Goal: Task Accomplishment & Management: Manage account settings

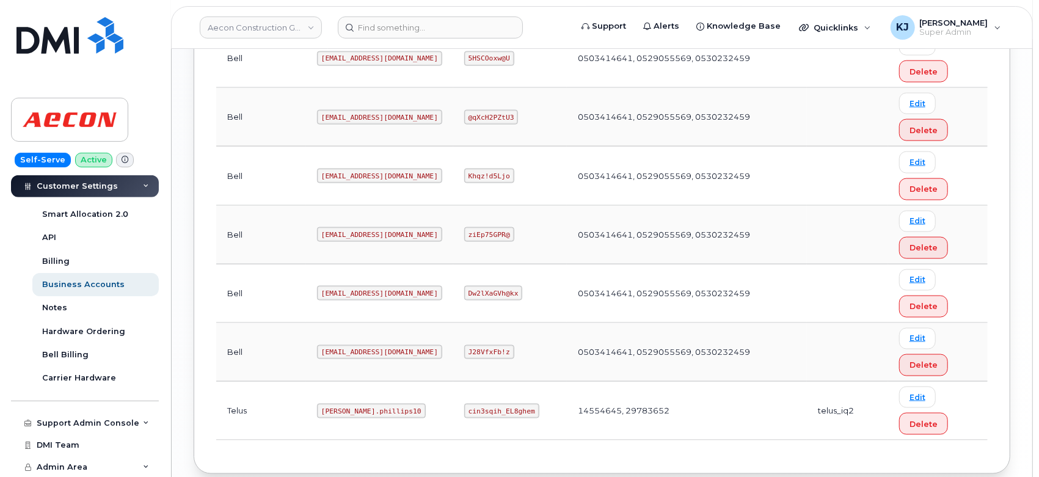
scroll to position [1149, 0]
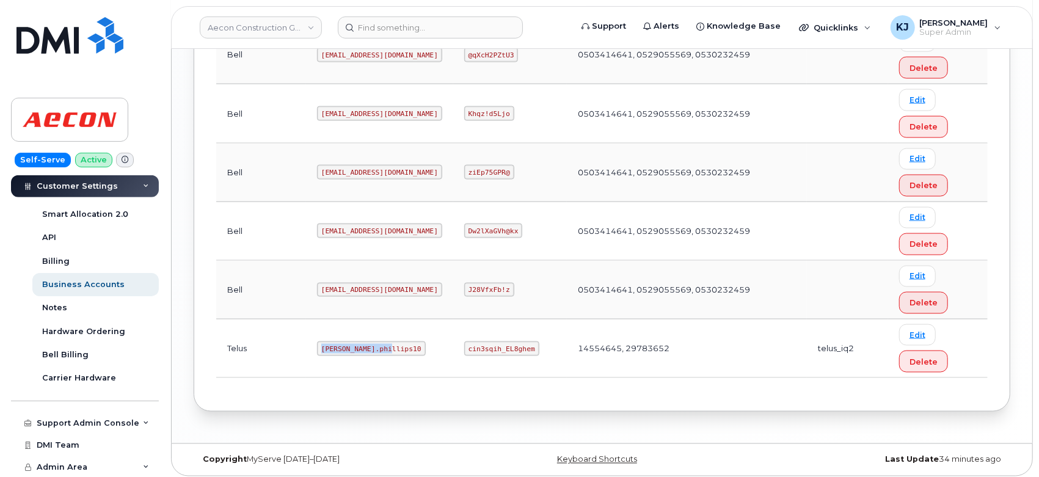
drag, startPoint x: 280, startPoint y: 343, endPoint x: 351, endPoint y: 349, distance: 71.7
click at [351, 349] on td "Taylor.phillips10" at bounding box center [379, 348] width 147 height 59
copy code "Taylor.phillips10"
drag, startPoint x: 443, startPoint y: 341, endPoint x: 509, endPoint y: 345, distance: 65.4
click at [509, 345] on code "cin3sqih_EL8ghem" at bounding box center [501, 348] width 75 height 15
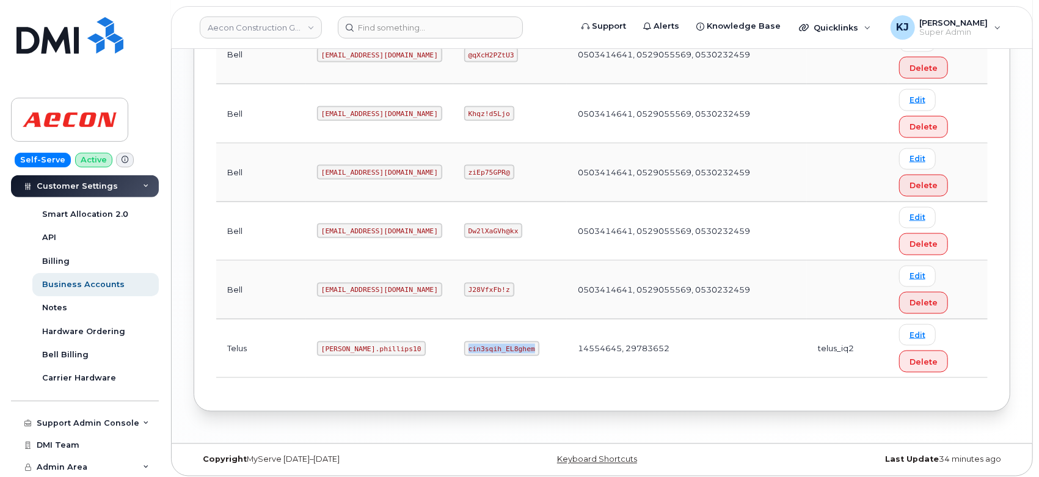
copy code "cin3sqih_EL8ghem"
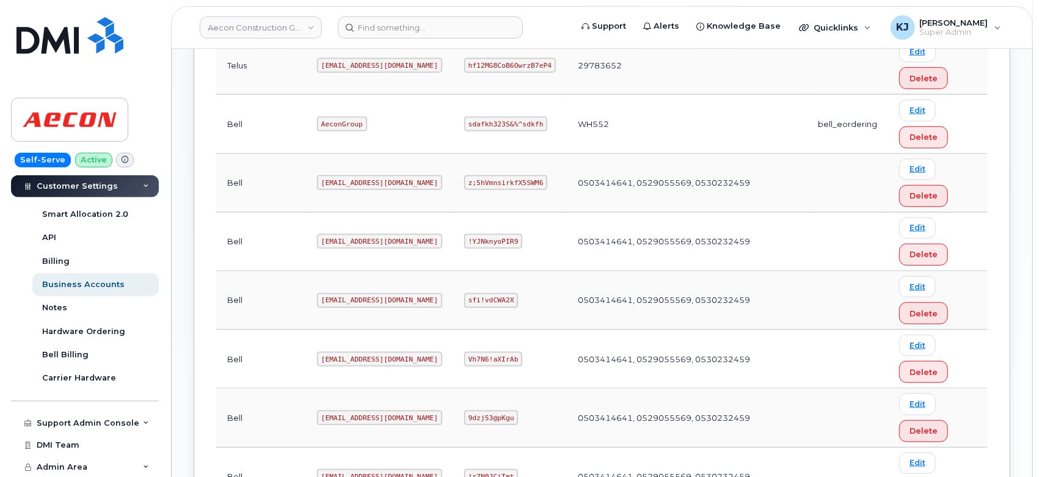
scroll to position [470, 0]
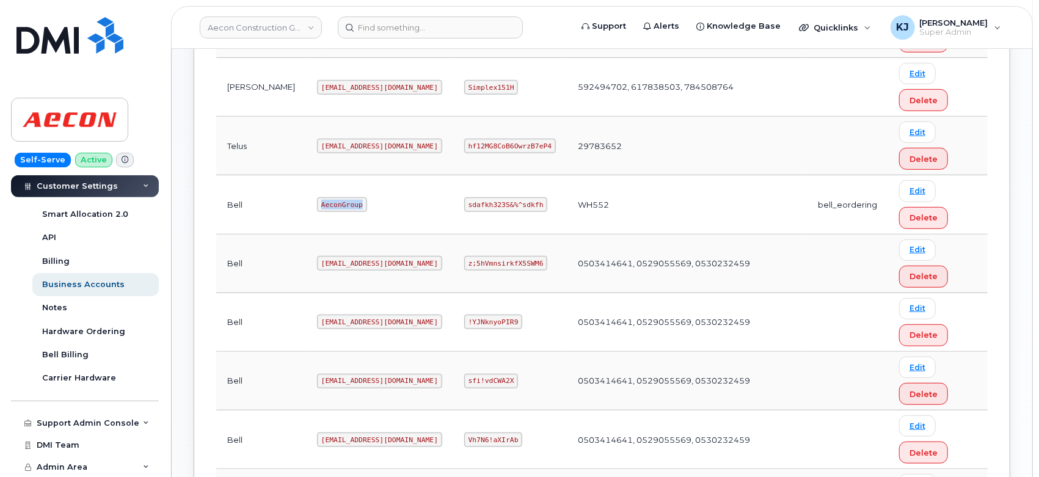
drag, startPoint x: 280, startPoint y: 197, endPoint x: 335, endPoint y: 209, distance: 56.2
click at [335, 209] on td "AeconGroup" at bounding box center [379, 204] width 147 height 59
copy code "AeconGroup"
drag, startPoint x: 446, startPoint y: 202, endPoint x: 514, endPoint y: 200, distance: 67.8
click at [514, 200] on code "sdafkh323S&%^sdkfh" at bounding box center [505, 204] width 83 height 15
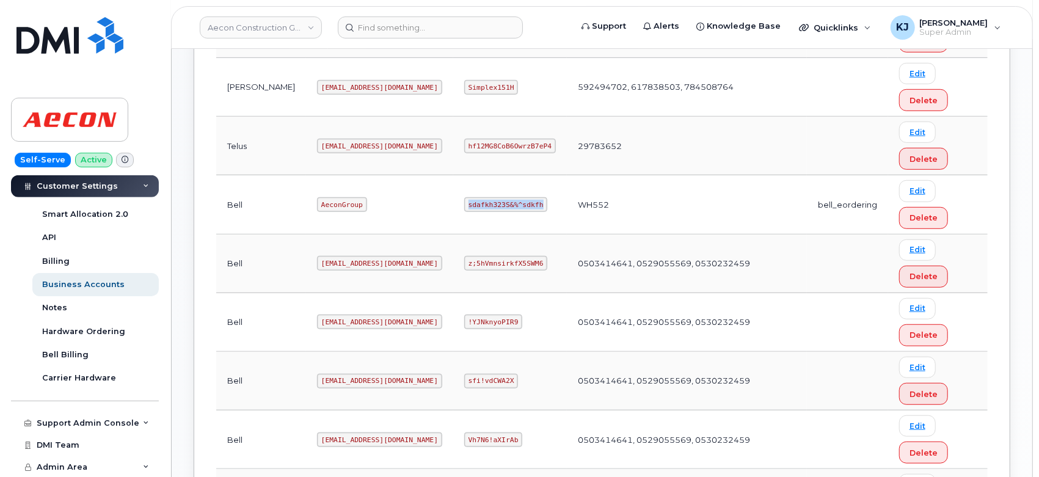
copy code "sdafkh323S&%^sdkfh"
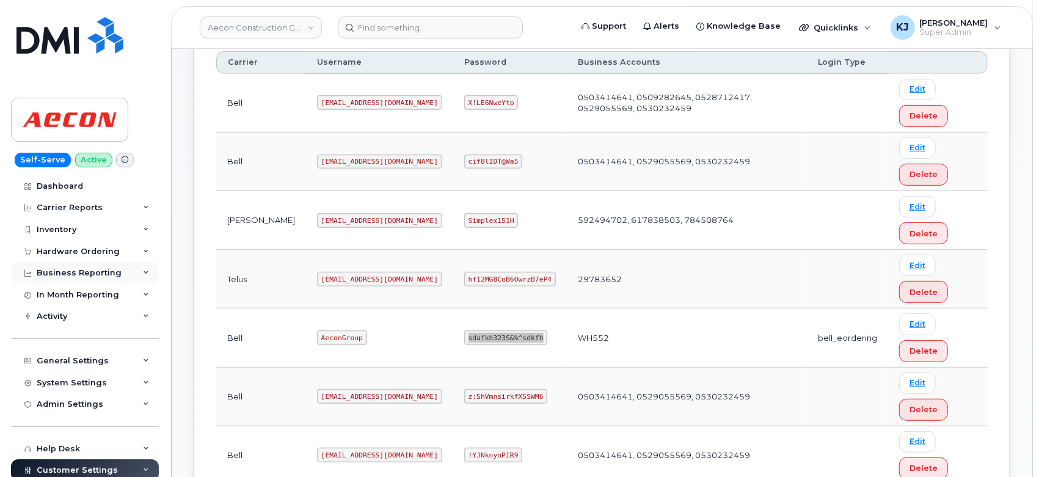
scroll to position [335, 0]
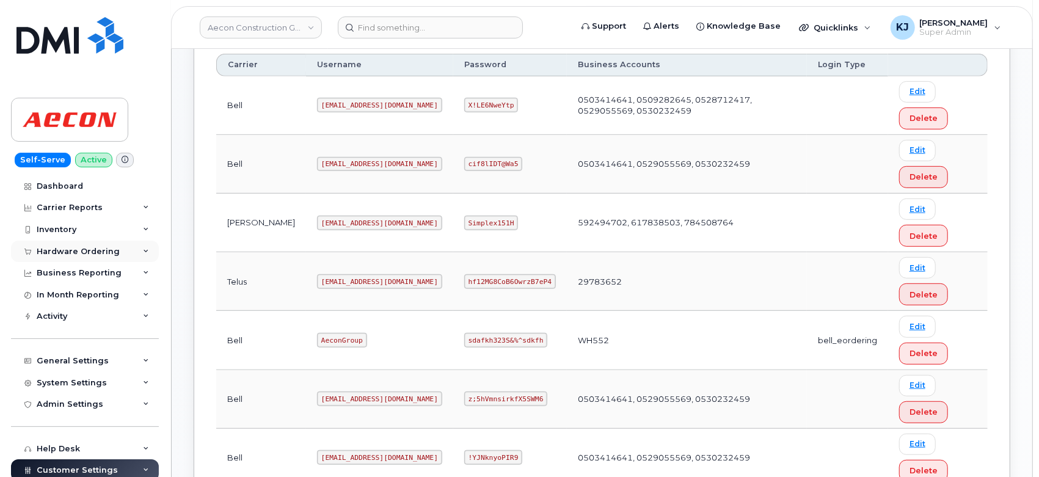
click at [85, 248] on div "Hardware Ordering" at bounding box center [78, 252] width 83 height 10
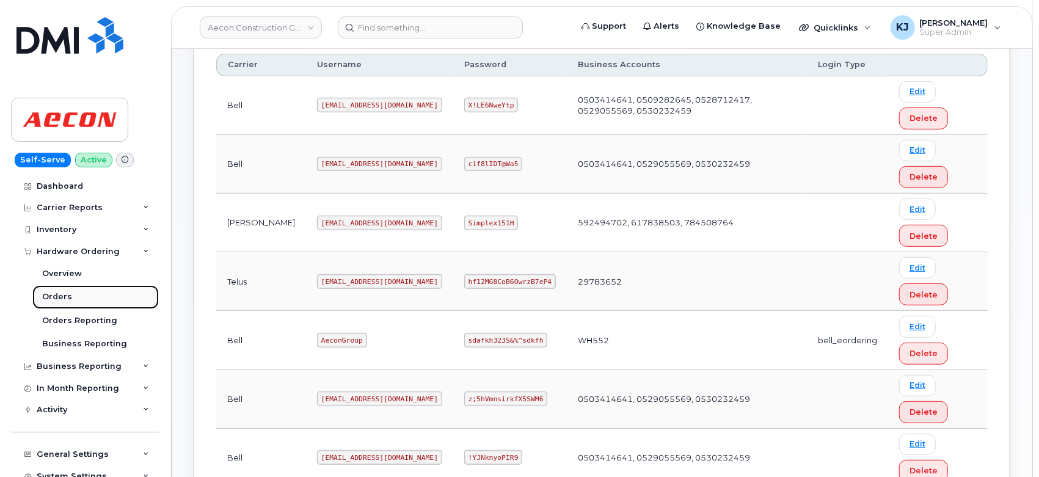
click at [76, 296] on link "Orders" at bounding box center [95, 296] width 126 height 23
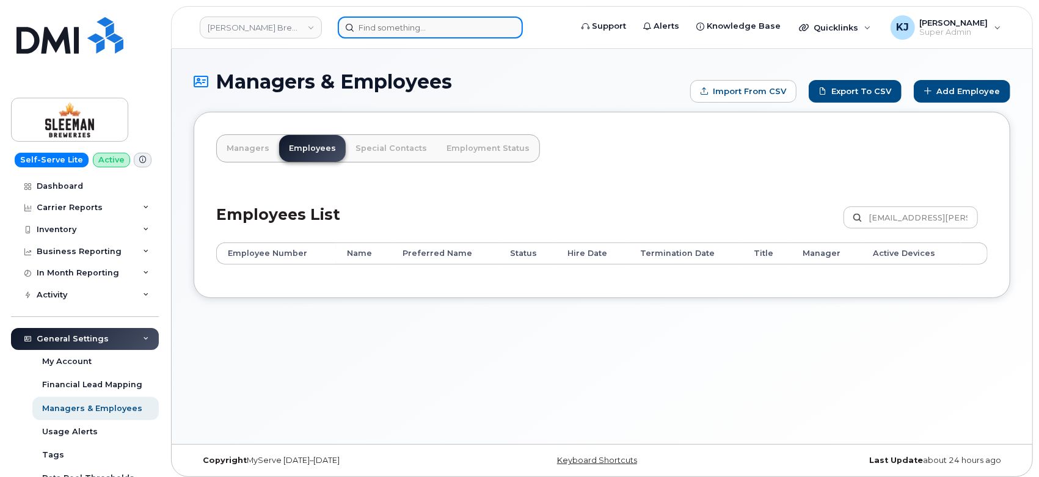
click at [433, 29] on input at bounding box center [430, 27] width 185 height 22
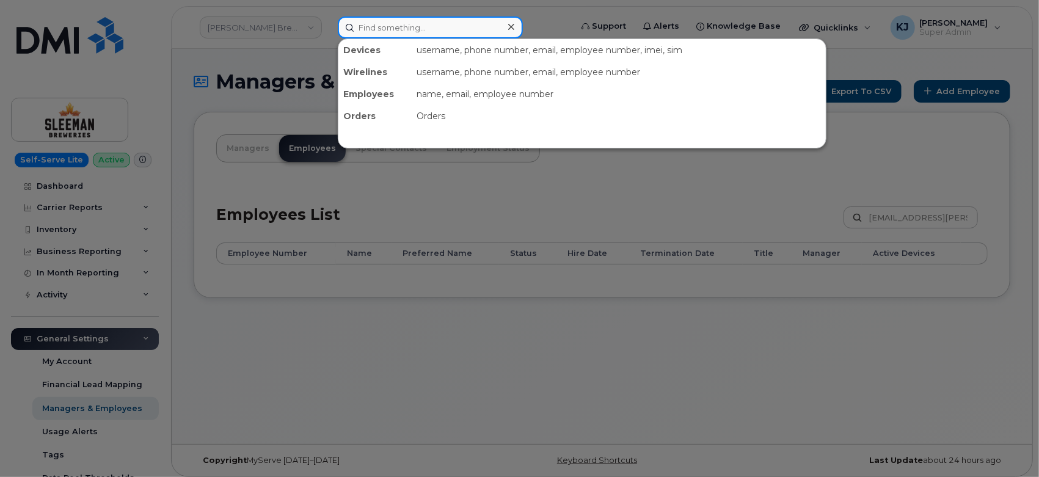
paste input "297621"
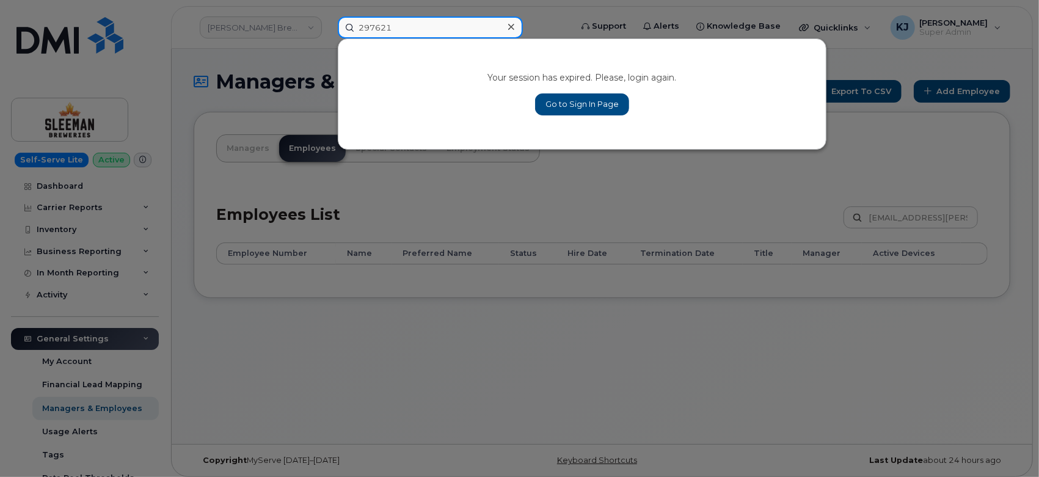
type input "297621"
click at [512, 25] on icon at bounding box center [511, 27] width 6 height 6
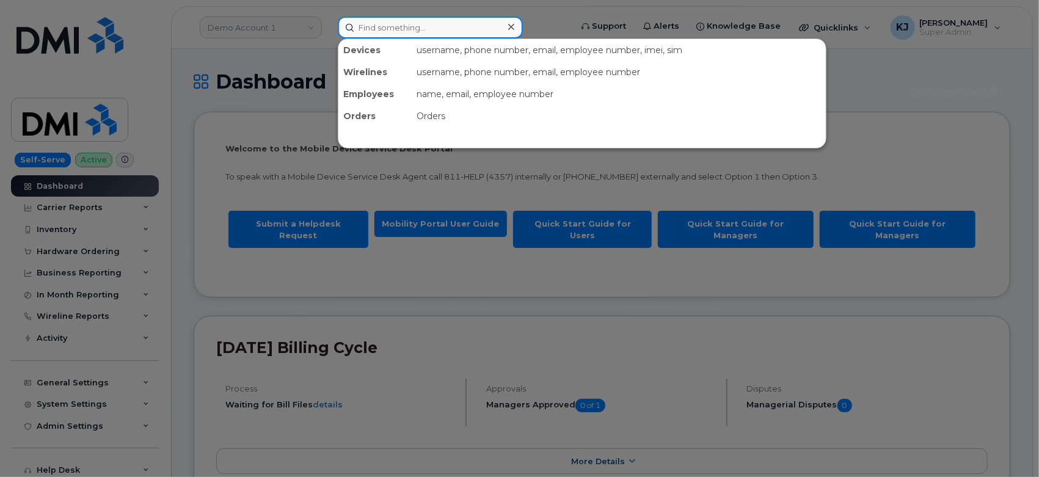
click at [403, 31] on input at bounding box center [430, 27] width 185 height 22
paste input "297621"
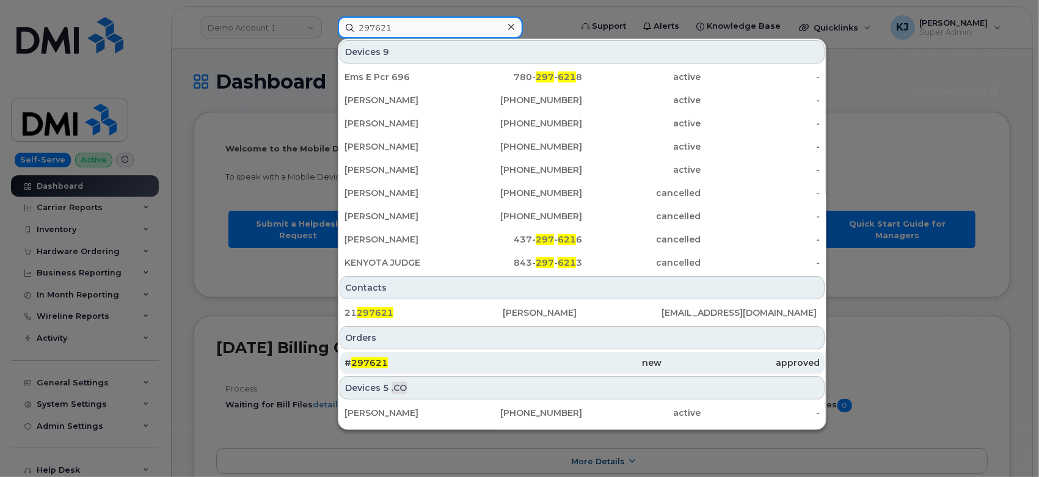
type input "297621"
click at [478, 363] on div "# 297621" at bounding box center [424, 363] width 158 height 12
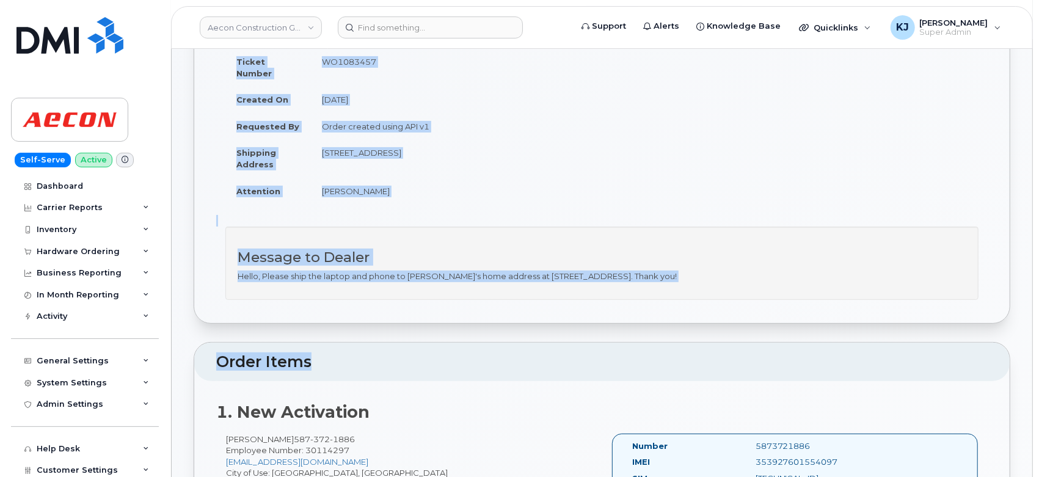
scroll to position [136, 0]
drag, startPoint x: 198, startPoint y: 81, endPoint x: 801, endPoint y: 281, distance: 635.1
copy div "Order No.297621 (completed) Share Order Cancel Order × Share This Order If you …"
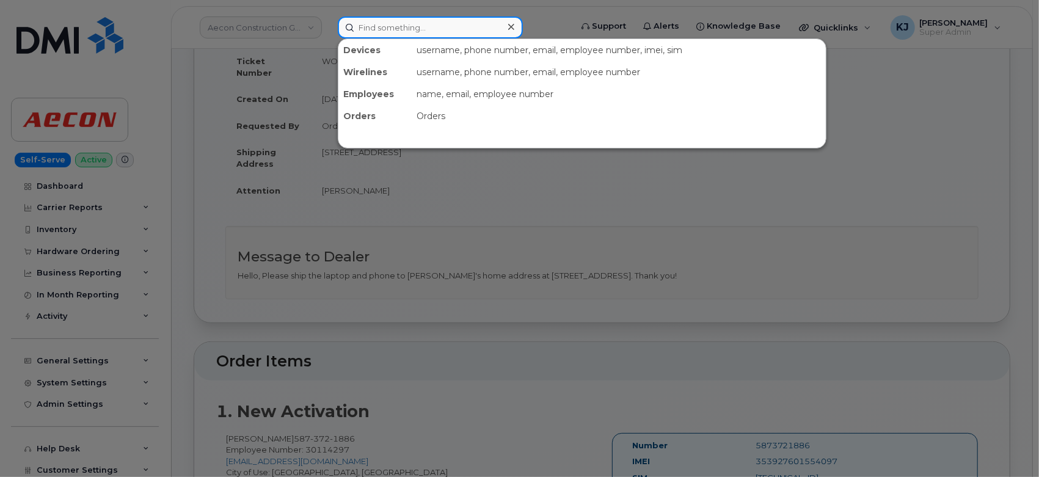
click at [409, 26] on input at bounding box center [430, 27] width 185 height 22
paste input "297622"
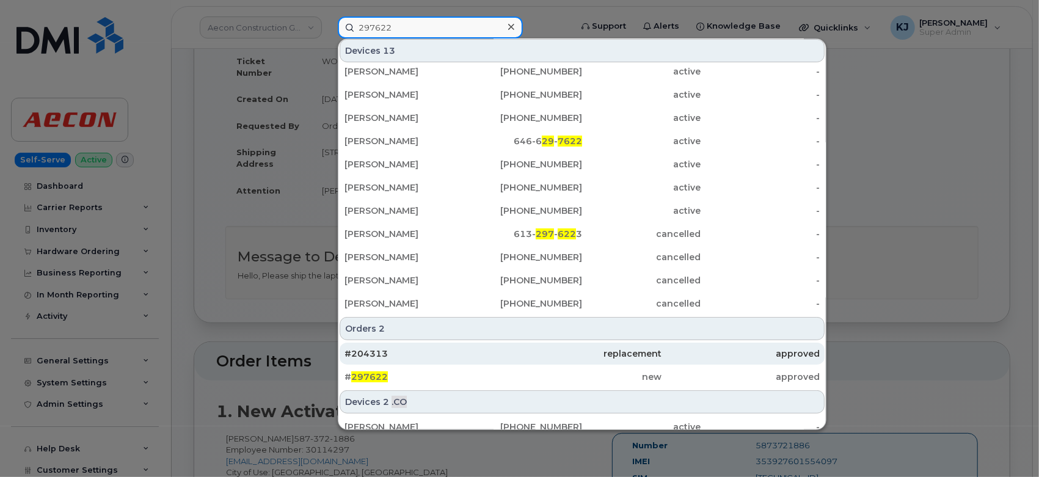
scroll to position [84, 0]
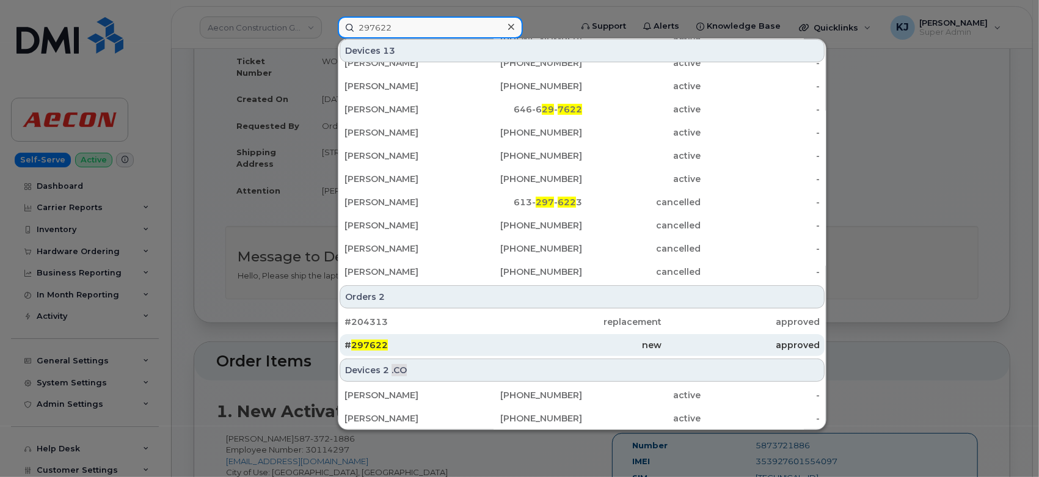
type input "297622"
click at [456, 346] on div "# 297622" at bounding box center [424, 345] width 158 height 12
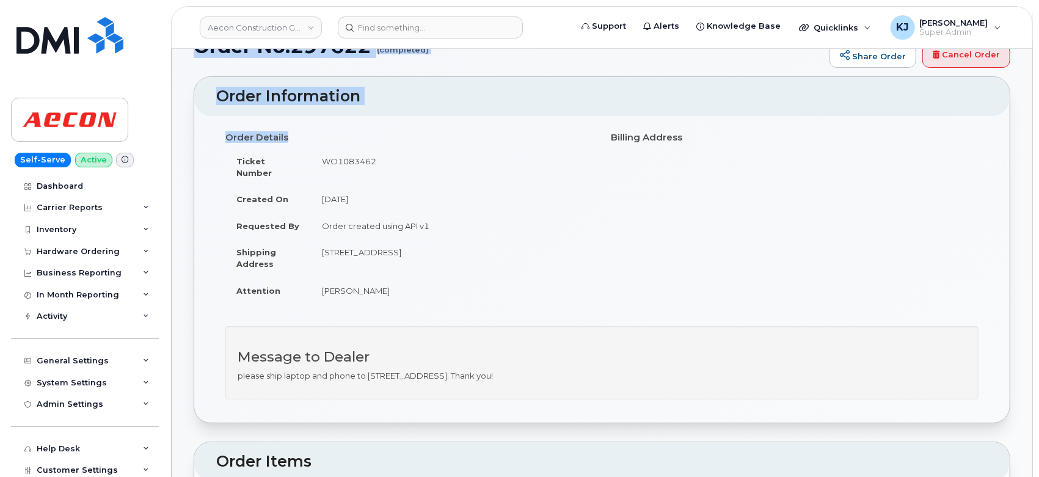
scroll to position [68, 0]
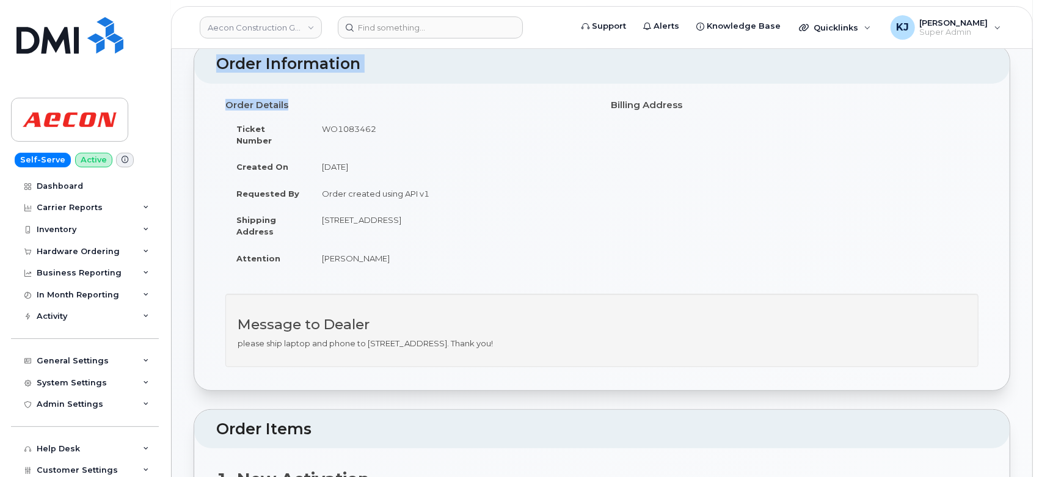
drag, startPoint x: 193, startPoint y: 75, endPoint x: 613, endPoint y: 328, distance: 490.5
copy div "Order No.297622 (completed) Share Order Cancel Order × Share This Order If you …"
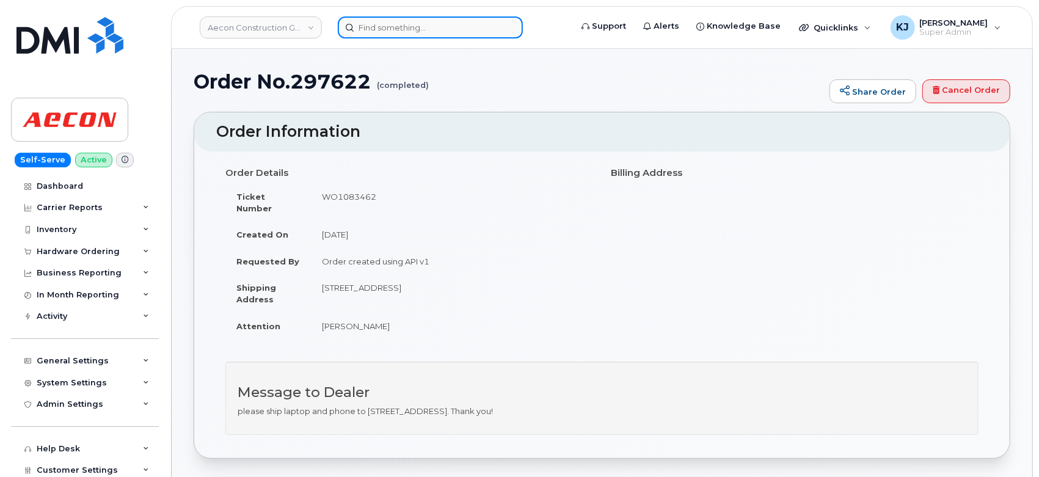
click at [404, 28] on input at bounding box center [430, 27] width 185 height 22
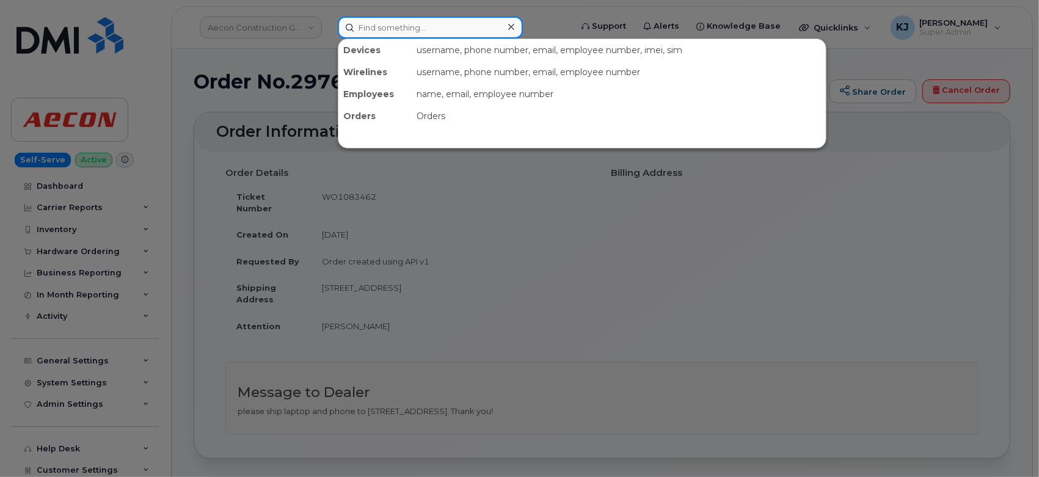
paste input "297670"
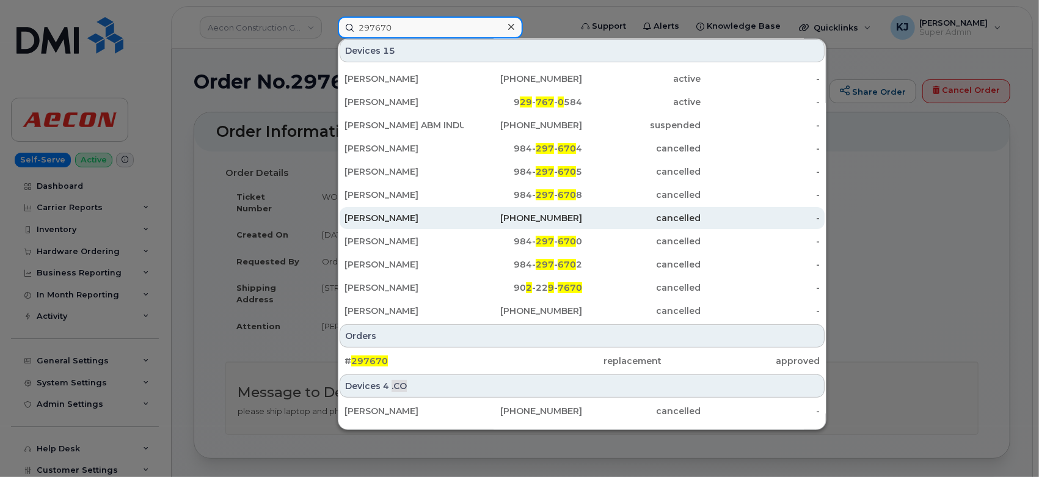
scroll to position [130, 0]
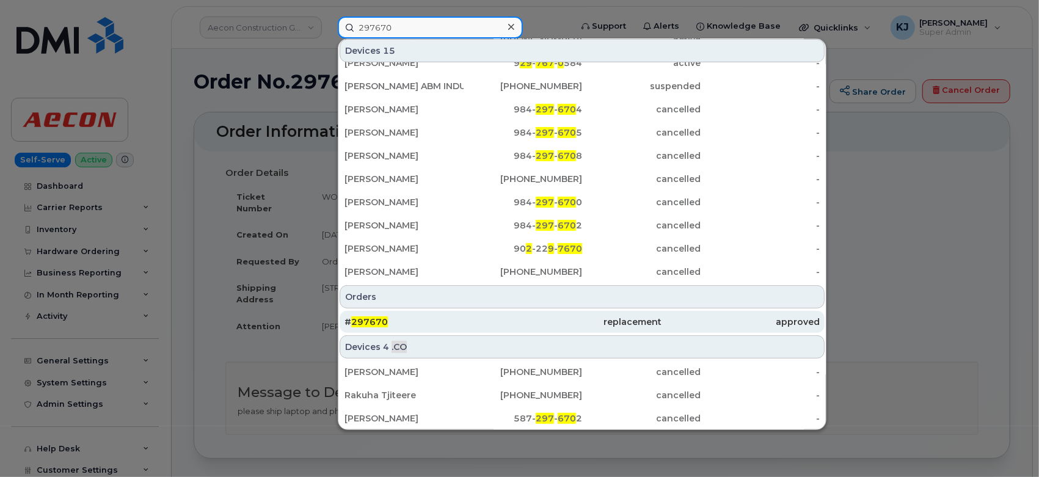
type input "297670"
click at [456, 323] on div "# 297670" at bounding box center [424, 322] width 158 height 12
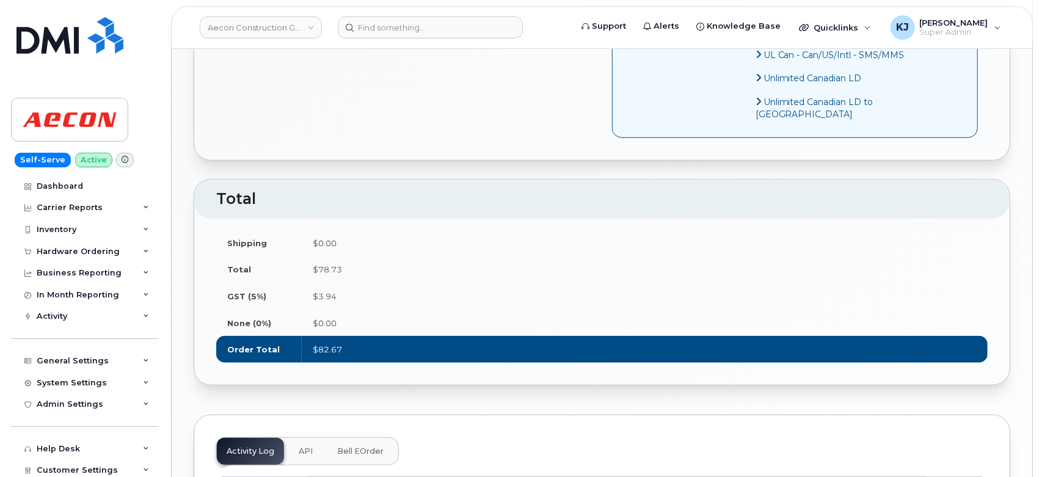
scroll to position [475, 0]
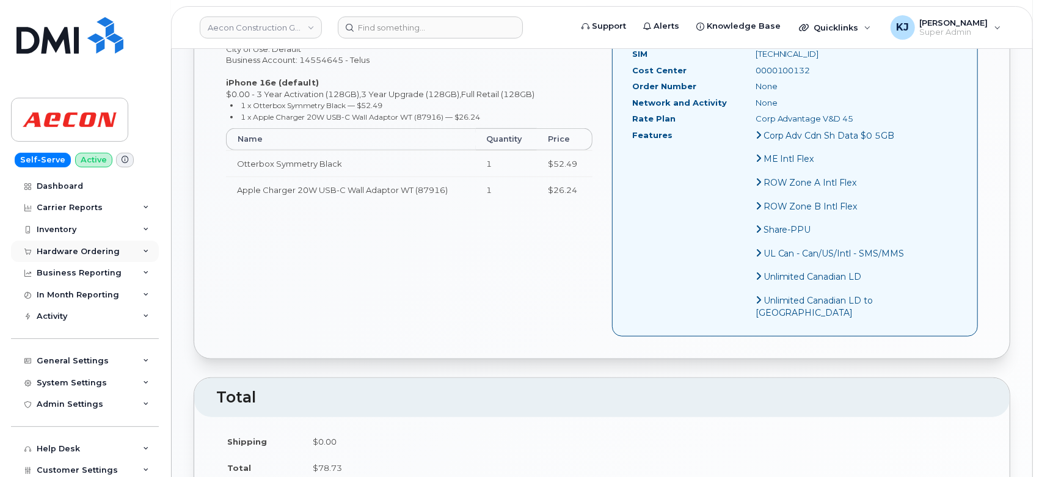
click at [80, 248] on div "Hardware Ordering" at bounding box center [78, 252] width 83 height 10
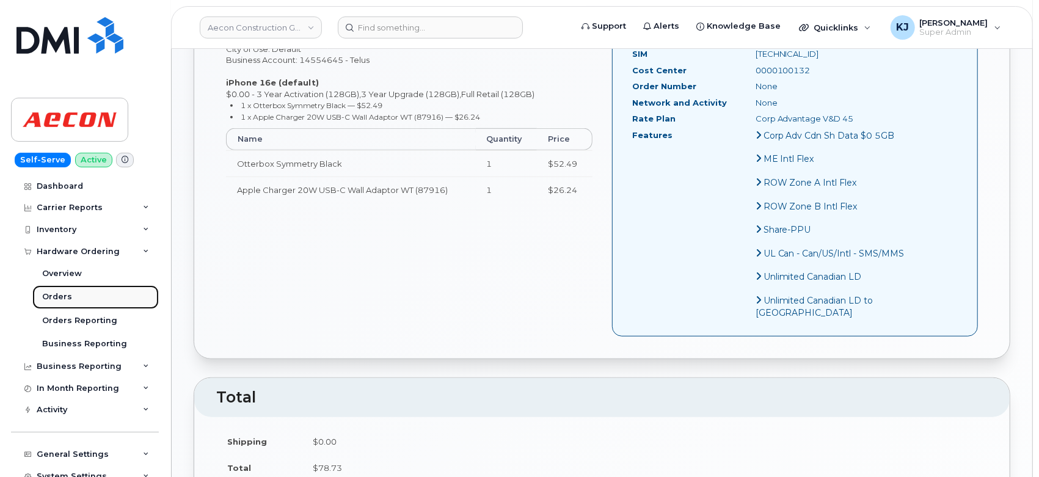
click at [66, 302] on div "Orders" at bounding box center [57, 296] width 30 height 11
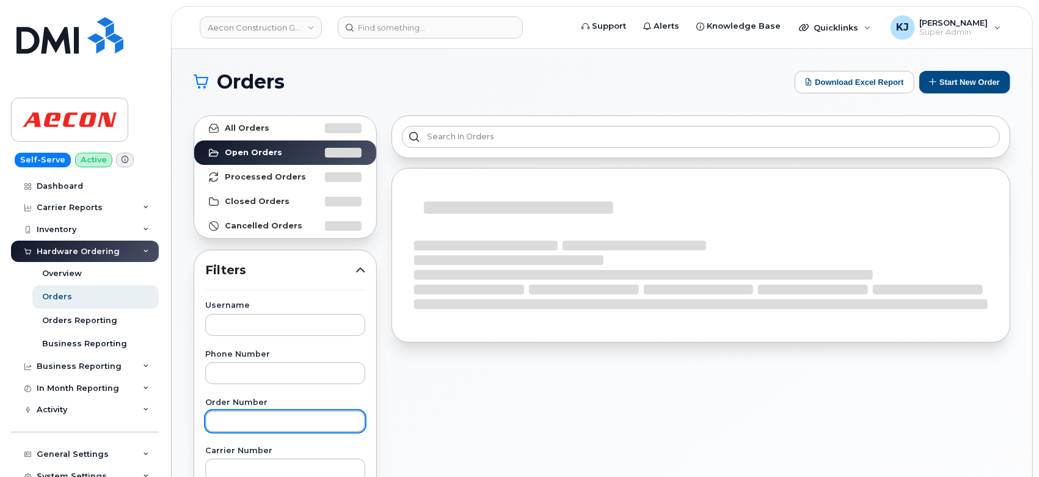
click at [246, 419] on input "text" at bounding box center [285, 421] width 160 height 22
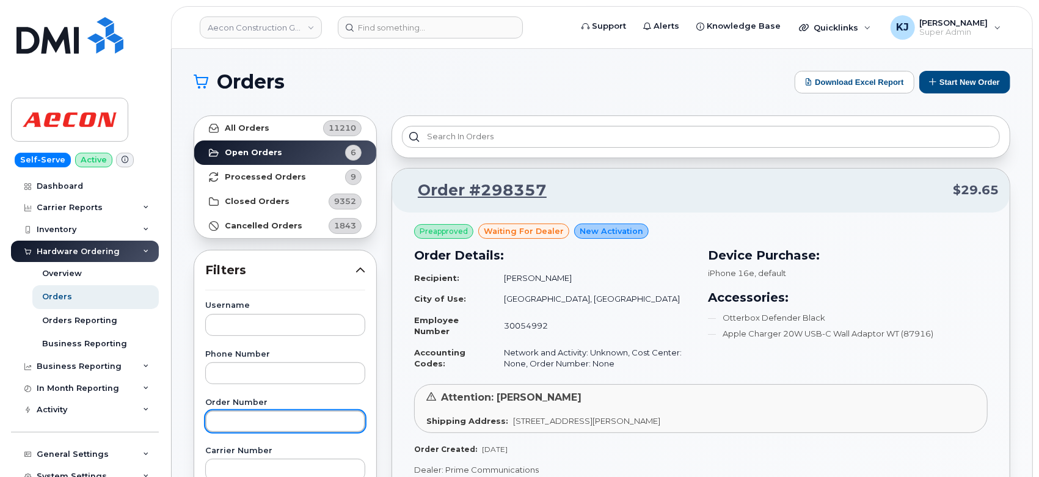
paste input "297670"
type input "297670"
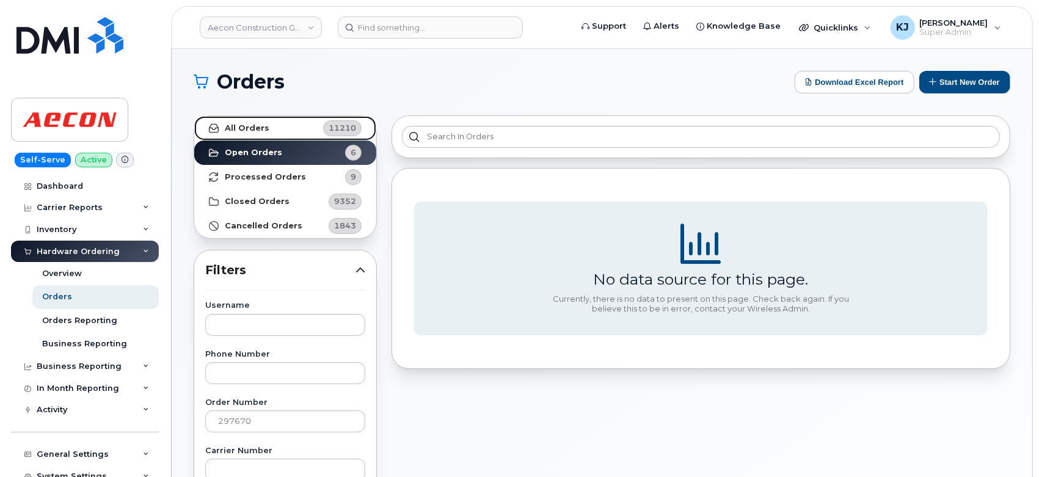
click at [250, 124] on strong "All Orders" at bounding box center [247, 128] width 45 height 10
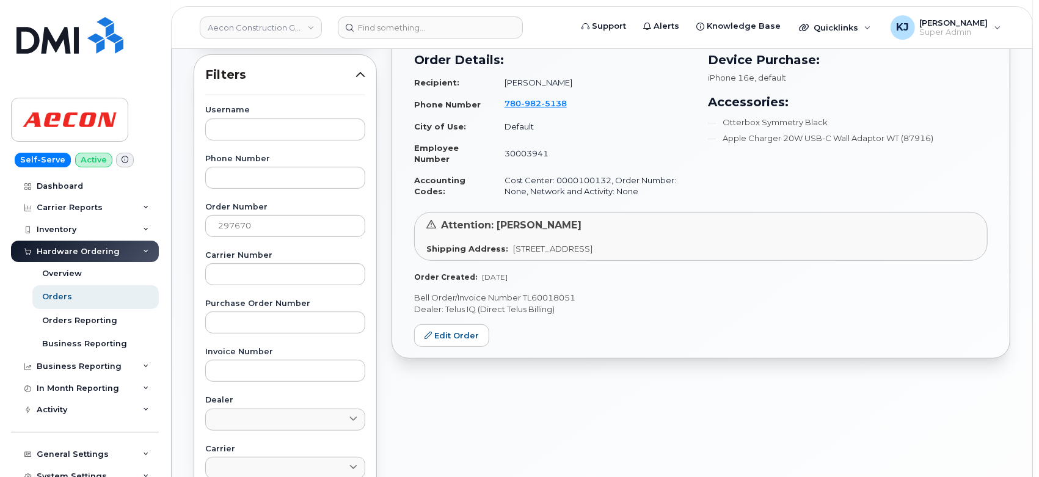
scroll to position [203, 0]
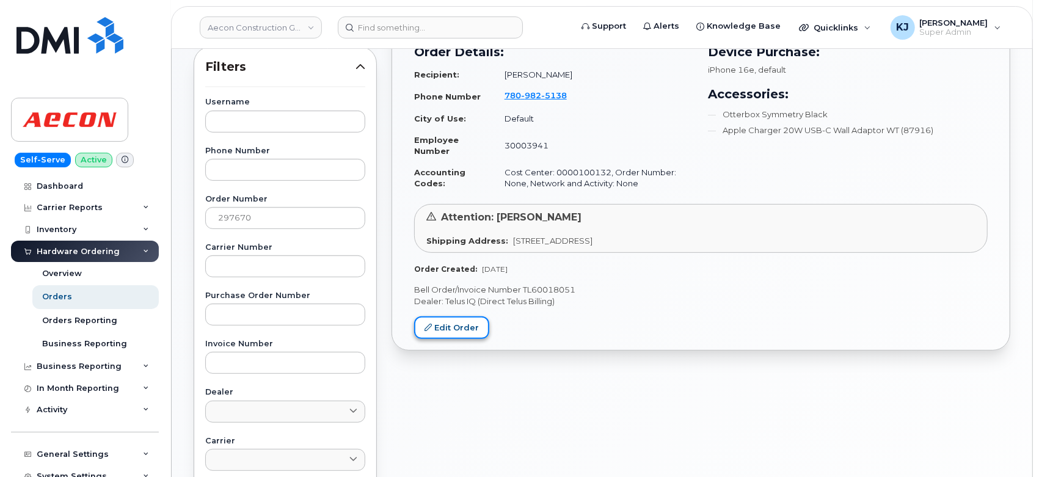
click at [448, 330] on link "Edit Order" at bounding box center [451, 327] width 75 height 23
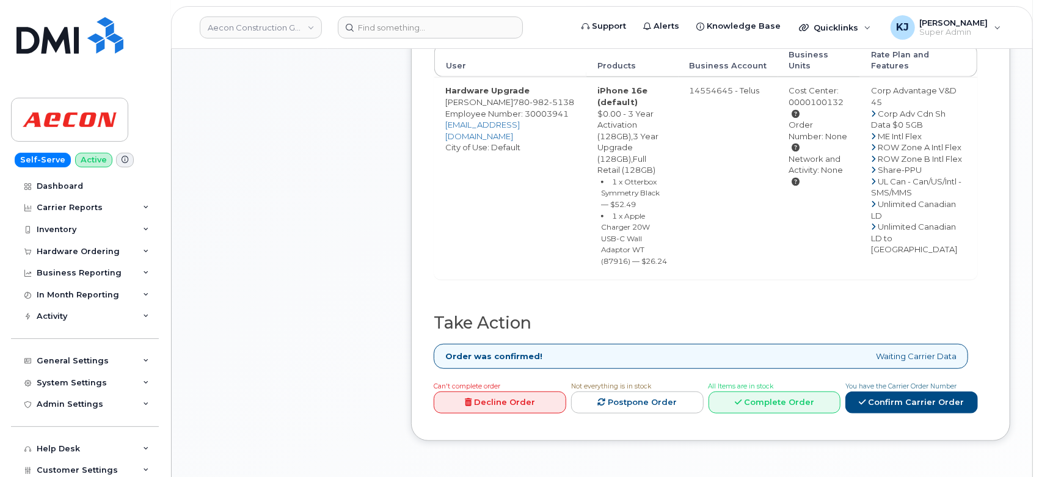
scroll to position [746, 0]
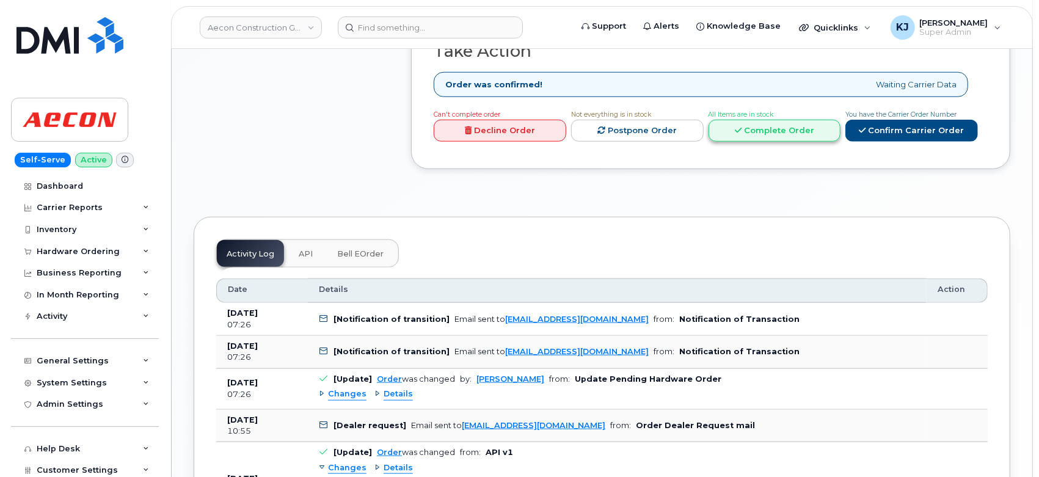
click at [765, 133] on link "Complete Order" at bounding box center [775, 131] width 133 height 23
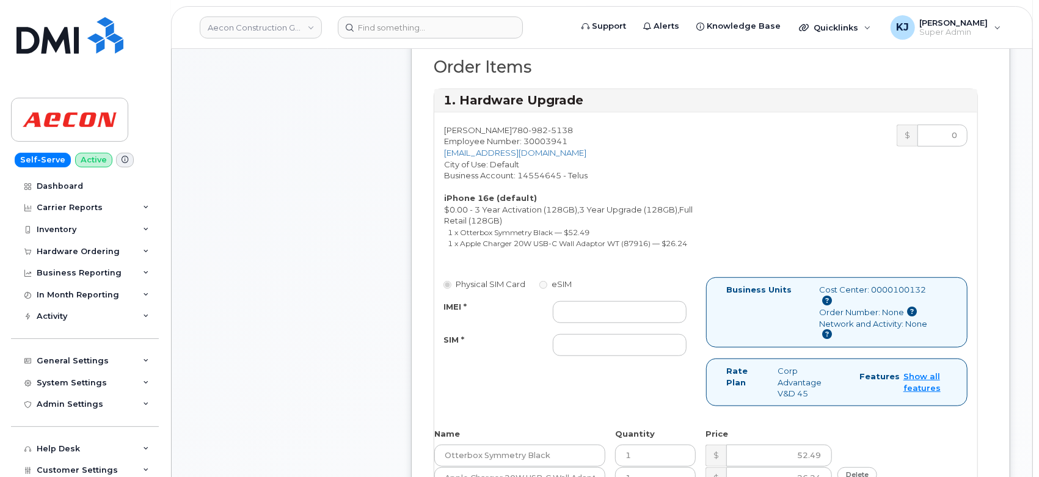
scroll to position [407, 0]
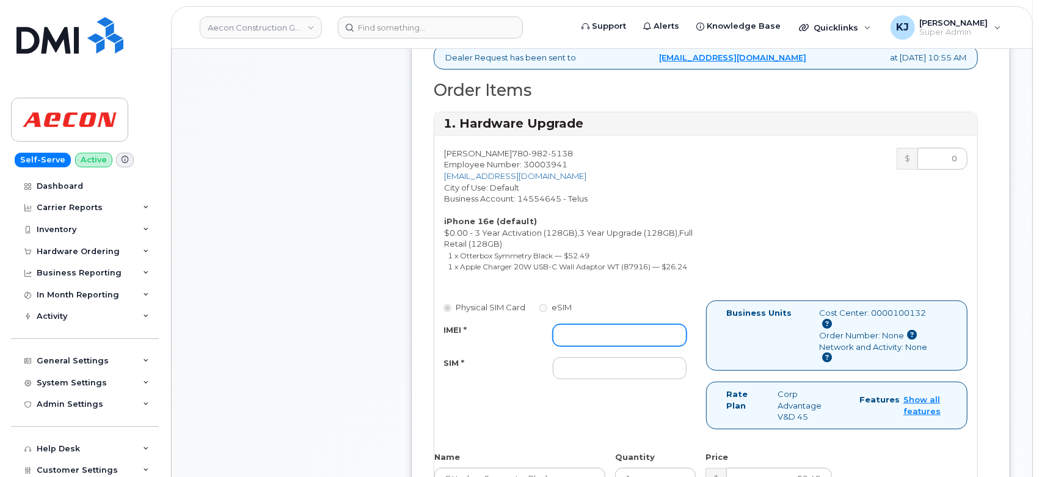
click at [588, 324] on input "IMEI *" at bounding box center [620, 335] width 134 height 22
paste input "353927601628149"
type input "353927601628149"
drag, startPoint x: 563, startPoint y: 136, endPoint x: 500, endPoint y: 134, distance: 63.6
click at [500, 136] on div "Filipo Sallemi 780 982 5138 Employee Number: 30003941 psallemi@aecon.com City o…" at bounding box center [705, 324] width 543 height 377
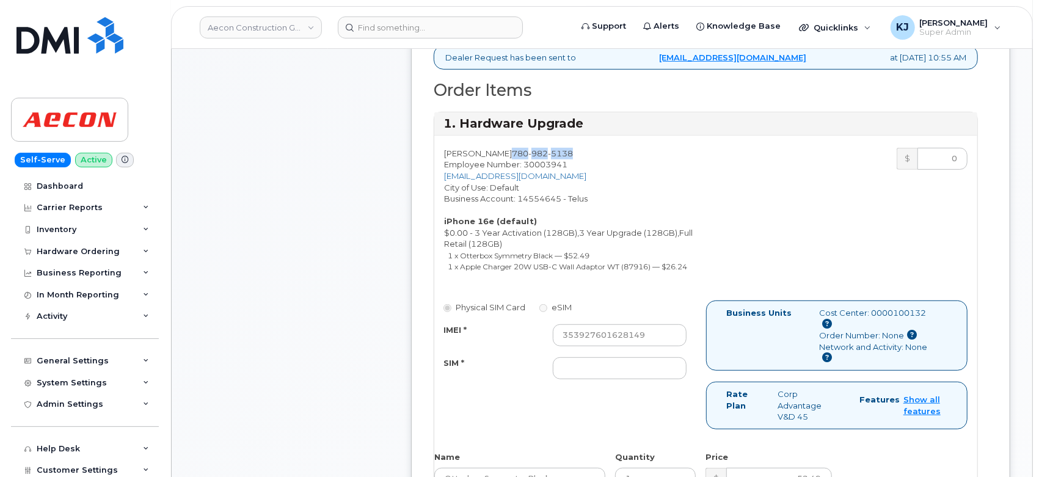
copy span "780 982 5138"
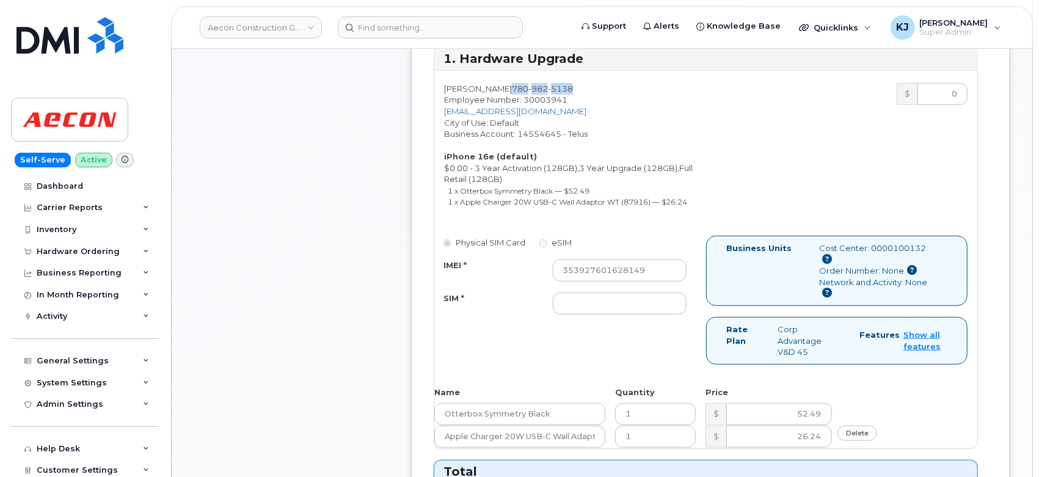
scroll to position [542, 0]
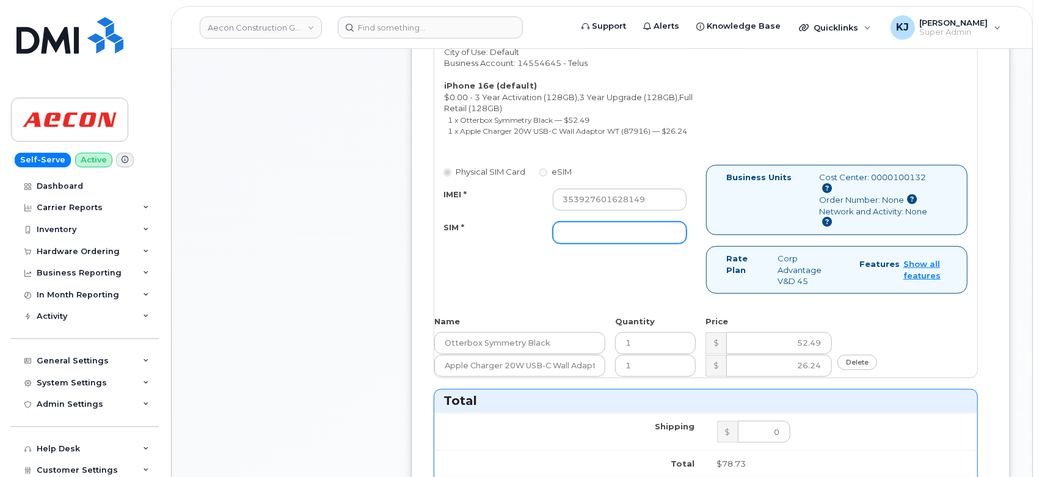
click at [600, 222] on input "SIM *" at bounding box center [620, 233] width 134 height 22
paste input "8912230100131427708"
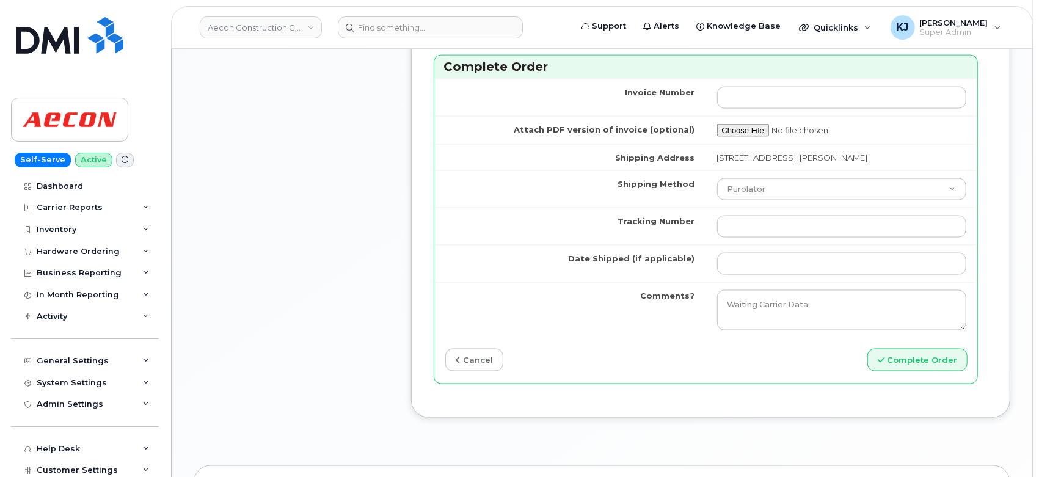
scroll to position [1153, 0]
type input "8912230100131427708"
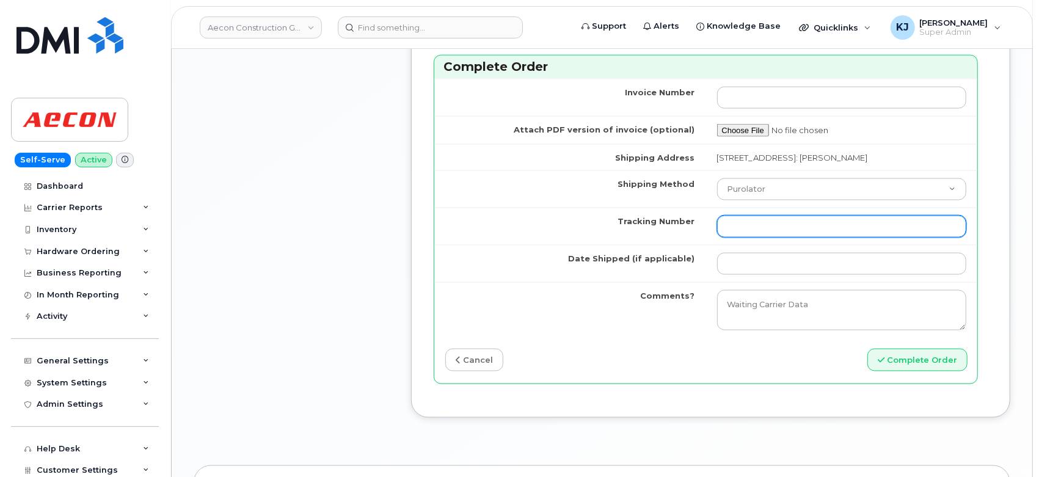
click at [753, 228] on input "Tracking Number" at bounding box center [842, 227] width 250 height 22
paste input "520012547151"
type input "520012547151"
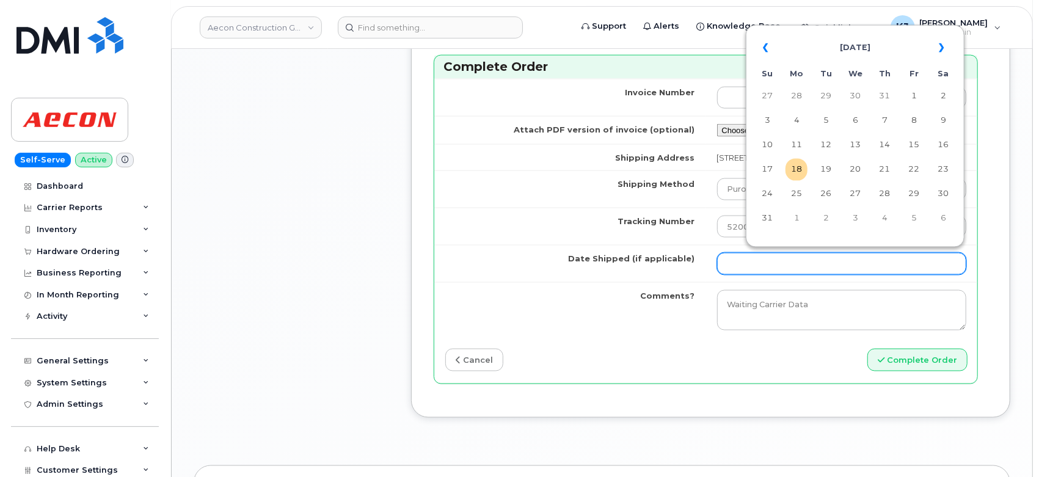
click at [768, 266] on input "Date Shipped (if applicable)" at bounding box center [842, 264] width 250 height 22
click at [913, 142] on td "15" at bounding box center [914, 145] width 22 height 22
type input "2025-08-15"
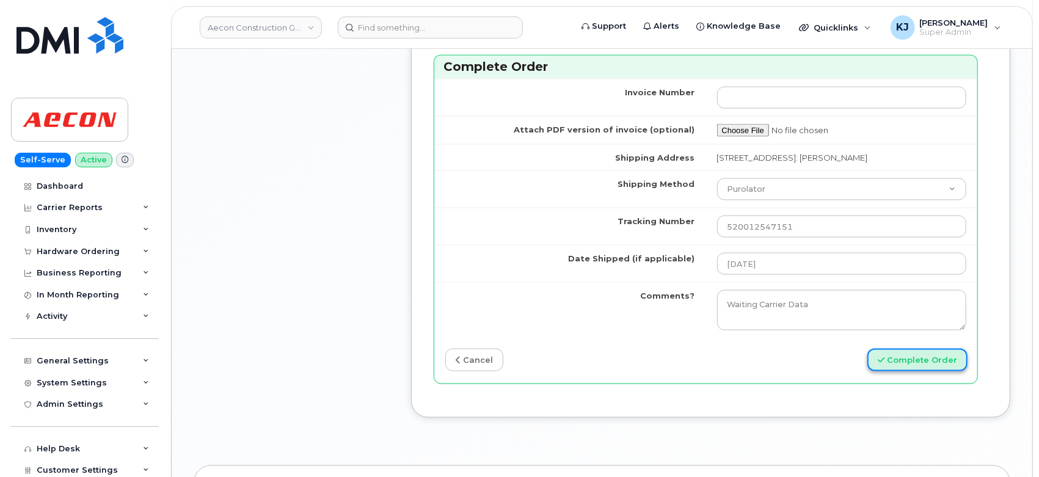
click at [909, 351] on button "Complete Order" at bounding box center [917, 360] width 100 height 23
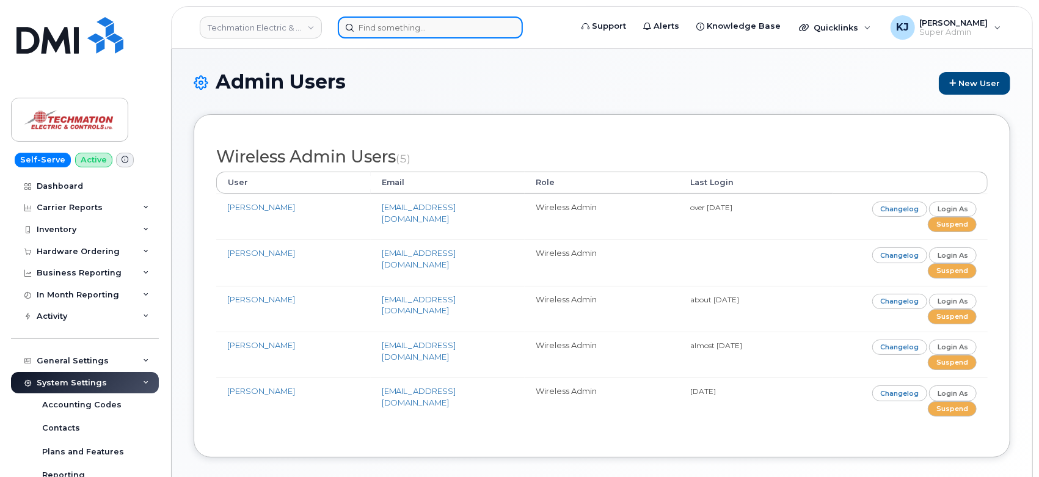
click at [385, 29] on input at bounding box center [430, 27] width 185 height 22
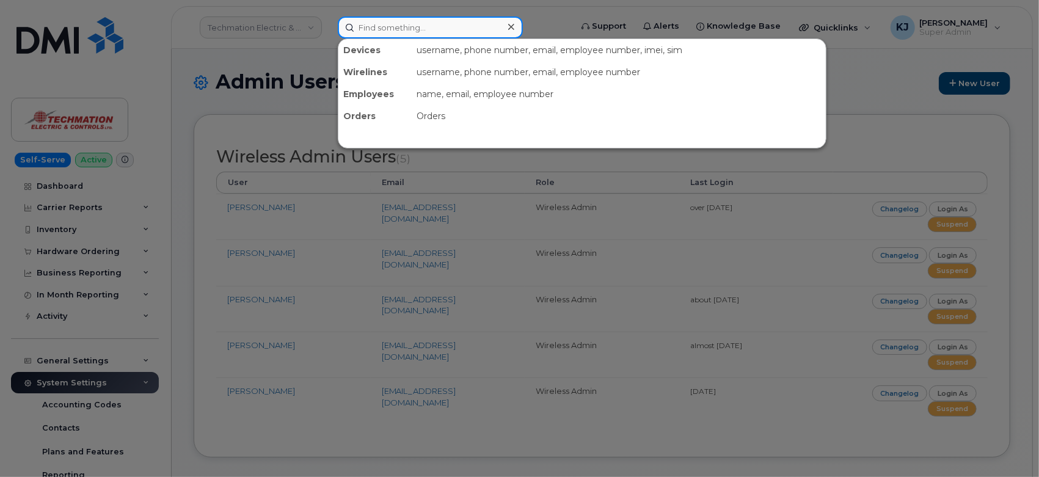
paste input "7809825138"
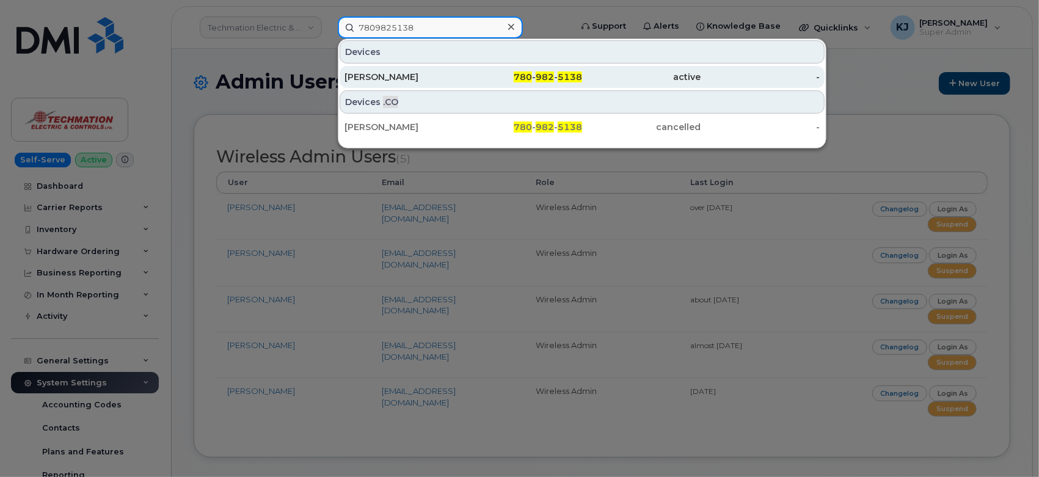
type input "7809825138"
click at [582, 84] on div "780 - 982 - 5138" at bounding box center [641, 77] width 119 height 22
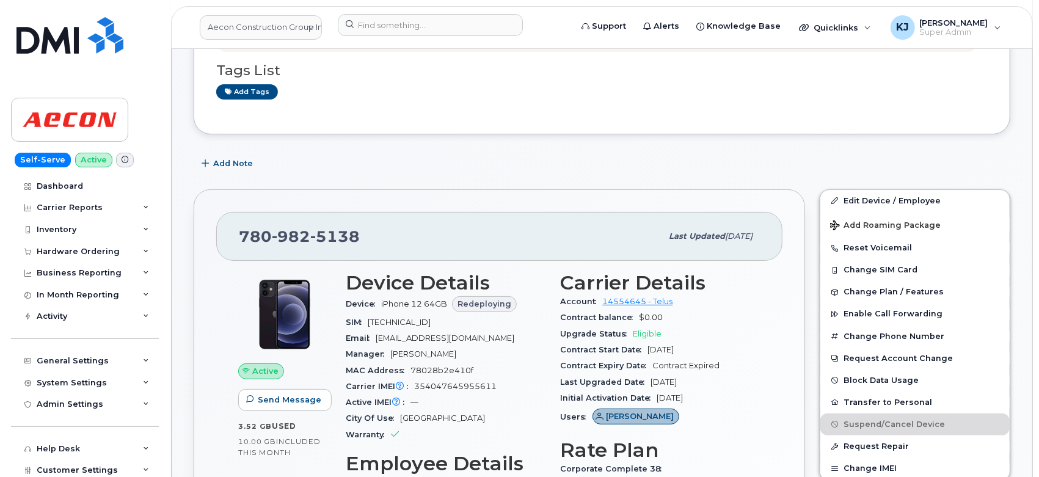
scroll to position [136, 0]
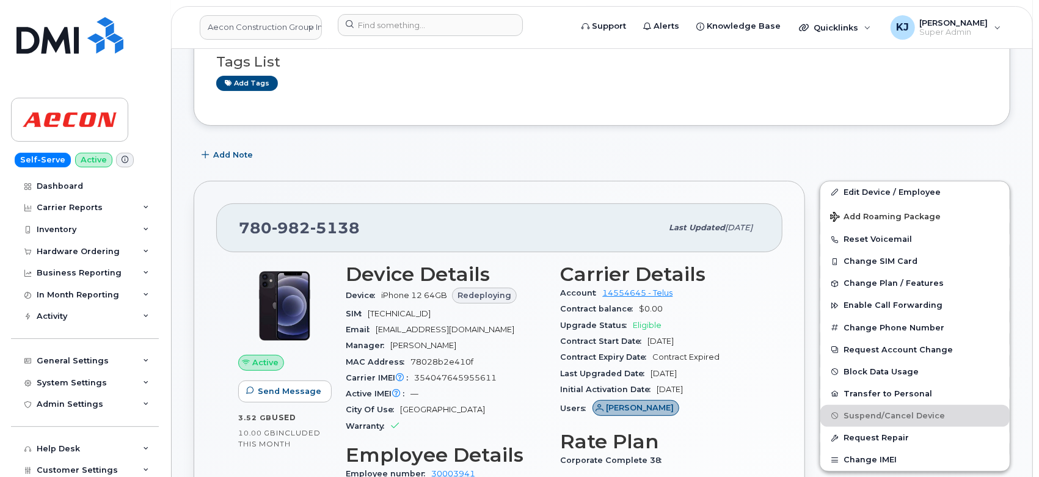
click at [407, 313] on span "8912230100131427708" at bounding box center [399, 313] width 63 height 9
click at [408, 313] on span "8912230100131427708" at bounding box center [399, 313] width 63 height 9
copy span "8912230100131427708"
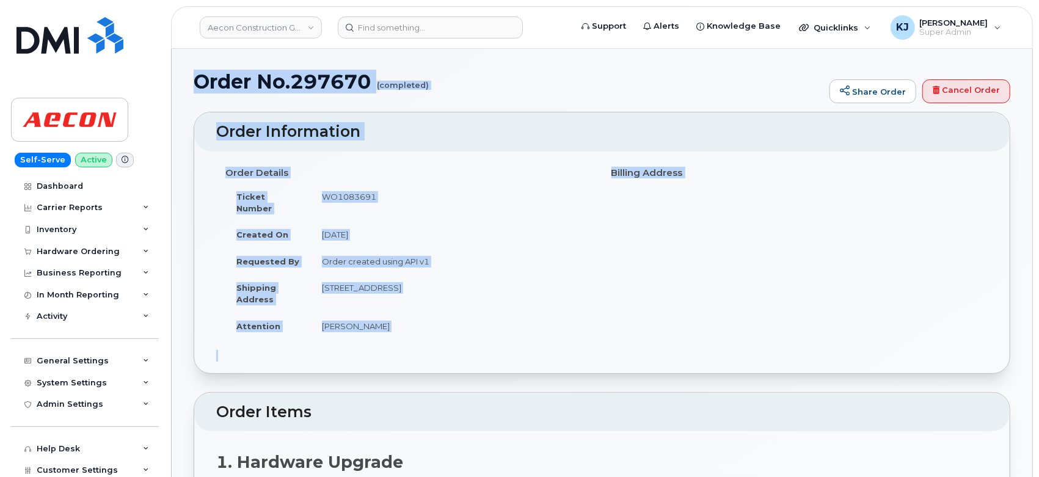
drag, startPoint x: 195, startPoint y: 82, endPoint x: 461, endPoint y: 351, distance: 378.4
copy div "Order No.297670 (completed) Share Order Cancel Order × Share This Order If you …"
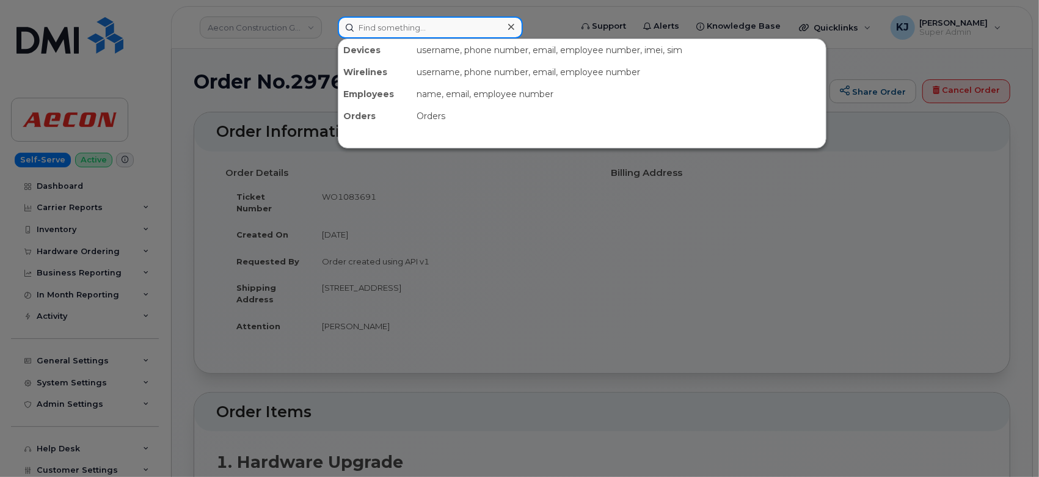
click at [405, 21] on input at bounding box center [430, 27] width 185 height 22
drag, startPoint x: 401, startPoint y: 20, endPoint x: 149, endPoint y: 232, distance: 329.0
click at [149, 232] on div at bounding box center [519, 238] width 1039 height 477
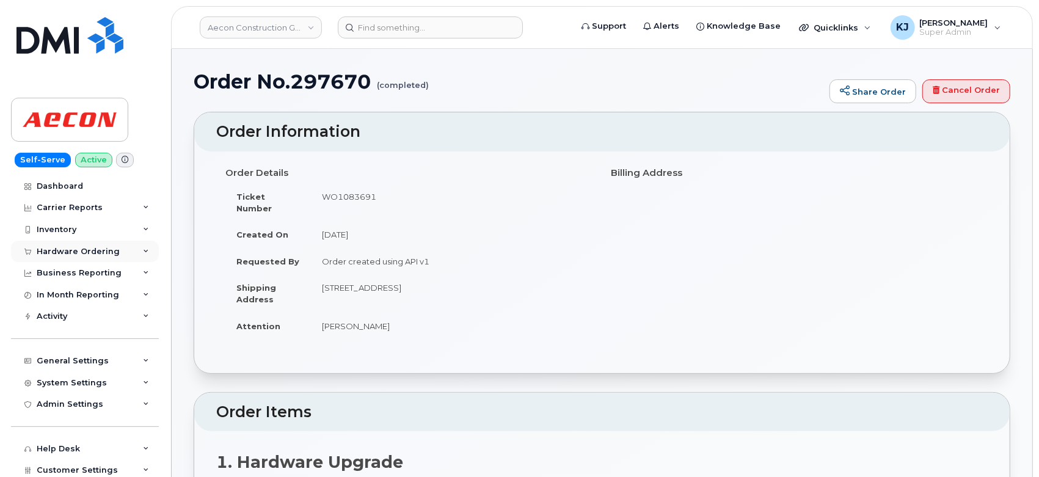
click at [126, 246] on div "Hardware Ordering" at bounding box center [85, 252] width 148 height 22
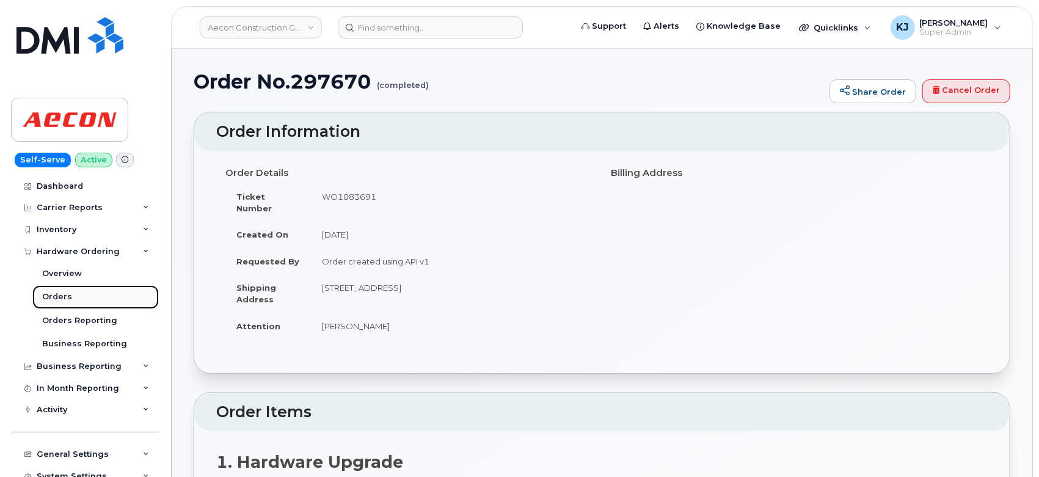
click at [66, 302] on div "Orders" at bounding box center [57, 296] width 30 height 11
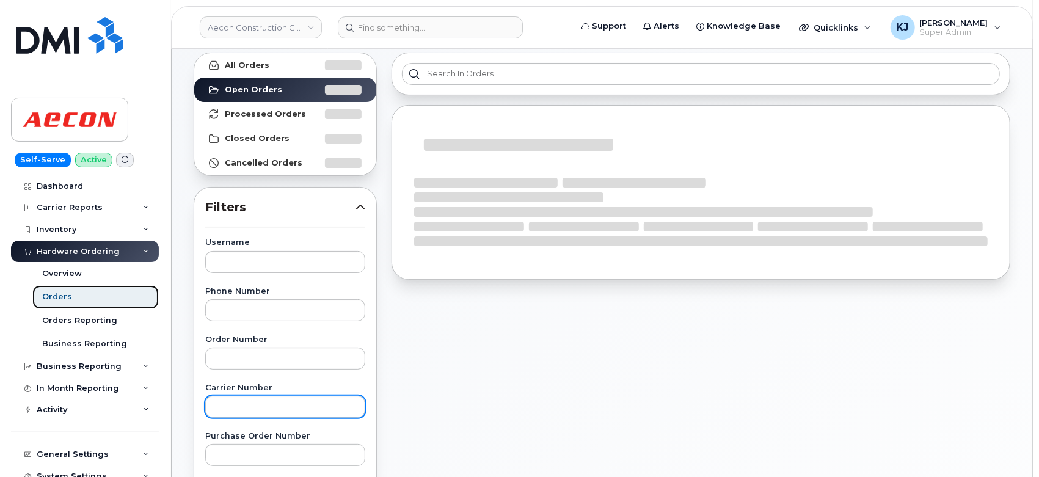
scroll to position [136, 0]
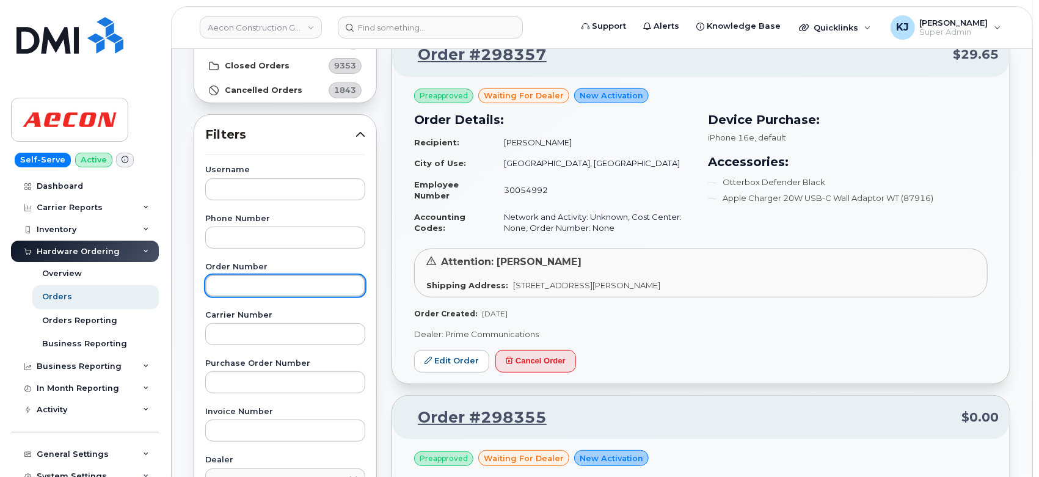
click at [234, 283] on input "text" at bounding box center [285, 286] width 160 height 22
paste input "297316"
type input "297316"
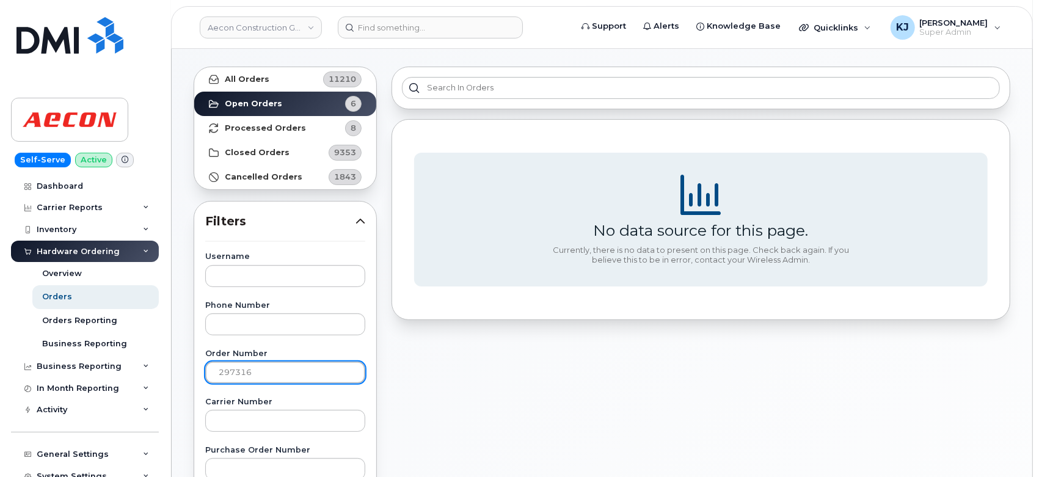
scroll to position [0, 0]
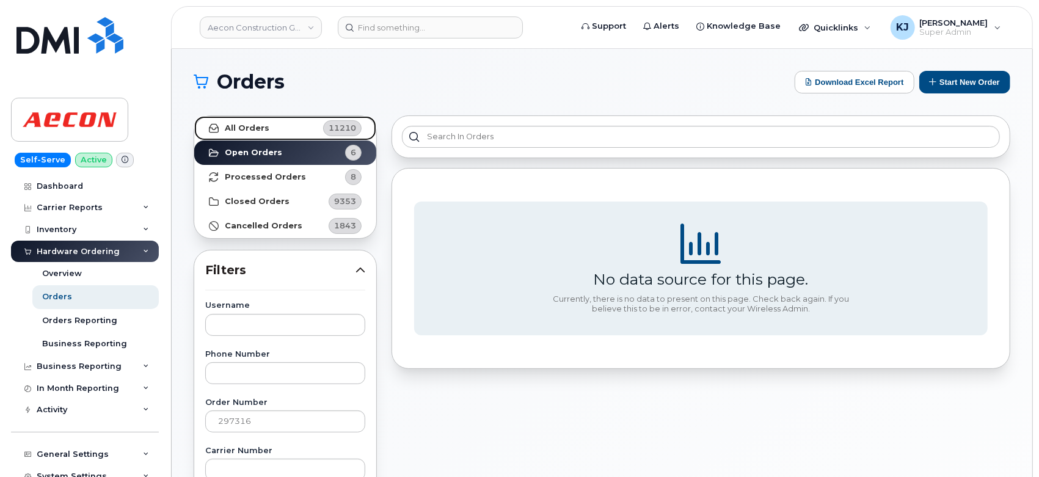
click at [243, 122] on link "All Orders 11210" at bounding box center [285, 128] width 182 height 24
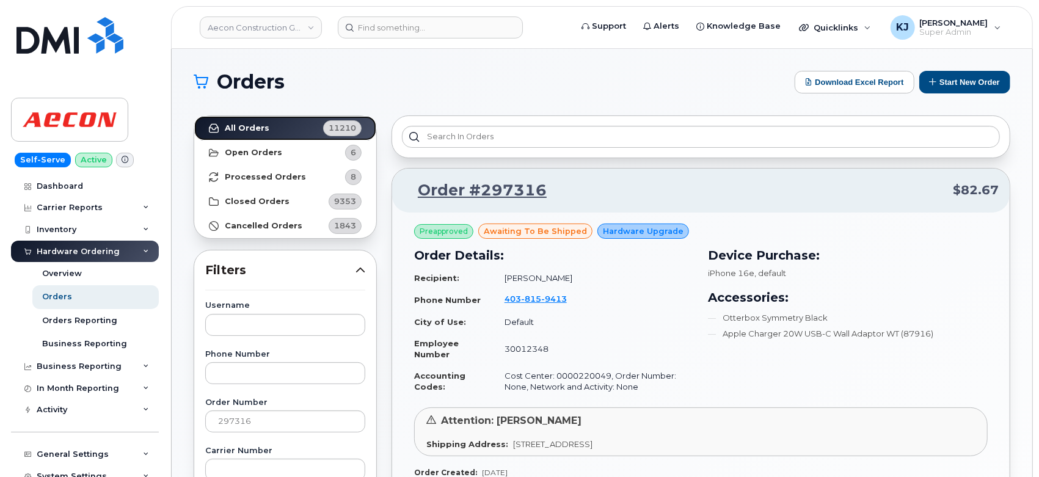
scroll to position [136, 0]
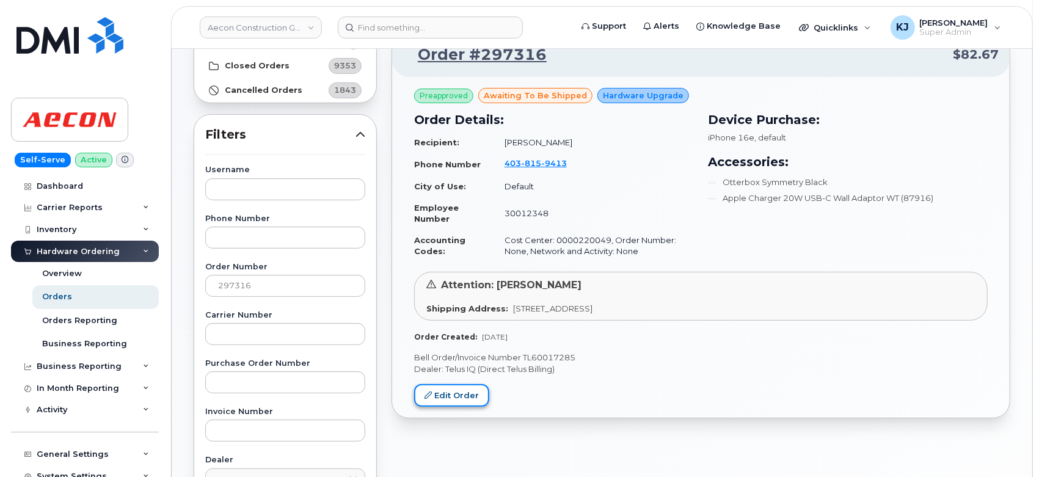
click at [448, 395] on link "Edit Order" at bounding box center [451, 395] width 75 height 23
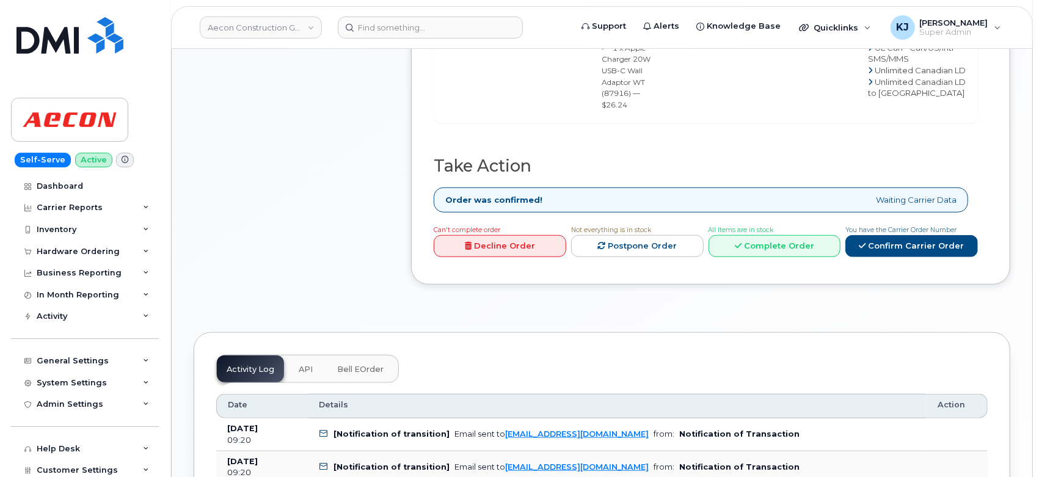
scroll to position [611, 0]
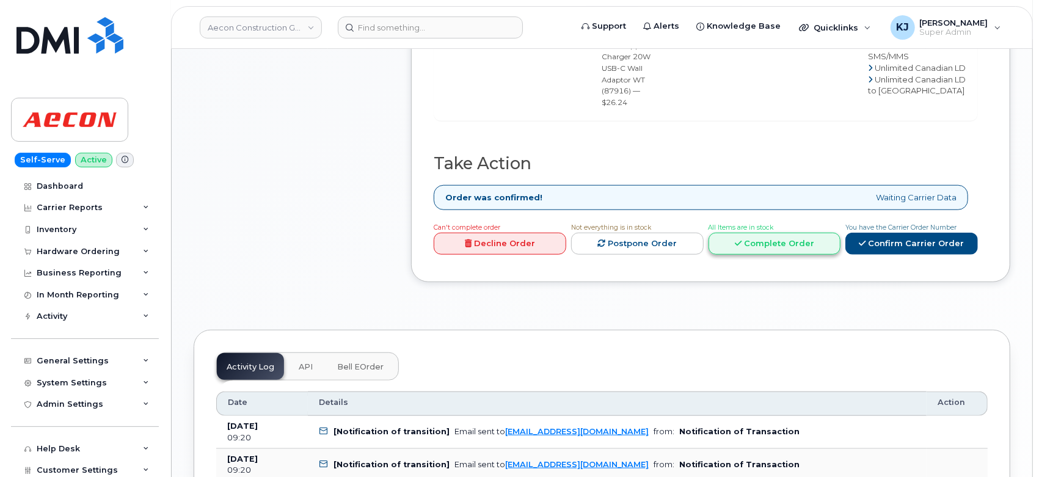
click at [768, 255] on link "Complete Order" at bounding box center [775, 244] width 133 height 23
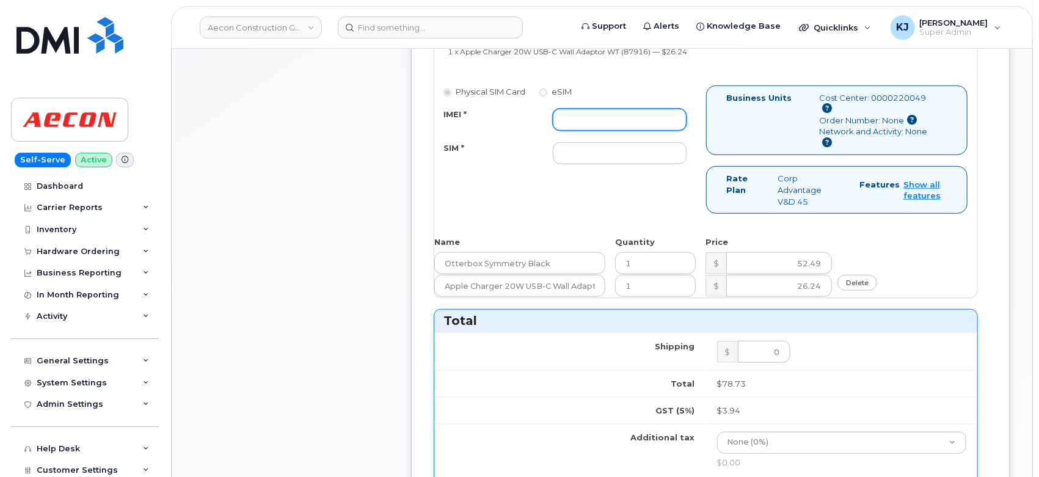
click at [607, 109] on input "IMEI *" at bounding box center [620, 120] width 134 height 22
paste input "353927601330746"
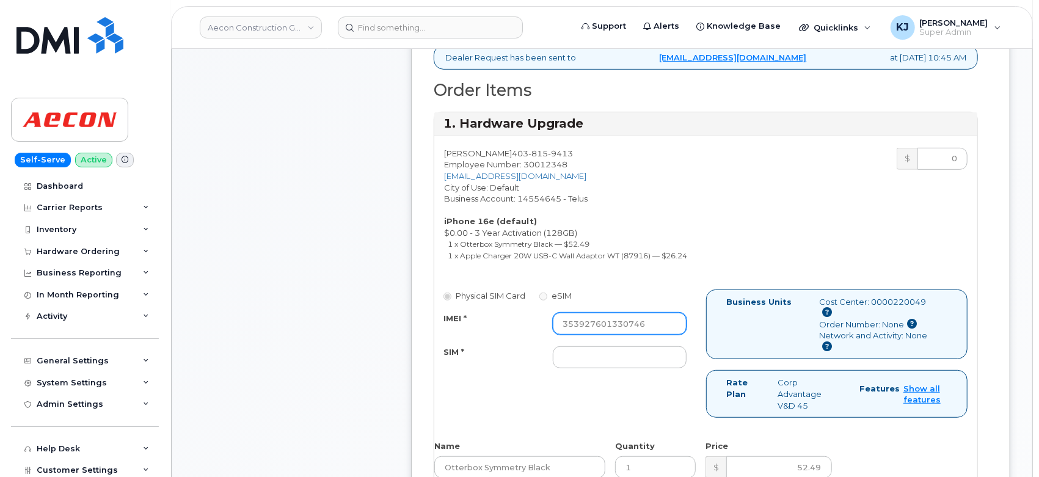
type input "353927601330746"
drag, startPoint x: 556, startPoint y: 136, endPoint x: 491, endPoint y: 140, distance: 65.5
click at [491, 148] on div "Kimmy Der [PHONE_NUMBER] Employee Number: 30012348 [EMAIL_ADDRESS][DOMAIN_NAME]…" at bounding box center [570, 207] width 272 height 119
copy span "[PHONE_NUMBER]"
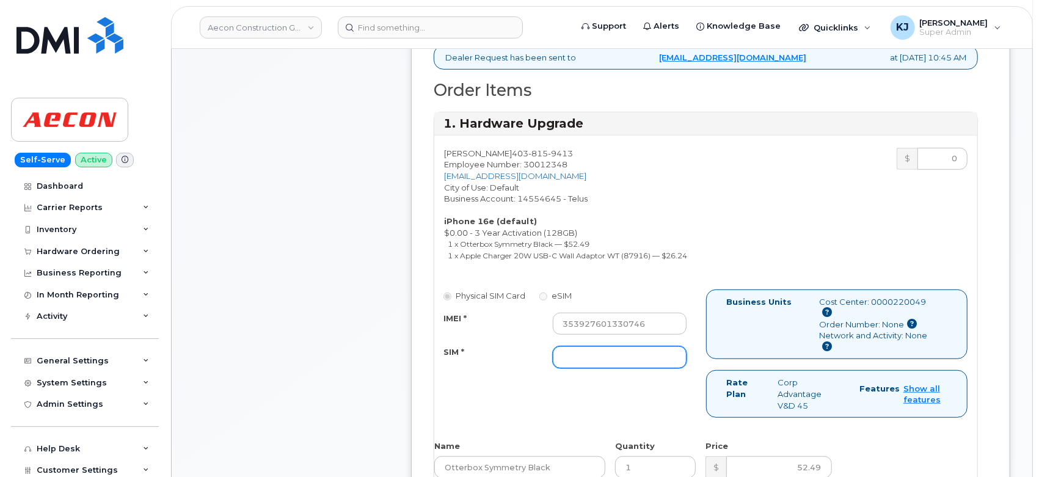
click at [580, 346] on input "SIM *" at bounding box center [620, 357] width 134 height 22
paste input "[TECHNICAL_ID]"
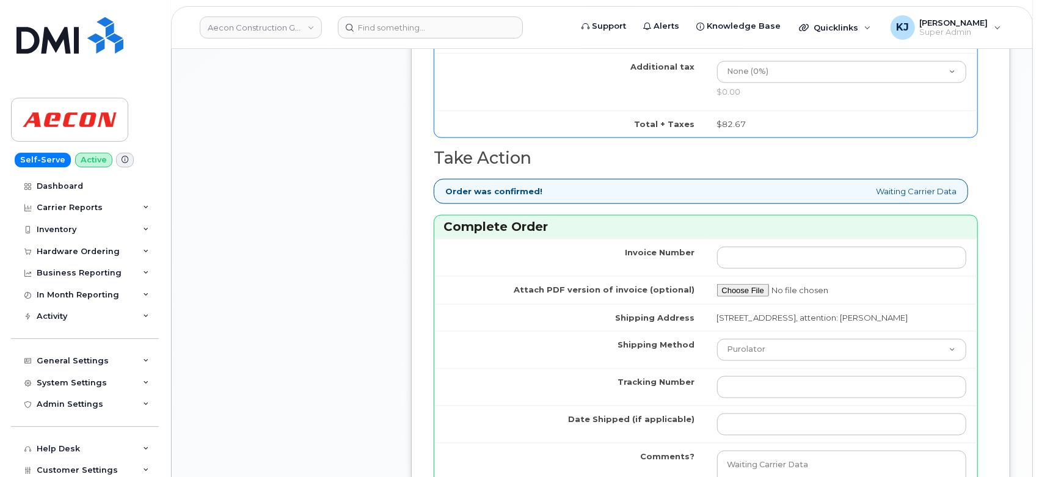
scroll to position [1085, 0]
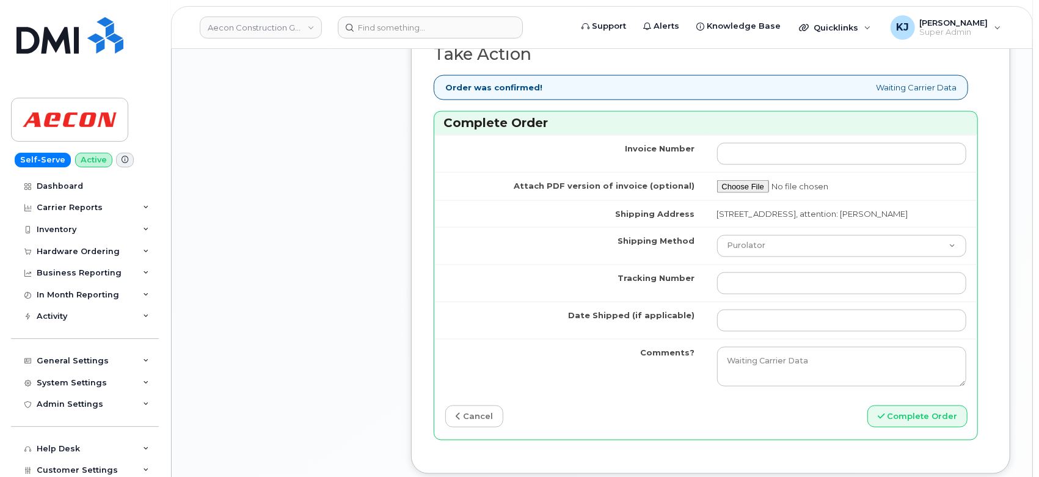
type input "[TECHNICAL_ID]"
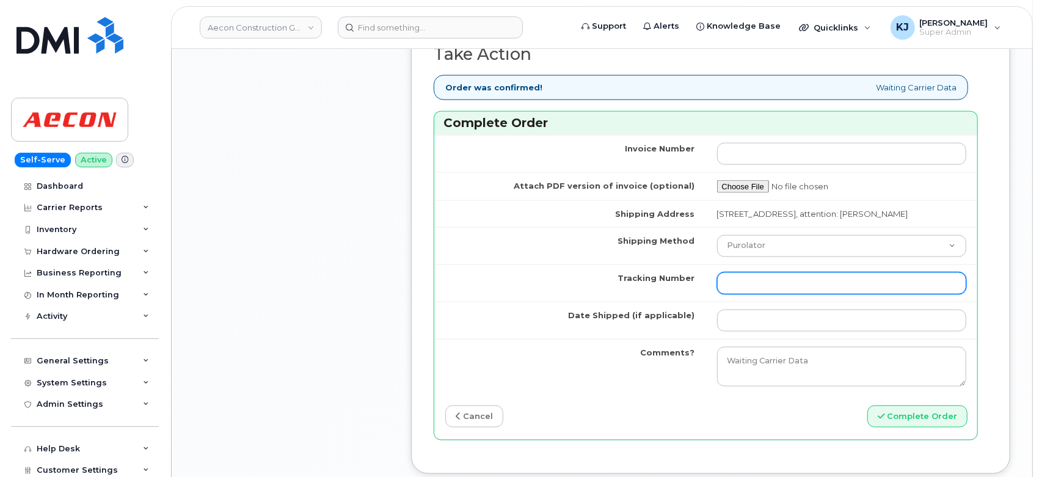
click at [736, 278] on input "Tracking Number" at bounding box center [842, 283] width 250 height 22
paste input "520012547409"
type input "520012547409"
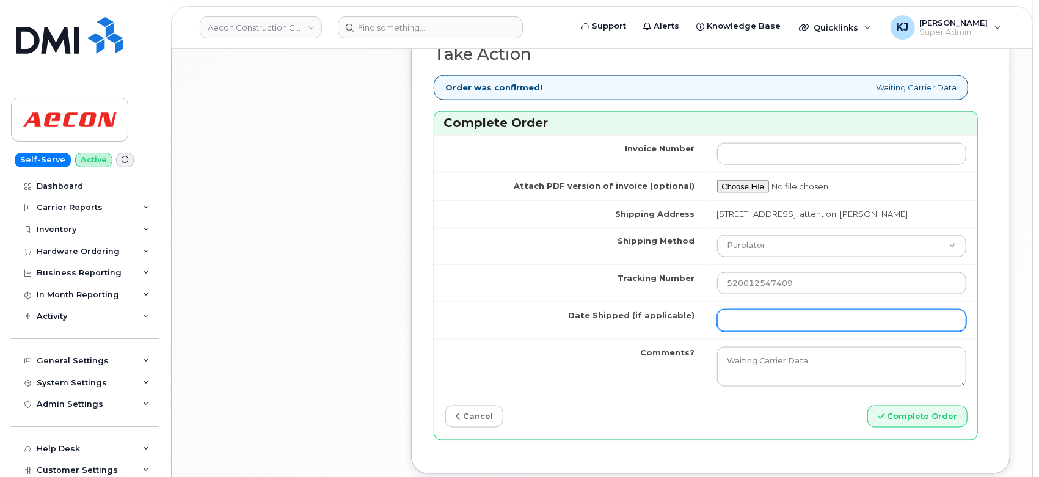
click at [756, 321] on input "Date Shipped (if applicable)" at bounding box center [842, 321] width 250 height 22
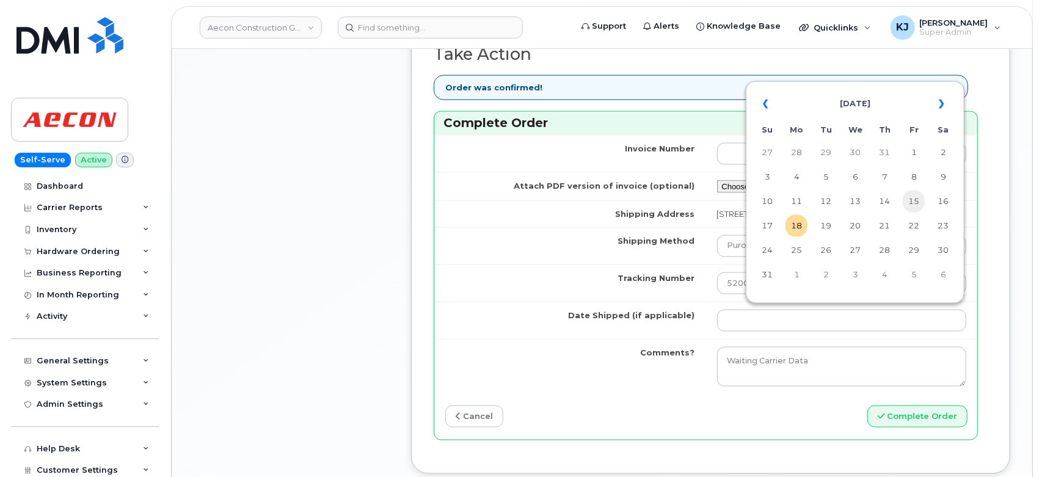
click at [913, 204] on td "15" at bounding box center [914, 202] width 22 height 22
type input "[DATE]"
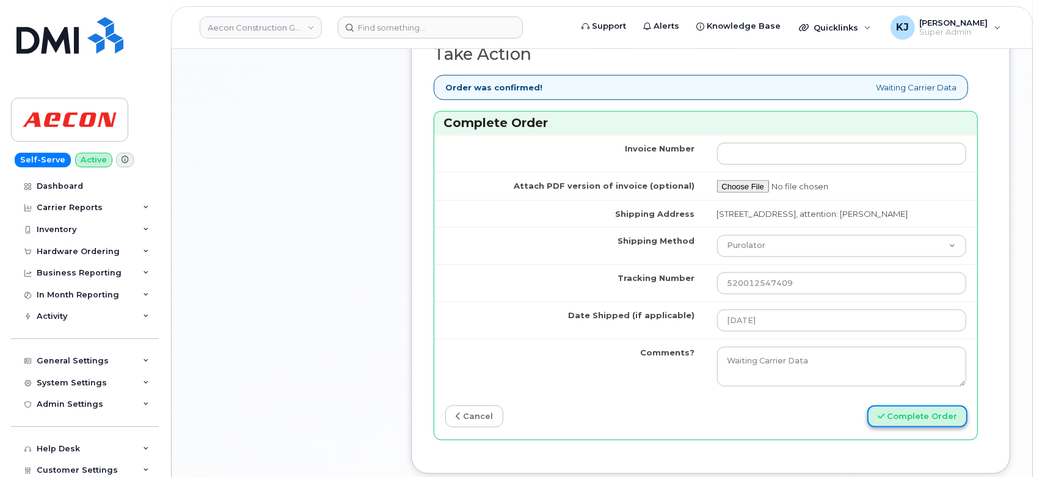
click at [934, 420] on button "Complete Order" at bounding box center [917, 417] width 100 height 23
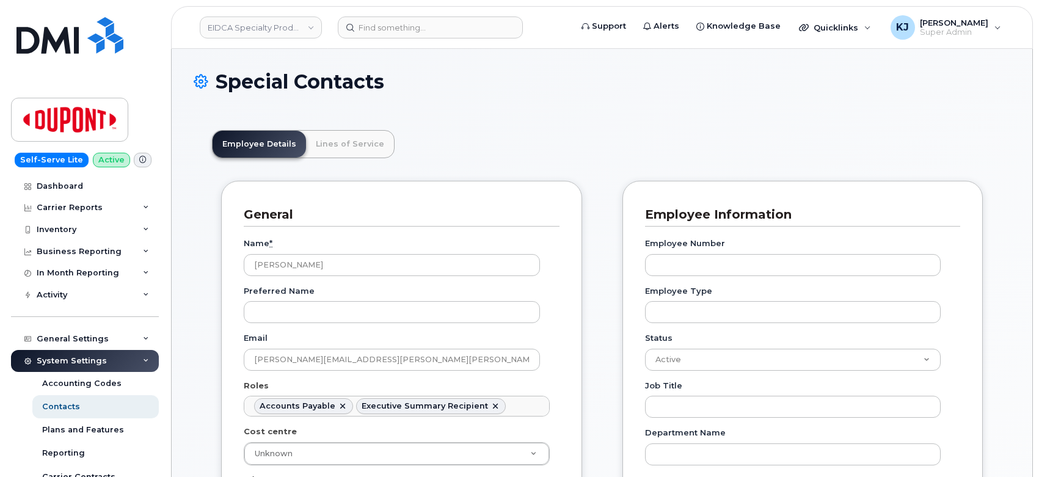
scroll to position [136, 0]
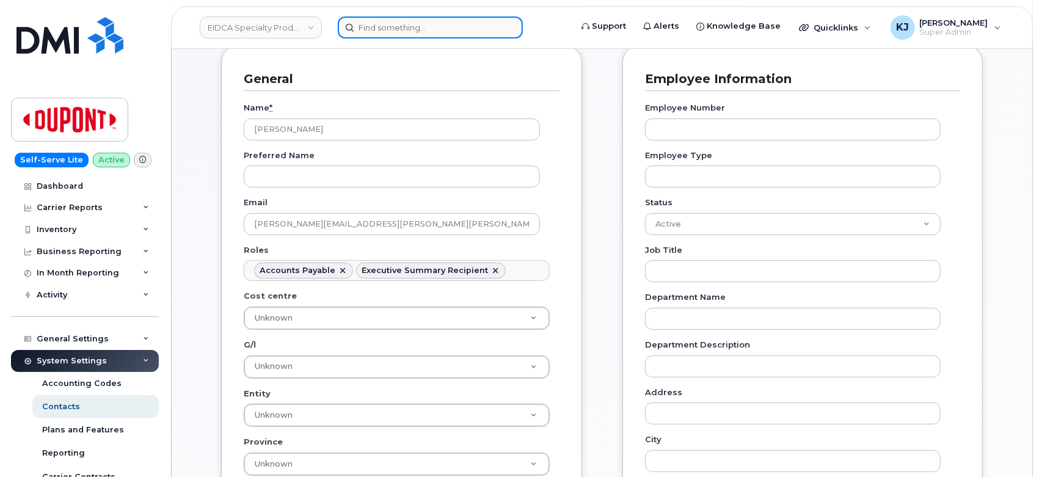
click at [387, 27] on input at bounding box center [430, 27] width 185 height 22
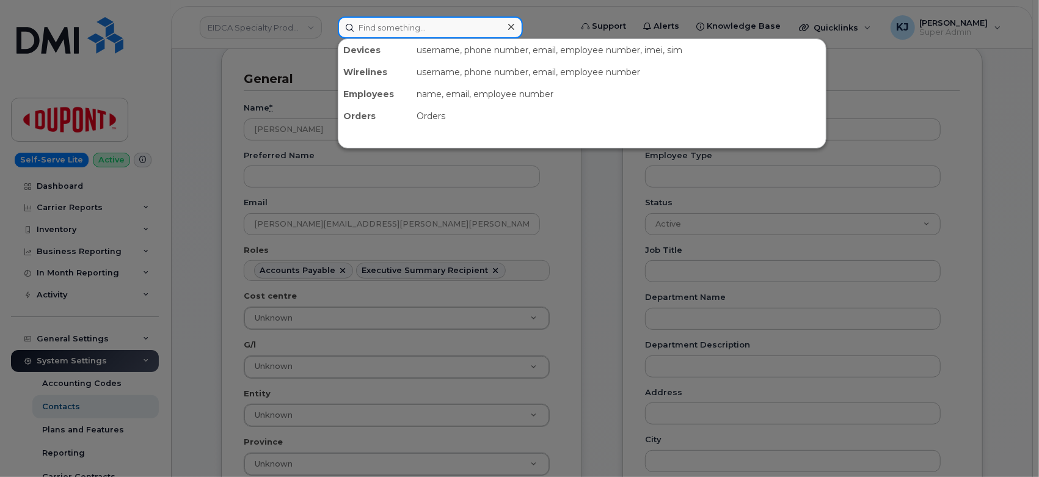
paste input "4038159413"
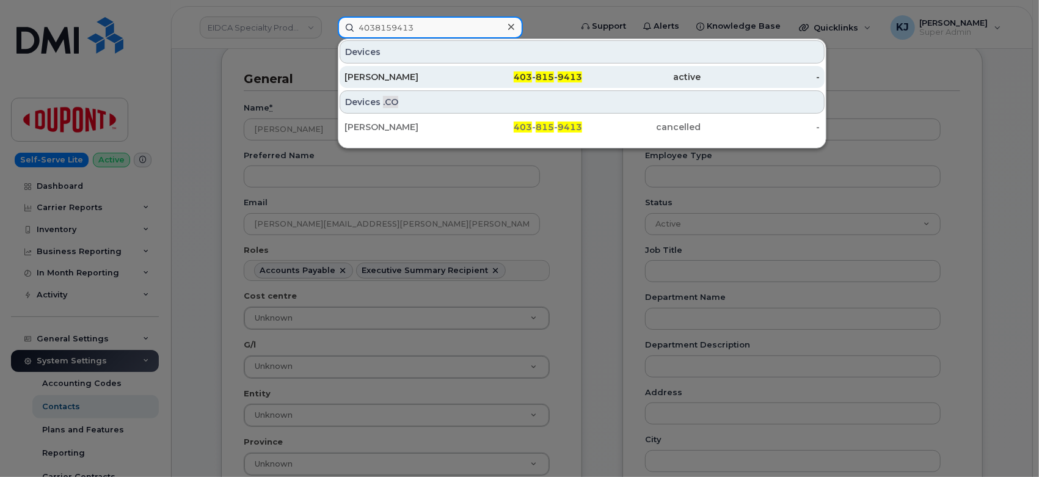
type input "4038159413"
click at [489, 73] on div "403 - 815 - 9413" at bounding box center [523, 77] width 119 height 12
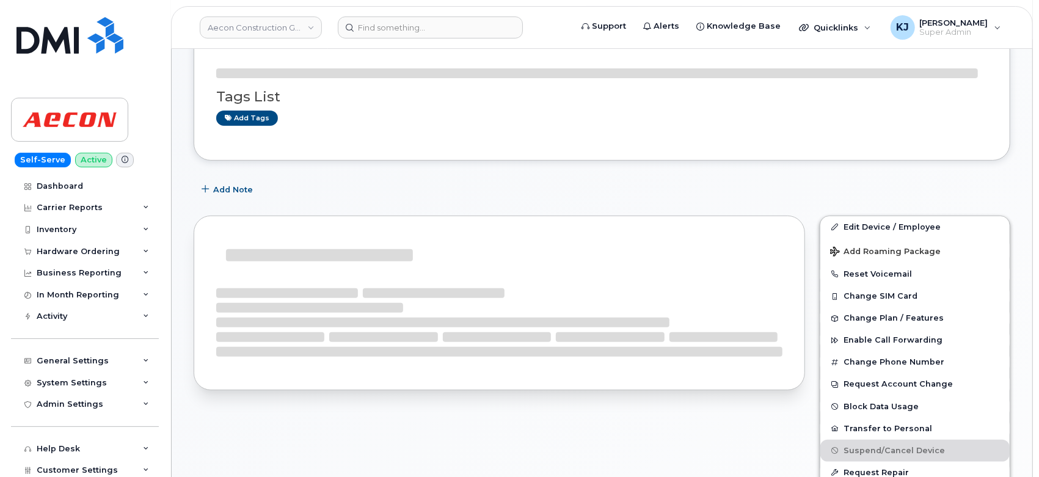
scroll to position [239, 0]
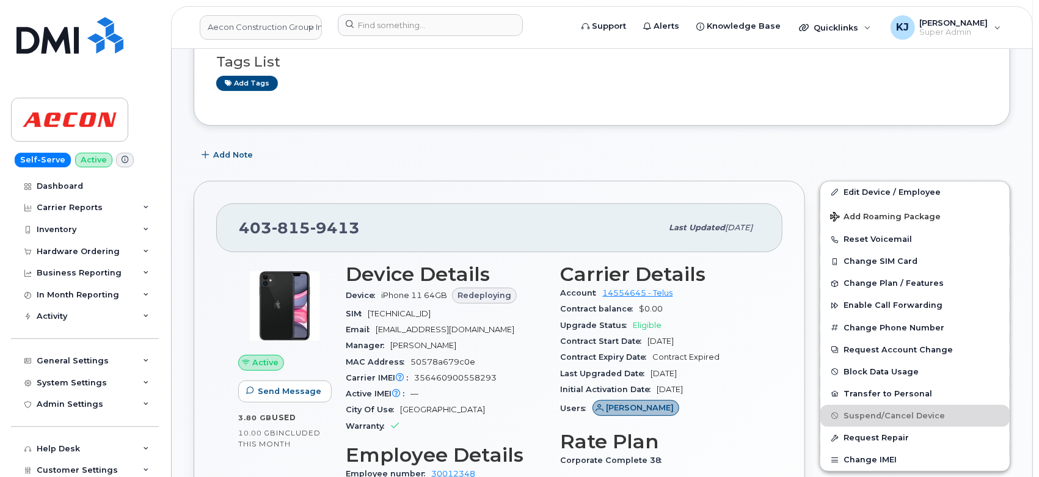
click at [417, 319] on div "SIM 8912230100056864372" at bounding box center [446, 314] width 200 height 16
click at [415, 313] on span "8912230100056864372" at bounding box center [399, 313] width 63 height 9
copy span "8912230100056864372"
click at [81, 249] on div "Hardware Ordering" at bounding box center [78, 252] width 83 height 10
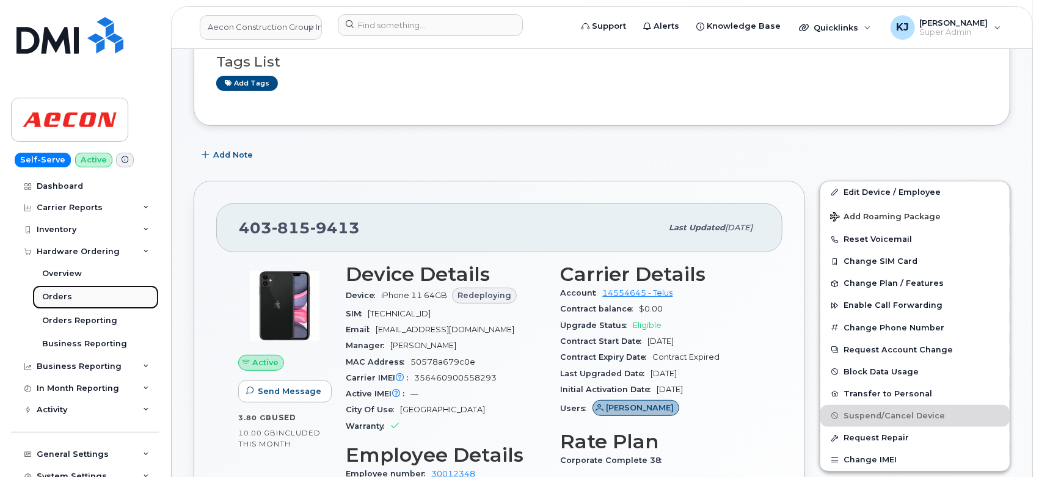
click at [64, 299] on div "Orders" at bounding box center [57, 296] width 30 height 11
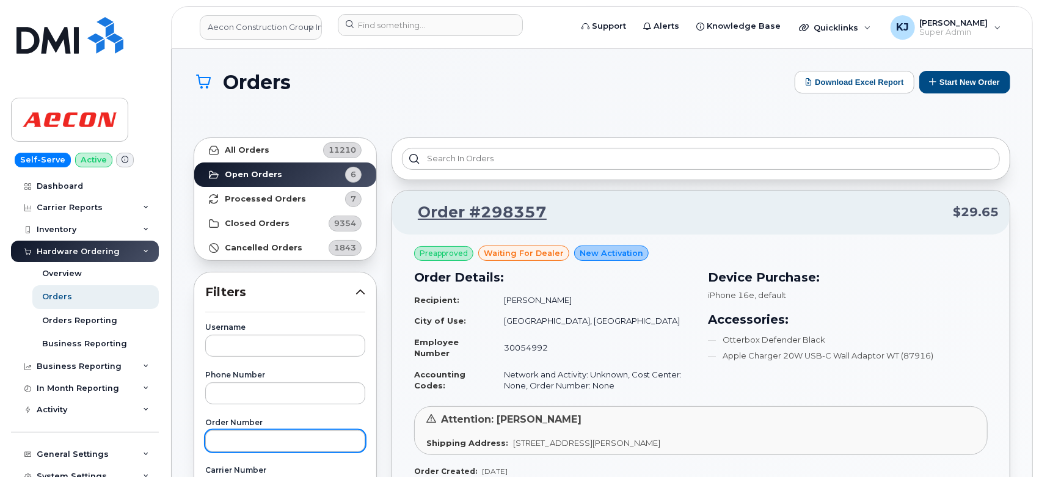
drag, startPoint x: 249, startPoint y: 457, endPoint x: 252, endPoint y: 445, distance: 12.5
click at [252, 443] on input "text" at bounding box center [285, 441] width 160 height 22
paste input "297442"
type input "297442"
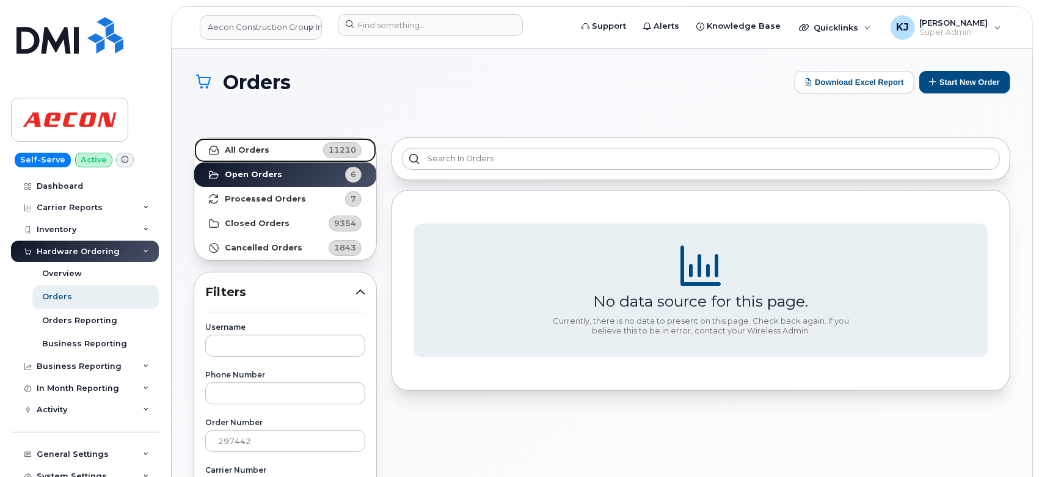
click at [271, 151] on link "All Orders 11210" at bounding box center [285, 150] width 182 height 24
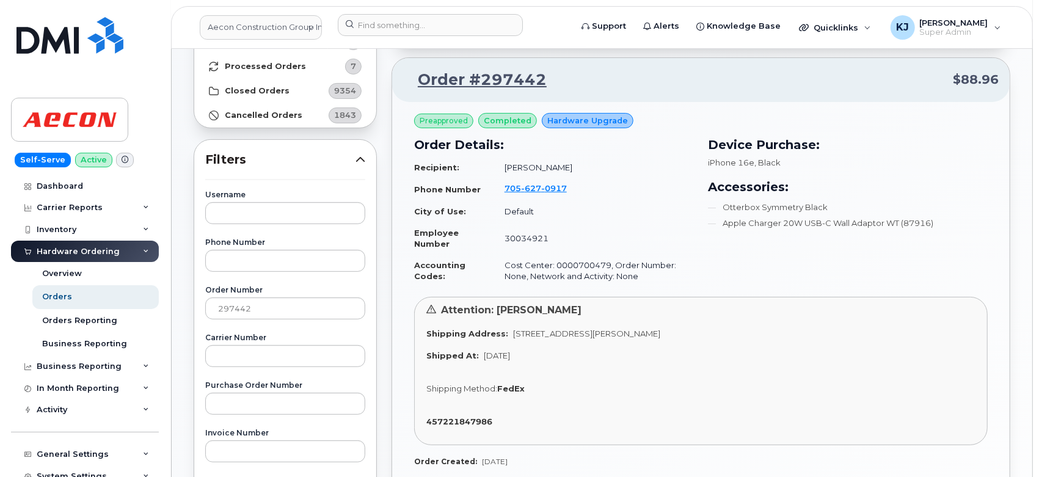
scroll to position [136, 0]
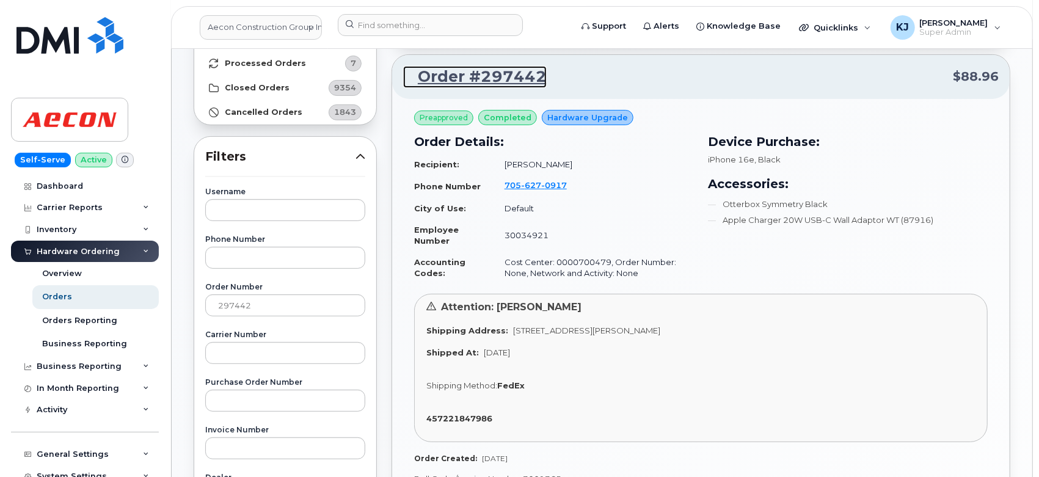
click at [459, 79] on link "Order #297442" at bounding box center [475, 77] width 144 height 22
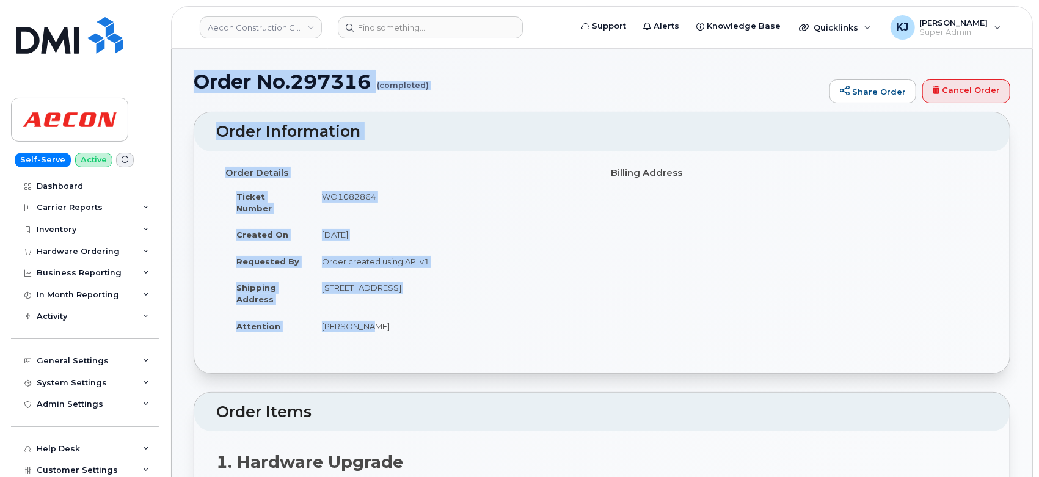
drag, startPoint x: 198, startPoint y: 81, endPoint x: 542, endPoint y: 318, distance: 418.2
copy div "Order No.297316 (completed) Share Order Cancel Order × Share This Order If you …"
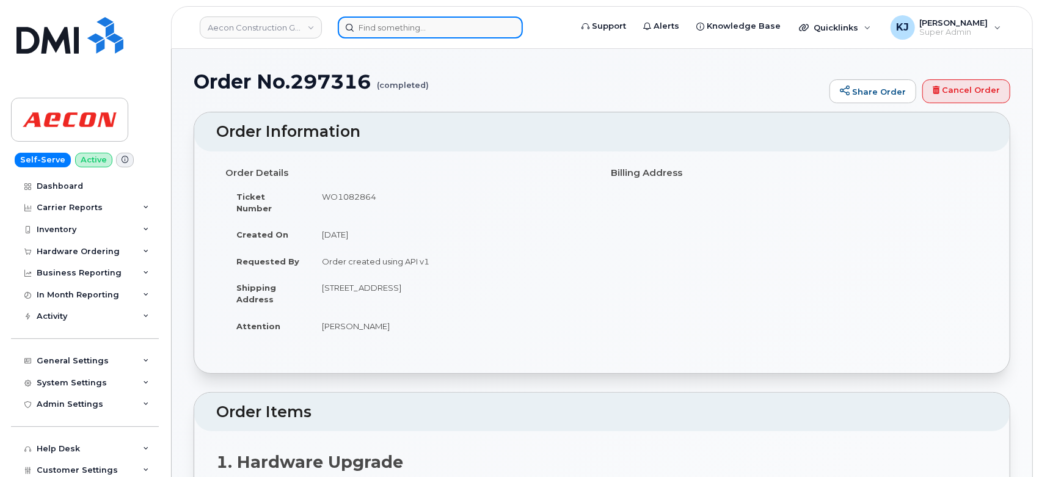
click at [420, 28] on input at bounding box center [430, 27] width 185 height 22
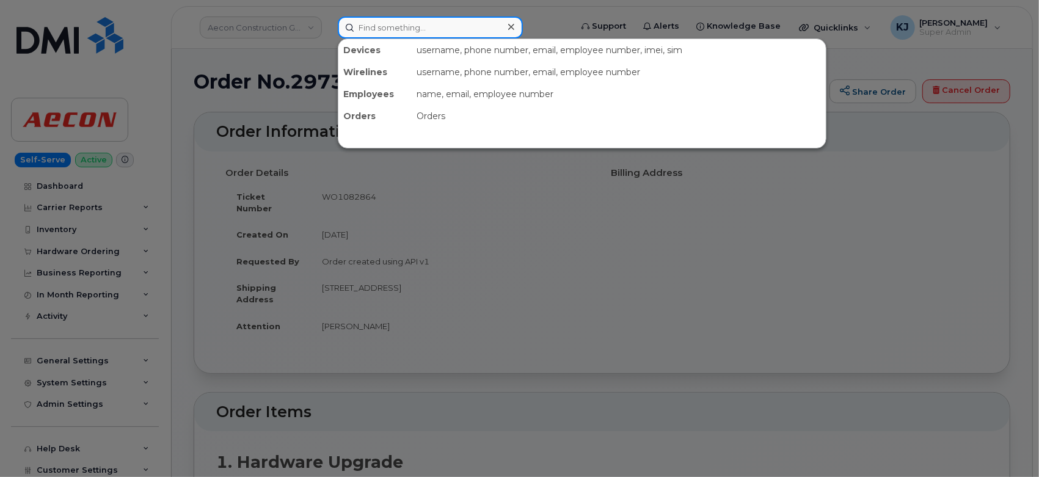
paste input "297739"
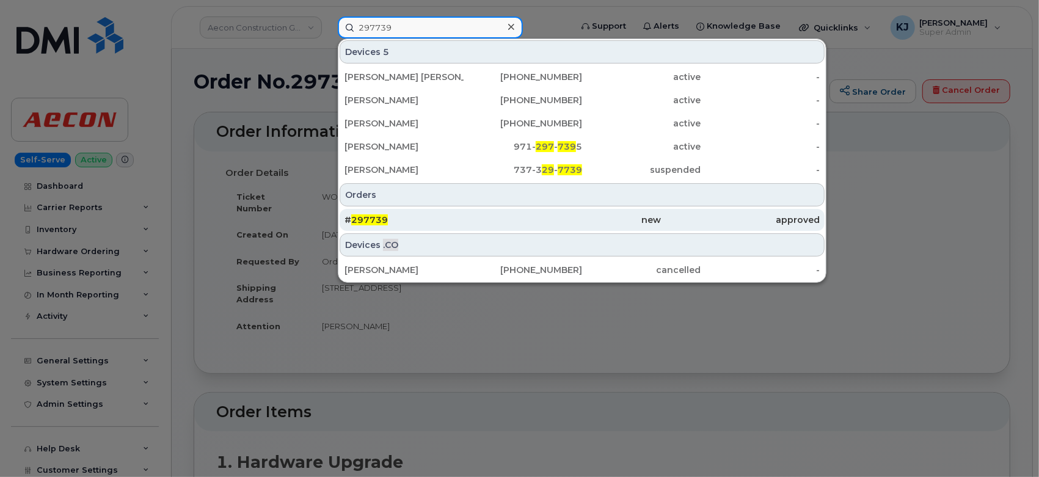
type input "297739"
click at [414, 219] on div "# 297739" at bounding box center [424, 220] width 158 height 12
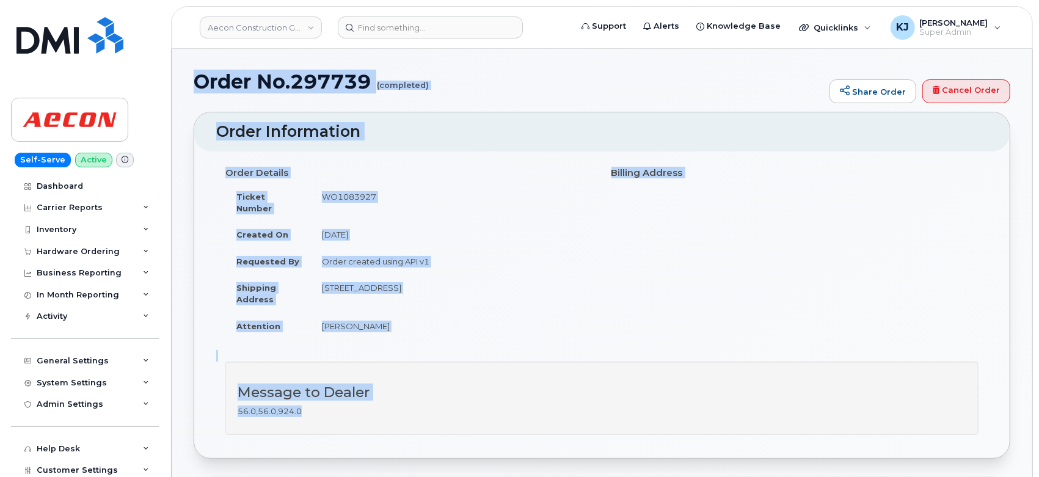
drag, startPoint x: 197, startPoint y: 79, endPoint x: 422, endPoint y: 411, distance: 401.0
copy div "Order No.297739 (completed) Share Order Cancel Order × Share This Order If you …"
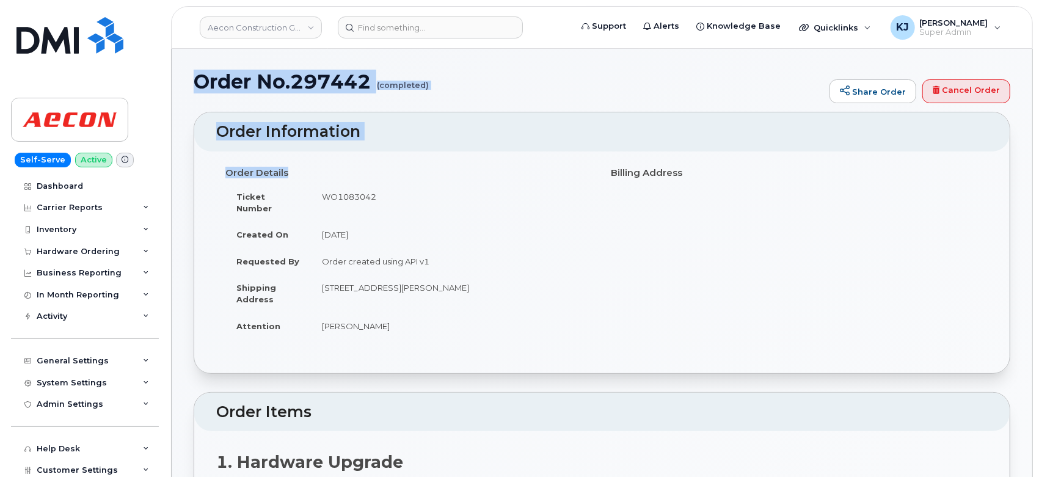
drag, startPoint x: 197, startPoint y: 80, endPoint x: 545, endPoint y: 329, distance: 428.2
copy div "Order No.297442 (completed) Share Order Cancel Order × Share This Order If you …"
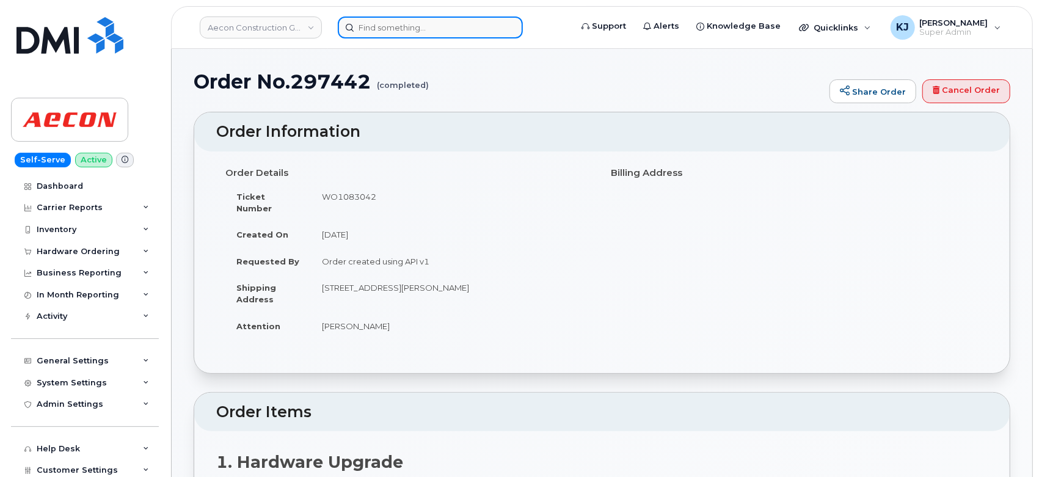
click at [428, 29] on input at bounding box center [430, 27] width 185 height 22
paste input "7807921888"
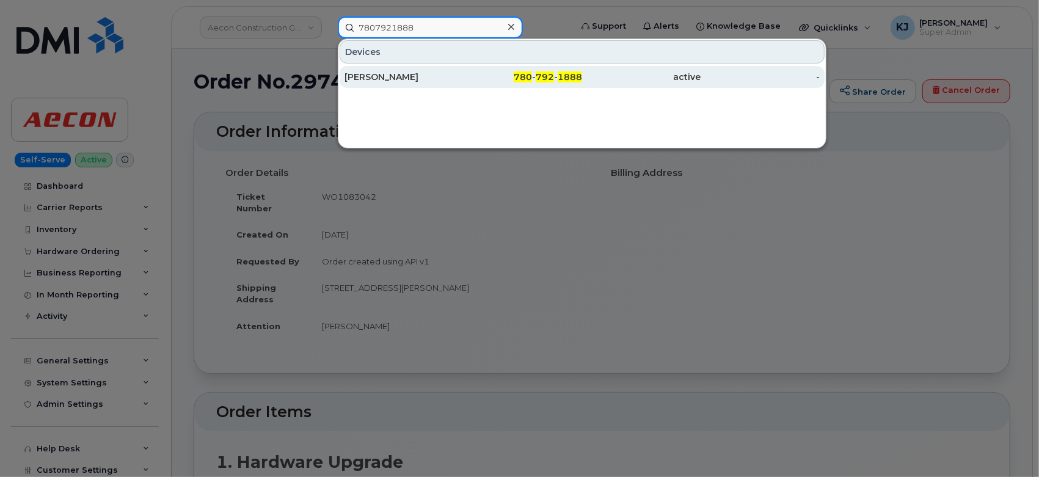
type input "7807921888"
click at [453, 81] on div "[PERSON_NAME]" at bounding box center [404, 77] width 119 height 12
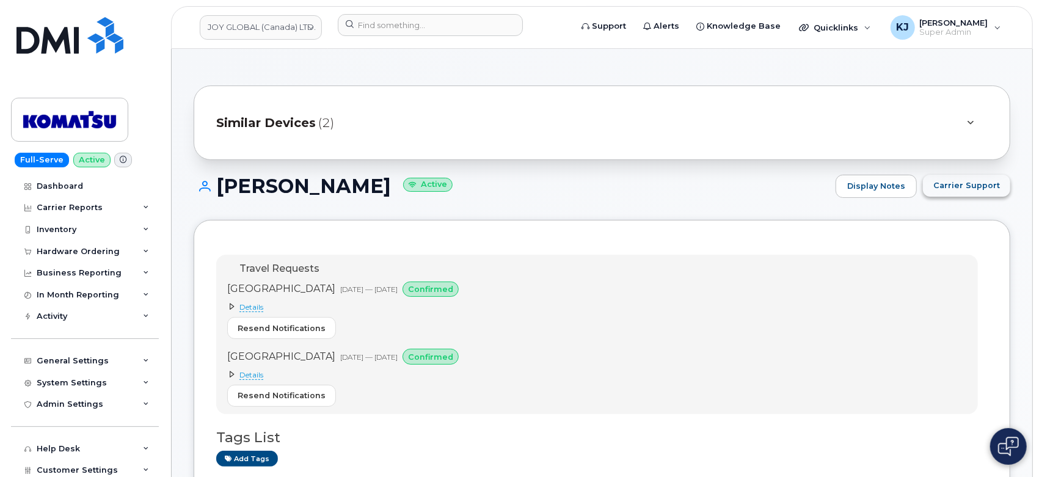
click at [966, 191] on button "Carrier Support" at bounding box center [966, 186] width 87 height 22
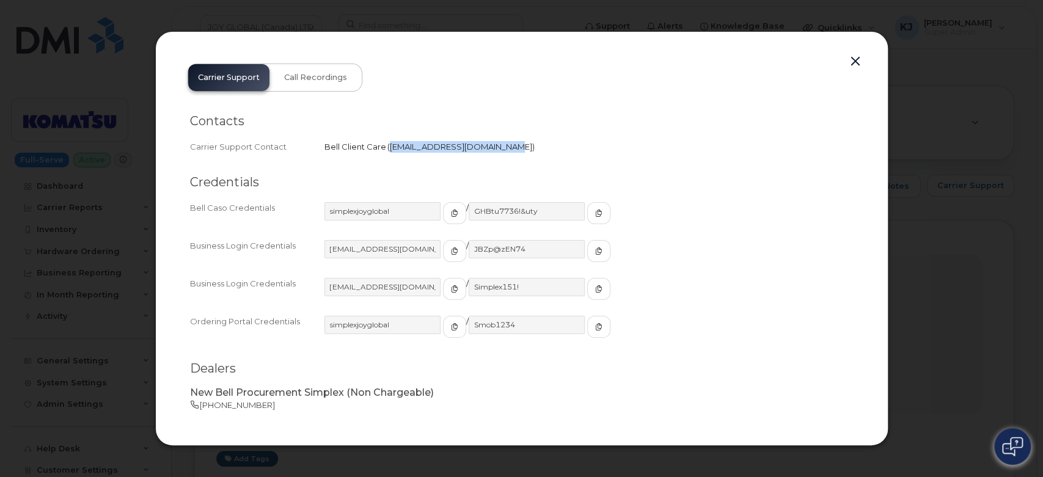
drag, startPoint x: 388, startPoint y: 145, endPoint x: 491, endPoint y: 149, distance: 102.7
click at [491, 149] on span "[EMAIL_ADDRESS][DOMAIN_NAME]" at bounding box center [461, 147] width 142 height 10
copy span "[EMAIL_ADDRESS][DOMAIN_NAME]"
click at [861, 61] on button "button" at bounding box center [855, 61] width 18 height 17
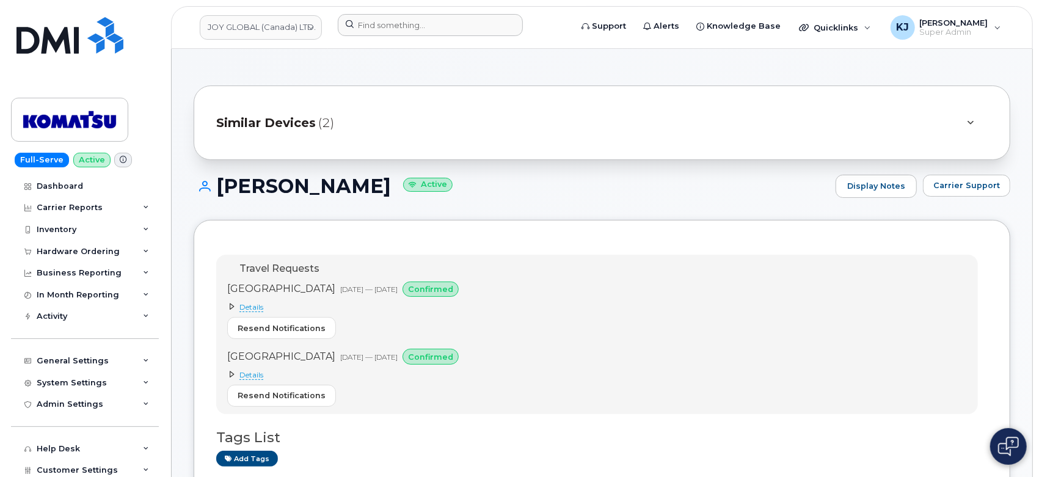
click at [457, 37] on div at bounding box center [450, 27] width 245 height 27
click at [460, 24] on input at bounding box center [430, 25] width 185 height 22
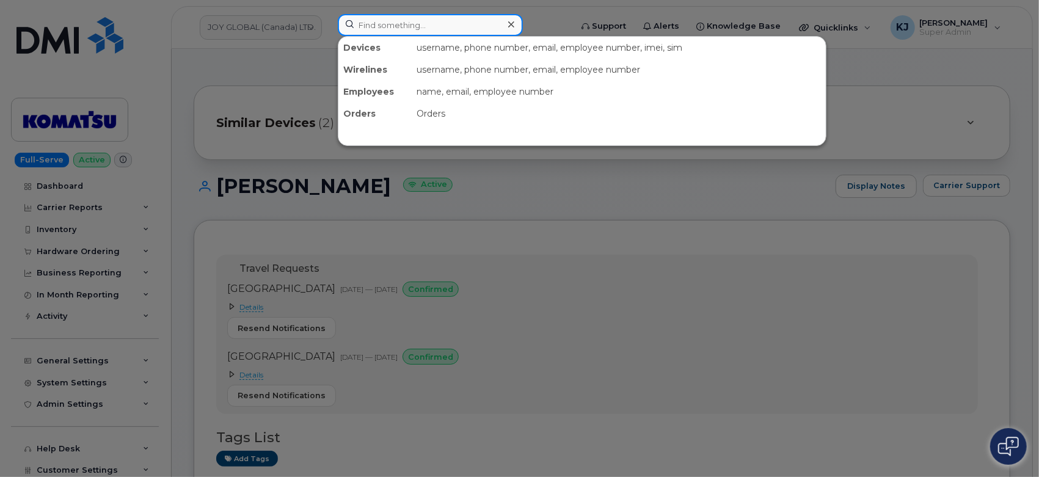
paste input "[PHONE_NUMBER]"
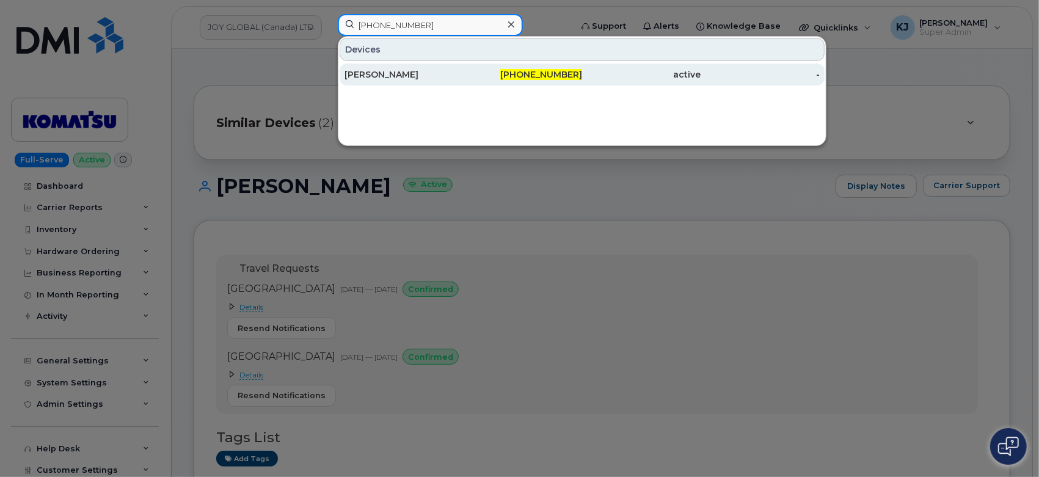
type input "[PHONE_NUMBER]"
click at [480, 71] on div "[PHONE_NUMBER]" at bounding box center [523, 74] width 119 height 12
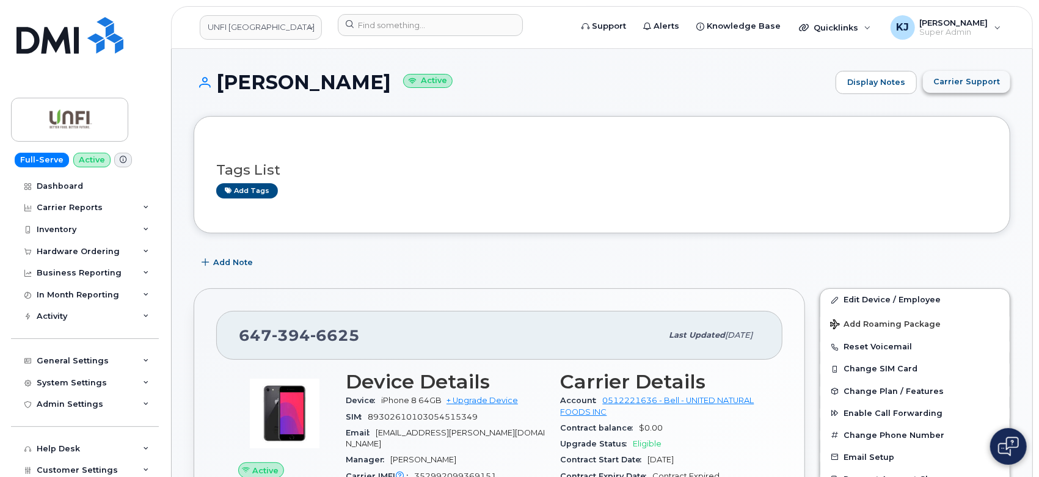
click at [966, 89] on button "Carrier Support" at bounding box center [966, 82] width 87 height 22
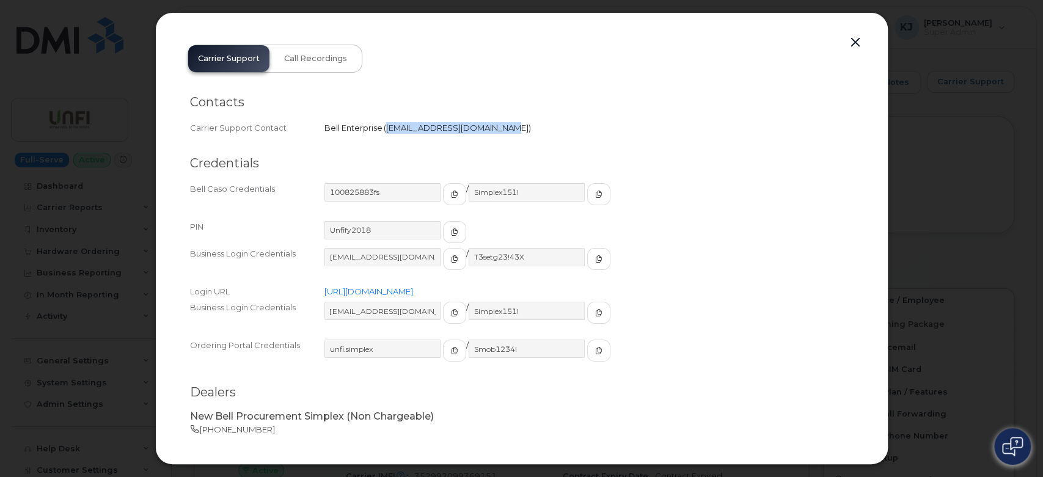
drag, startPoint x: 387, startPoint y: 126, endPoint x: 489, endPoint y: 135, distance: 102.4
click at [489, 135] on div "Carrier Support Contact Bell Enterprise   [EMAIL_ADDRESS][DOMAIN_NAME]" at bounding box center [521, 128] width 663 height 16
copy span "[EMAIL_ADDRESS][DOMAIN_NAME]"
drag, startPoint x: 316, startPoint y: 437, endPoint x: 349, endPoint y: 436, distance: 33.0
click at [318, 437] on div "New Bell Procurement Simplex (Non Chargeable)  877-689-8289" at bounding box center [522, 423] width 678 height 40
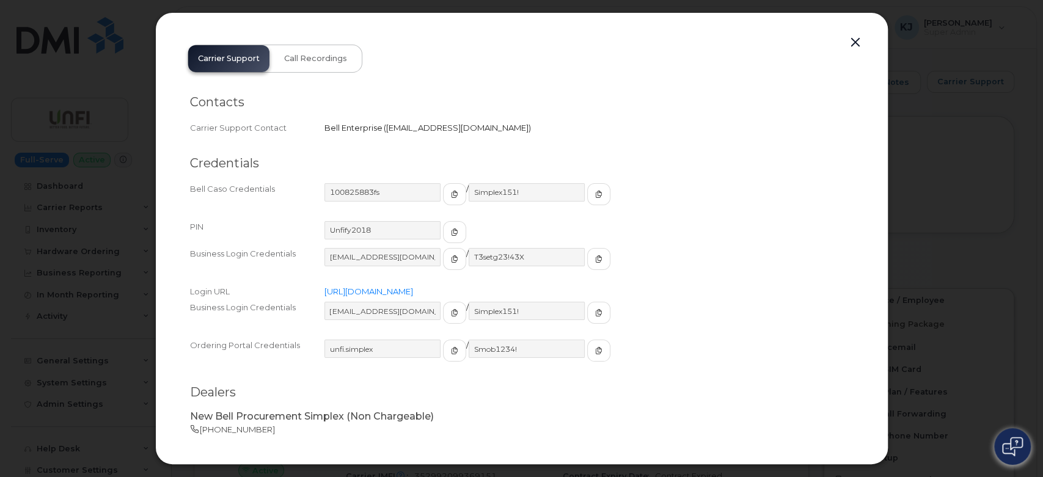
click at [851, 43] on button "button" at bounding box center [855, 42] width 18 height 17
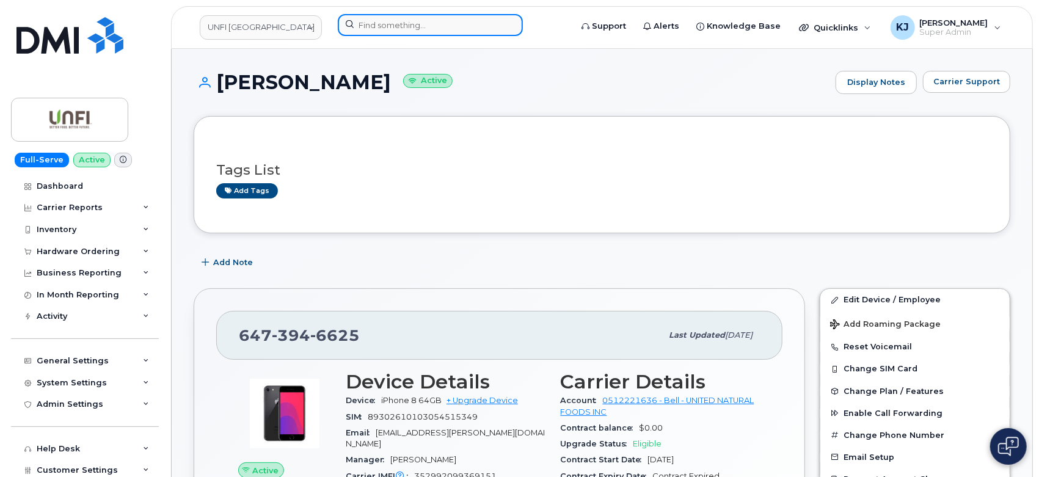
click at [382, 22] on input at bounding box center [430, 25] width 185 height 22
paste input "297975"
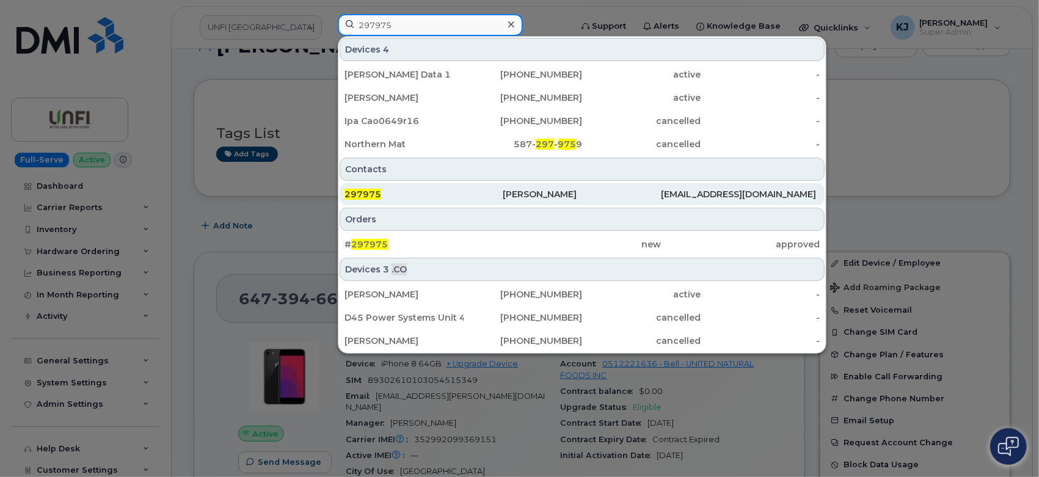
scroll to position [68, 0]
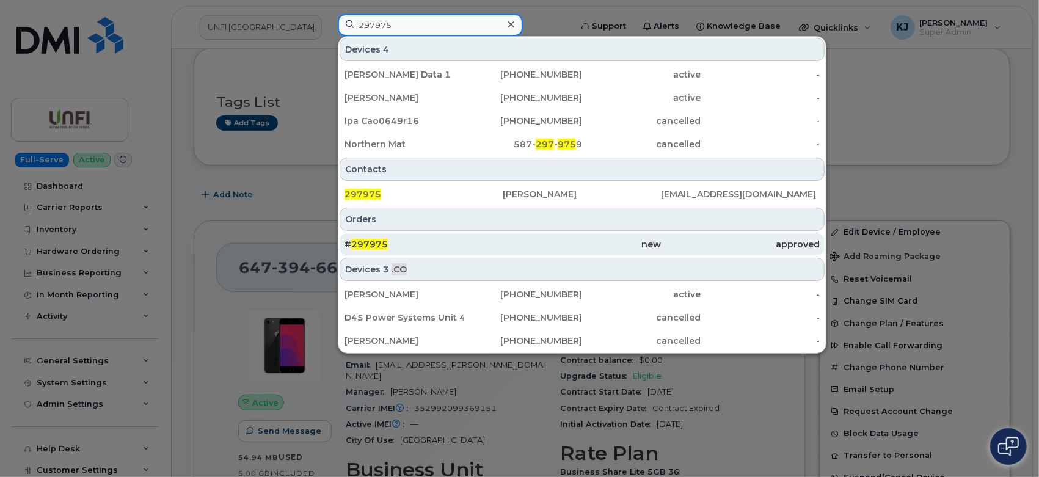
type input "297975"
click at [503, 235] on div "# 297975" at bounding box center [582, 244] width 158 height 22
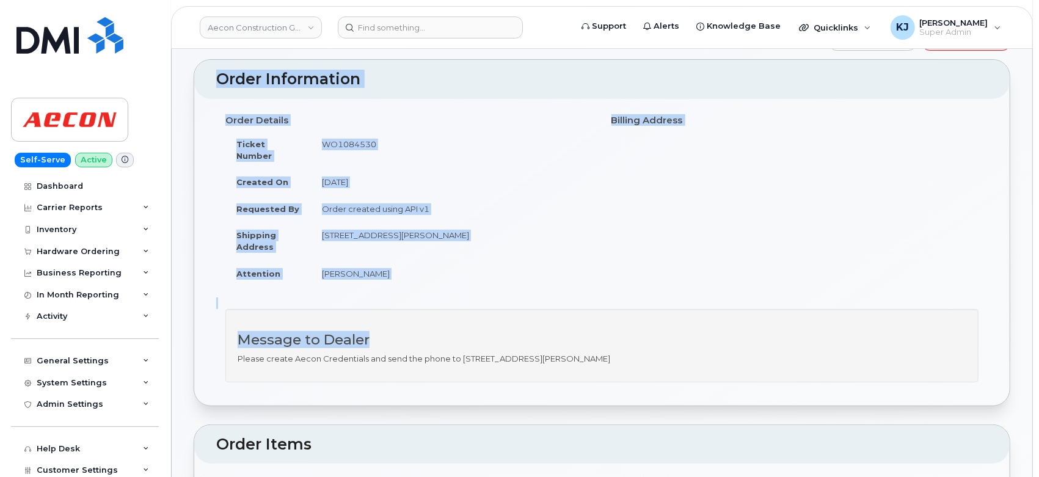
scroll to position [136, 0]
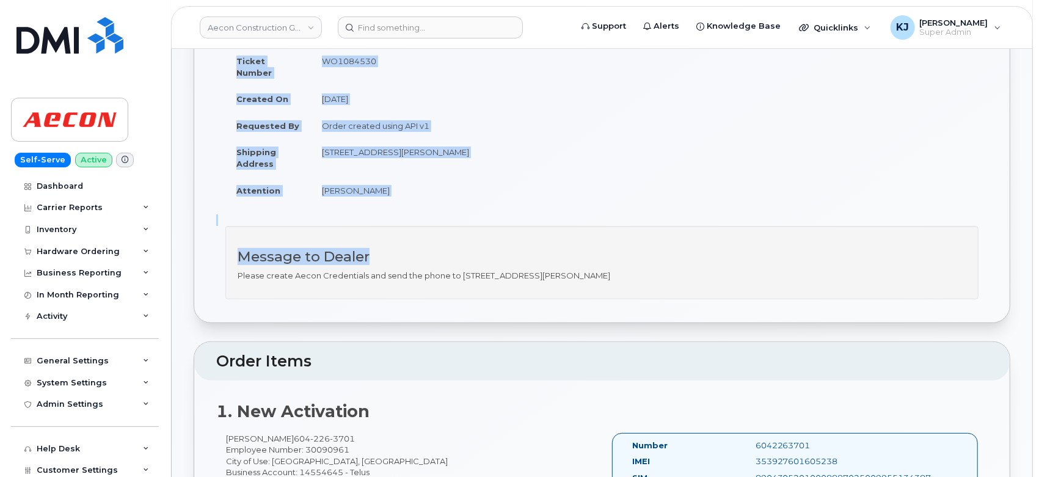
drag, startPoint x: 197, startPoint y: 83, endPoint x: 655, endPoint y: 264, distance: 492.5
copy div "Order No.297975 (completed) Share Order Cancel Order × Share This Order If you …"
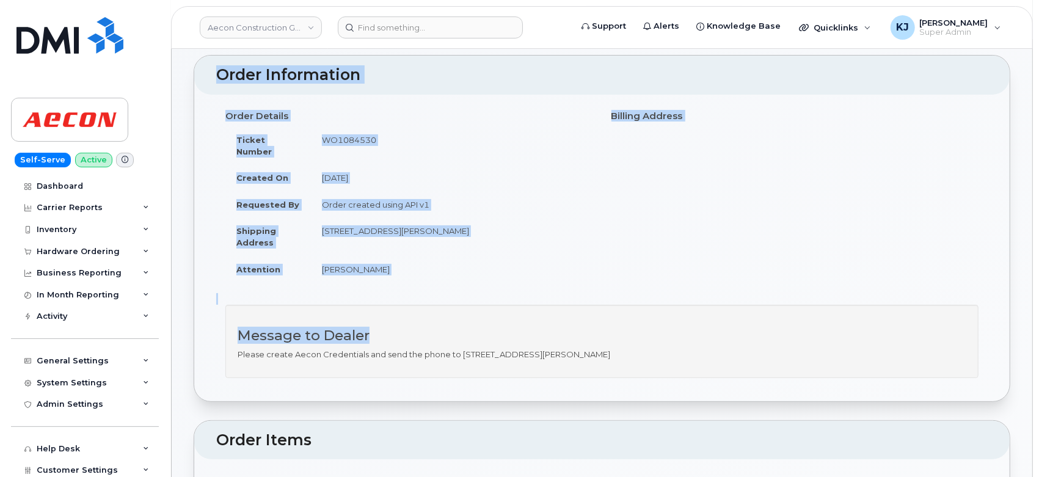
scroll to position [0, 0]
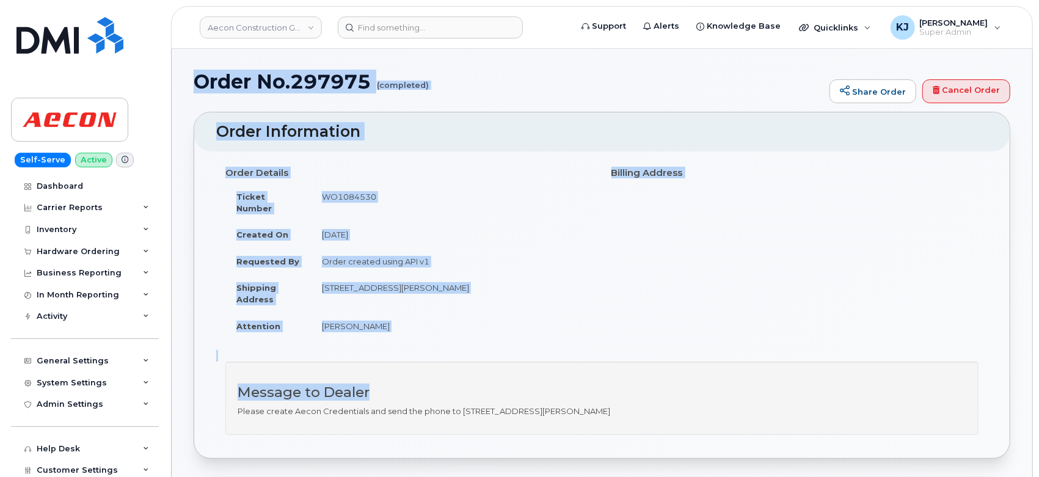
copy div "Order No.297975 (completed) Share Order Cancel Order × Share This Order If you …"
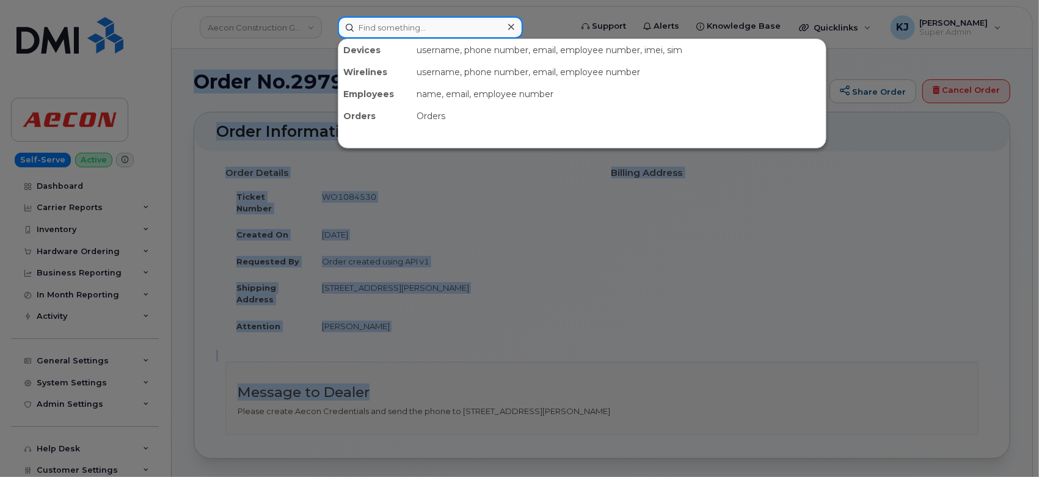
click at [397, 27] on input at bounding box center [430, 27] width 185 height 22
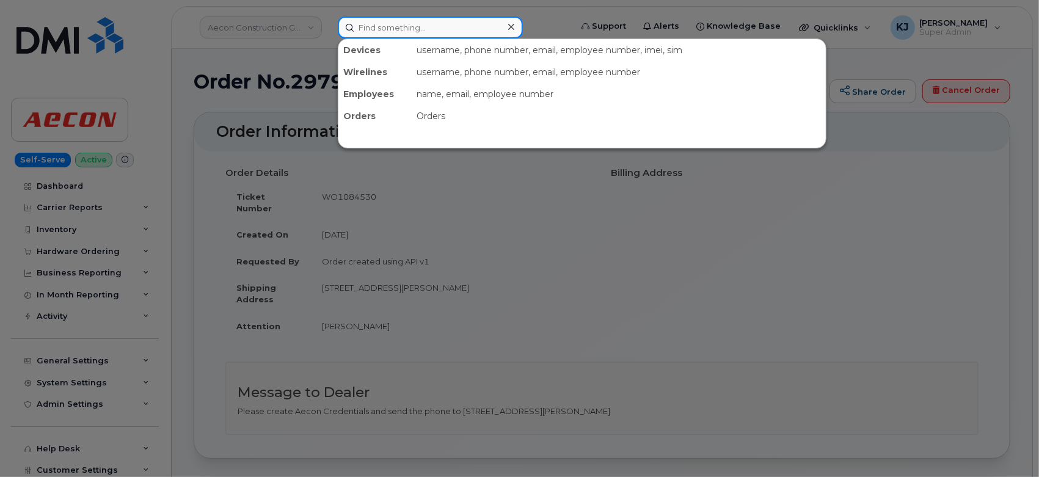
paste input "297928"
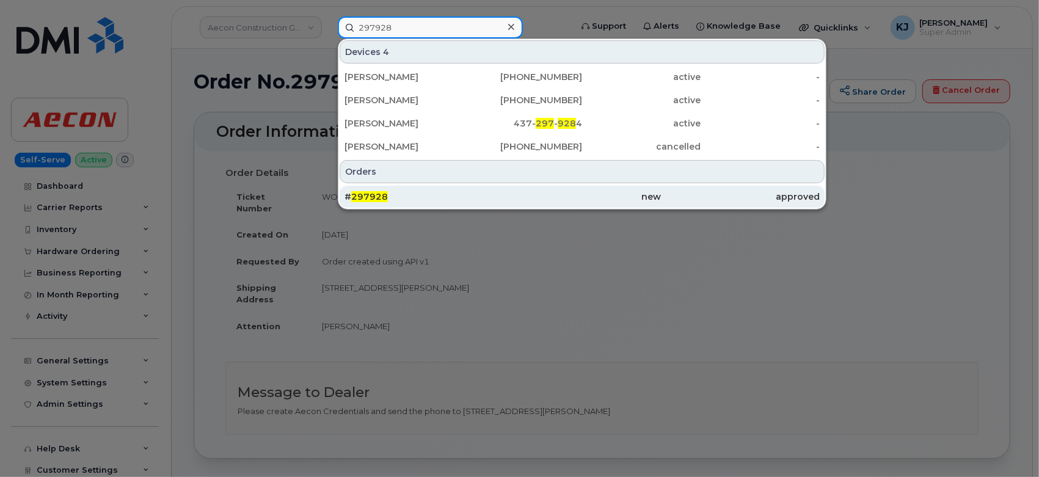
type input "297928"
click at [423, 199] on div "# 297928" at bounding box center [424, 197] width 158 height 12
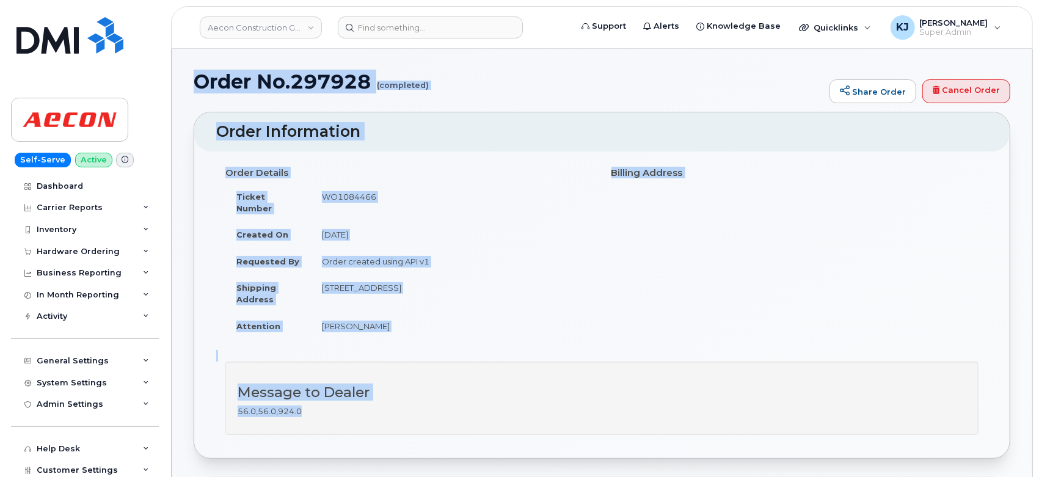
drag, startPoint x: 200, startPoint y: 80, endPoint x: 495, endPoint y: 396, distance: 432.2
copy div "Order No.297928 (completed) Share Order Cancel Order × Share This Order If you …"
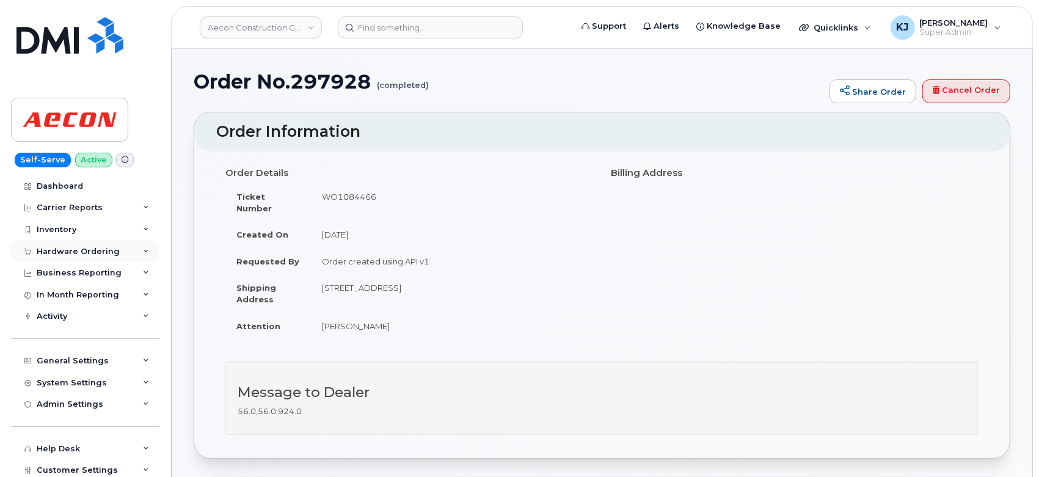
click at [93, 247] on div "Hardware Ordering" at bounding box center [78, 252] width 83 height 10
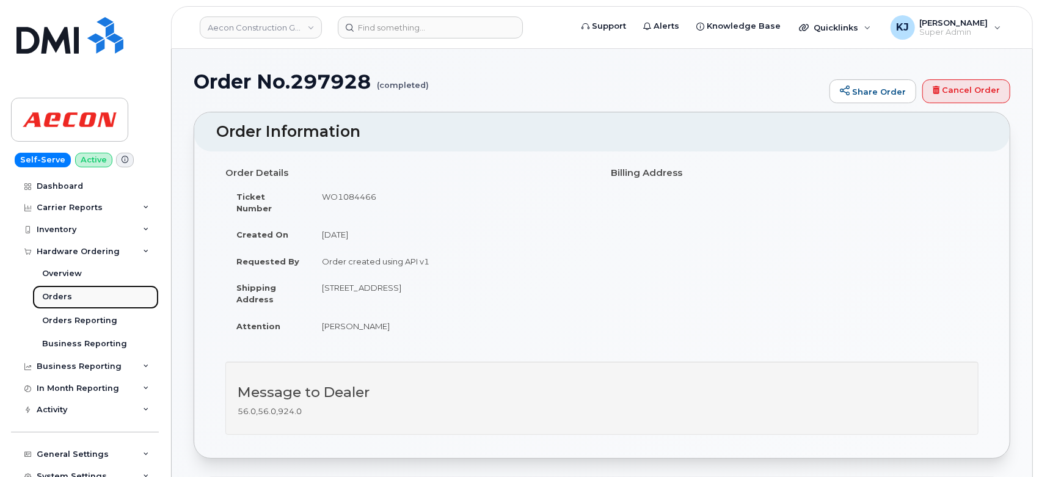
click at [71, 299] on link "Orders" at bounding box center [95, 296] width 126 height 23
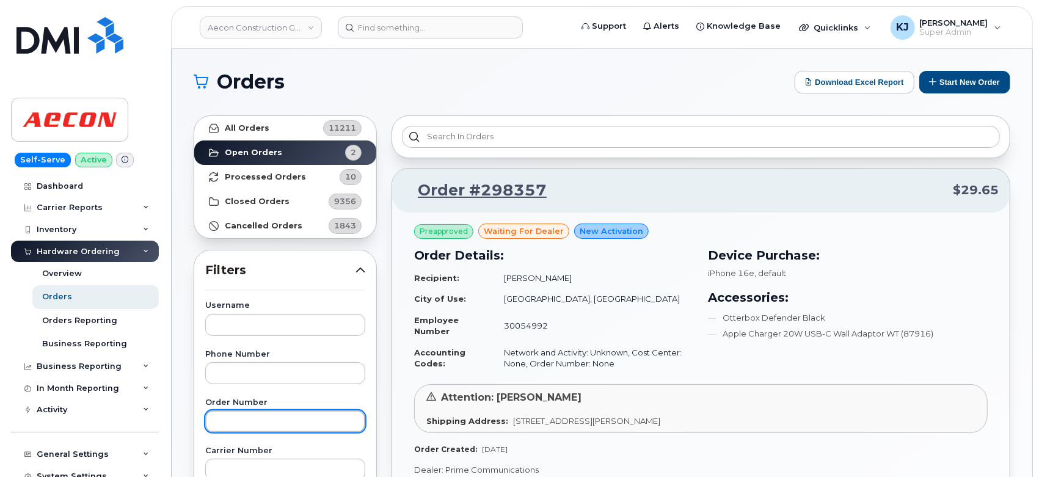
click at [254, 418] on input "text" at bounding box center [285, 421] width 160 height 22
paste input "298013"
type input "298013"
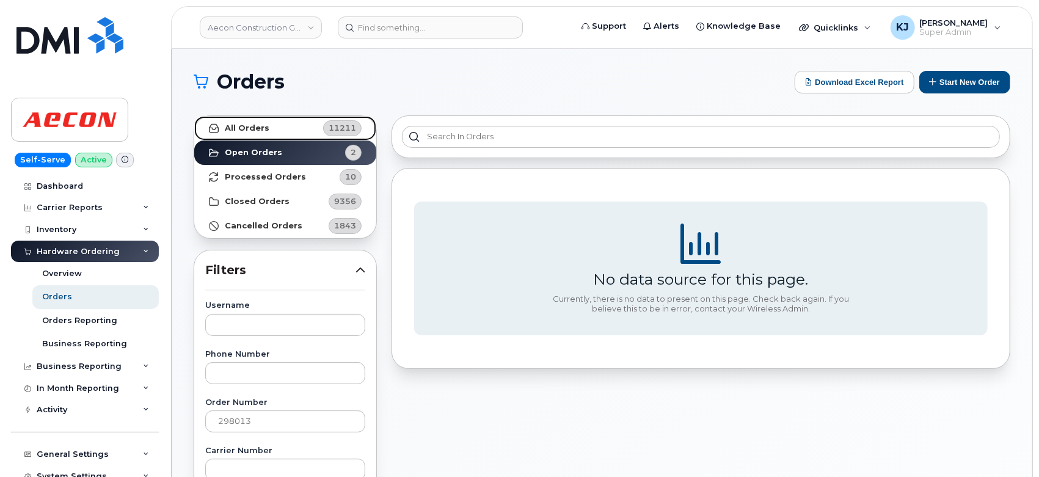
click at [245, 122] on link "All Orders 11211" at bounding box center [285, 128] width 182 height 24
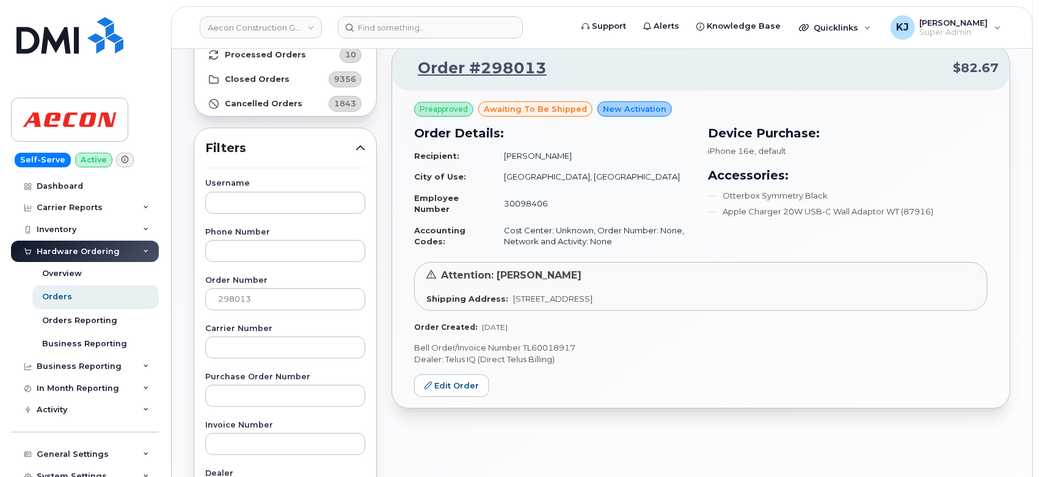
scroll to position [203, 0]
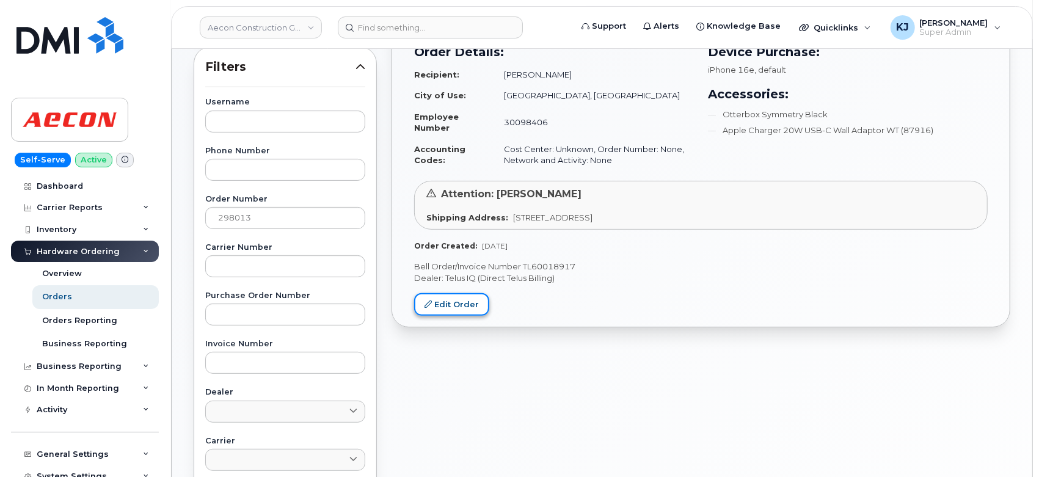
click at [455, 301] on link "Edit Order" at bounding box center [451, 304] width 75 height 23
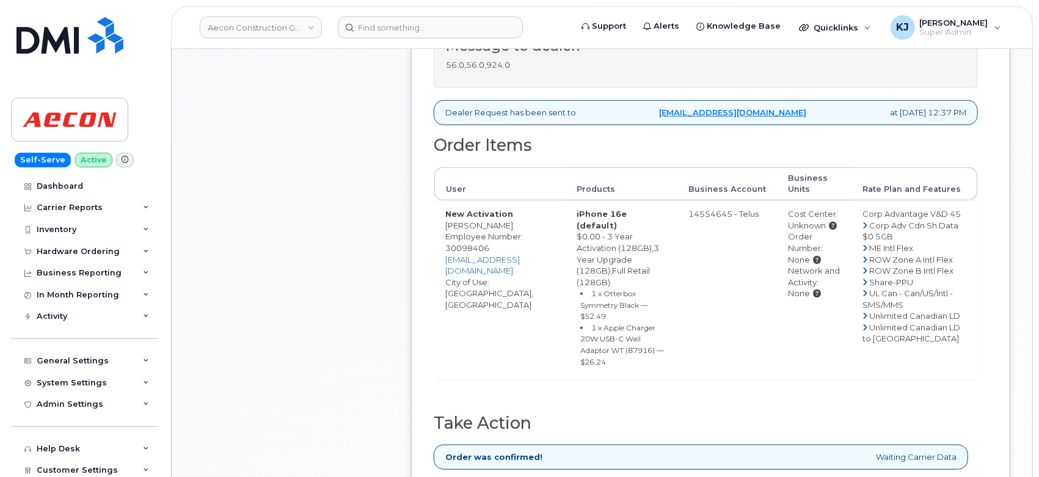
scroll to position [611, 0]
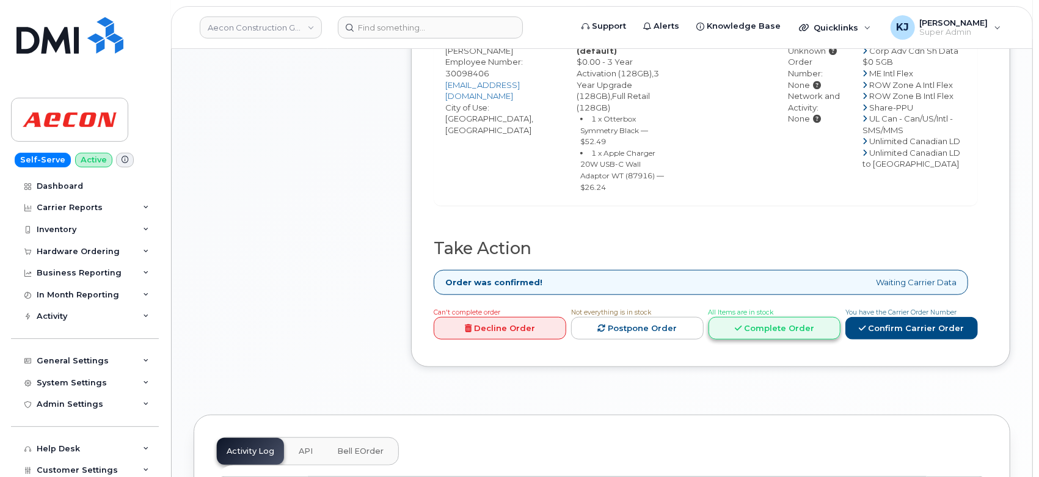
click at [795, 340] on link "Complete Order" at bounding box center [775, 328] width 133 height 23
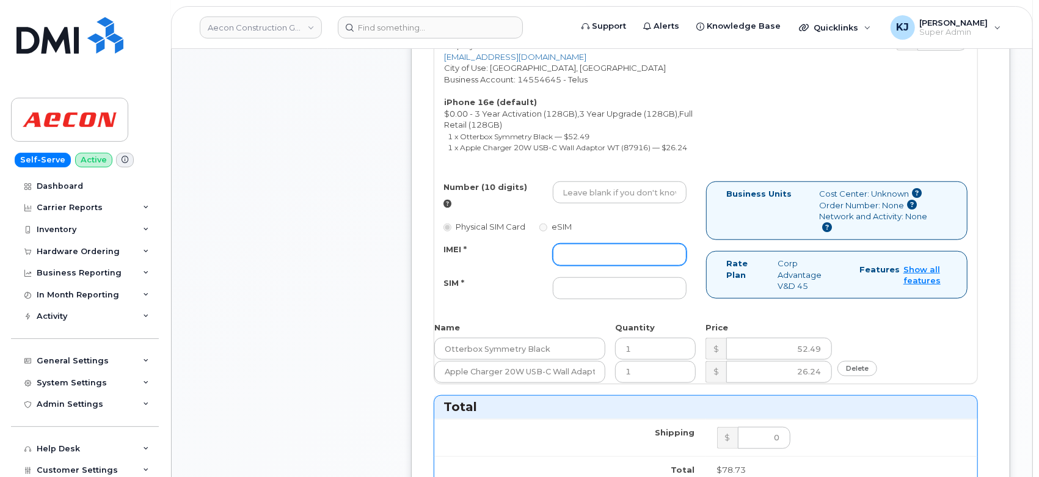
click at [618, 244] on input "IMEI *" at bounding box center [620, 255] width 134 height 22
paste input "353927601385567"
type input "353927601385567"
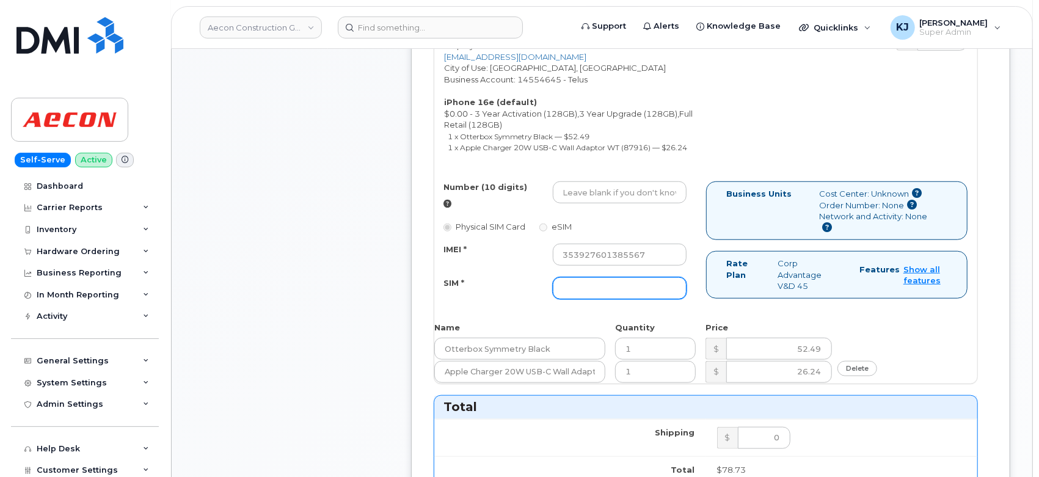
click at [607, 277] on input "SIM *" at bounding box center [620, 288] width 134 height 22
paste input "8912230200229257213"
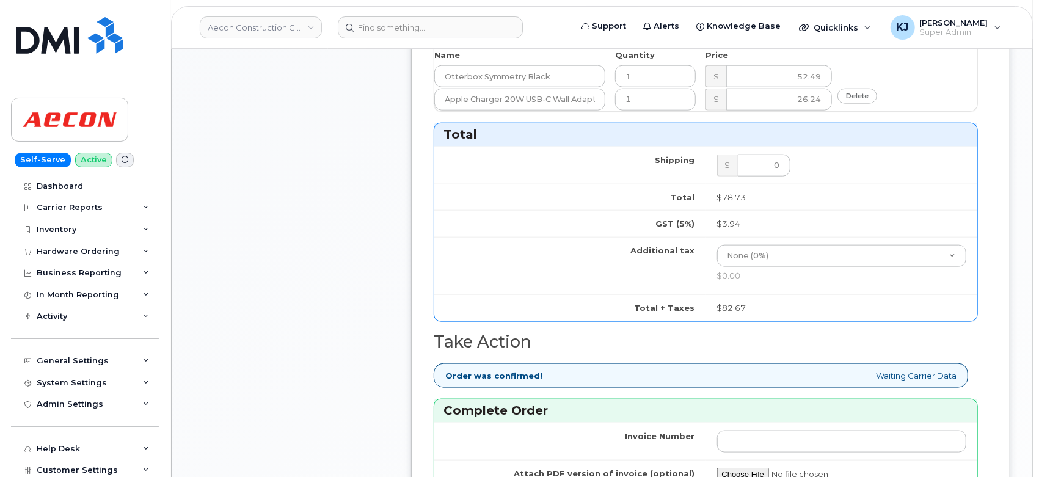
scroll to position [1153, 0]
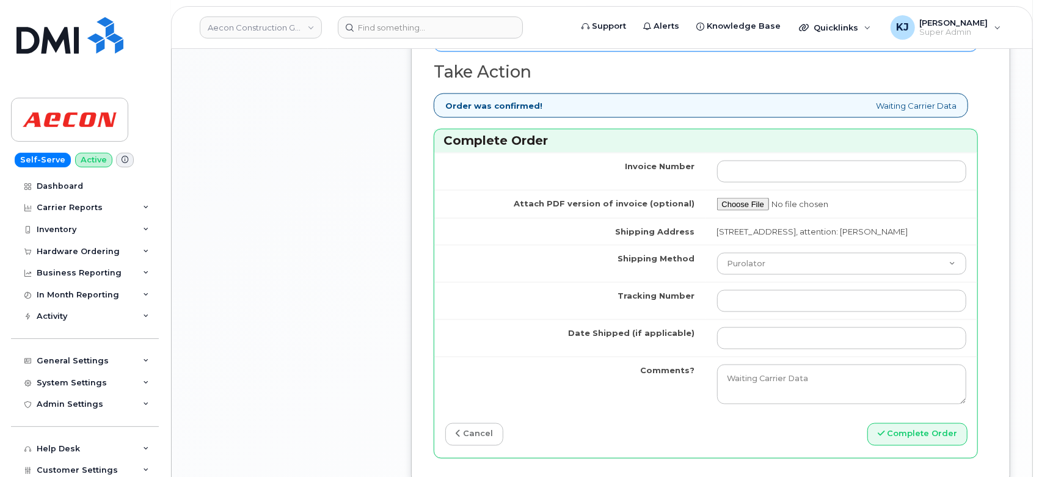
type input "8912230200229257213"
click at [751, 304] on input "Tracking Number" at bounding box center [842, 301] width 250 height 22
paste input "520012550288"
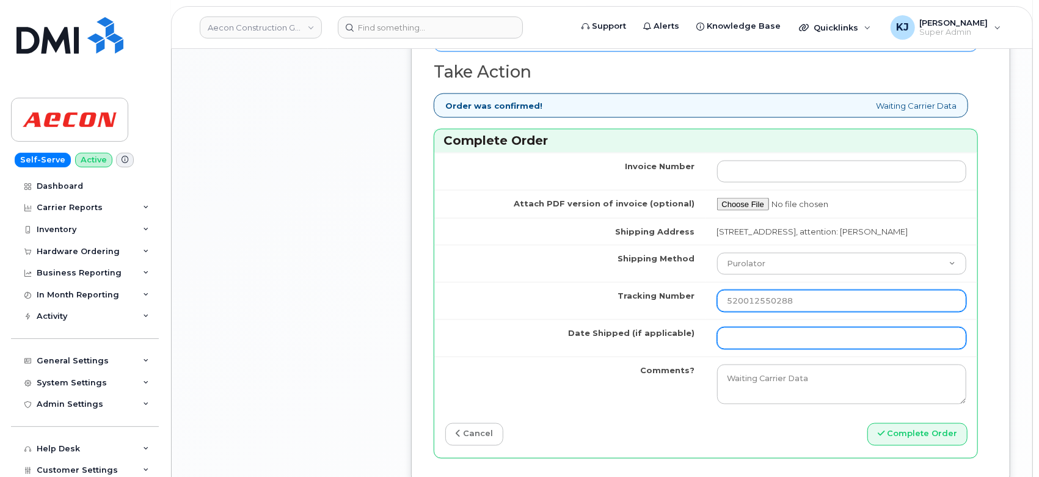
type input "520012550288"
click at [751, 327] on input "Date Shipped (if applicable)" at bounding box center [842, 338] width 250 height 22
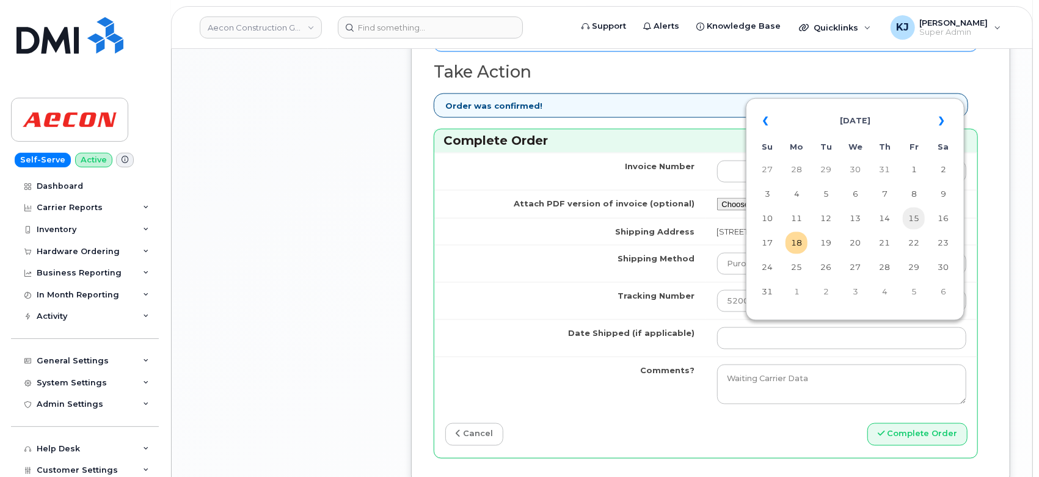
click at [919, 218] on td "15" at bounding box center [914, 219] width 22 height 22
type input "[DATE]"
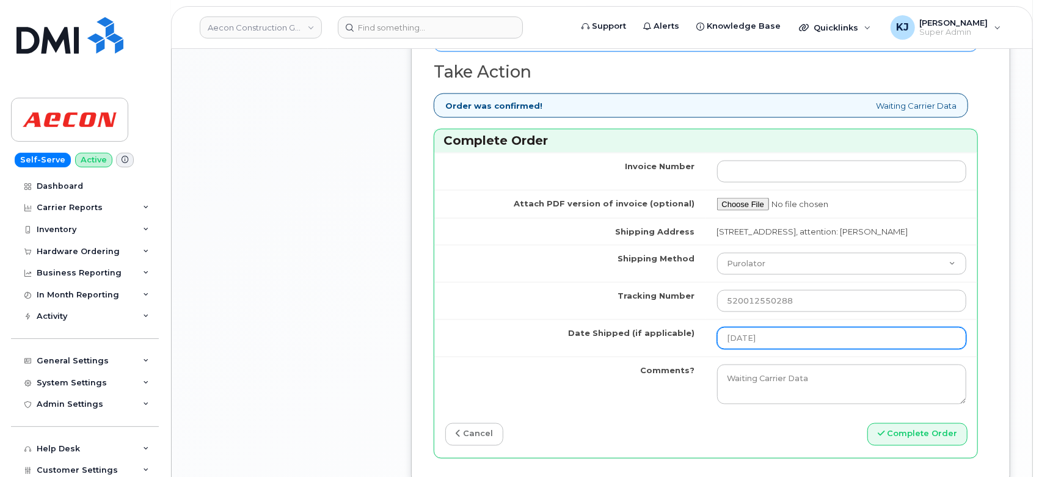
scroll to position [1289, 0]
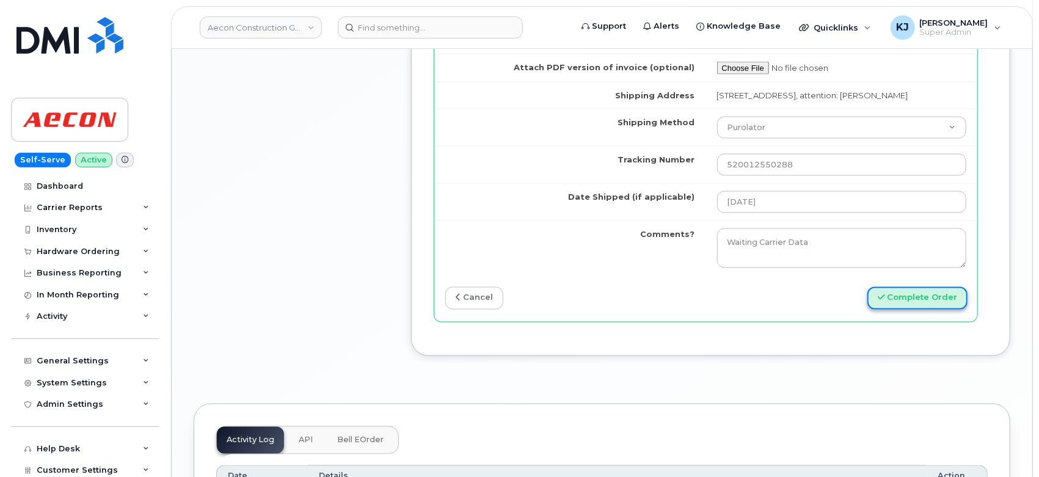
click at [889, 292] on button "Complete Order" at bounding box center [917, 298] width 100 height 23
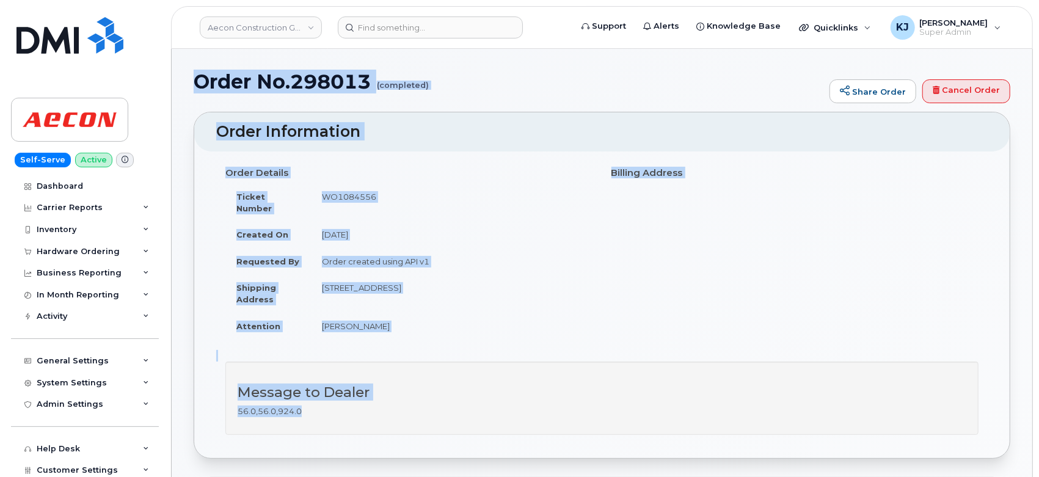
drag, startPoint x: 195, startPoint y: 73, endPoint x: 703, endPoint y: 412, distance: 610.4
copy div "Order No.298013 (completed) Share Order Cancel Order × Share This Order If you …"
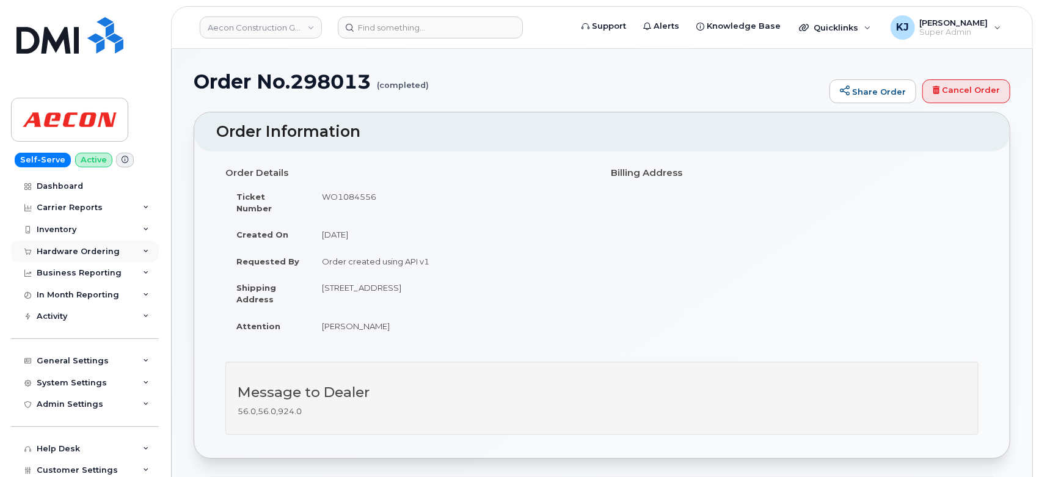
click at [117, 252] on div "Hardware Ordering" at bounding box center [85, 252] width 148 height 22
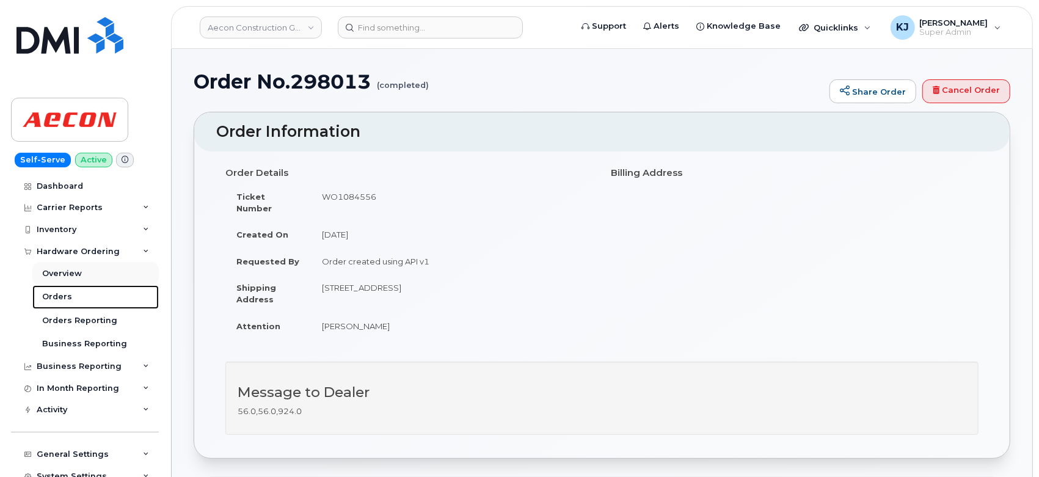
click at [60, 294] on div "Orders" at bounding box center [57, 296] width 30 height 11
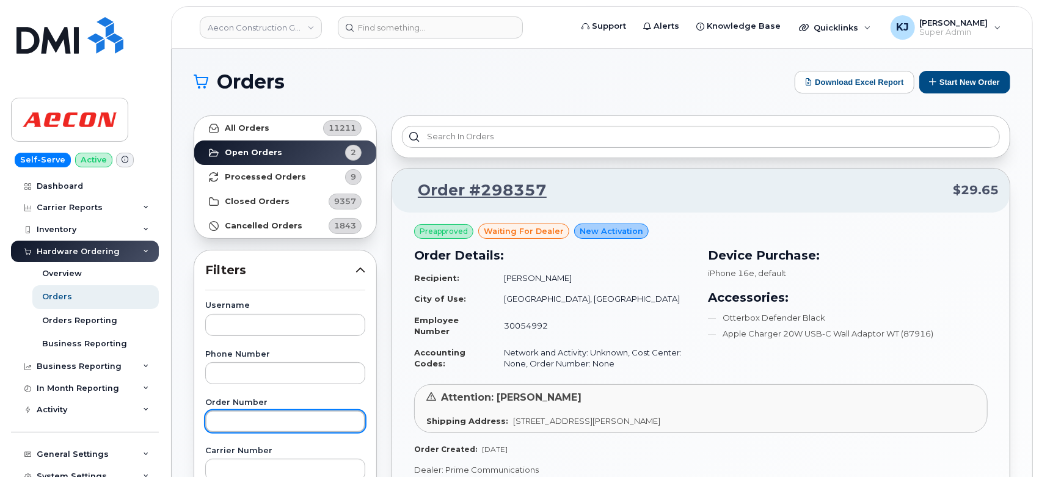
click at [241, 418] on input "text" at bounding box center [285, 421] width 160 height 22
paste input "297169"
type input "297169"
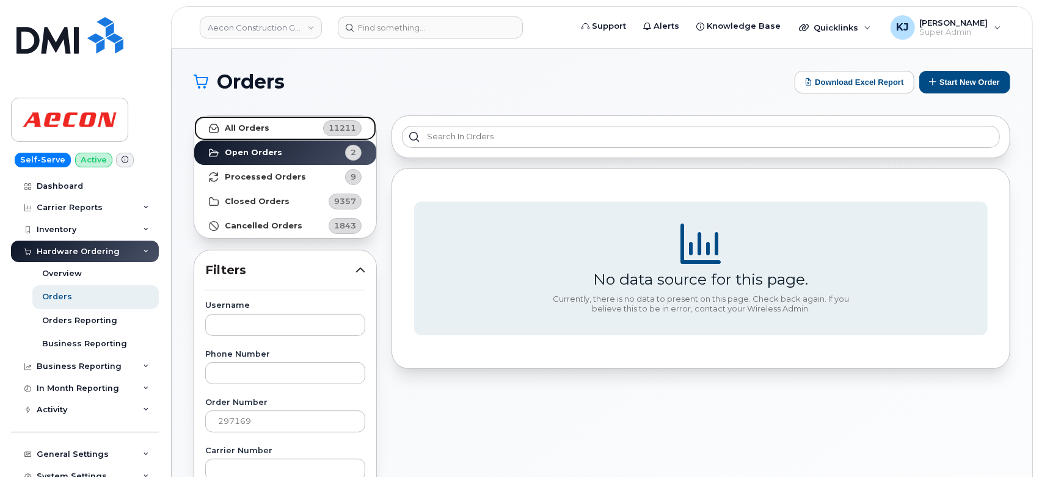
click at [304, 129] on link "All Orders 11211" at bounding box center [285, 128] width 182 height 24
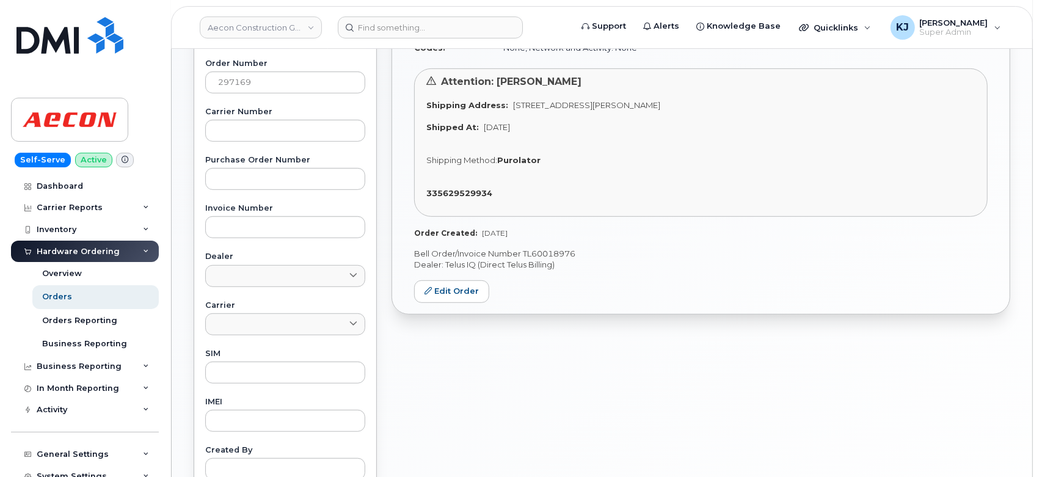
scroll to position [203, 0]
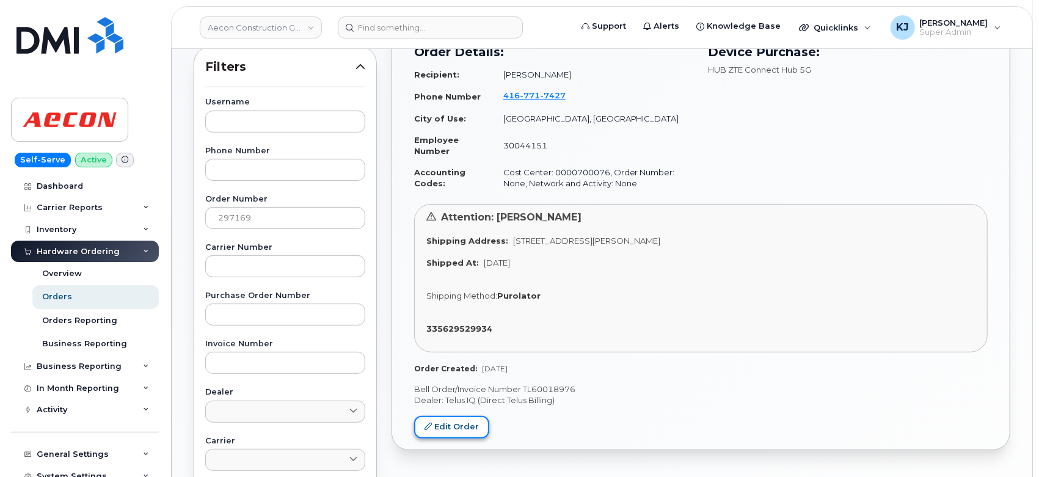
click at [464, 423] on link "Edit Order" at bounding box center [451, 427] width 75 height 23
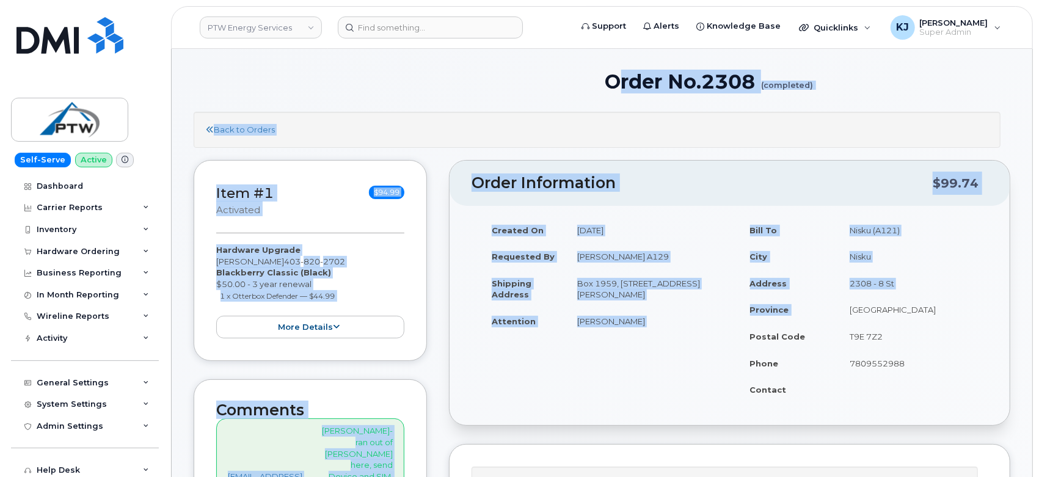
drag, startPoint x: 607, startPoint y: 78, endPoint x: 933, endPoint y: 297, distance: 393.9
click at [574, 117] on div "Back to Orders" at bounding box center [597, 130] width 807 height 36
click at [616, 88] on h1 "Order No.2308 (completed)" at bounding box center [808, 81] width 406 height 21
drag, startPoint x: 637, startPoint y: 87, endPoint x: 990, endPoint y: 376, distance: 456.6
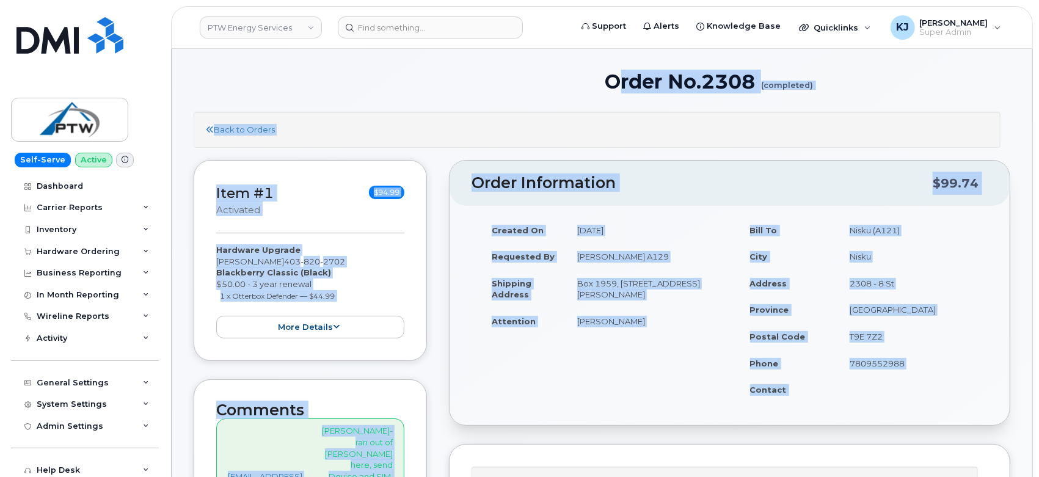
copy div "Lorem Ip.3580 (dolorsita) Cons ad Elitse Doei #6 temporinc $94.54 Utlabore Etdo…"
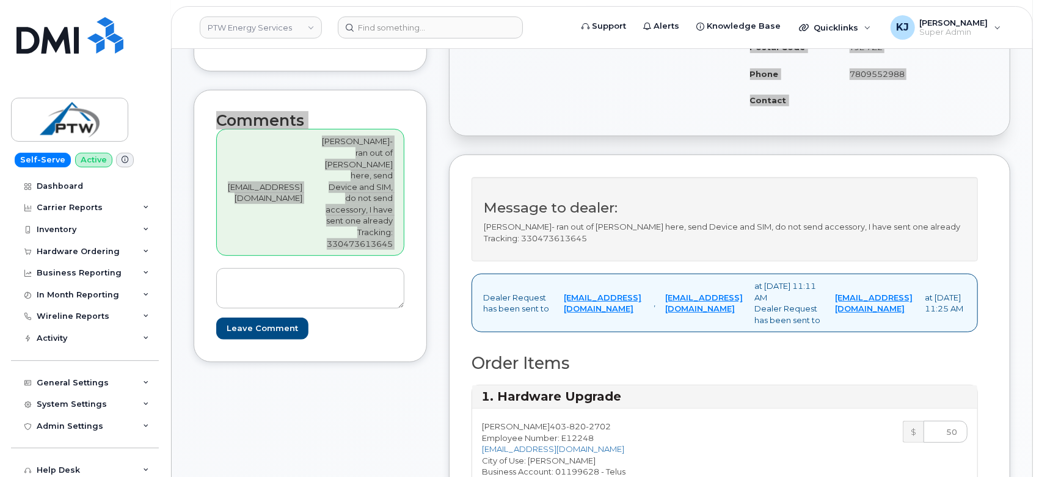
scroll to position [68, 0]
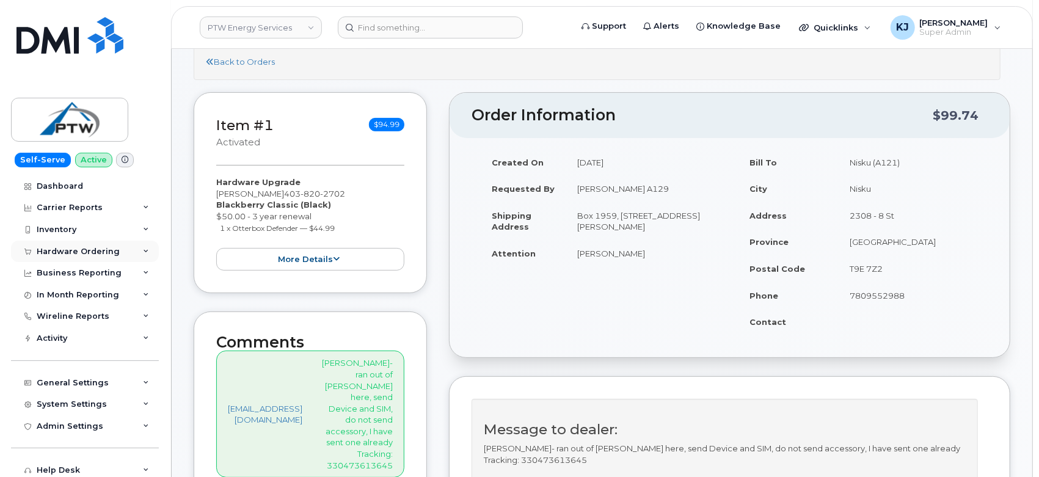
click at [78, 241] on div "Hardware Ordering" at bounding box center [85, 252] width 148 height 22
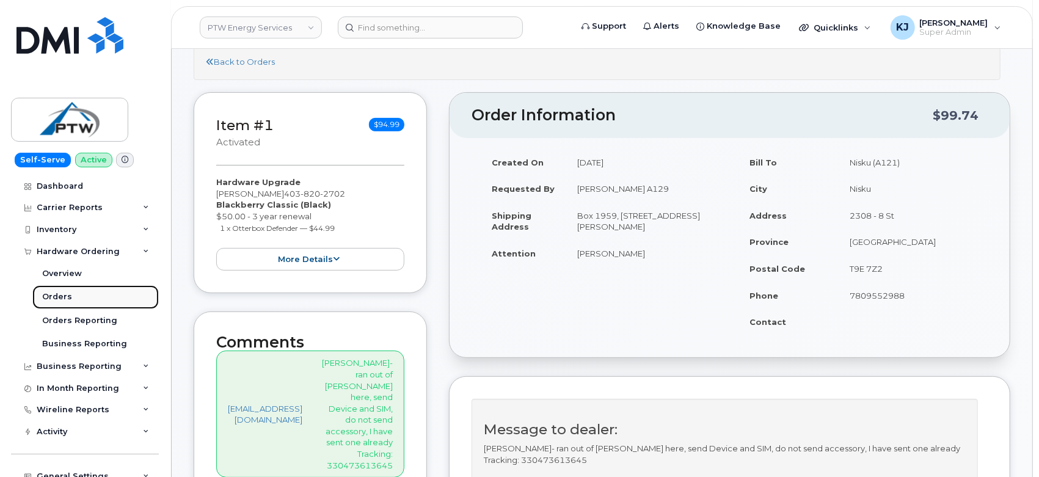
click at [71, 294] on link "Orders" at bounding box center [95, 296] width 126 height 23
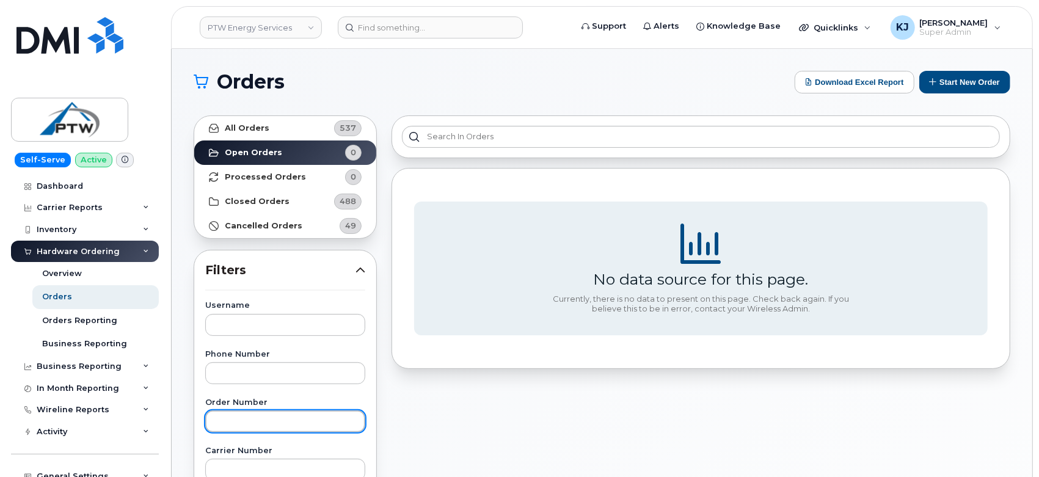
click at [259, 421] on input "text" at bounding box center [285, 421] width 160 height 22
paste input "298047"
type input "298047"
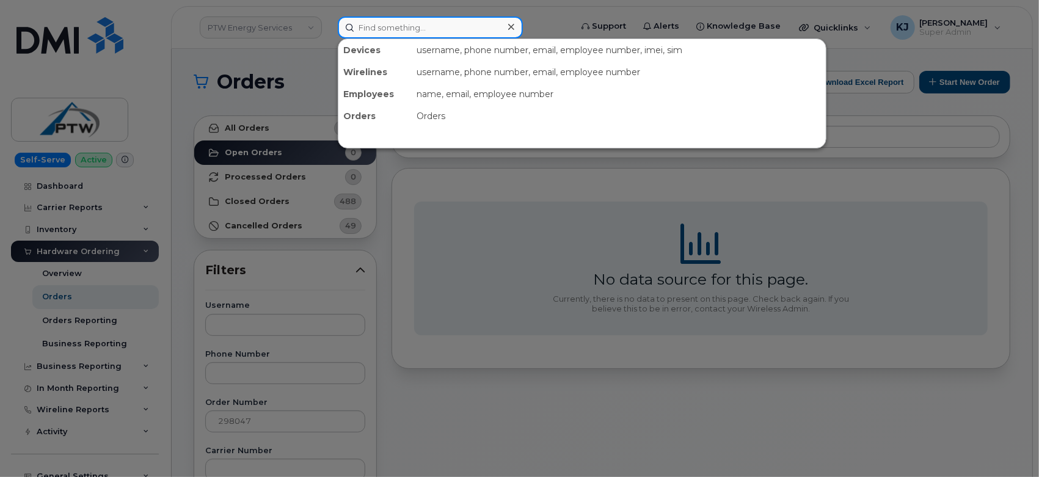
click at [390, 29] on input at bounding box center [430, 27] width 185 height 22
paste input "298047"
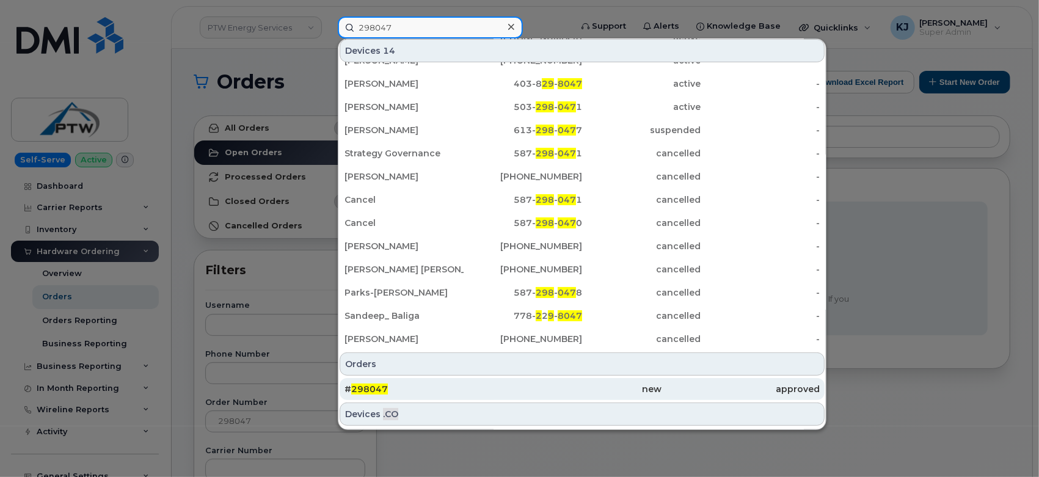
scroll to position [60, 0]
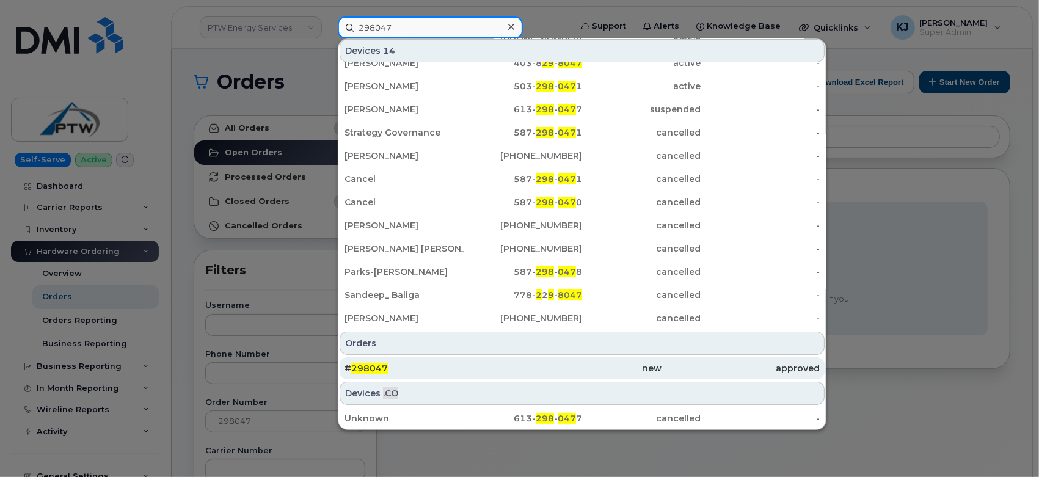
type input "298047"
click at [503, 375] on div "# 298047" at bounding box center [582, 368] width 158 height 22
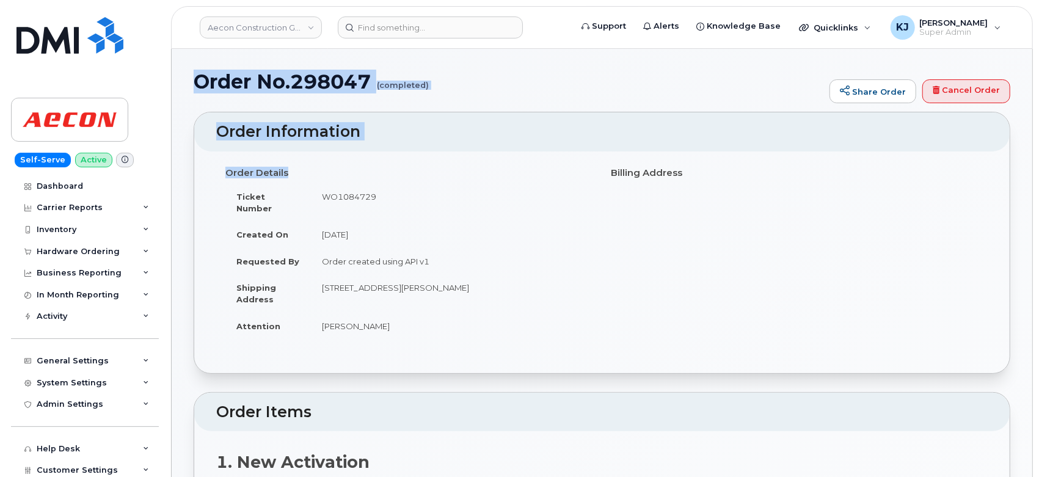
drag, startPoint x: 193, startPoint y: 77, endPoint x: 454, endPoint y: 330, distance: 363.7
copy div "Order No.298047 (completed) Share Order Cancel Order × Share This Order If you …"
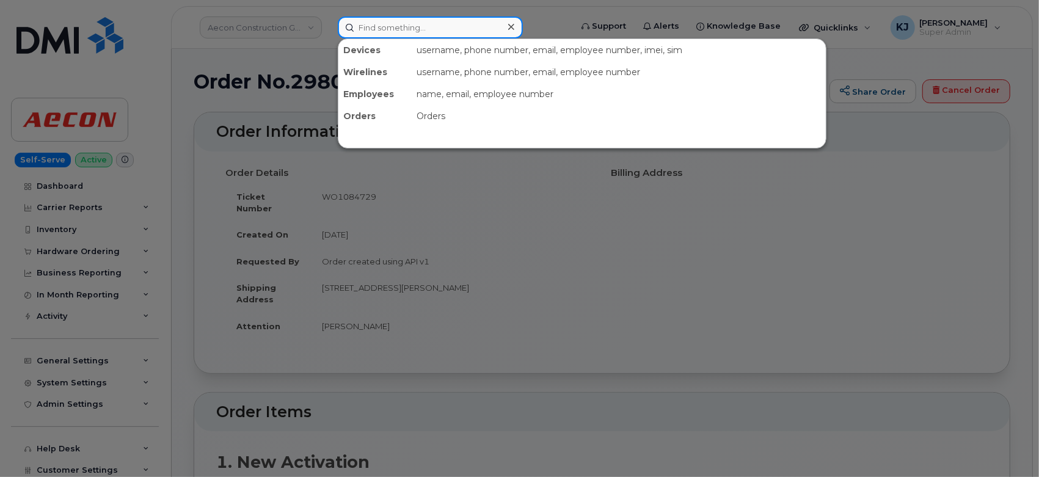
click at [395, 18] on input at bounding box center [430, 27] width 185 height 22
paste input "298034"
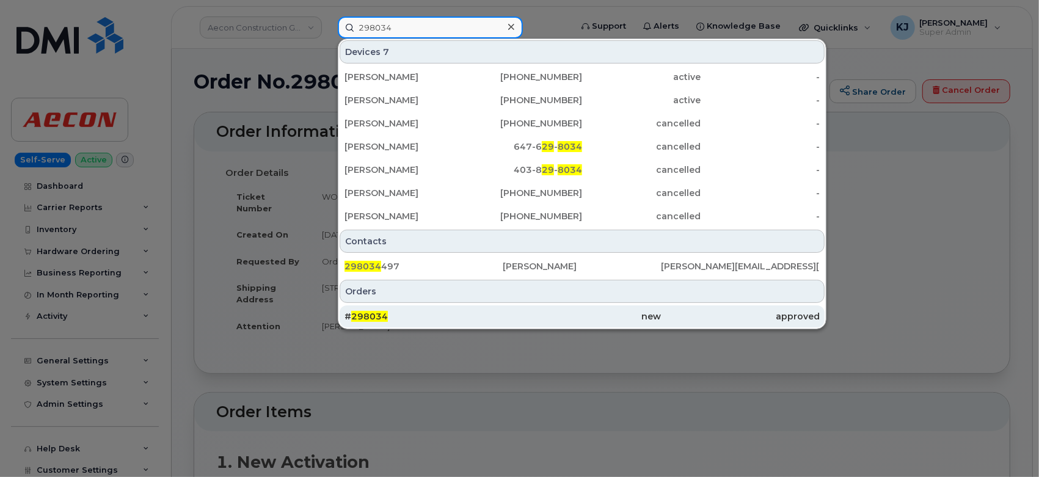
type input "298034"
click at [419, 312] on div "# 298034" at bounding box center [424, 316] width 158 height 12
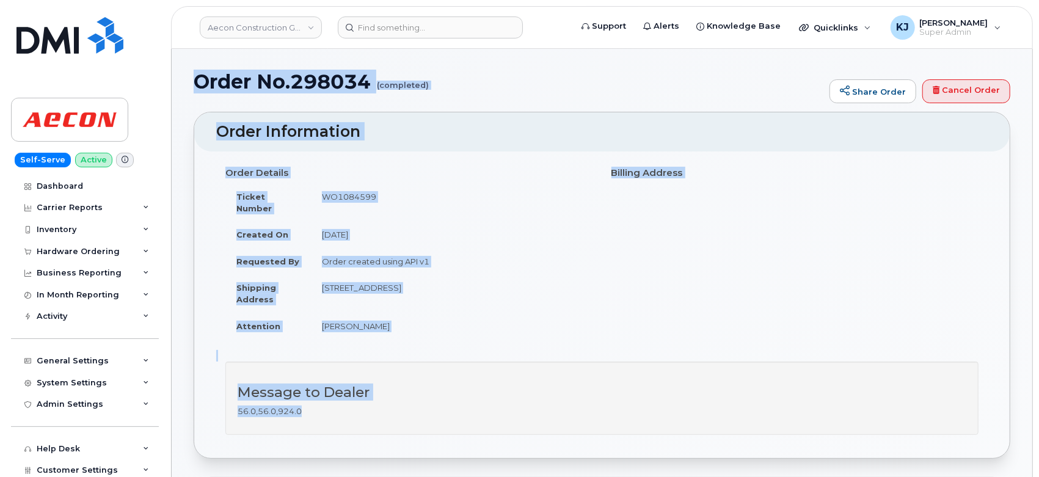
drag, startPoint x: 195, startPoint y: 80, endPoint x: 578, endPoint y: 398, distance: 498.0
copy div "Order No.298034 (completed) Share Order Cancel Order × Share This Order If you …"
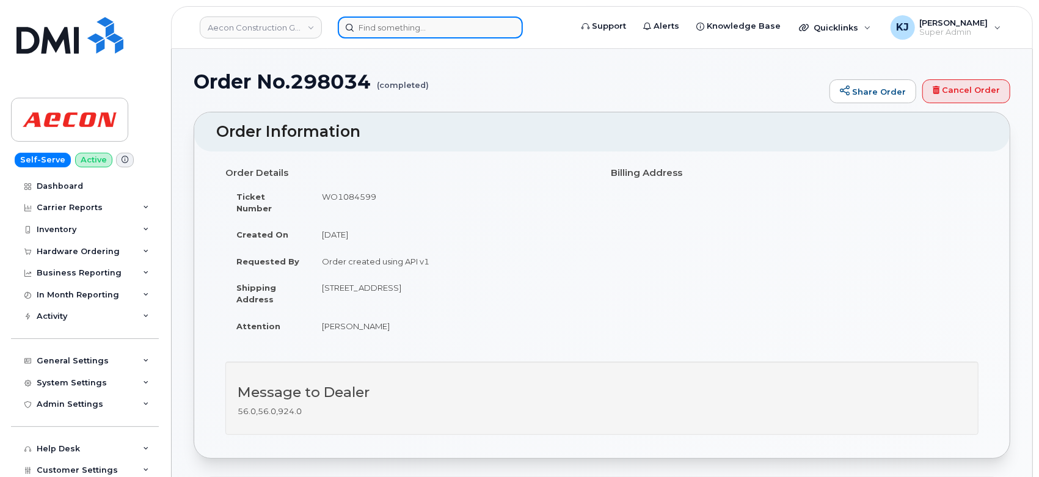
click at [414, 32] on input at bounding box center [430, 27] width 185 height 22
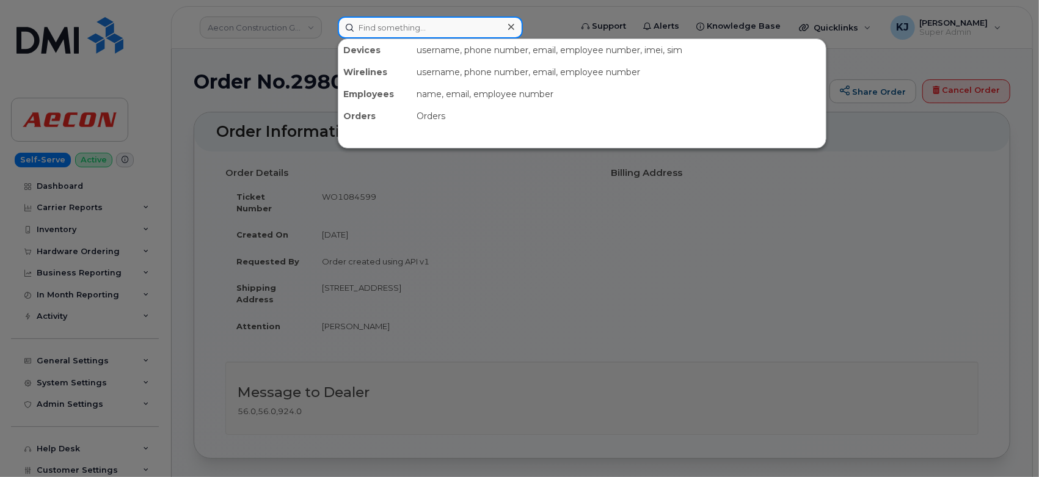
paste input "298065"
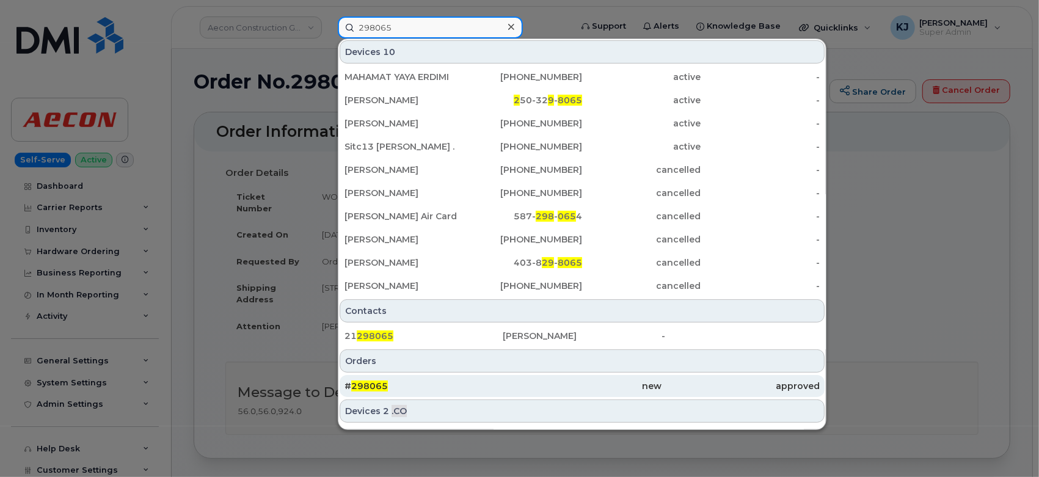
type input "298065"
click at [415, 381] on div "# 298065" at bounding box center [424, 386] width 158 height 12
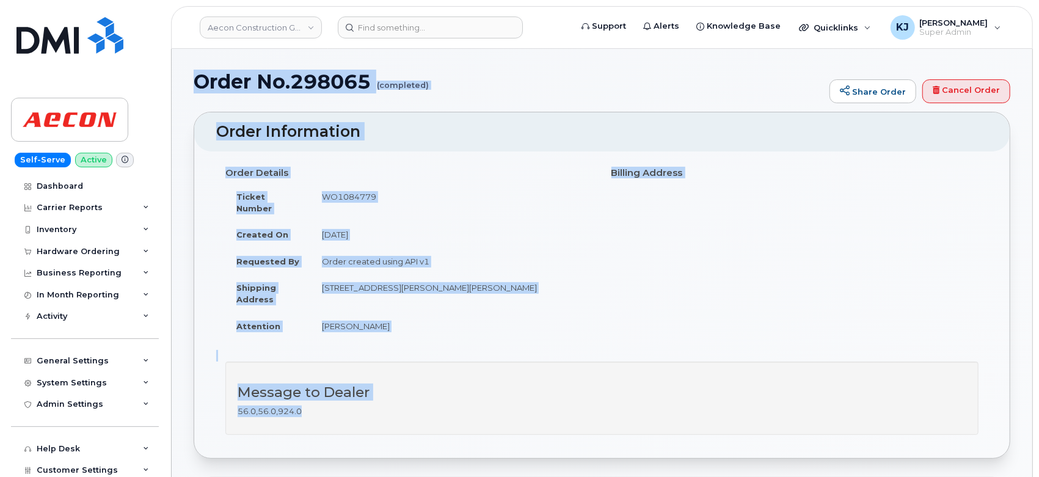
drag, startPoint x: 261, startPoint y: 89, endPoint x: 585, endPoint y: 402, distance: 450.6
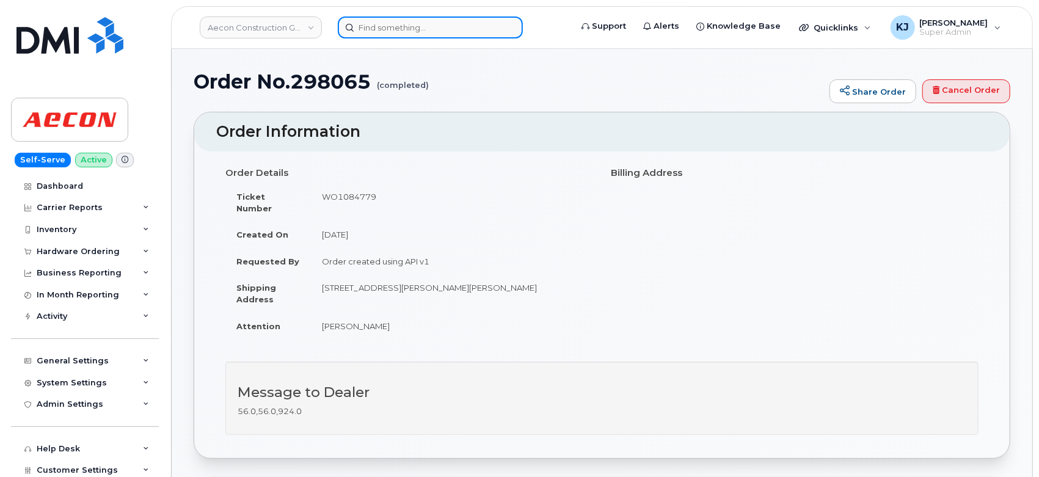
click at [391, 25] on input at bounding box center [430, 27] width 185 height 22
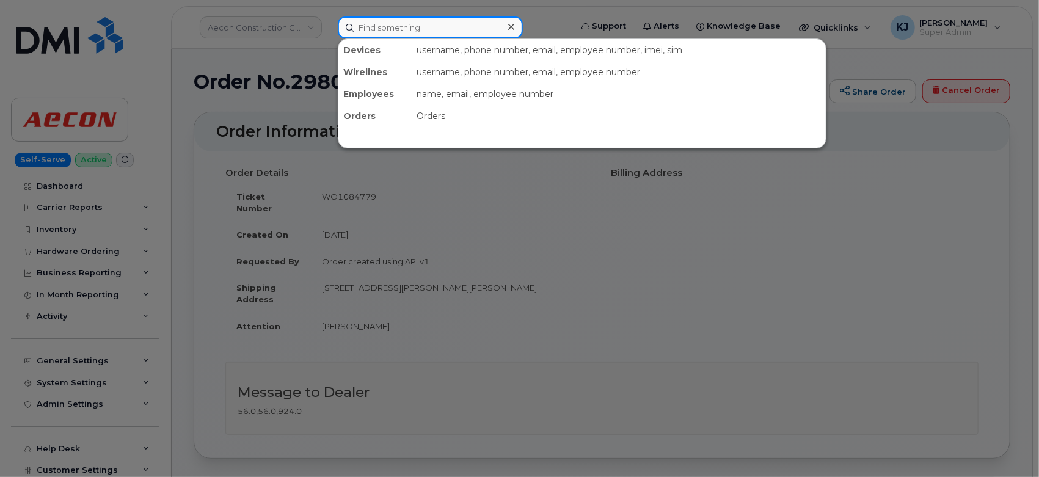
paste input "TL60019196"
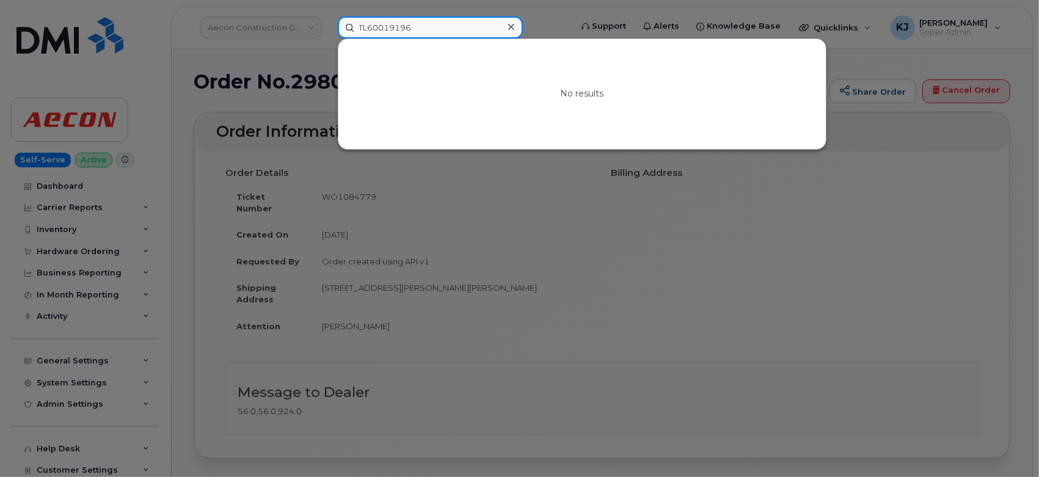
drag, startPoint x: 430, startPoint y: 28, endPoint x: 292, endPoint y: 28, distance: 138.0
click at [328, 28] on div "TL60019196 No results" at bounding box center [450, 27] width 245 height 22
click at [427, 23] on input "TL60019196" at bounding box center [430, 27] width 185 height 22
drag, startPoint x: 435, startPoint y: 26, endPoint x: 214, endPoint y: 37, distance: 220.8
click at [328, 37] on div "TL60019196 No results" at bounding box center [450, 27] width 245 height 22
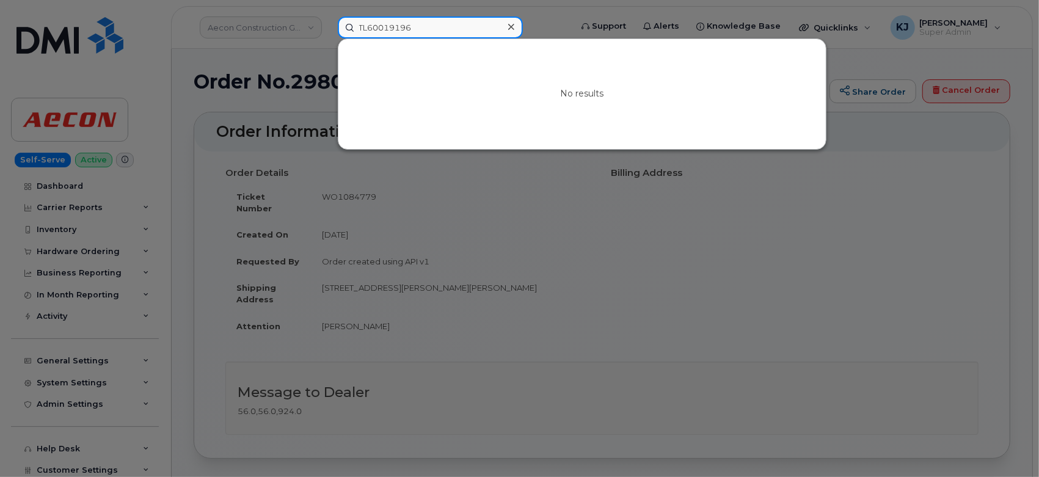
paste input "297900"
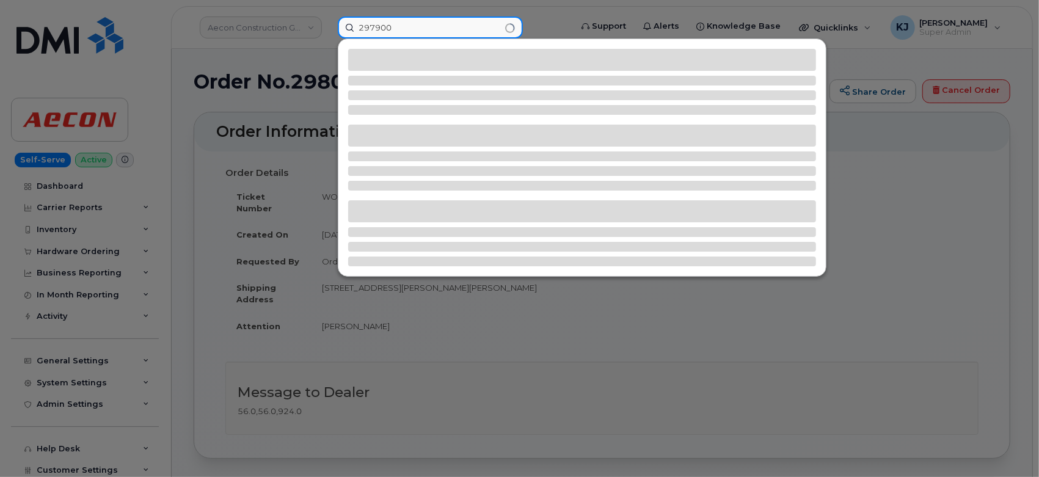
type input "297900"
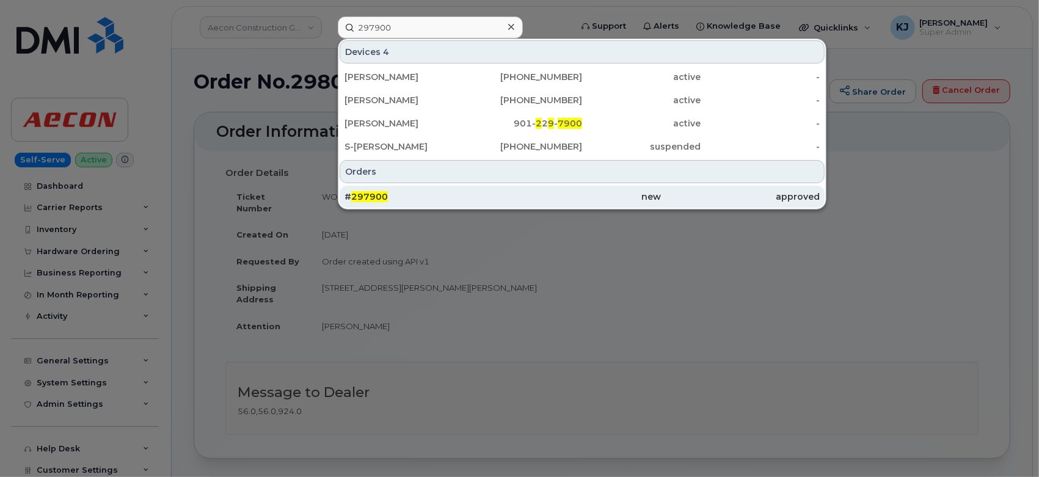
click at [503, 189] on div "# 297900" at bounding box center [582, 197] width 158 height 22
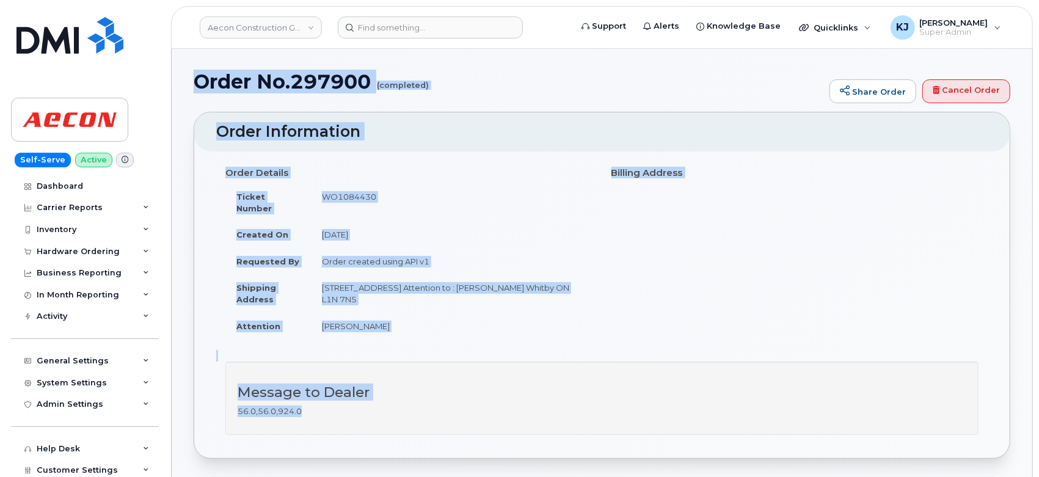
drag, startPoint x: 199, startPoint y: 76, endPoint x: 470, endPoint y: 415, distance: 434.2
copy div "Order No.297900 (completed) Share Order Cancel Order × Share This Order If you …"
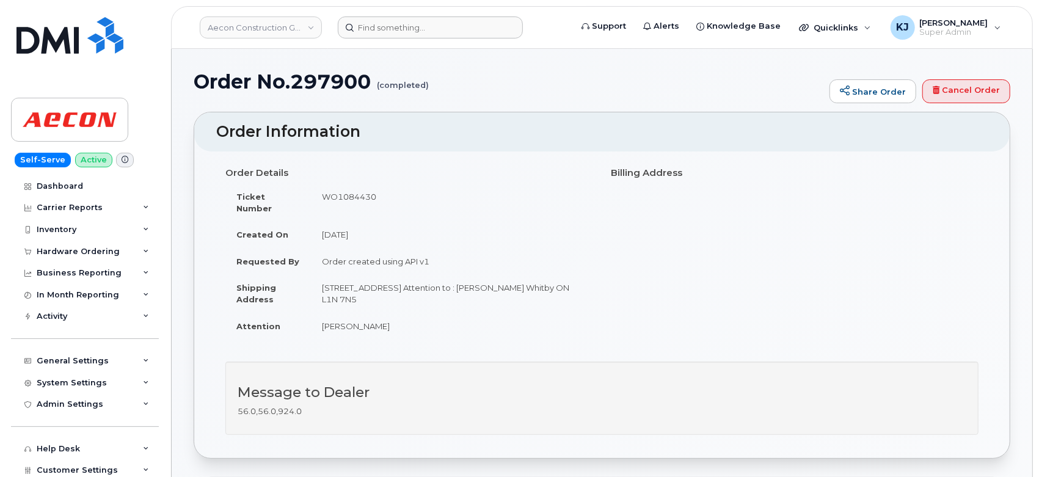
click at [421, 14] on header "Aecon Construction Group Inc Support Alerts Knowledge Base Quicklinks Suspend /…" at bounding box center [602, 27] width 862 height 43
click at [419, 20] on input at bounding box center [430, 27] width 185 height 22
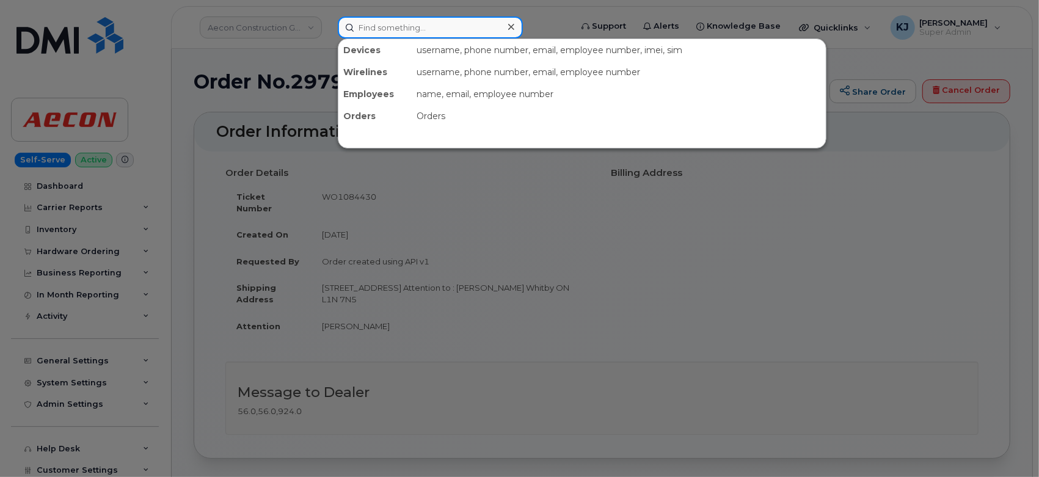
paste input "297906"
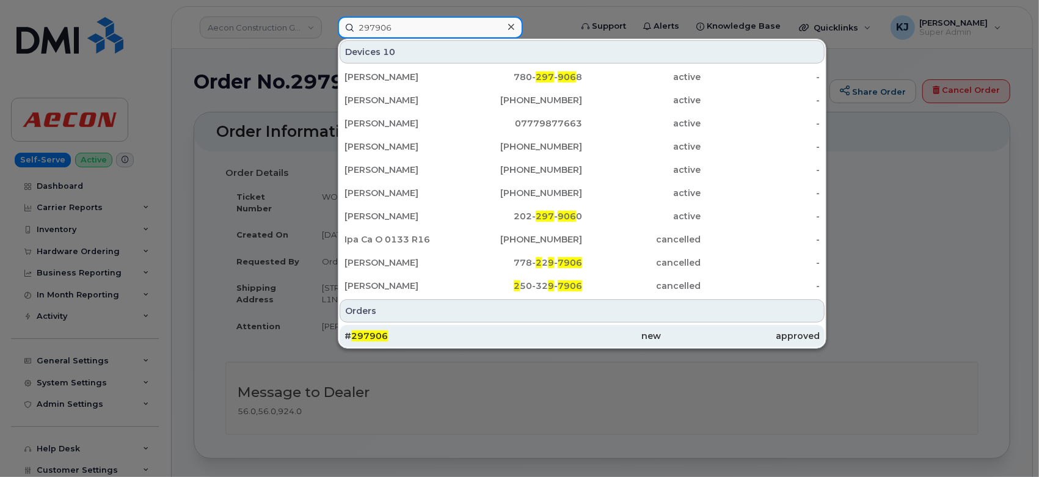
type input "297906"
click at [456, 338] on div "# 297906" at bounding box center [424, 336] width 158 height 12
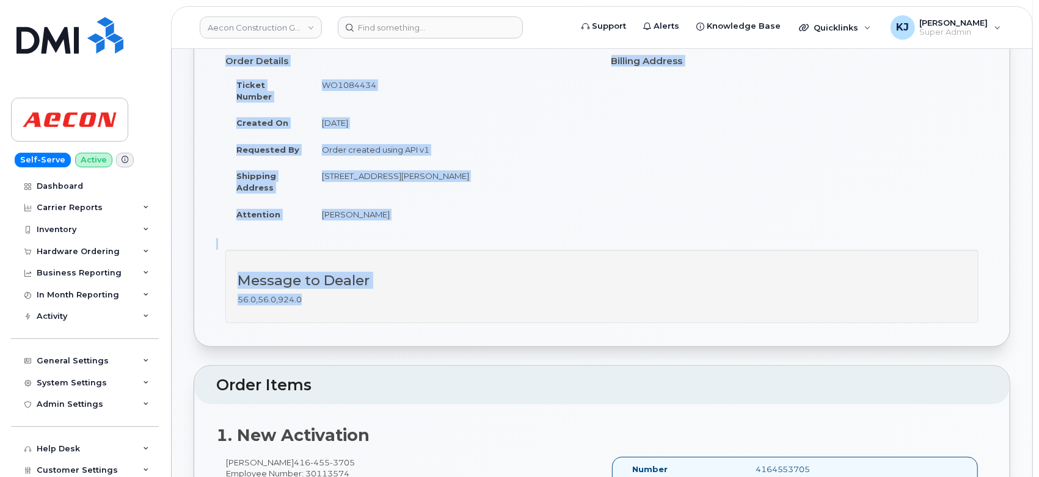
scroll to position [136, 0]
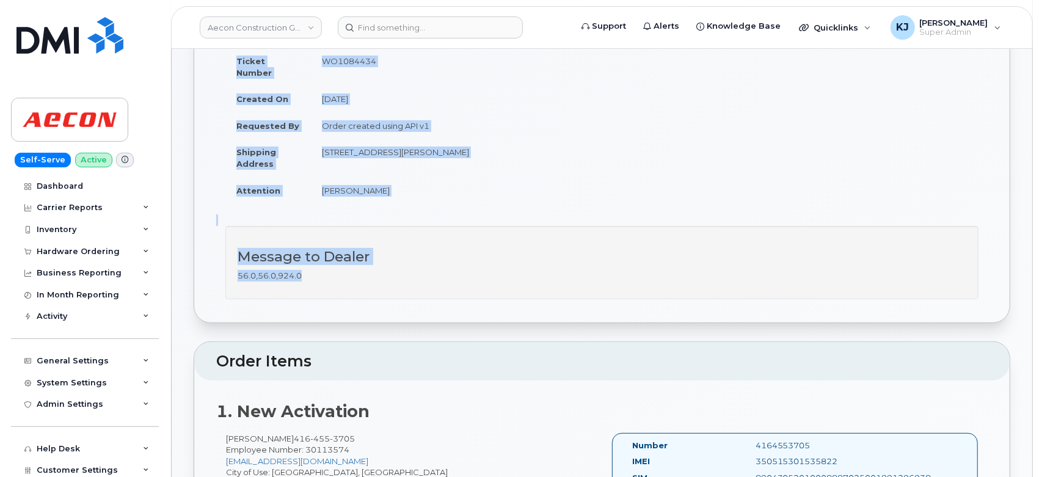
drag, startPoint x: 194, startPoint y: 81, endPoint x: 517, endPoint y: 265, distance: 371.8
drag, startPoint x: 366, startPoint y: 191, endPoint x: 361, endPoint y: 184, distance: 8.3
copy div "Order No.297906 (completed) Share Order Cancel Order × Share This Order If you …"
click at [459, 30] on input at bounding box center [430, 27] width 185 height 22
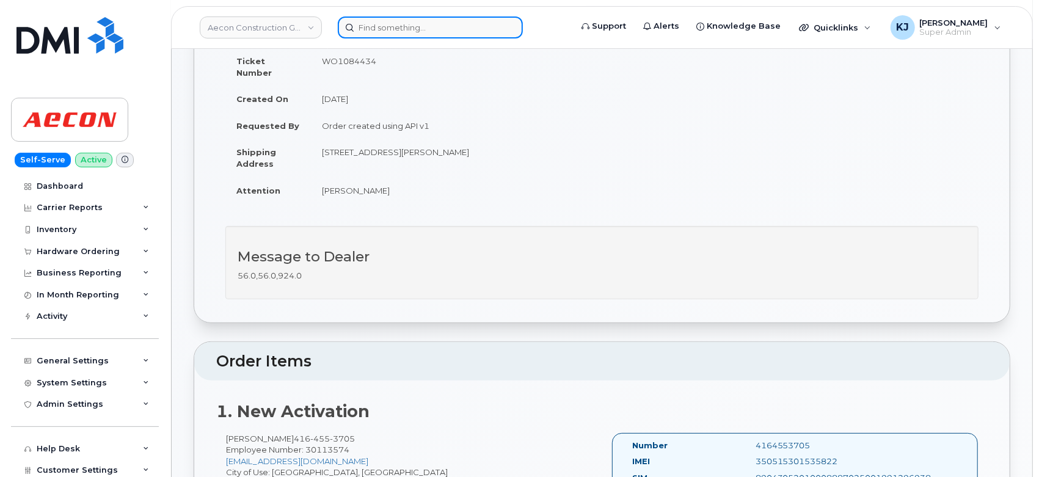
paste input "298131"
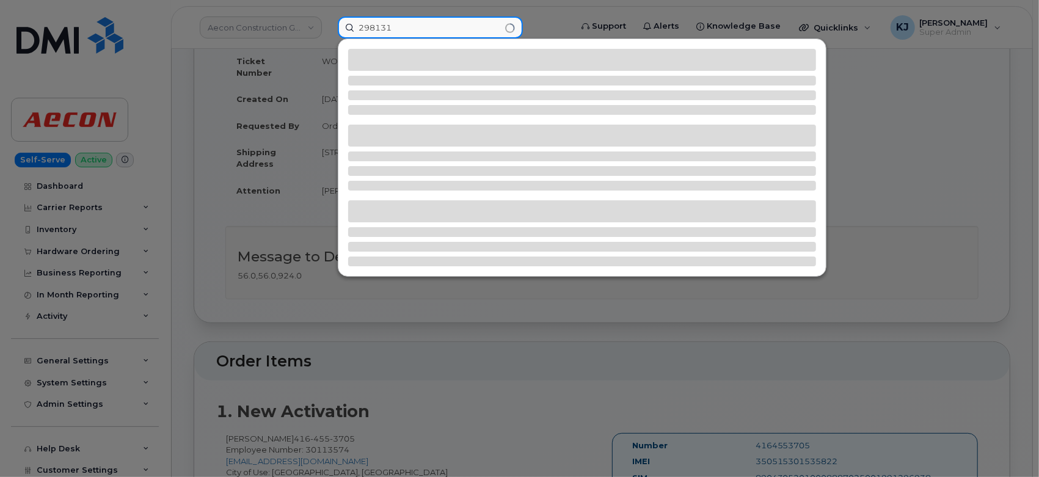
type input "298131"
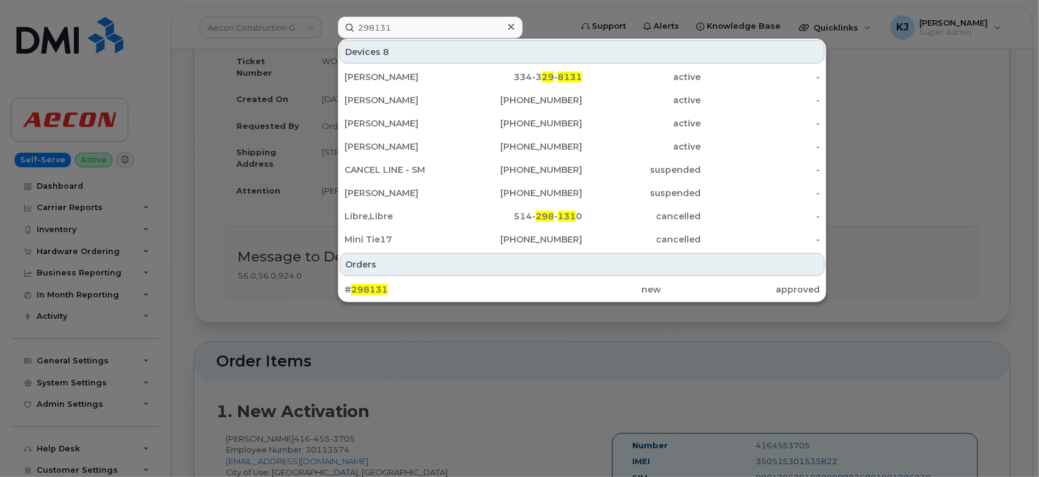
click at [425, 286] on div "# 298131" at bounding box center [424, 289] width 158 height 12
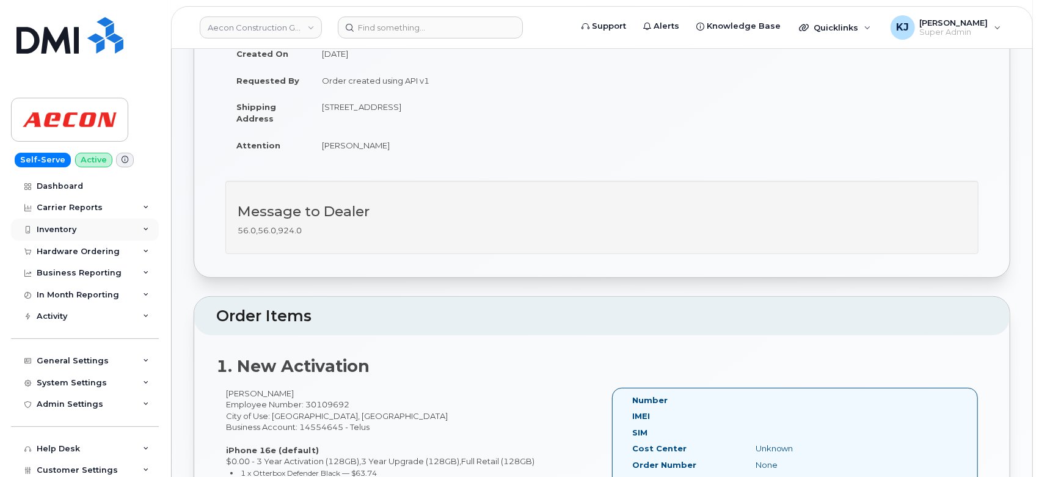
scroll to position [136, 0]
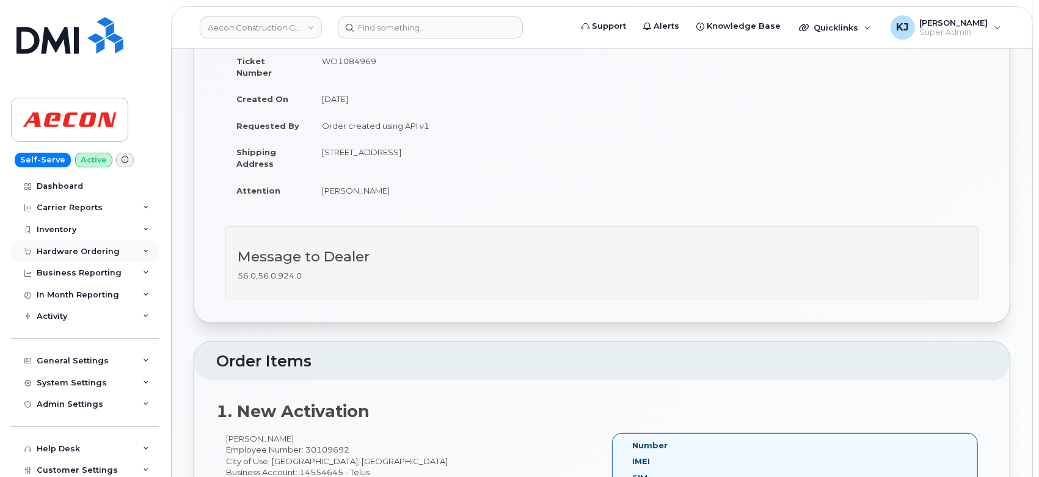
click at [103, 252] on div "Hardware Ordering" at bounding box center [78, 252] width 83 height 10
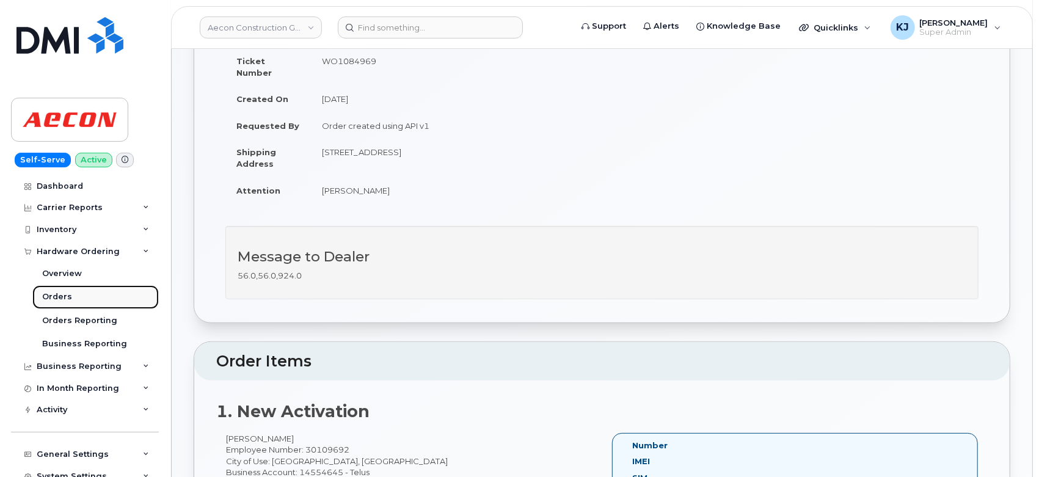
click at [62, 297] on div "Orders" at bounding box center [57, 296] width 30 height 11
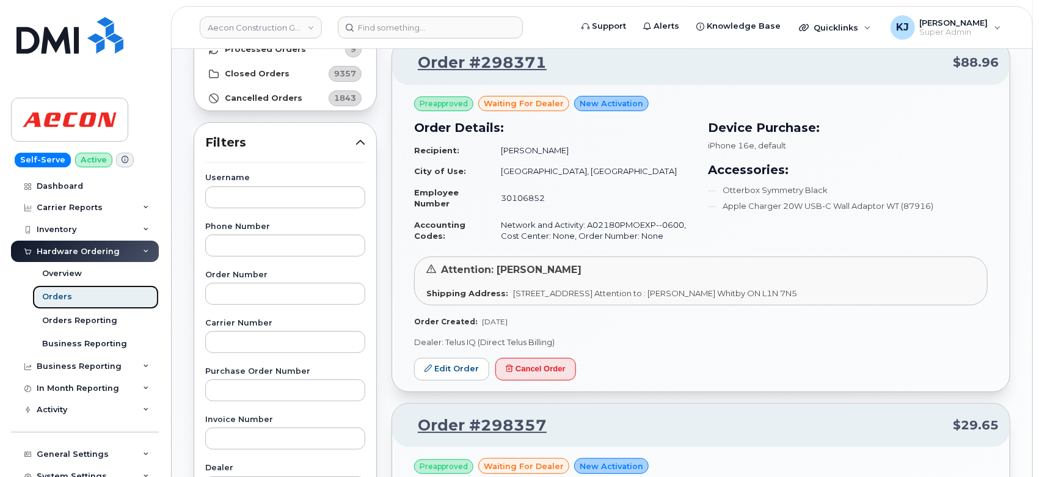
scroll to position [24, 0]
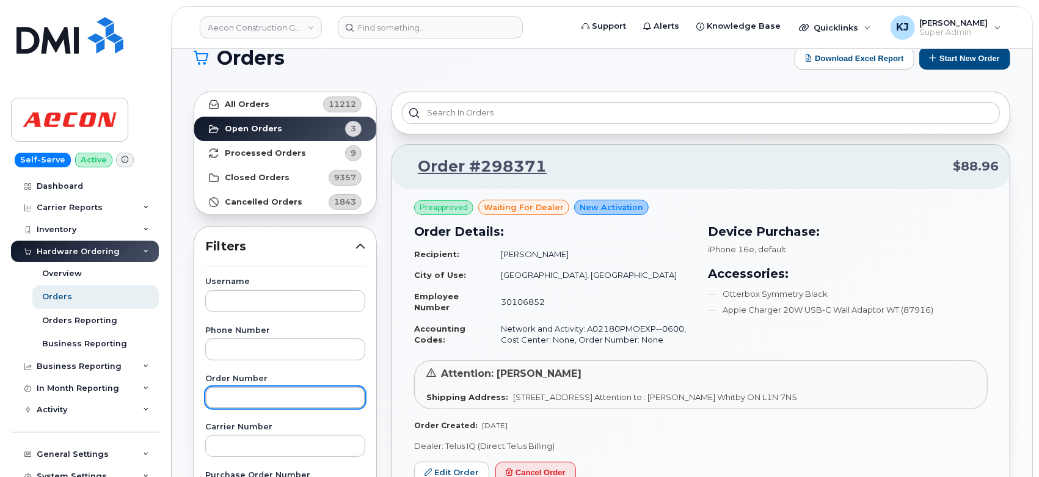
click at [255, 392] on input "text" at bounding box center [285, 398] width 160 height 22
paste input "298131"
type input "298131"
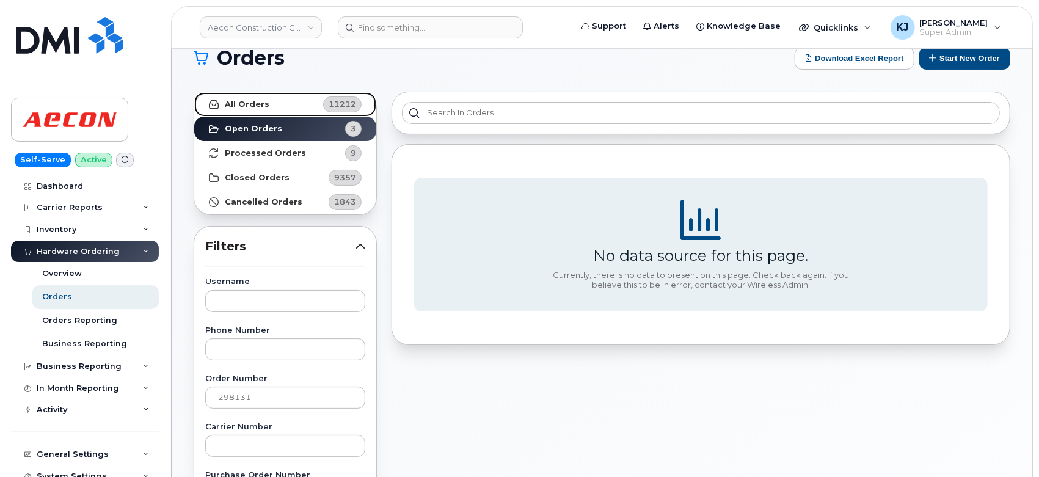
click at [311, 103] on link "All Orders 11212" at bounding box center [285, 104] width 182 height 24
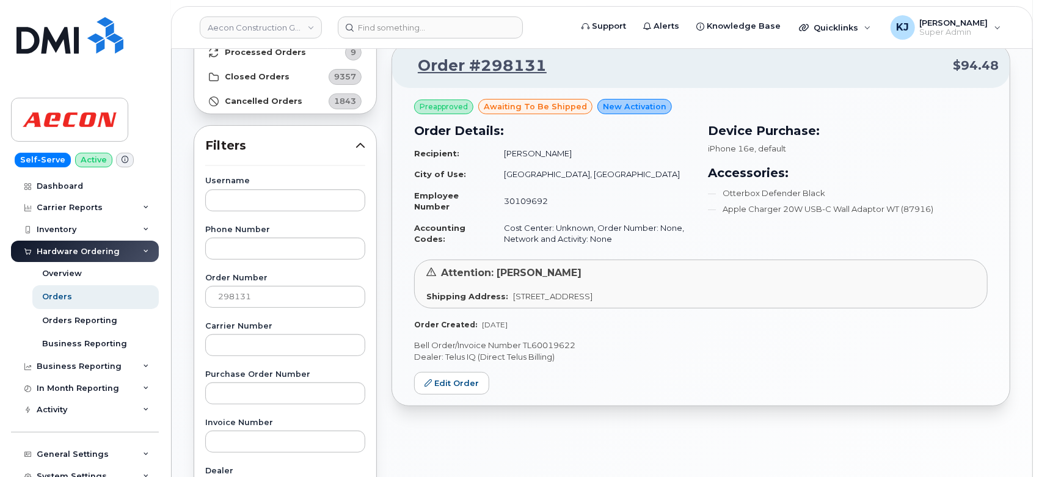
scroll to position [227, 0]
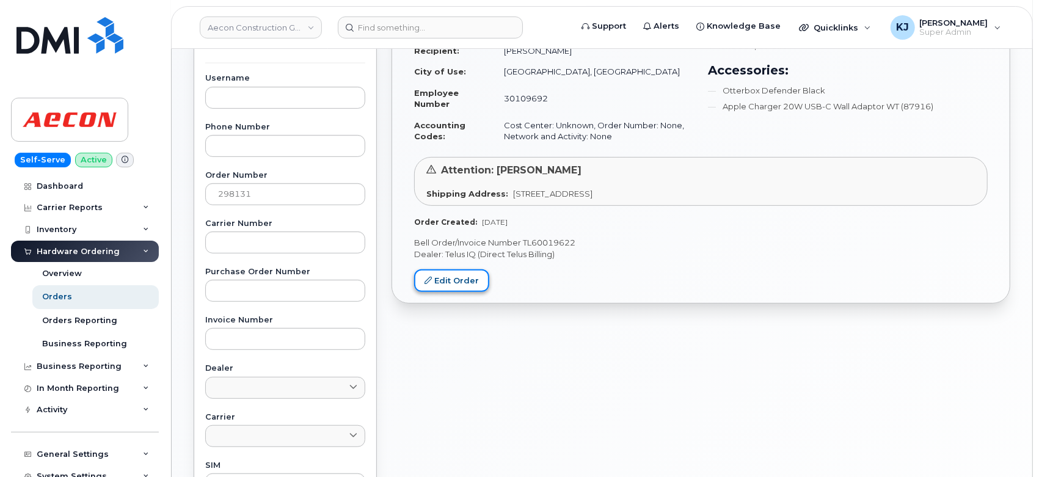
click at [469, 288] on link "Edit Order" at bounding box center [451, 280] width 75 height 23
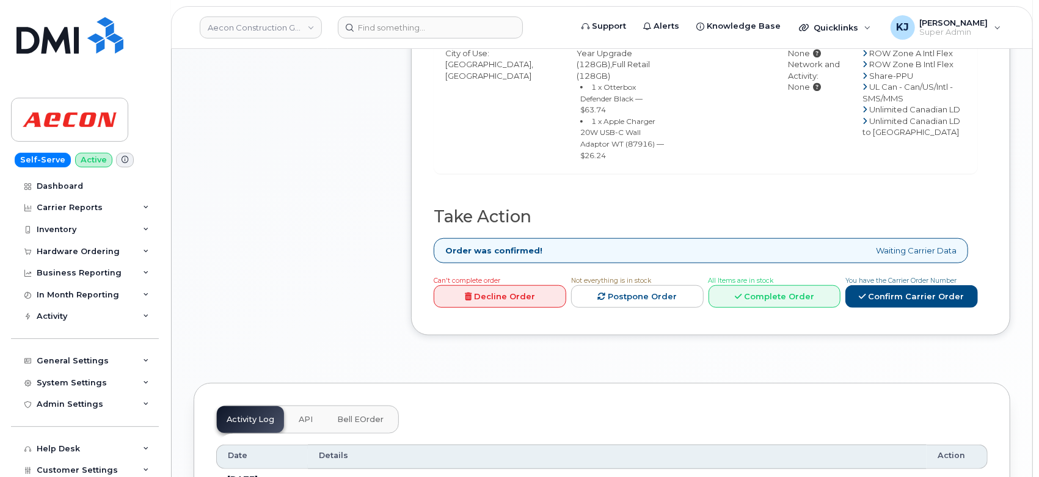
scroll to position [746, 0]
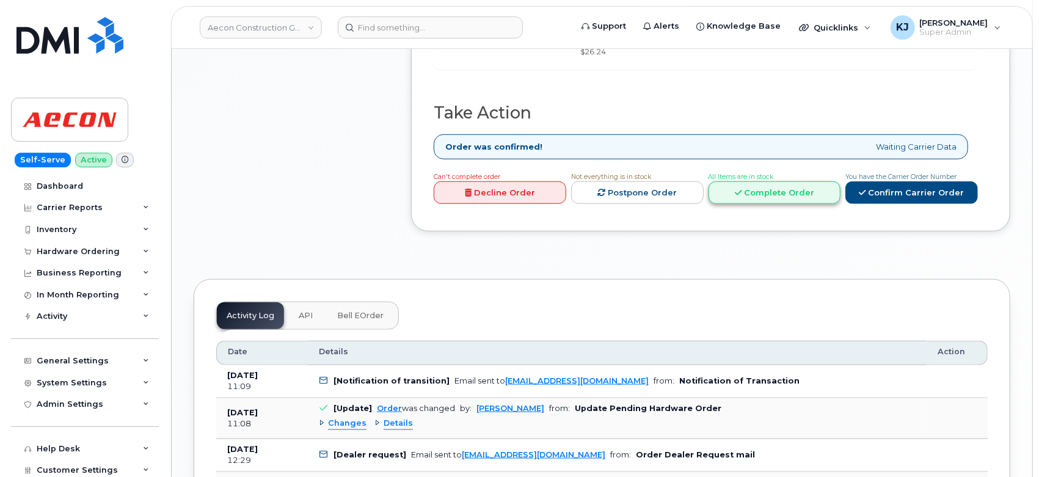
click at [787, 204] on link "Complete Order" at bounding box center [775, 192] width 133 height 23
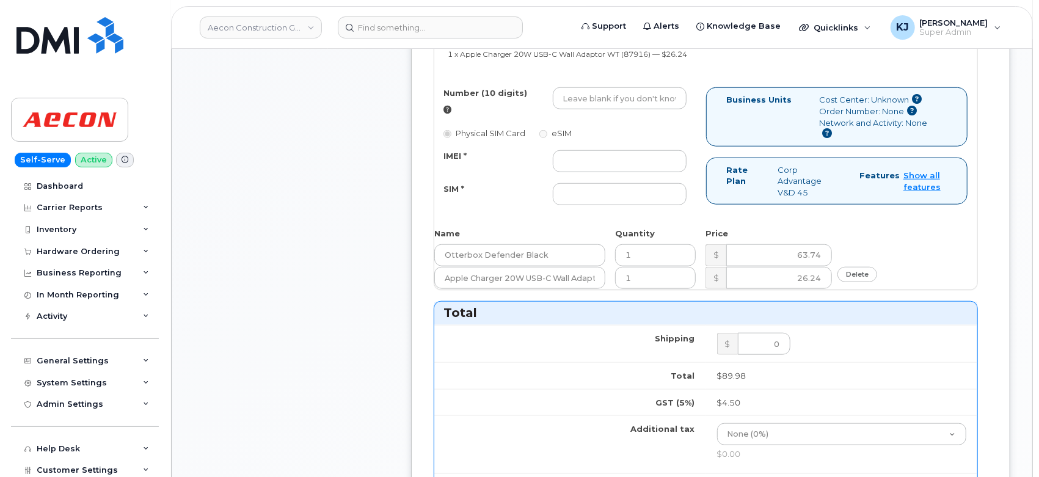
scroll to position [679, 0]
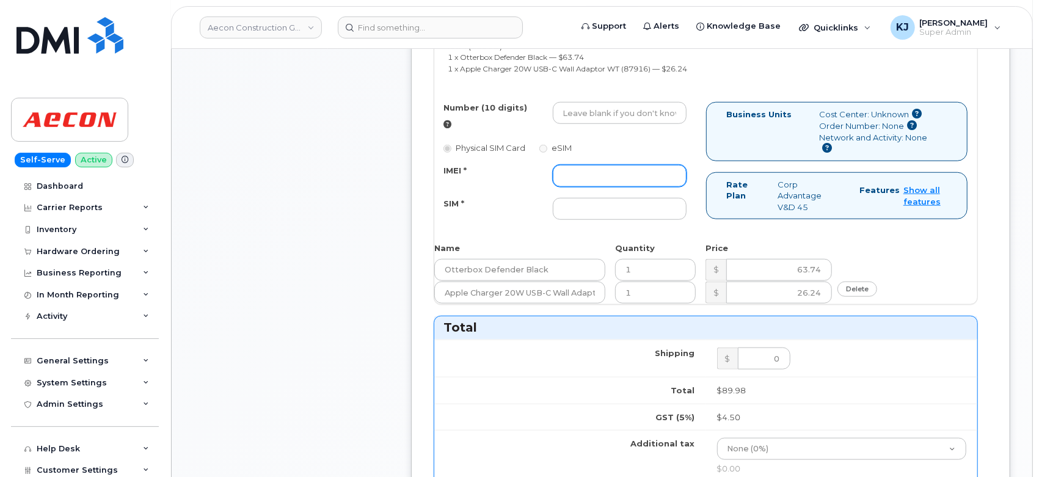
click at [616, 165] on input "IMEI *" at bounding box center [620, 176] width 134 height 22
paste input "353927601580266"
type input "353927601580266"
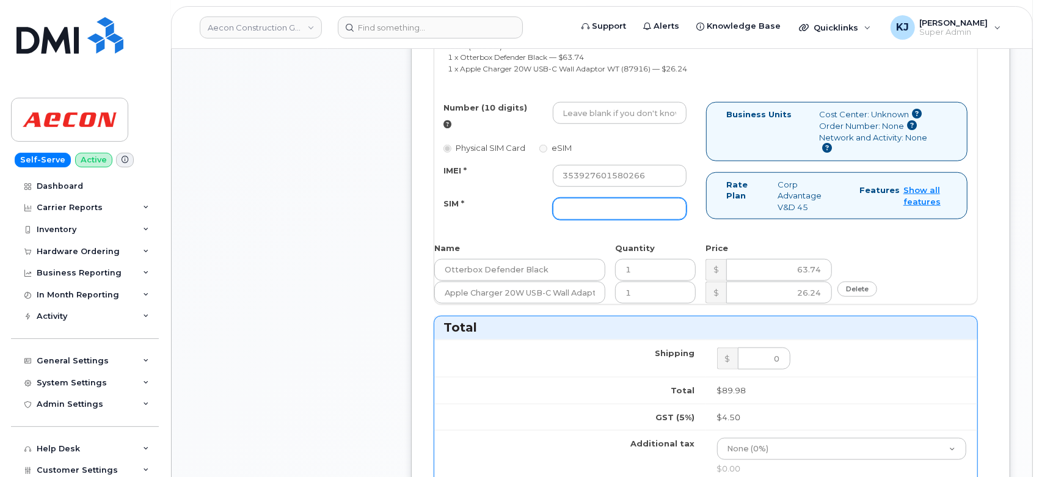
click at [655, 198] on input "SIM *" at bounding box center [620, 209] width 134 height 22
paste input "[TECHNICAL_ID]"
type input "[TECHNICAL_ID]"
click at [579, 102] on input "Number (10 digits)" at bounding box center [620, 113] width 134 height 22
paste input "(587) 591-4593"
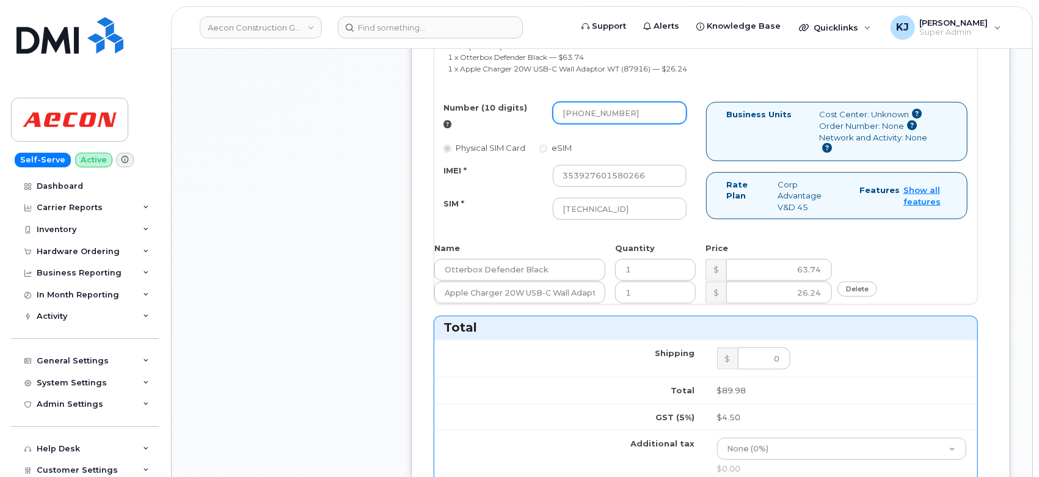
click at [566, 102] on input "(587) 591-4593" at bounding box center [620, 113] width 134 height 22
click at [584, 102] on input "587) 591-4593" at bounding box center [620, 113] width 134 height 22
click at [596, 102] on input "587591-4593" at bounding box center [620, 113] width 134 height 22
click at [599, 102] on input "587591-4593" at bounding box center [620, 113] width 134 height 22
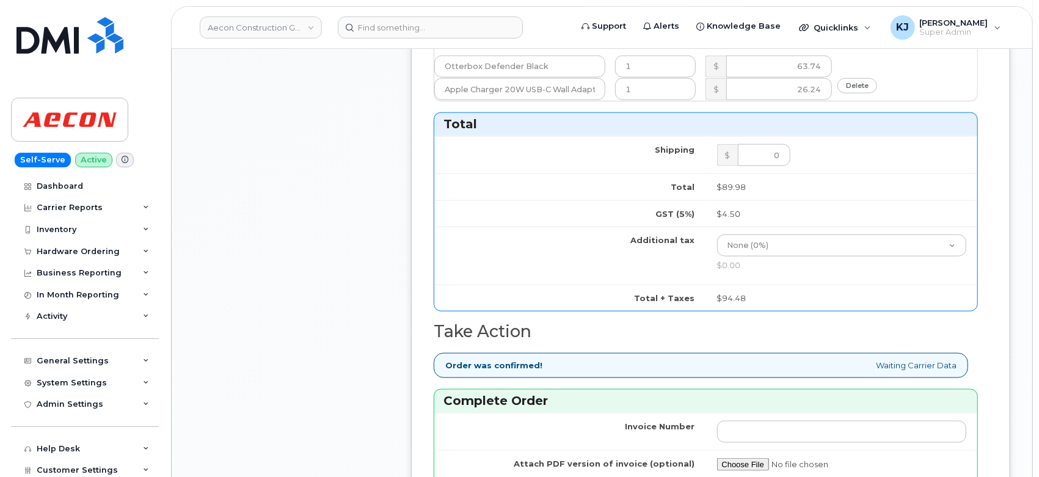
scroll to position [1222, 0]
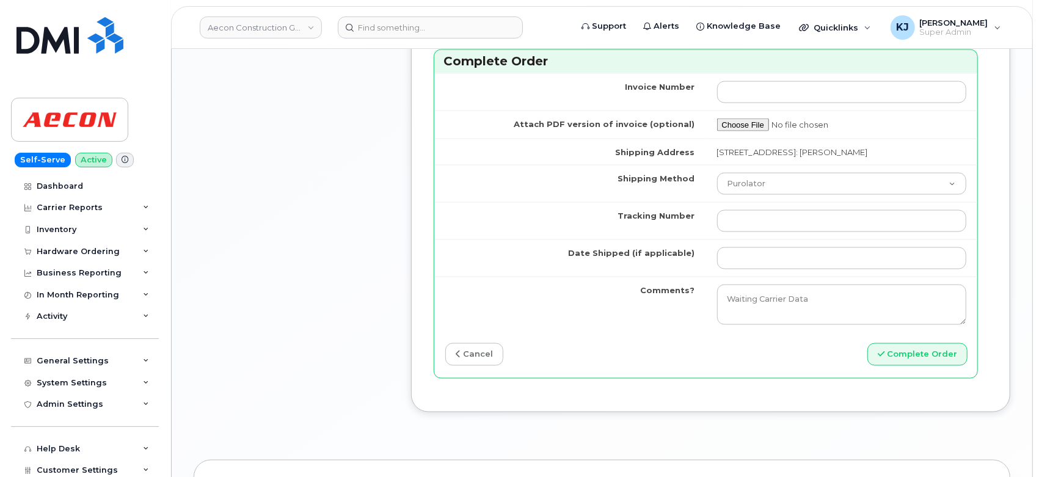
type input "5875914593"
click at [784, 211] on input "Tracking Number" at bounding box center [842, 221] width 250 height 22
paste input "520012622590"
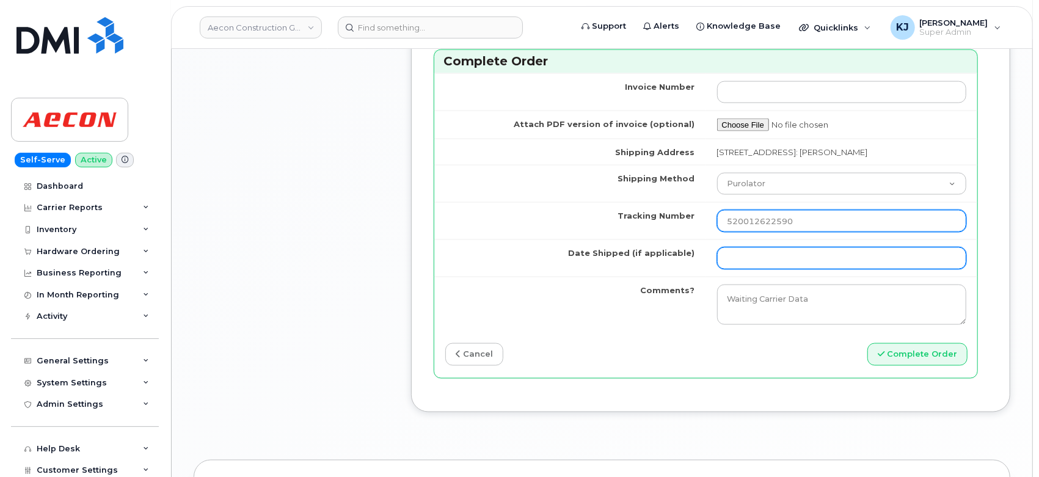
type input "520012622590"
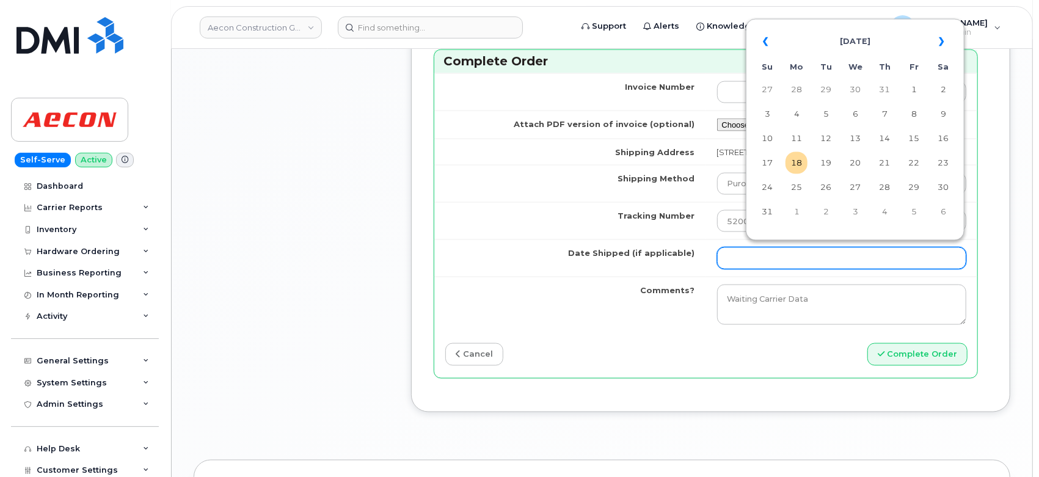
click at [781, 257] on input "Date Shipped (if applicable)" at bounding box center [842, 258] width 250 height 22
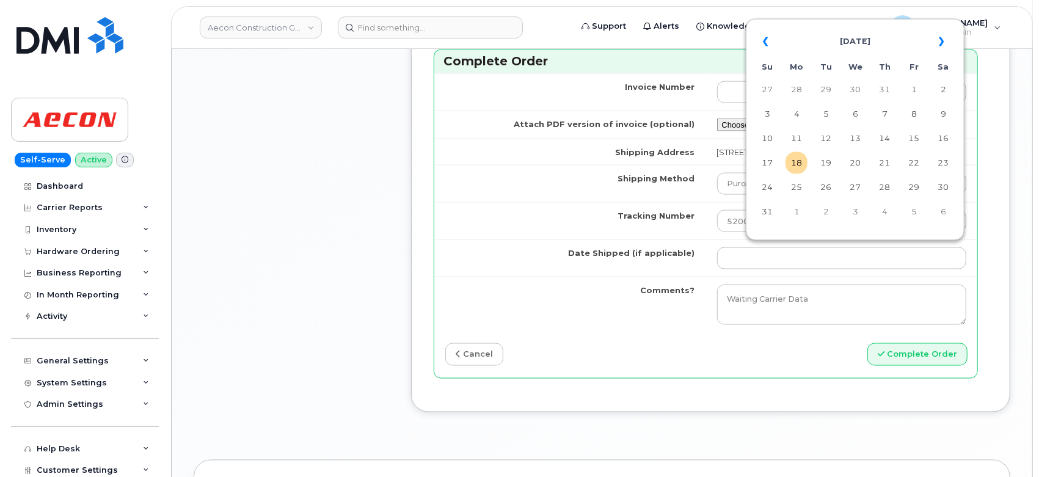
click at [914, 142] on td "15" at bounding box center [914, 139] width 22 height 22
type input "2025-08-15"
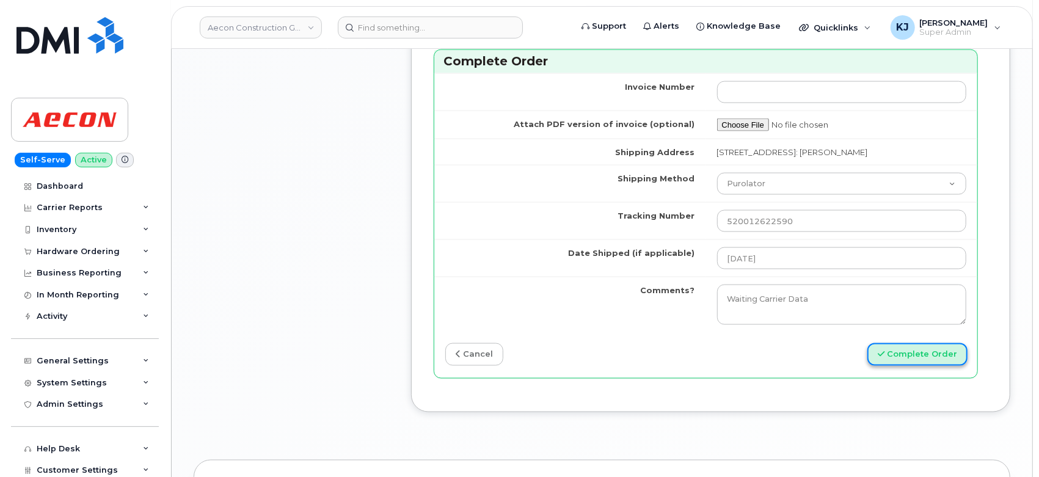
click at [913, 354] on button "Complete Order" at bounding box center [917, 354] width 100 height 23
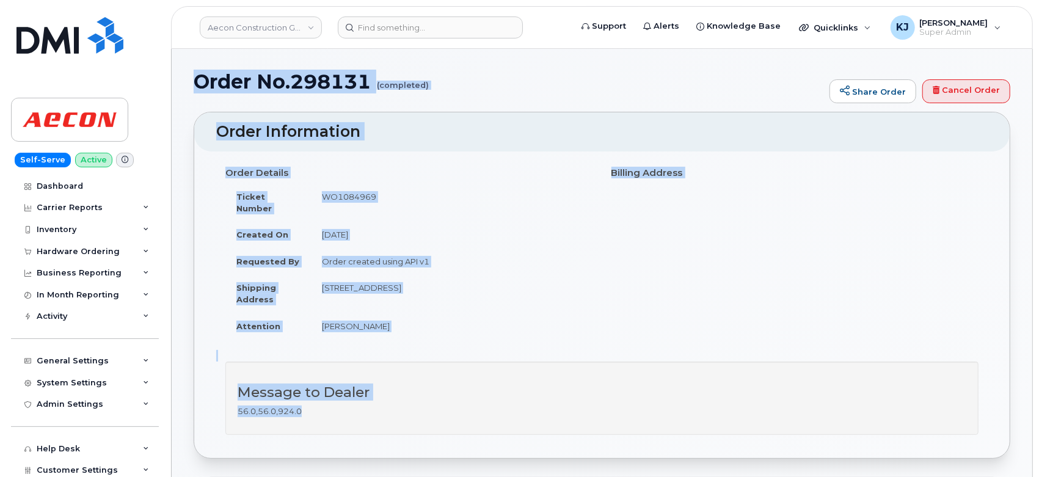
drag, startPoint x: 195, startPoint y: 84, endPoint x: 591, endPoint y: 395, distance: 503.8
copy div "Order No.298131 (completed) Share Order Cancel Order × Share This Order If you …"
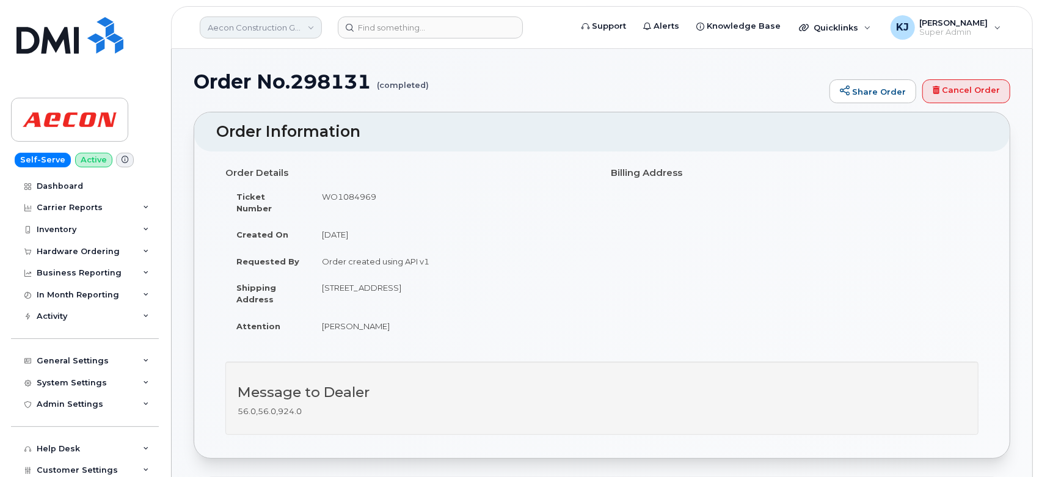
click at [271, 31] on link "Aecon Construction Group Inc" at bounding box center [261, 27] width 122 height 22
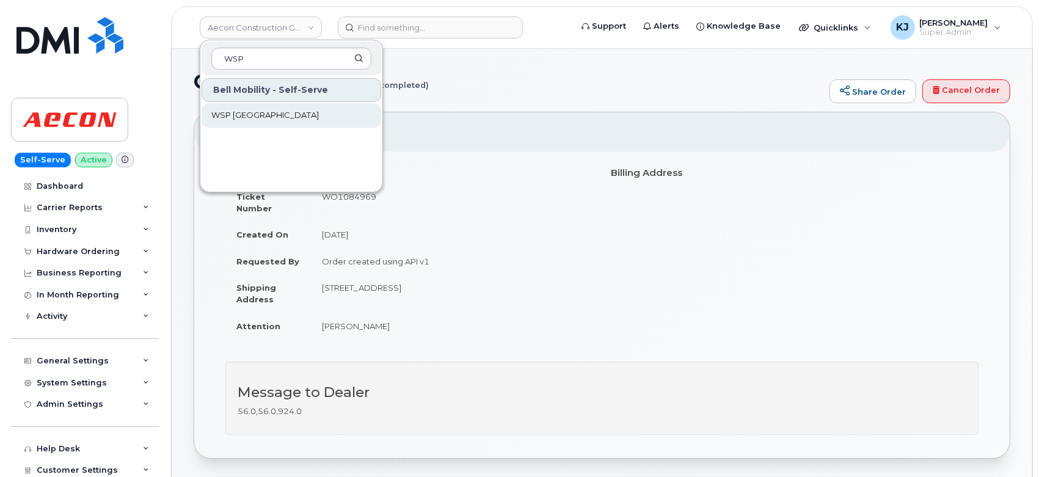
type input "WSP"
click at [257, 121] on link "WSP [GEOGRAPHIC_DATA]" at bounding box center [292, 115] width 180 height 24
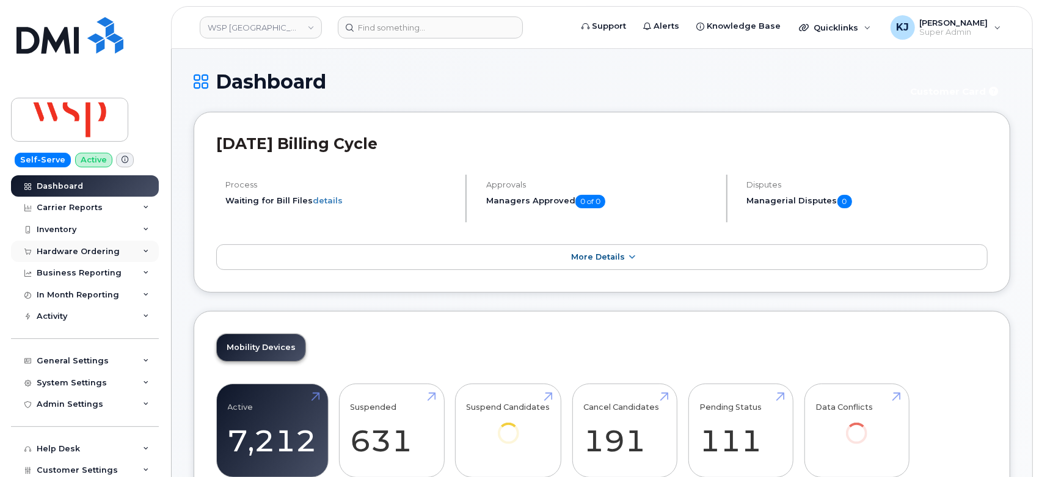
click at [128, 247] on div "Hardware Ordering" at bounding box center [85, 252] width 148 height 22
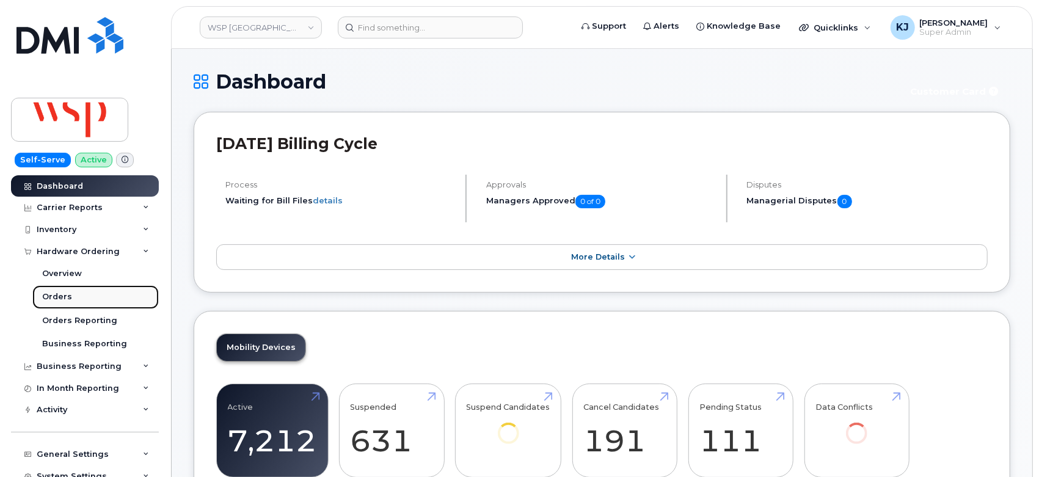
click at [83, 294] on link "Orders" at bounding box center [95, 296] width 126 height 23
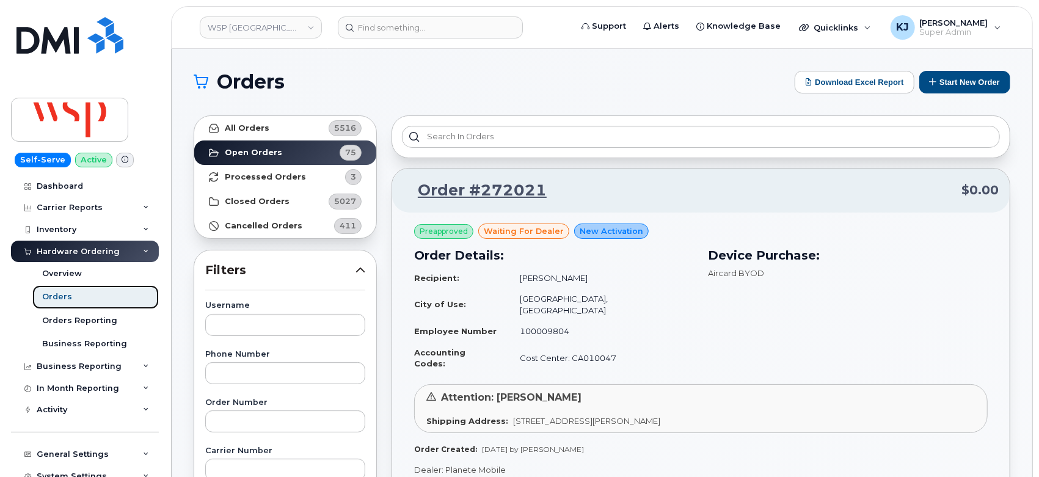
scroll to position [136, 0]
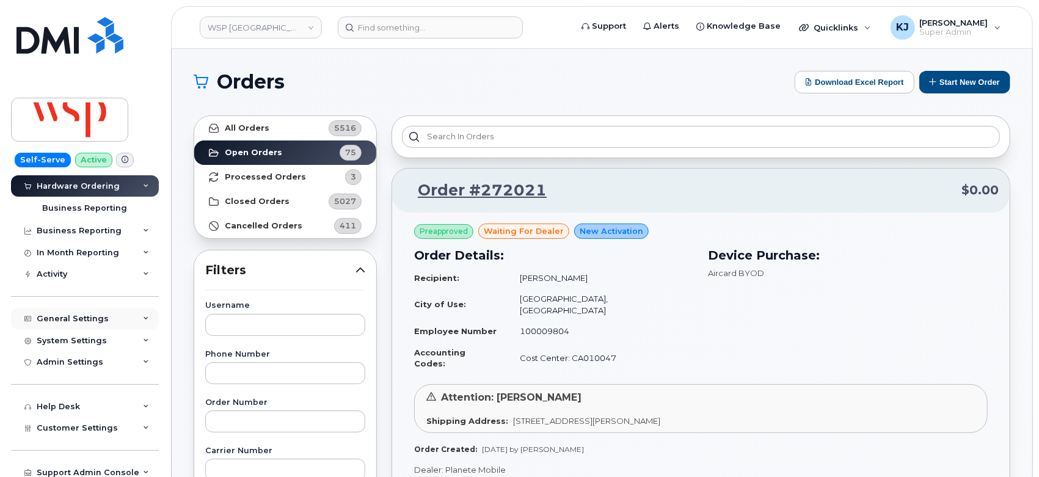
click at [100, 321] on div "General Settings" at bounding box center [73, 319] width 72 height 10
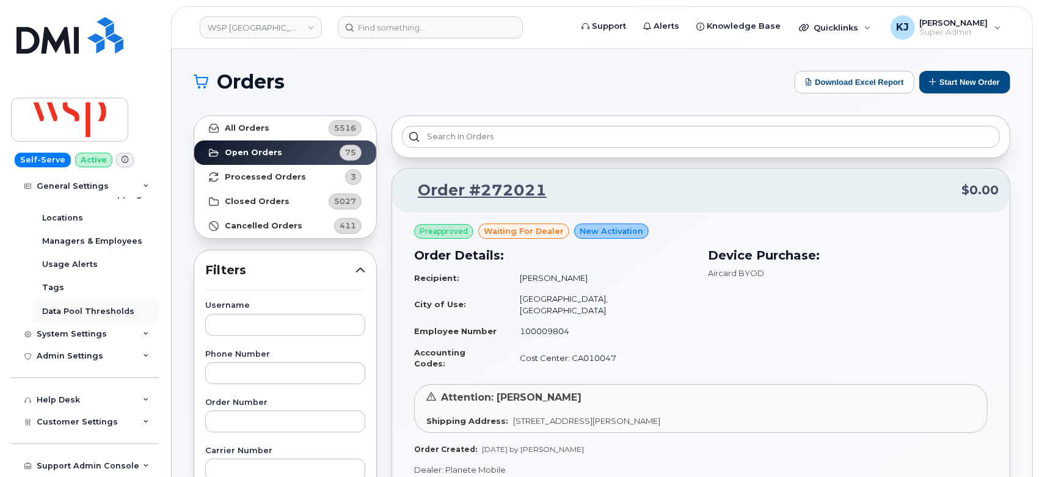
scroll to position [339, 0]
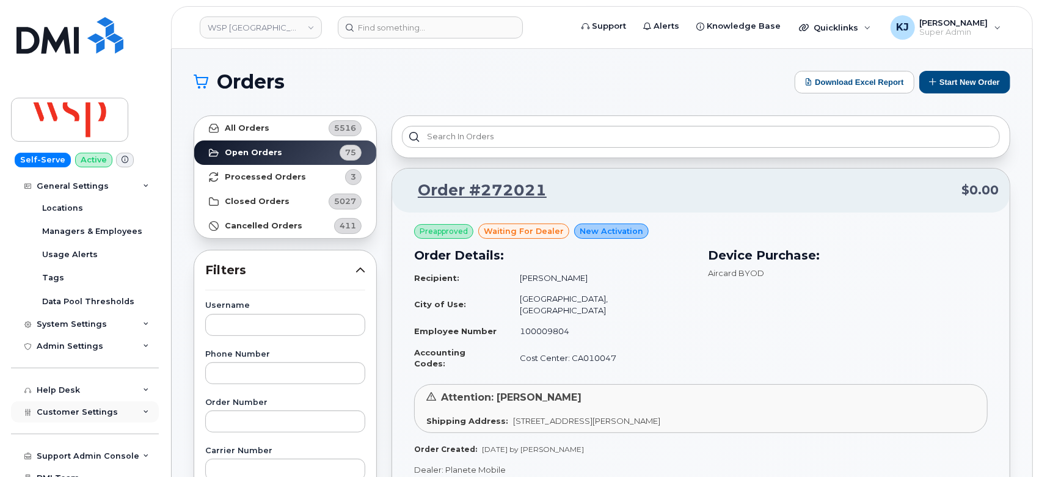
click at [105, 409] on span "Customer Settings" at bounding box center [77, 411] width 81 height 9
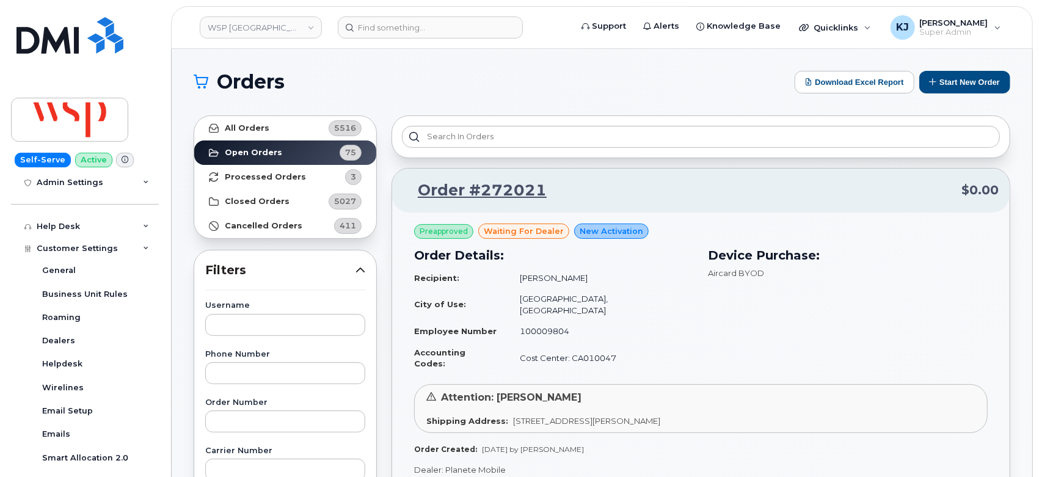
scroll to position [679, 0]
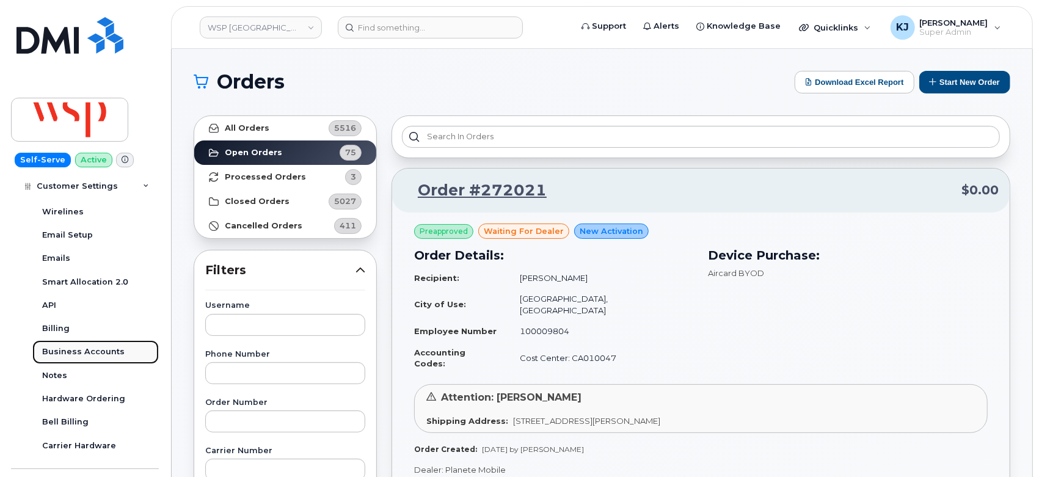
click at [95, 353] on div "Business Accounts" at bounding box center [83, 351] width 82 height 11
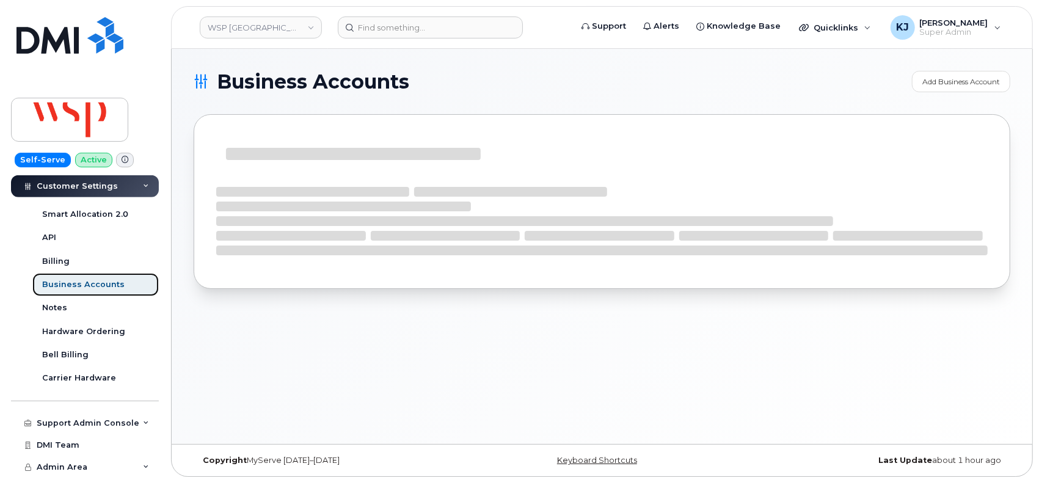
scroll to position [398, 0]
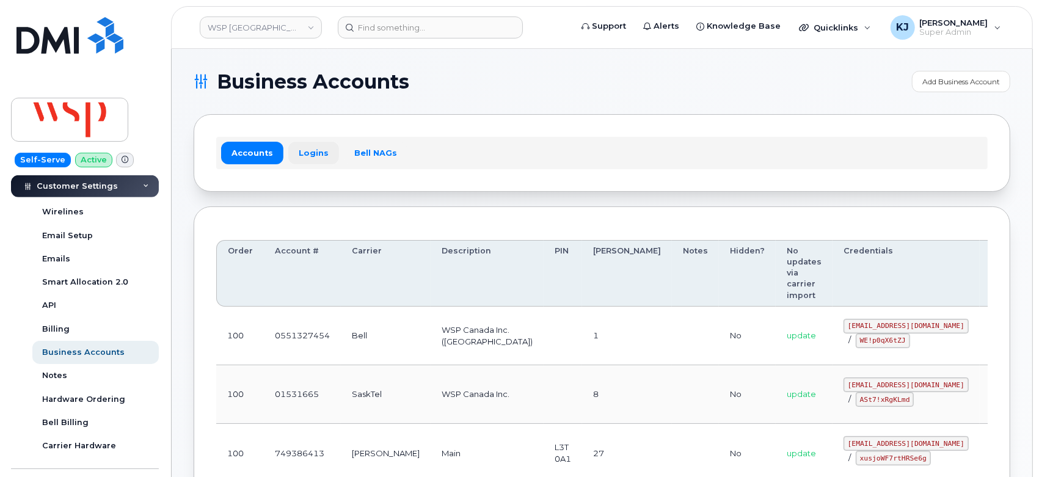
click at [308, 143] on link "Logins" at bounding box center [313, 153] width 51 height 22
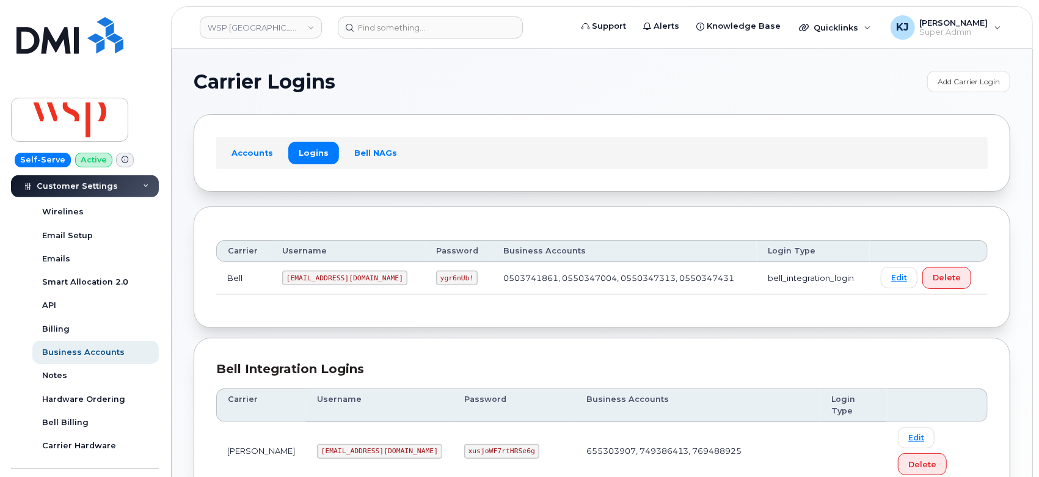
scroll to position [68, 0]
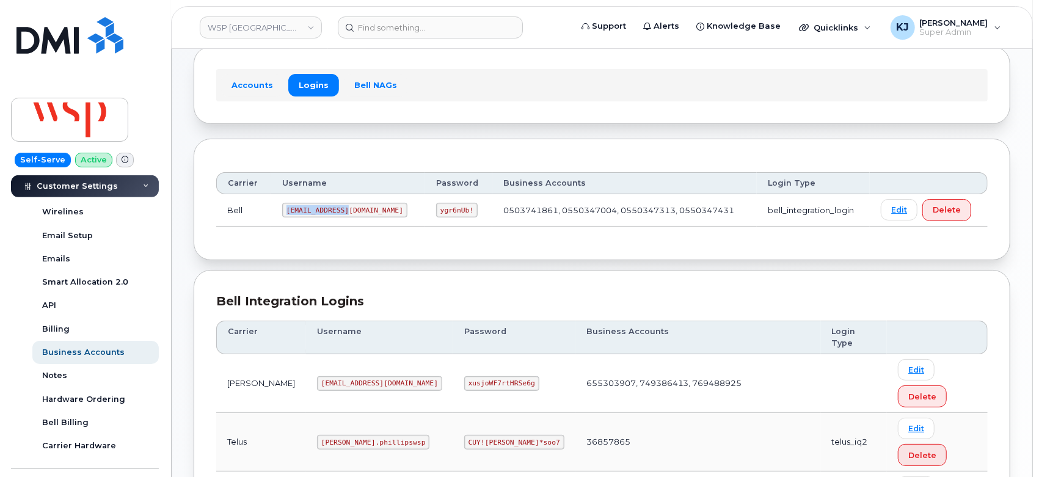
drag, startPoint x: 288, startPoint y: 210, endPoint x: 347, endPoint y: 210, distance: 58.6
click at [347, 210] on code "wsp2@myserve.ca" at bounding box center [344, 210] width 125 height 15
copy code "wsp2@myserve.ca"
drag, startPoint x: 388, startPoint y: 209, endPoint x: 434, endPoint y: 211, distance: 46.5
click at [434, 211] on td "ygr6nUb!" at bounding box center [458, 210] width 67 height 32
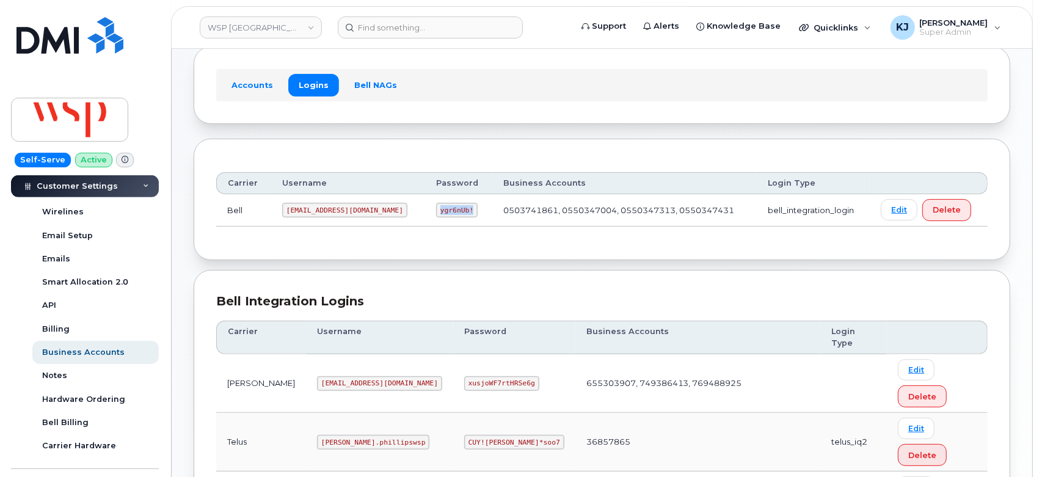
copy code "ygr6nUb!"
click at [373, 35] on input at bounding box center [430, 27] width 185 height 22
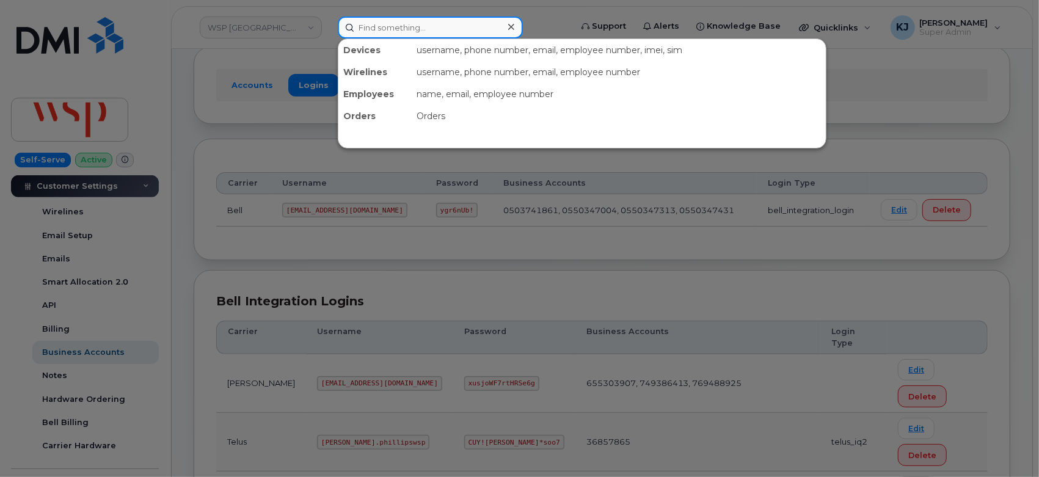
paste input "5068638913"
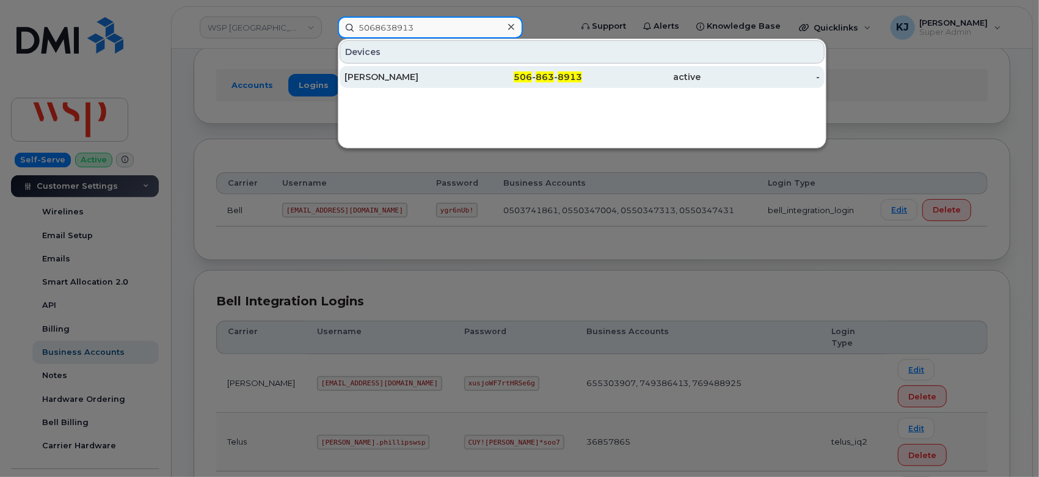
type input "5068638913"
click at [432, 80] on div "Kris Penev" at bounding box center [404, 77] width 119 height 12
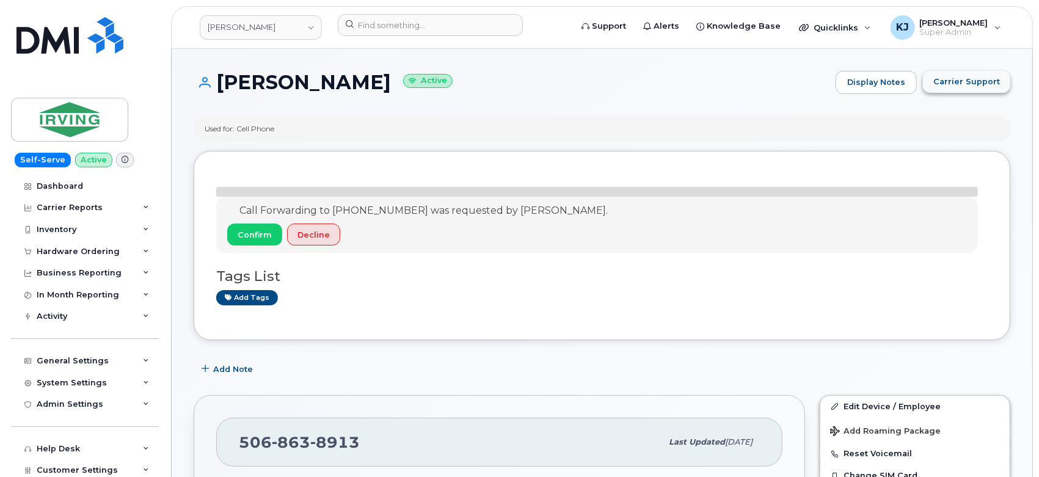
click at [968, 77] on span "Carrier Support" at bounding box center [966, 82] width 67 height 12
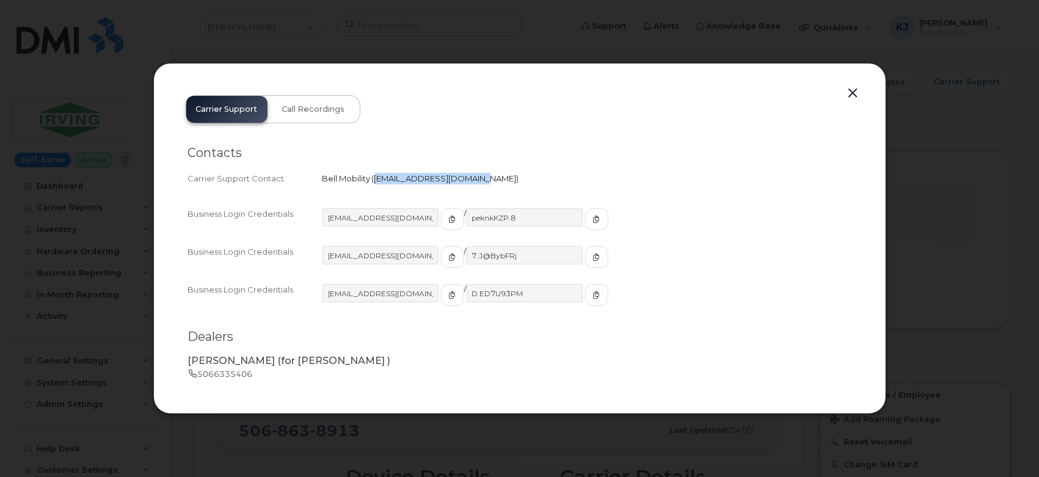
drag, startPoint x: 376, startPoint y: 178, endPoint x: 475, endPoint y: 176, distance: 99.0
click at [475, 176] on span "[EMAIL_ADDRESS][DOMAIN_NAME]" at bounding box center [445, 178] width 142 height 10
copy span "[EMAIL_ADDRESS][DOMAIN_NAME]"
copy span "wirelessbbmcare@bell.ca"
click at [850, 90] on button "button" at bounding box center [853, 93] width 18 height 17
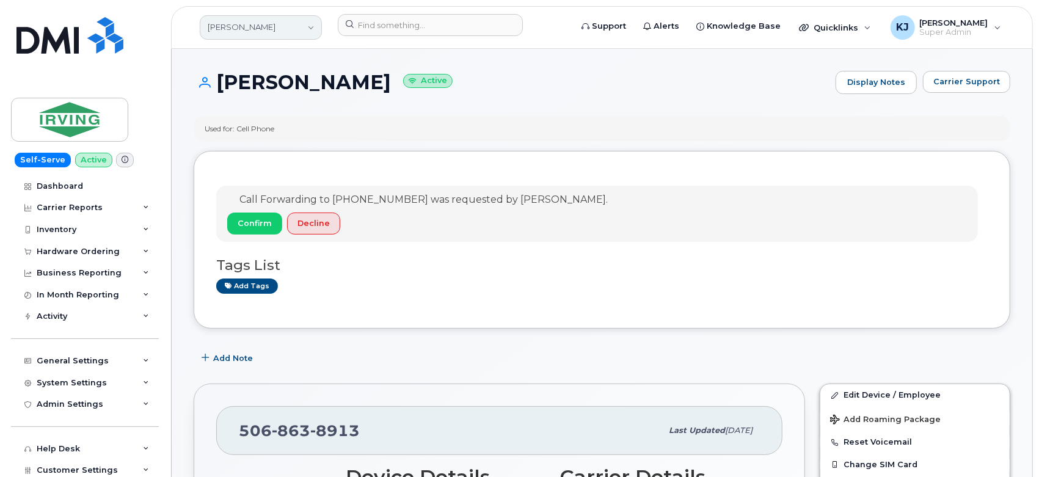
click at [269, 18] on link "JD Irving" at bounding box center [261, 27] width 122 height 24
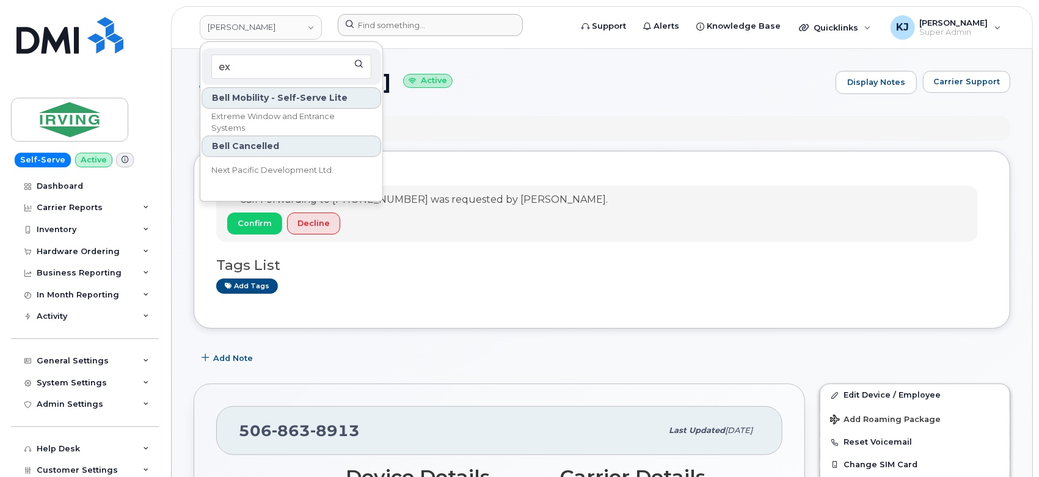
type input "e"
type input "xtr"
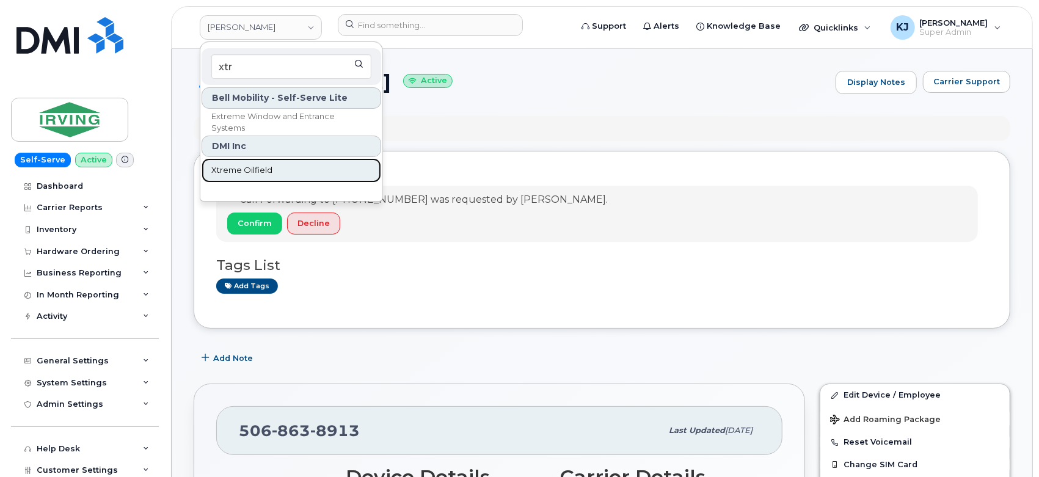
click at [260, 180] on link "Xtreme Oilfield" at bounding box center [292, 170] width 180 height 24
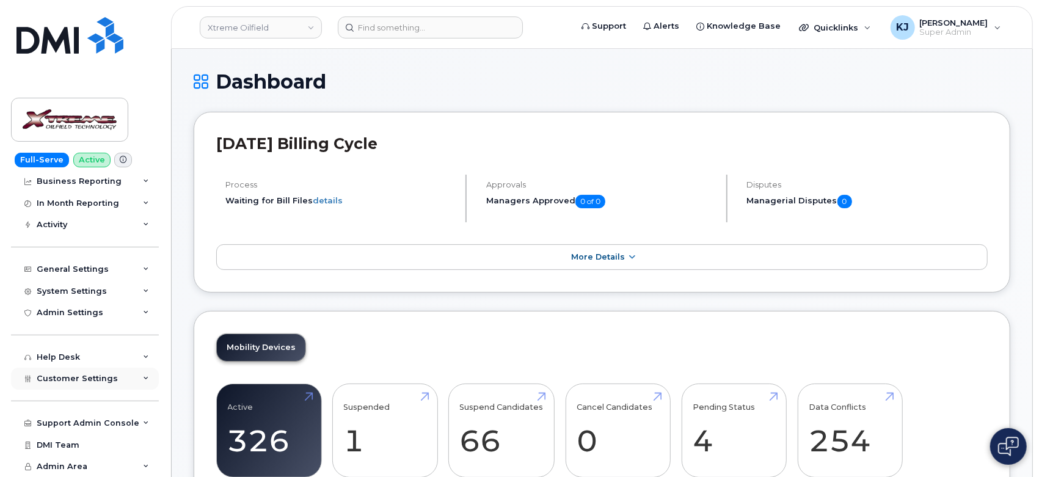
click at [106, 377] on span "Customer Settings" at bounding box center [77, 378] width 81 height 9
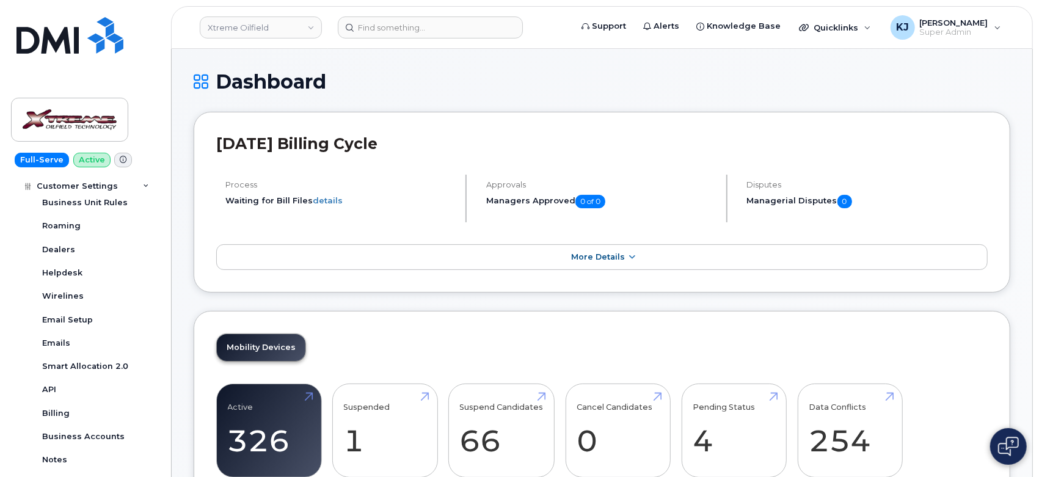
scroll to position [442, 0]
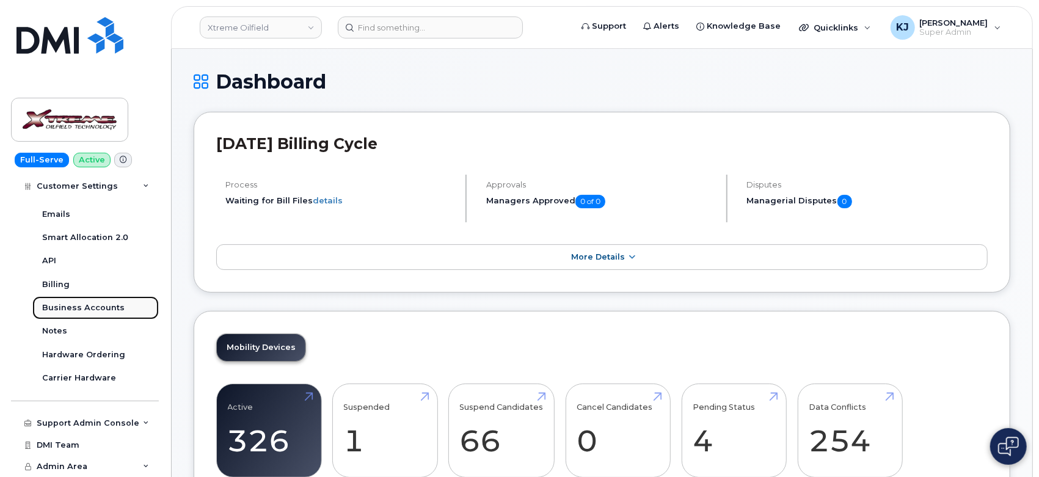
click at [78, 306] on div "Business Accounts" at bounding box center [83, 307] width 82 height 11
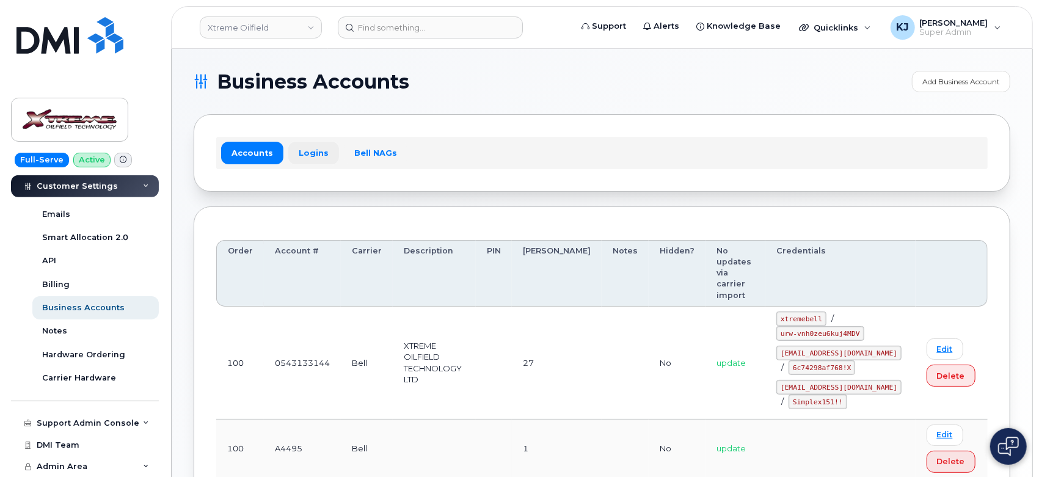
click at [313, 154] on link "Logins" at bounding box center [313, 153] width 51 height 22
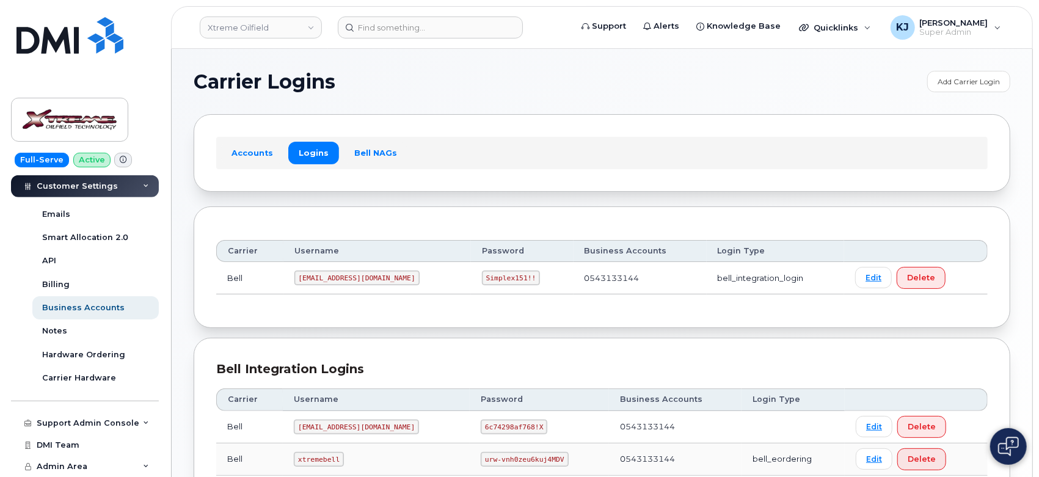
scroll to position [101, 0]
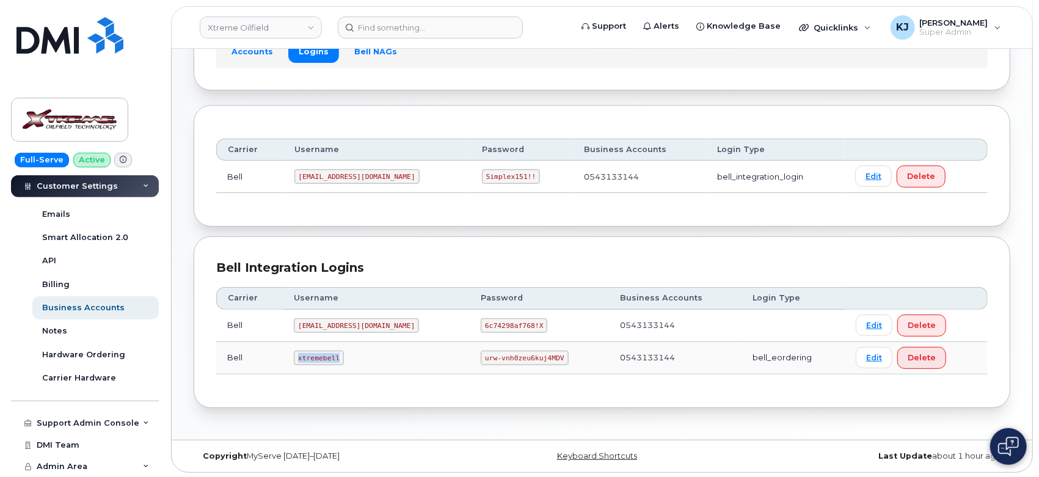
drag, startPoint x: 299, startPoint y: 357, endPoint x: 339, endPoint y: 364, distance: 40.4
click at [339, 364] on td "xtremebell" at bounding box center [376, 358] width 187 height 32
copy code "xtremebell"
drag, startPoint x: 456, startPoint y: 356, endPoint x: 533, endPoint y: 363, distance: 77.9
click at [533, 363] on td "urw-vnh0zeu6kuj4MDV" at bounding box center [539, 358] width 139 height 32
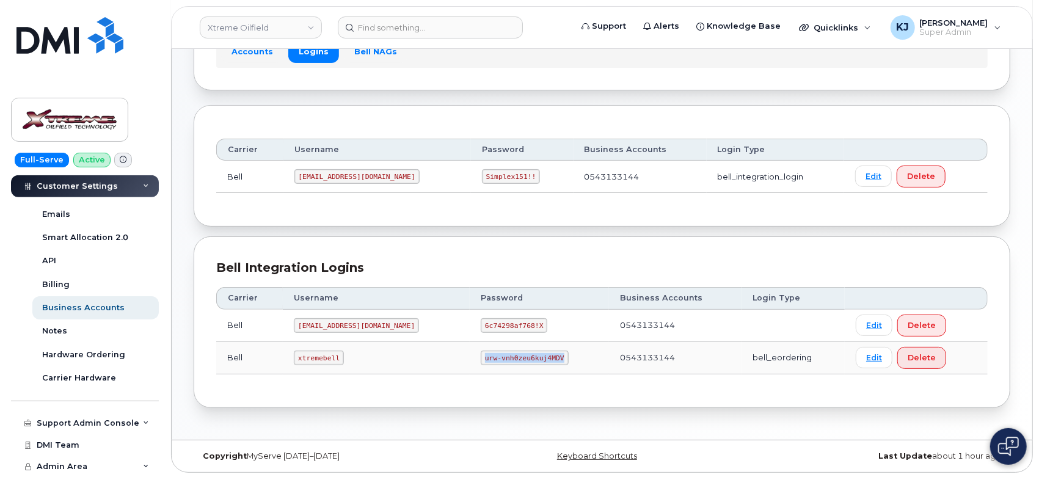
copy code "urw-vnh0zeu6kuj4MDV"
click at [400, 33] on input at bounding box center [430, 27] width 185 height 22
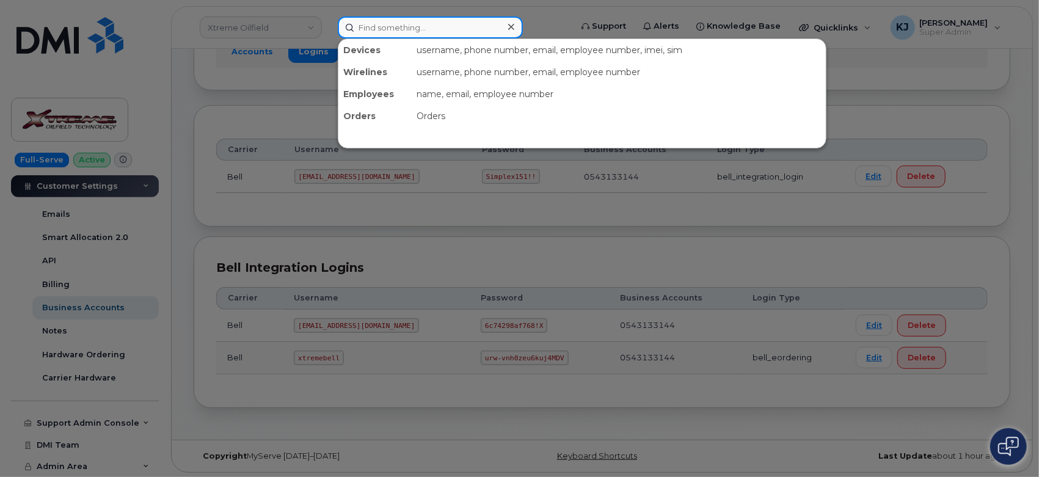
paste input "296528"
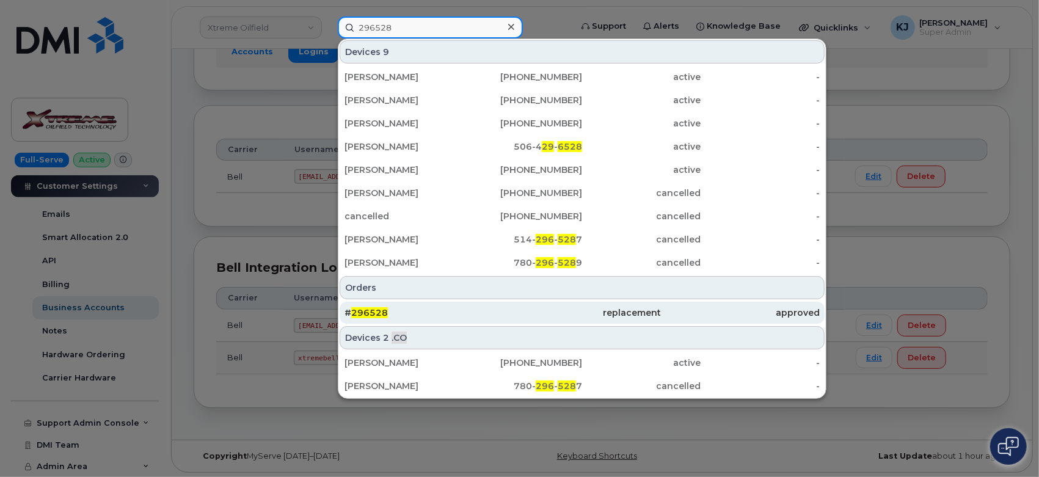
type input "296528"
click at [446, 310] on div "# 296528" at bounding box center [424, 313] width 158 height 12
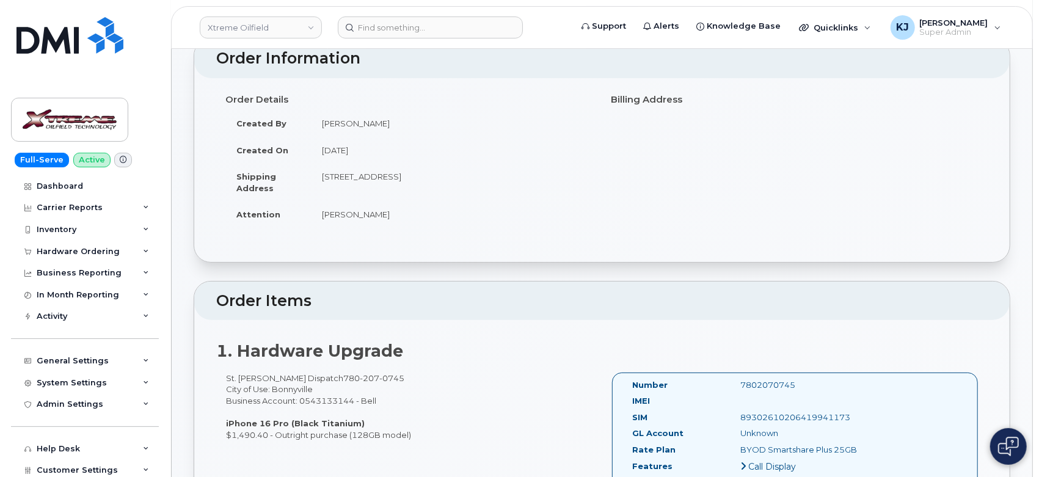
scroll to position [68, 0]
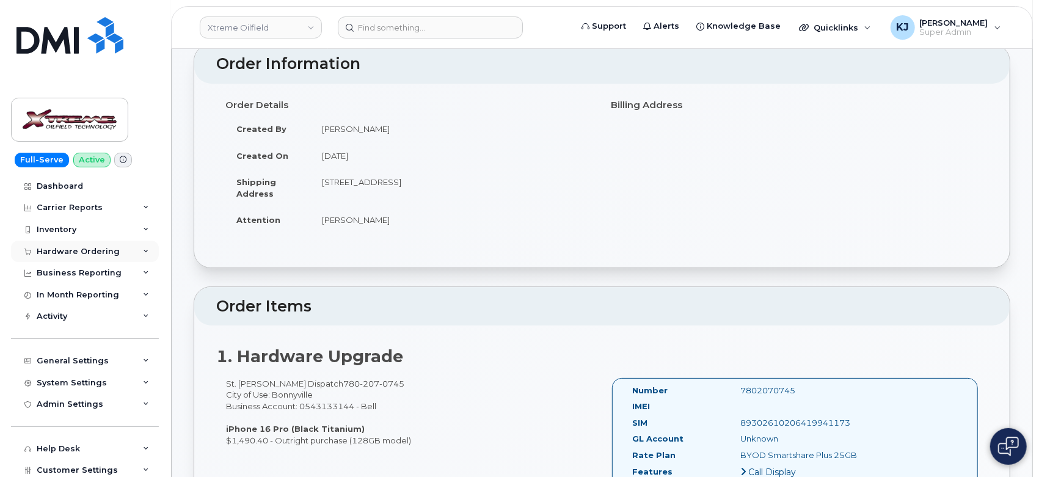
click at [82, 251] on div "Hardware Ordering" at bounding box center [78, 252] width 83 height 10
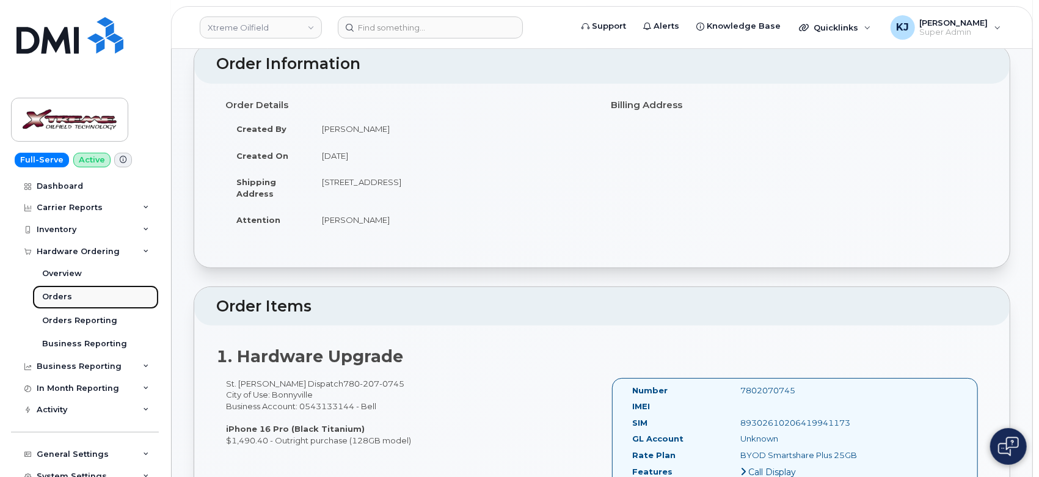
click at [59, 297] on div "Orders" at bounding box center [57, 296] width 30 height 11
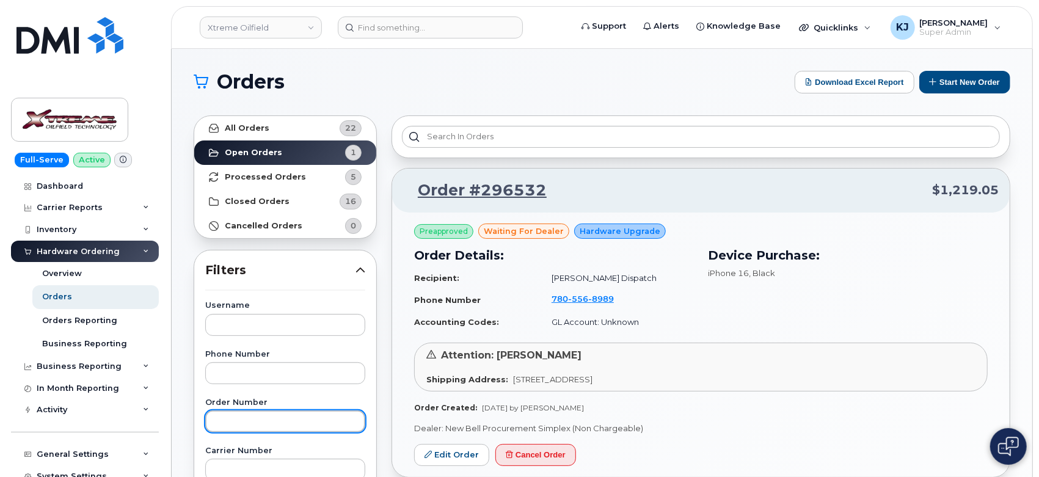
click at [249, 423] on input "text" at bounding box center [285, 421] width 160 height 22
paste input "296528"
type input "296528"
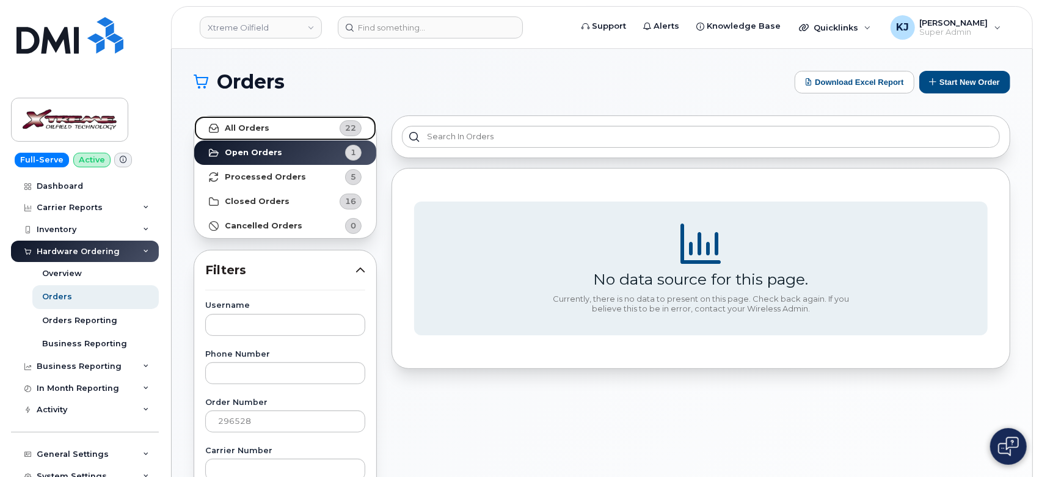
click at [272, 131] on link "All Orders 22" at bounding box center [285, 128] width 182 height 24
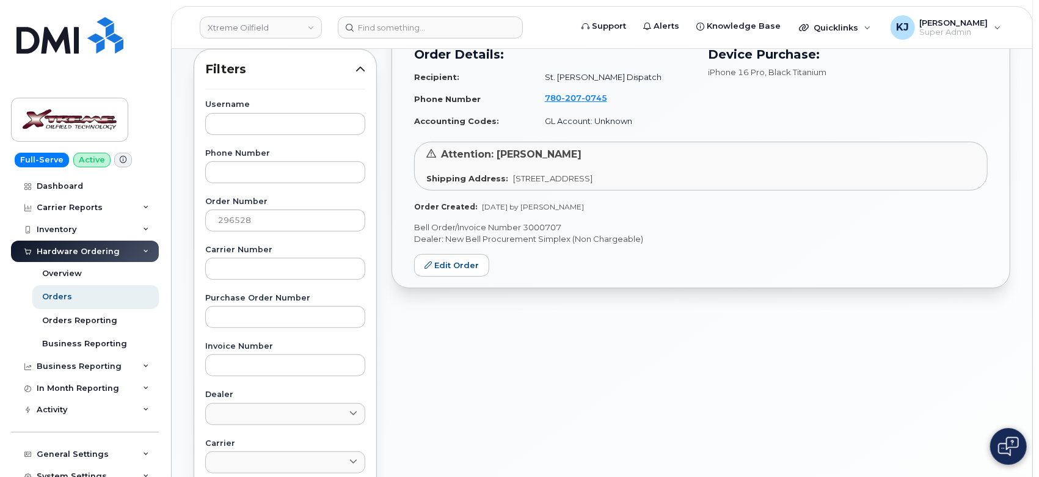
scroll to position [203, 0]
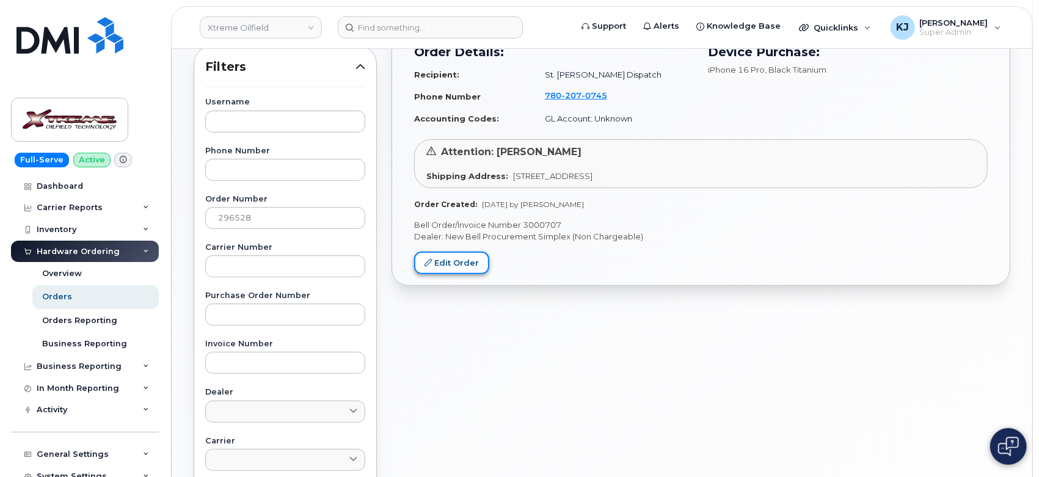
click at [439, 263] on link "Edit Order" at bounding box center [451, 263] width 75 height 23
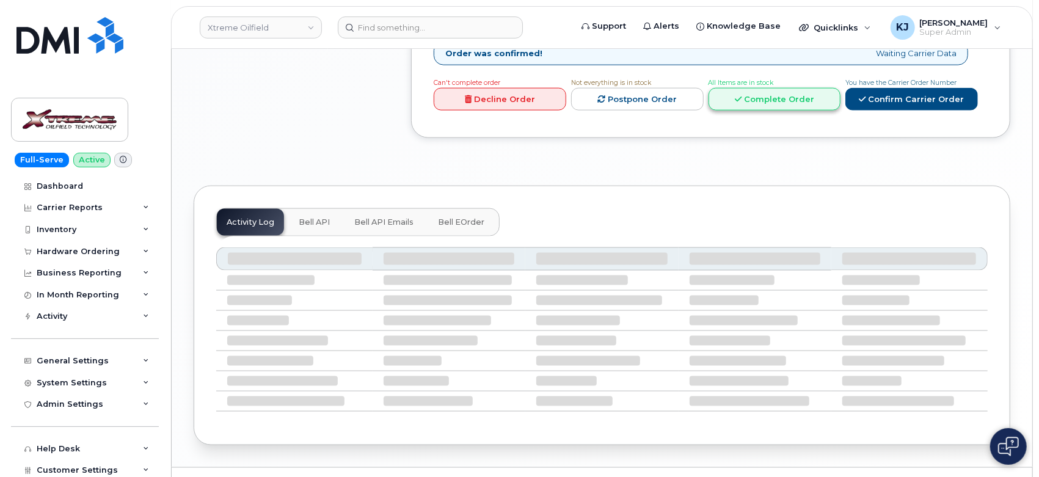
scroll to position [976, 0]
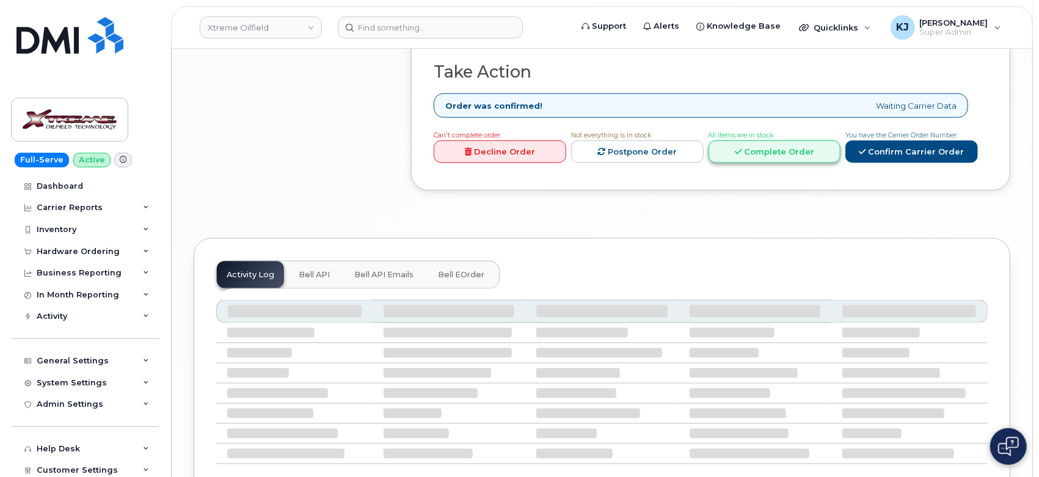
click at [801, 163] on link "Complete Order" at bounding box center [775, 151] width 133 height 23
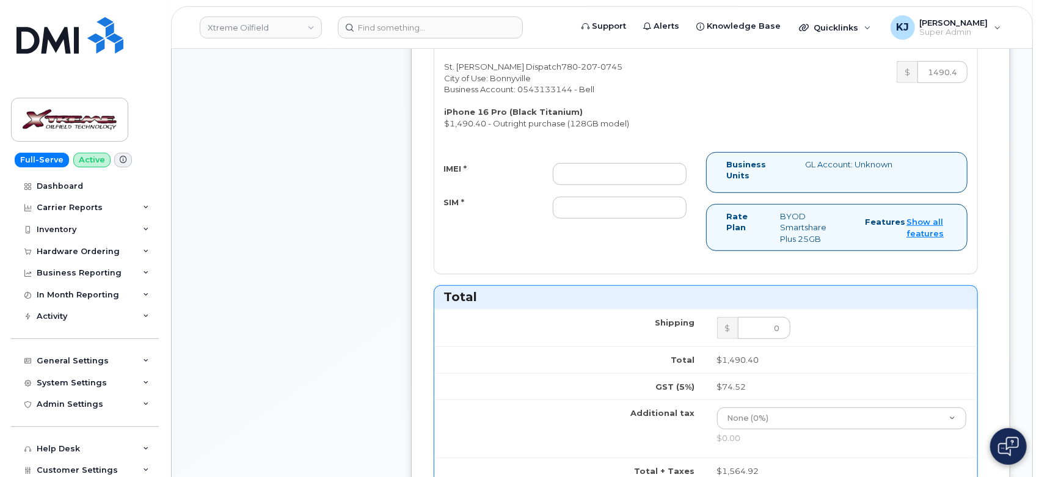
scroll to position [297, 0]
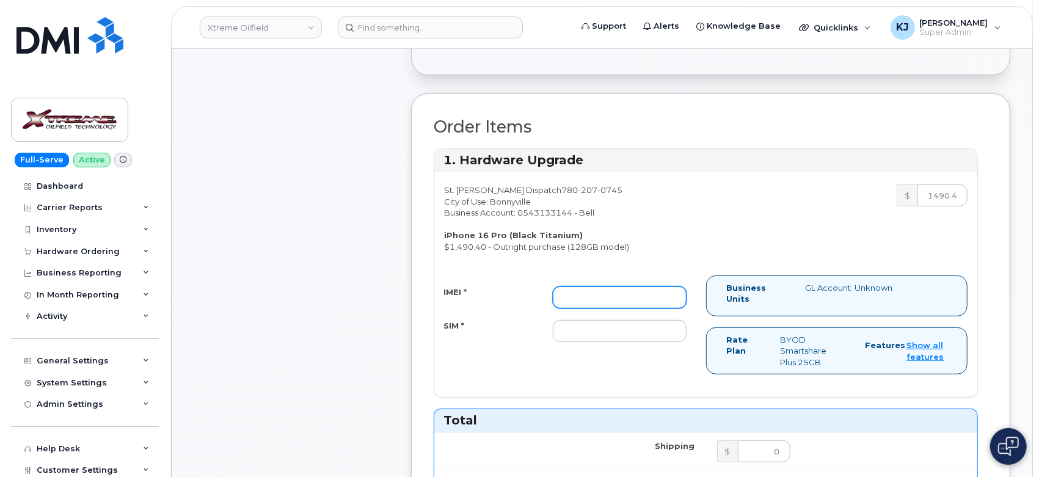
click at [580, 292] on input "IMEI *" at bounding box center [620, 297] width 134 height 22
paste input "351606588471853"
type input "351606588471853"
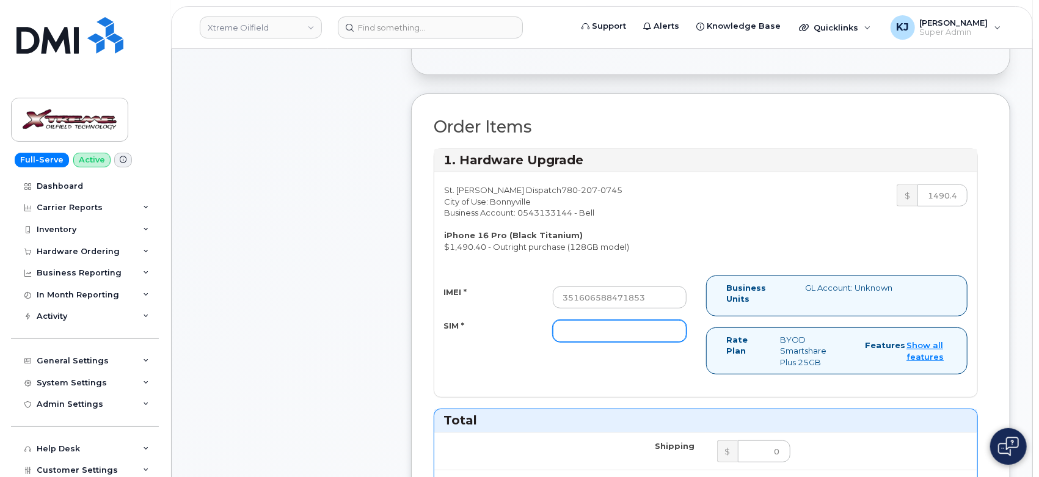
click at [616, 336] on input "SIM *" at bounding box center [620, 331] width 134 height 22
paste input "89302610207730177679"
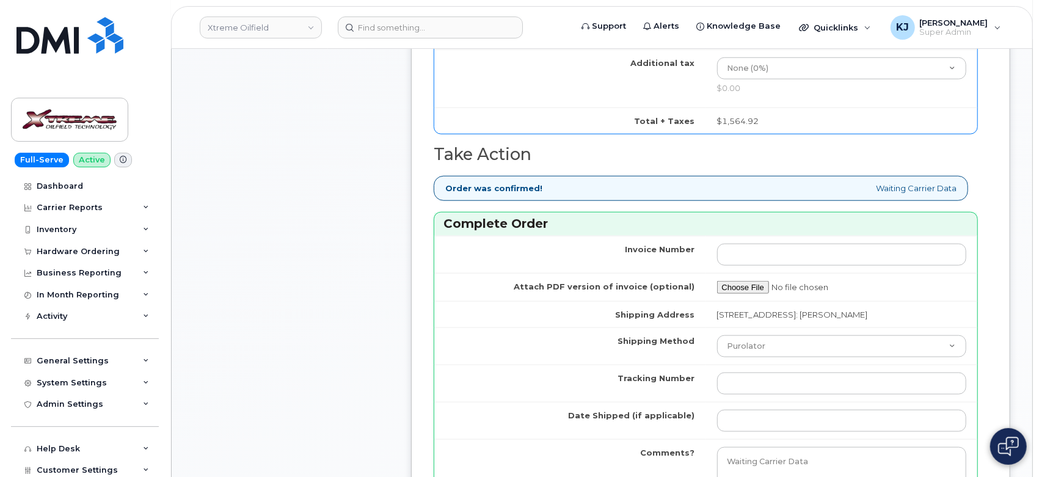
scroll to position [840, 0]
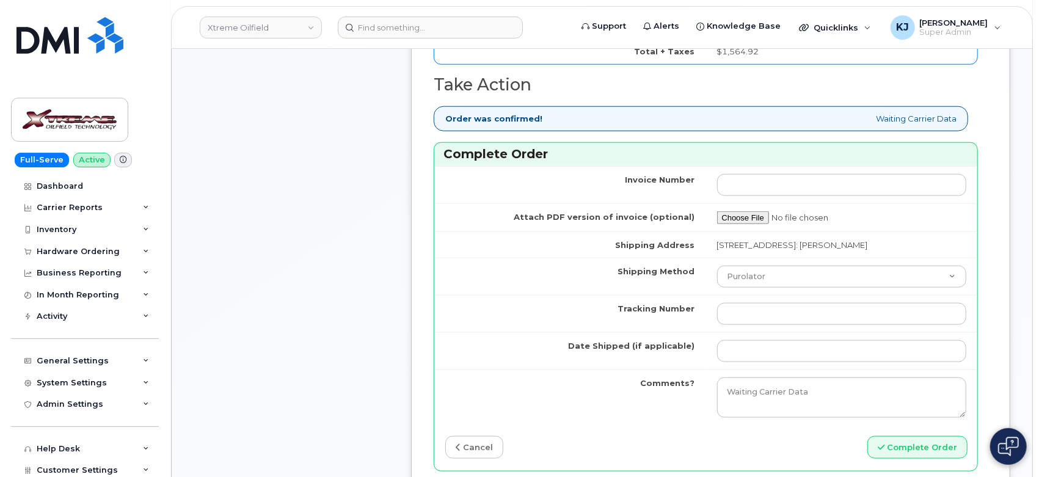
type input "89302610207730177679"
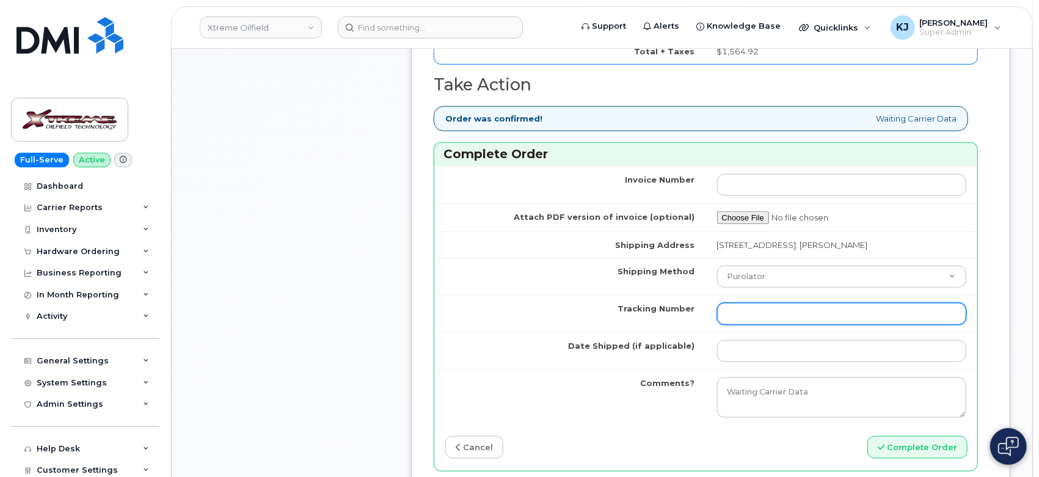
drag, startPoint x: 743, startPoint y: 315, endPoint x: 744, endPoint y: 308, distance: 6.2
click at [743, 315] on input "Tracking Number" at bounding box center [842, 314] width 250 height 22
paste input "457221826933"
type input "457221826933"
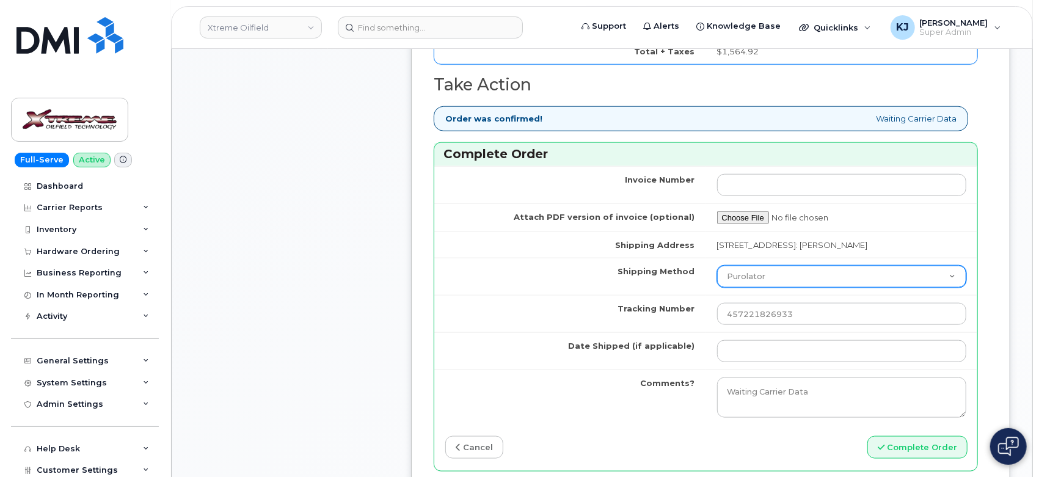
drag, startPoint x: 750, startPoint y: 283, endPoint x: 752, endPoint y: 276, distance: 7.7
click at [750, 283] on select "Purolator UPS FedEx Canada Post Courier Other Drop Off Pick Up" at bounding box center [842, 277] width 250 height 22
select select "FedEx"
click at [717, 274] on select "Purolator UPS FedEx Canada Post Courier Other Drop Off Pick Up" at bounding box center [842, 277] width 250 height 22
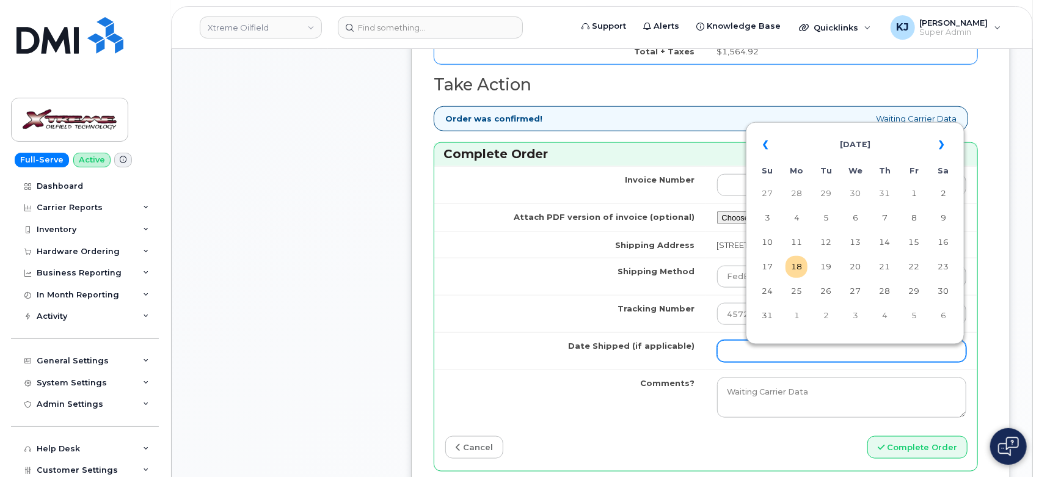
click at [757, 362] on input "Date Shipped (if applicable)" at bounding box center [842, 351] width 250 height 22
click at [851, 193] on td "30" at bounding box center [855, 194] width 22 height 22
type input "[DATE]"
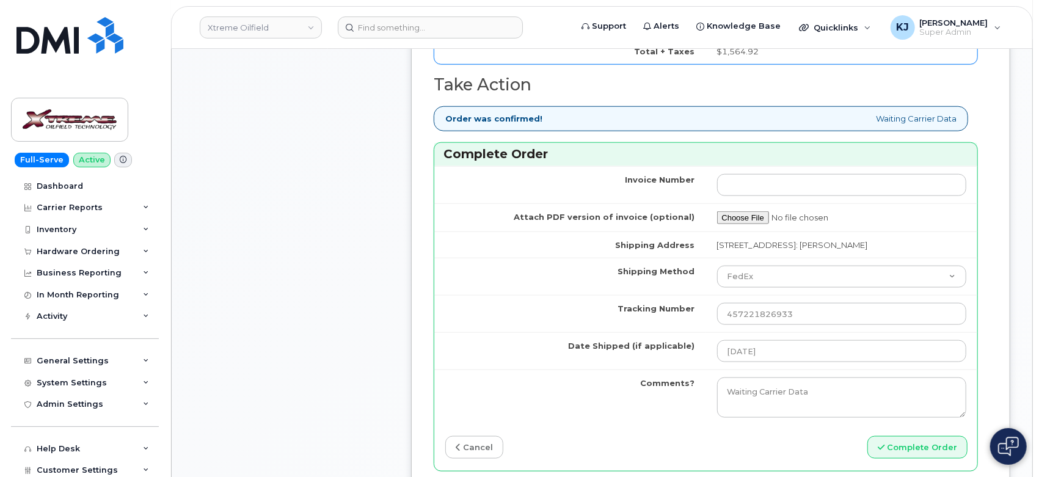
scroll to position [976, 0]
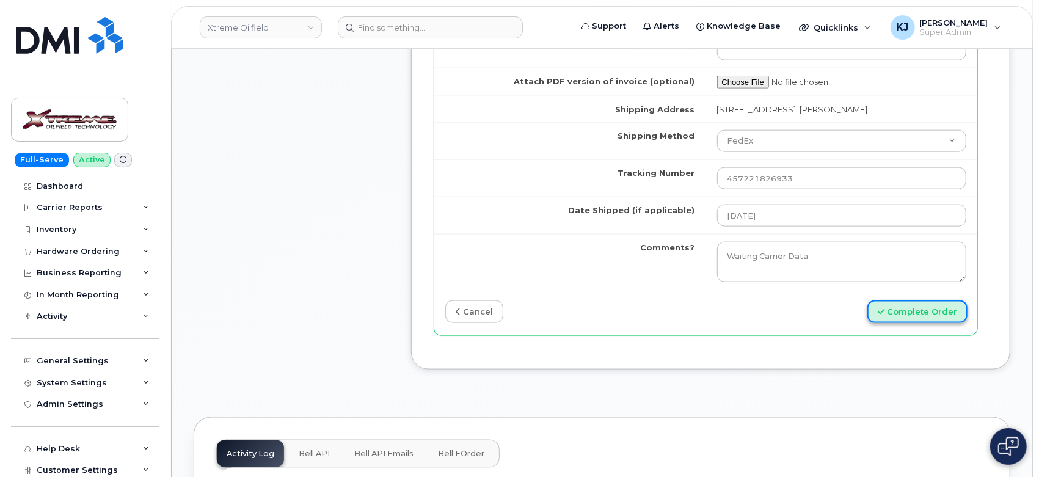
click at [907, 318] on button "Complete Order" at bounding box center [917, 312] width 100 height 23
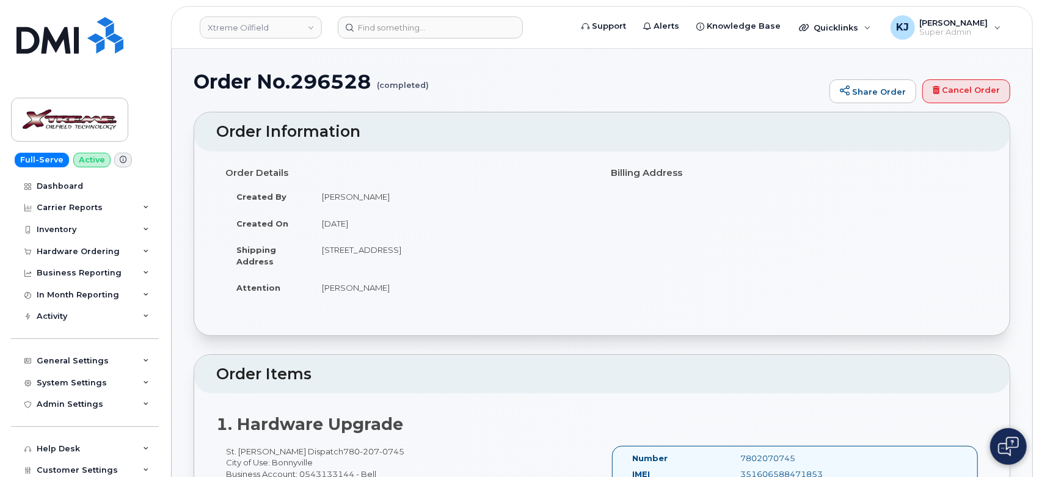
drag, startPoint x: 199, startPoint y: 76, endPoint x: 567, endPoint y: 294, distance: 427.5
copy div "Order No.296528 (completed) Share Order Cancel Order × Share This Order If you …"
click at [246, 23] on link "Xtreme Oilfield" at bounding box center [261, 27] width 122 height 22
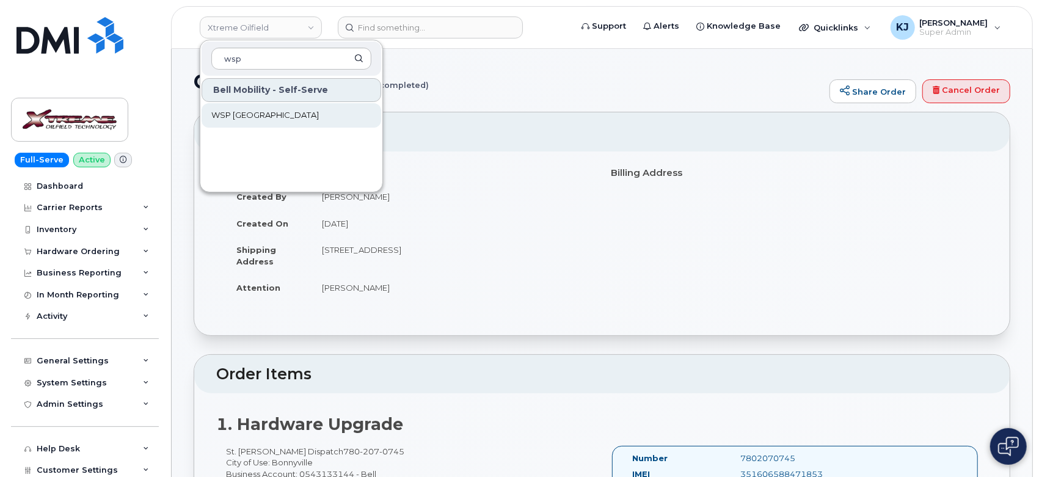
type input "wsp"
click at [306, 116] on link "WSP [GEOGRAPHIC_DATA]" at bounding box center [292, 115] width 180 height 24
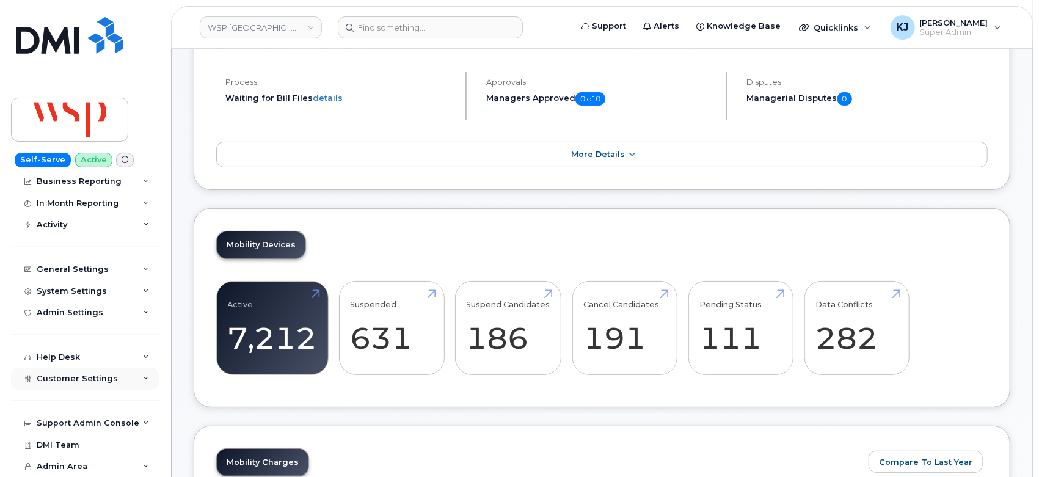
scroll to position [136, 0]
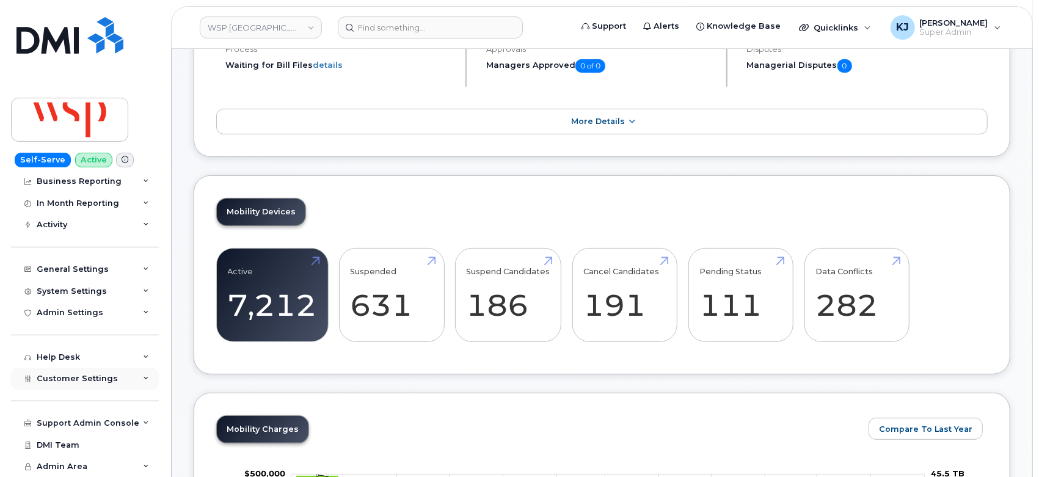
click at [89, 374] on span "Customer Settings" at bounding box center [77, 378] width 81 height 9
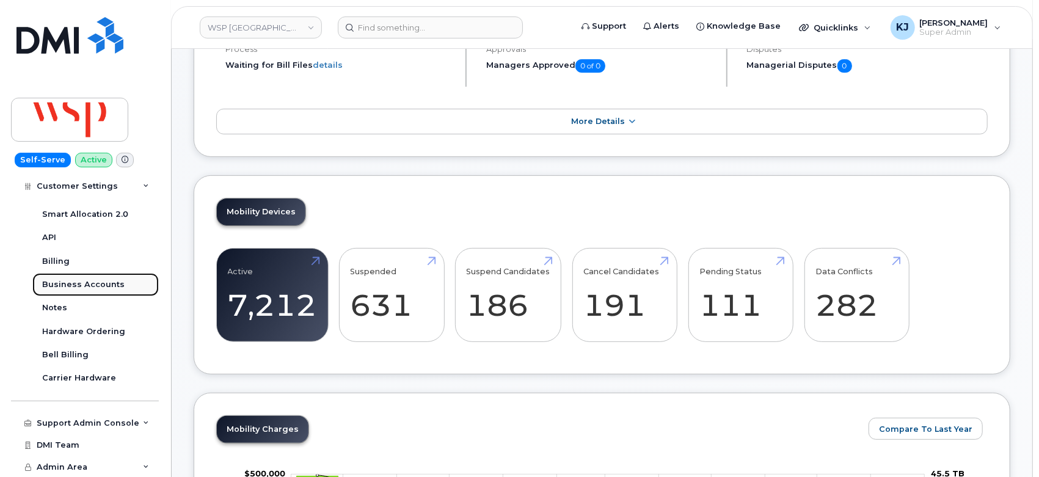
click at [93, 288] on div "Business Accounts" at bounding box center [83, 284] width 82 height 11
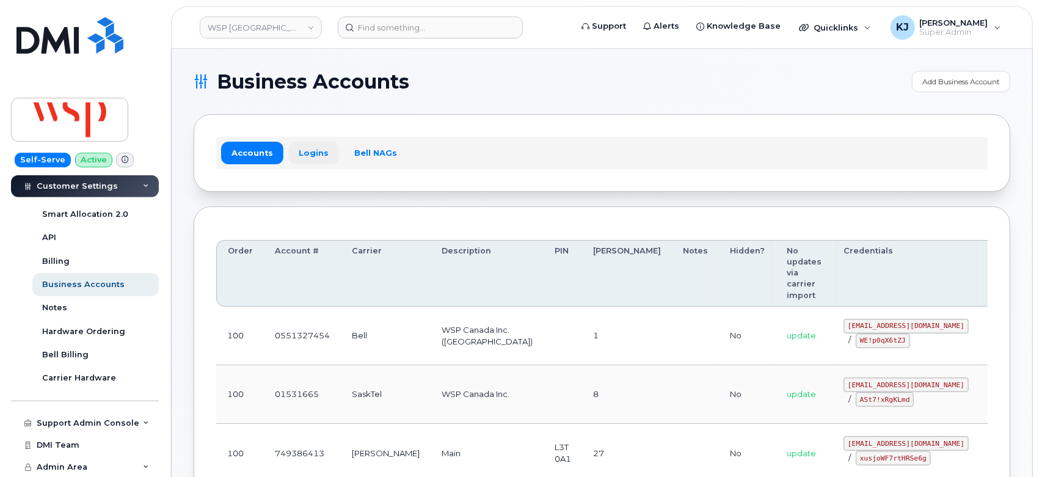
click at [310, 149] on link "Logins" at bounding box center [313, 153] width 51 height 22
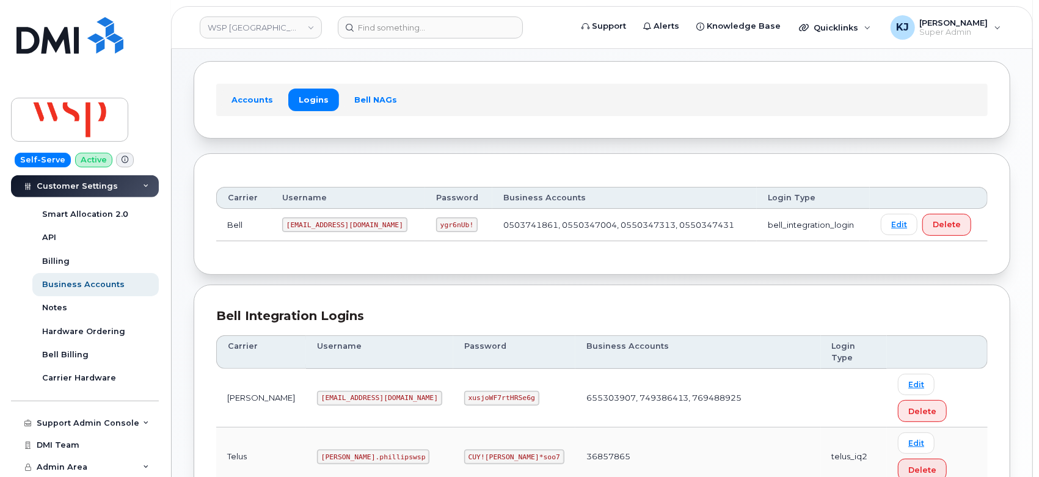
scroll to position [68, 0]
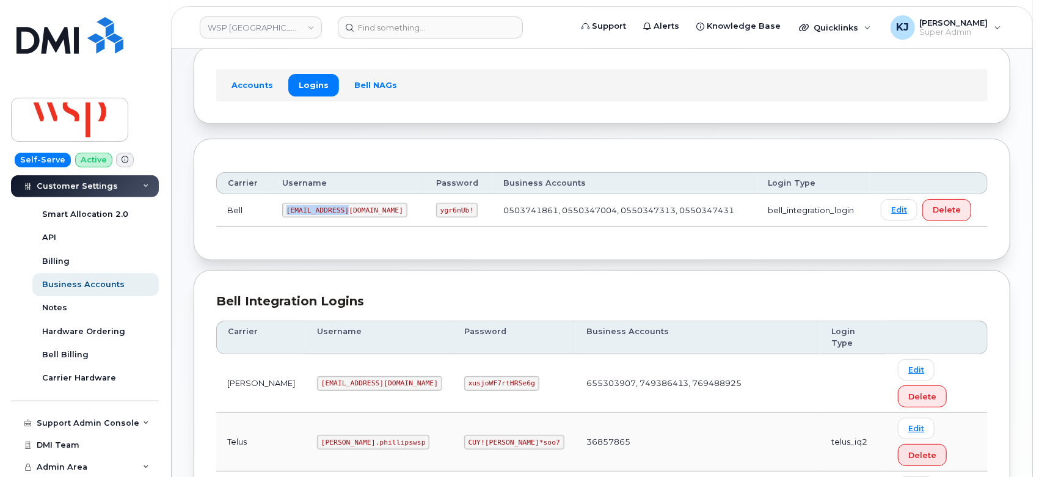
drag, startPoint x: 288, startPoint y: 209, endPoint x: 347, endPoint y: 222, distance: 60.6
click at [347, 222] on td "wsp2@myserve.ca" at bounding box center [348, 210] width 154 height 32
copy code "wsp2@myserve.ca"
drag, startPoint x: 387, startPoint y: 208, endPoint x: 423, endPoint y: 214, distance: 36.5
click at [425, 214] on td "ygr6nUb!" at bounding box center [458, 210] width 67 height 32
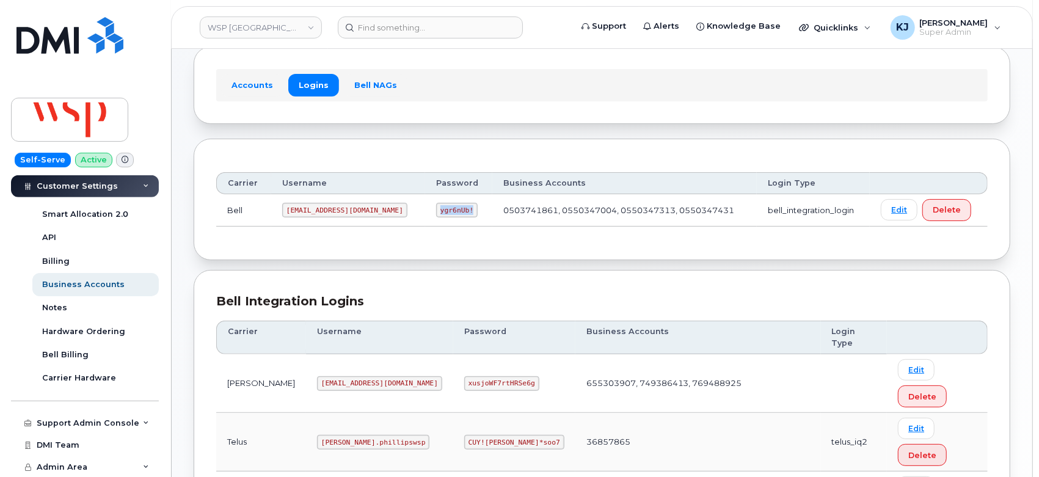
copy code "ygr6nUb!"
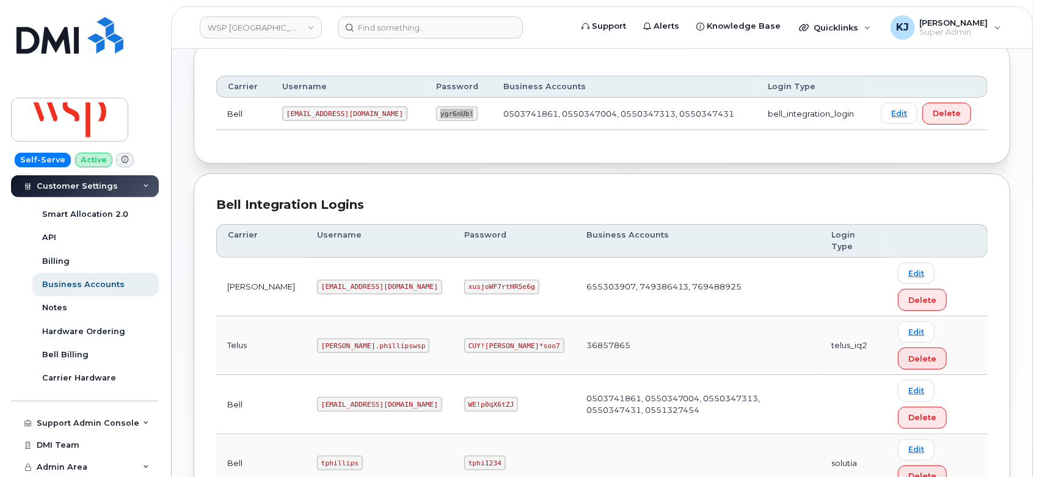
scroll to position [199, 0]
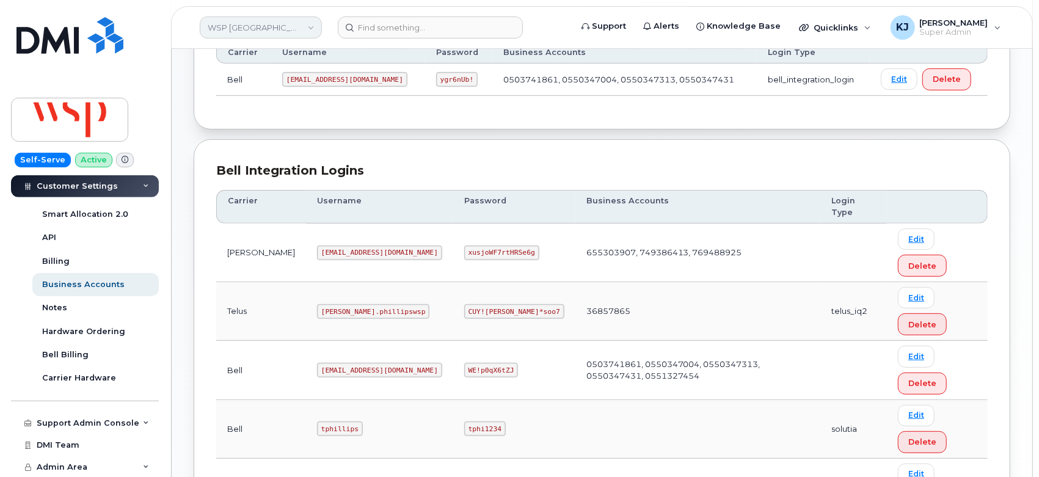
click at [253, 28] on link "WSP Canada" at bounding box center [261, 27] width 122 height 22
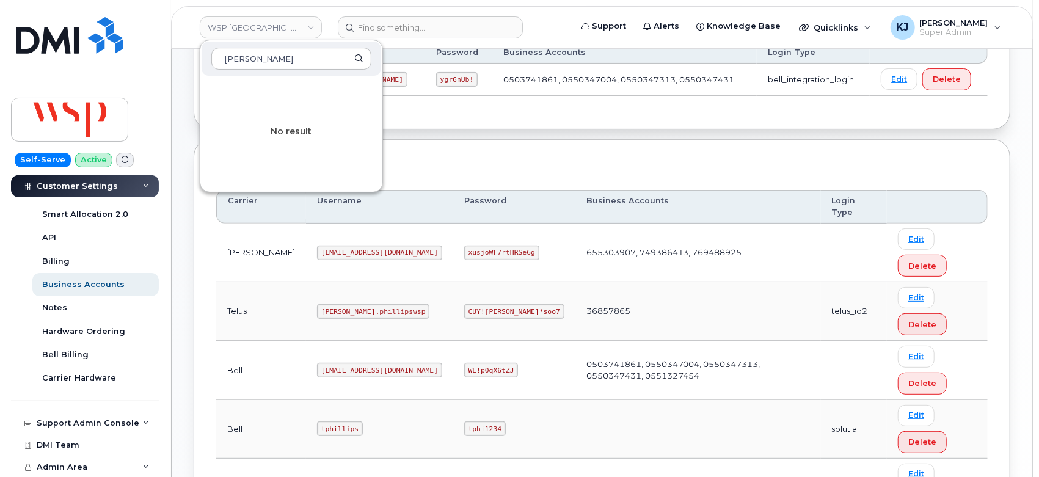
type input "whissel"
click at [165, 31] on div "Self-Serve Active Dashboard Carrier Reports Monthly Billing Data Daily Data Poo…" at bounding box center [83, 238] width 166 height 477
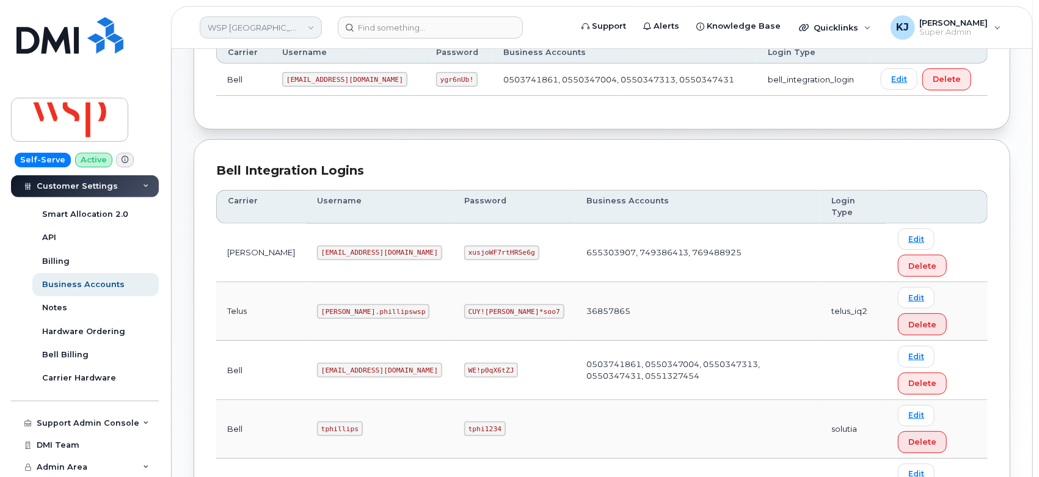
click at [250, 24] on link "WSP Canada" at bounding box center [261, 27] width 122 height 22
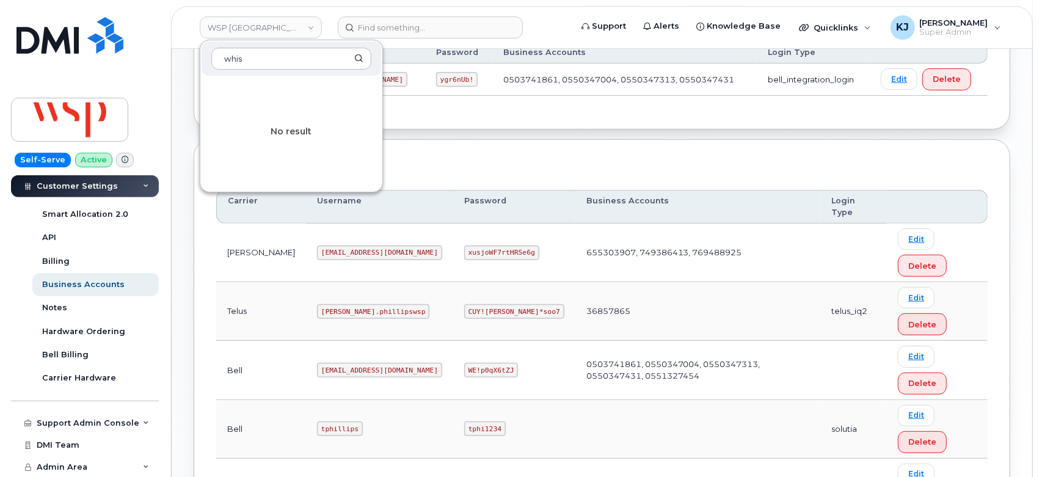
type input "whis"
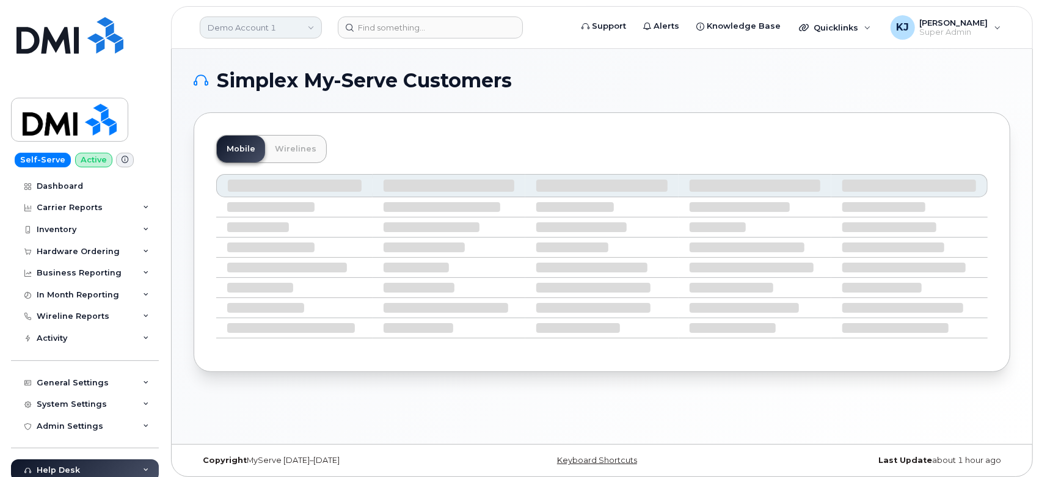
click at [254, 24] on link "Demo Account 1" at bounding box center [261, 27] width 122 height 22
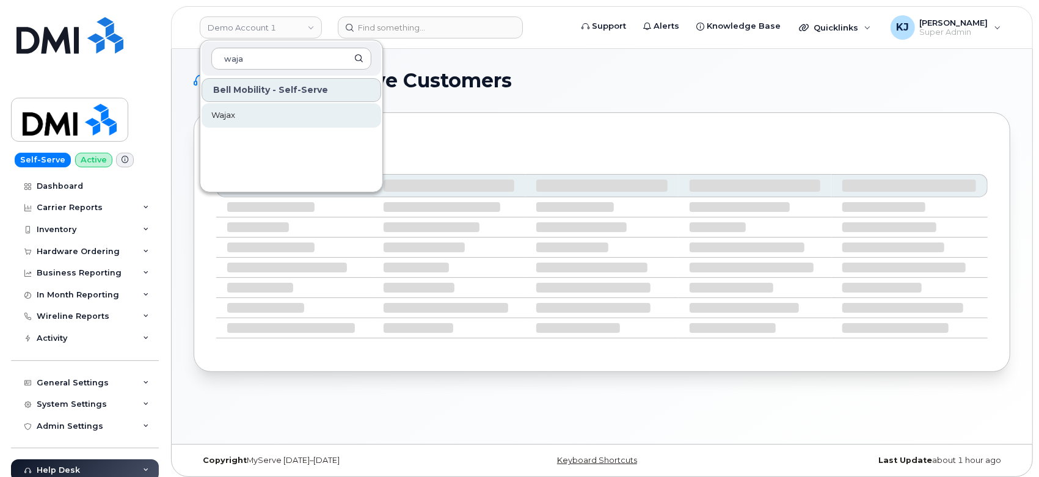
type input "waja"
click at [248, 119] on link "Wajax" at bounding box center [292, 115] width 180 height 24
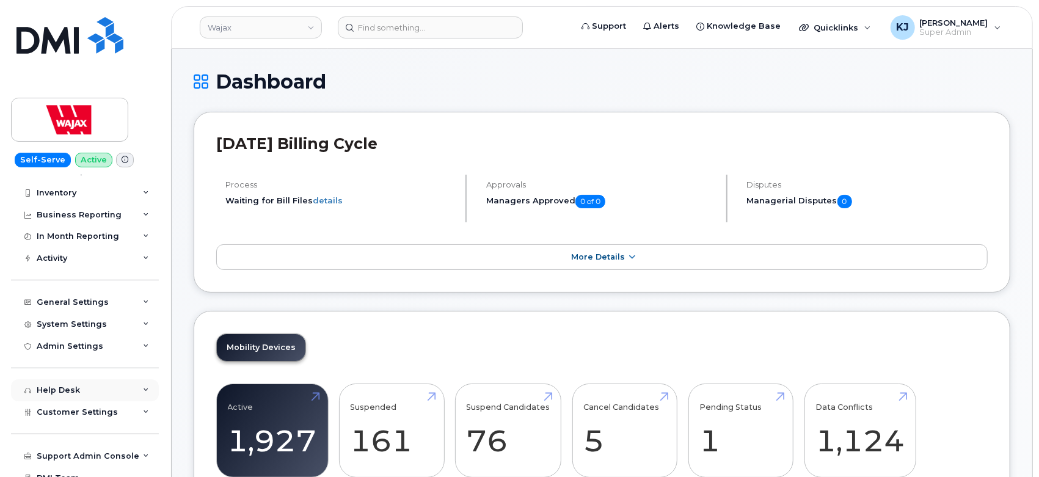
scroll to position [70, 0]
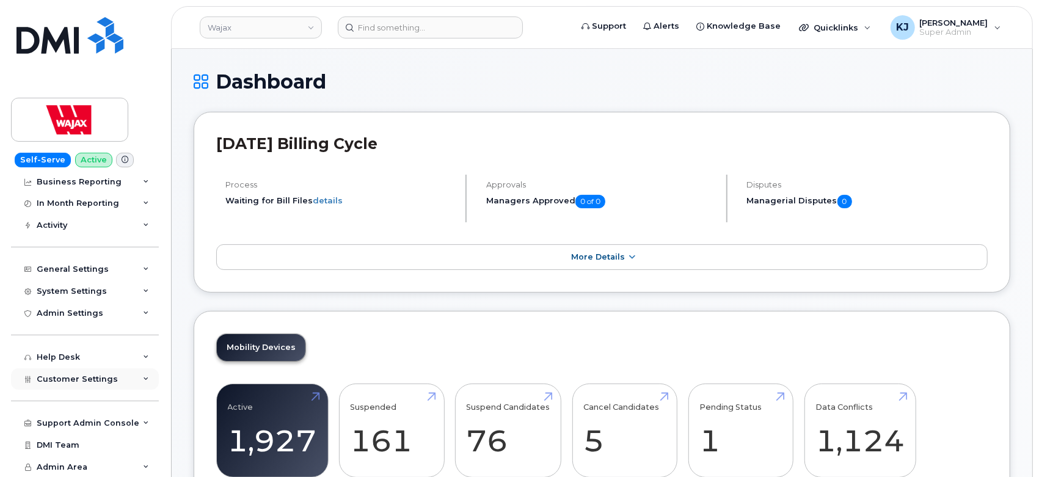
click at [91, 384] on div "Customer Settings" at bounding box center [85, 379] width 148 height 22
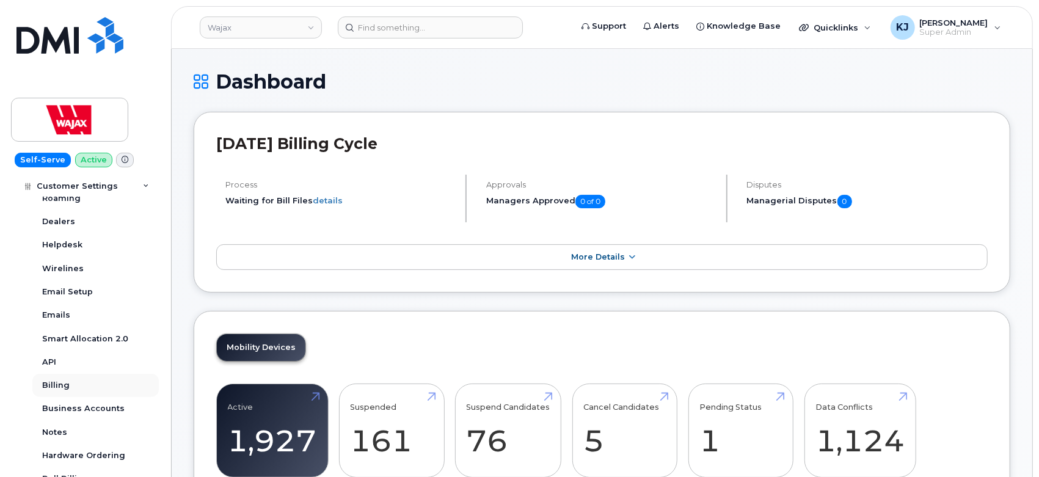
scroll to position [341, 0]
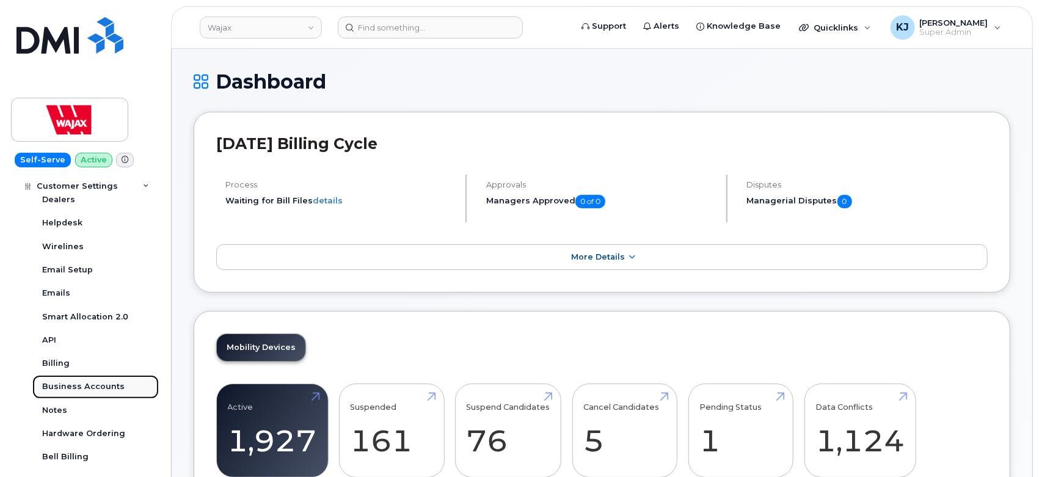
click at [81, 380] on link "Business Accounts" at bounding box center [95, 386] width 126 height 23
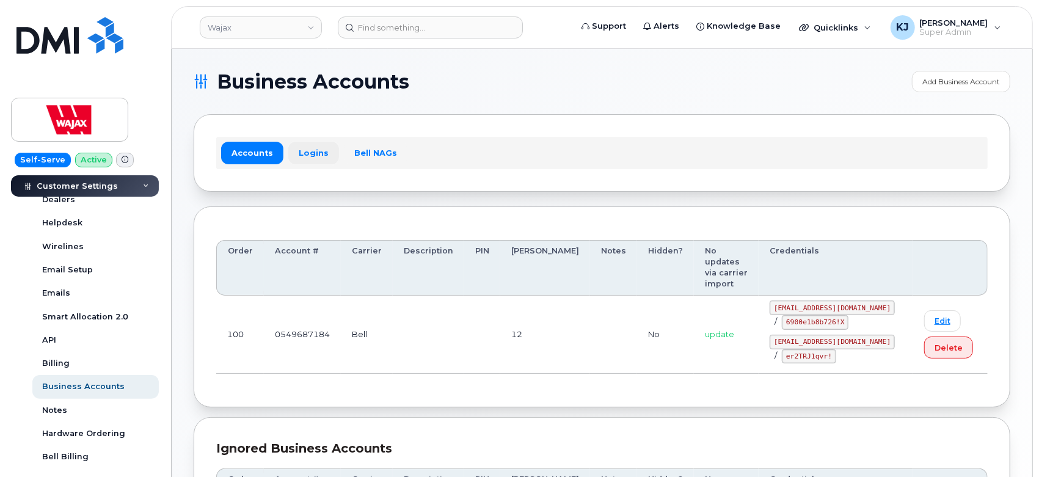
click at [319, 154] on link "Logins" at bounding box center [313, 153] width 51 height 22
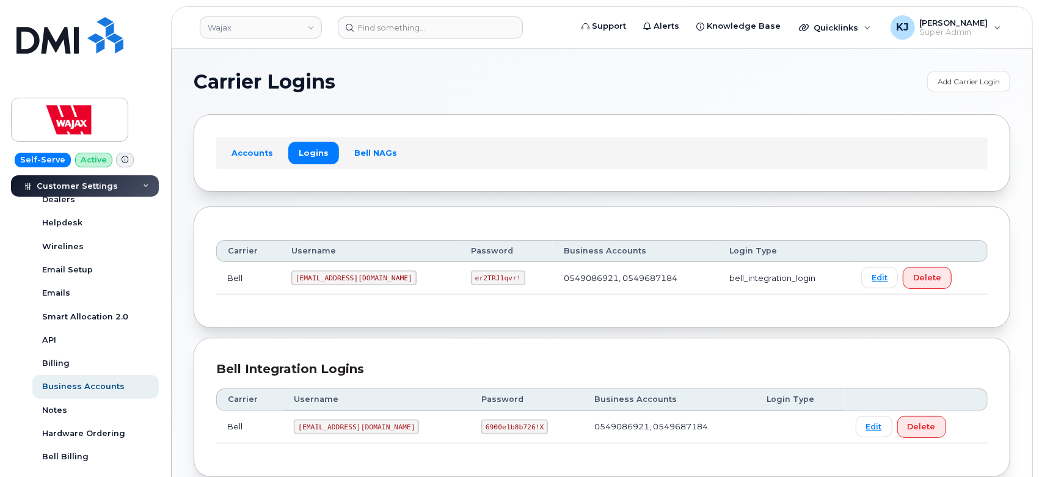
scroll to position [69, 0]
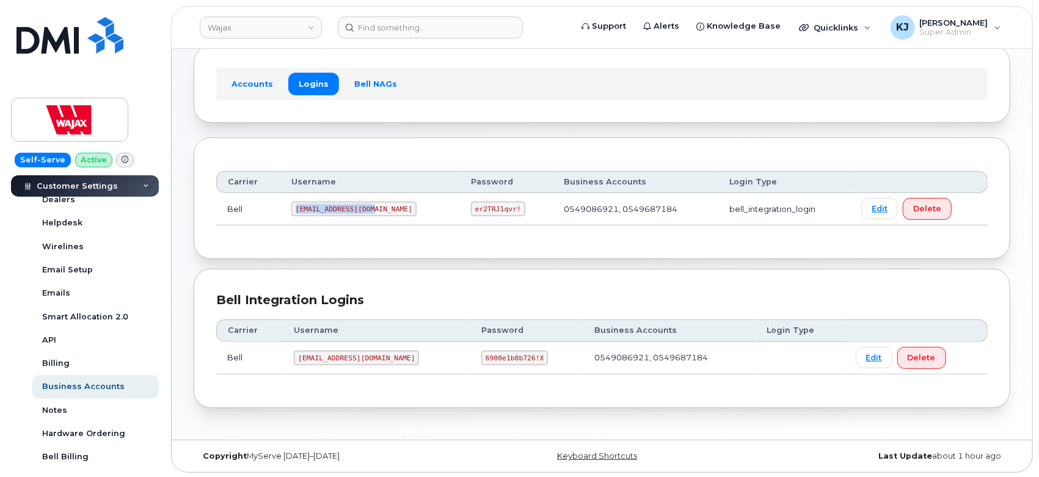
drag, startPoint x: 296, startPoint y: 208, endPoint x: 368, endPoint y: 213, distance: 72.9
click at [368, 213] on code "wajaxdmi@myserve.ca" at bounding box center [353, 209] width 125 height 15
copy code "wajaxdmi@myserve.ca"
drag, startPoint x: 434, startPoint y: 208, endPoint x: 475, endPoint y: 213, distance: 41.2
click at [475, 212] on code "er2TRJ1qvr!" at bounding box center [498, 209] width 54 height 15
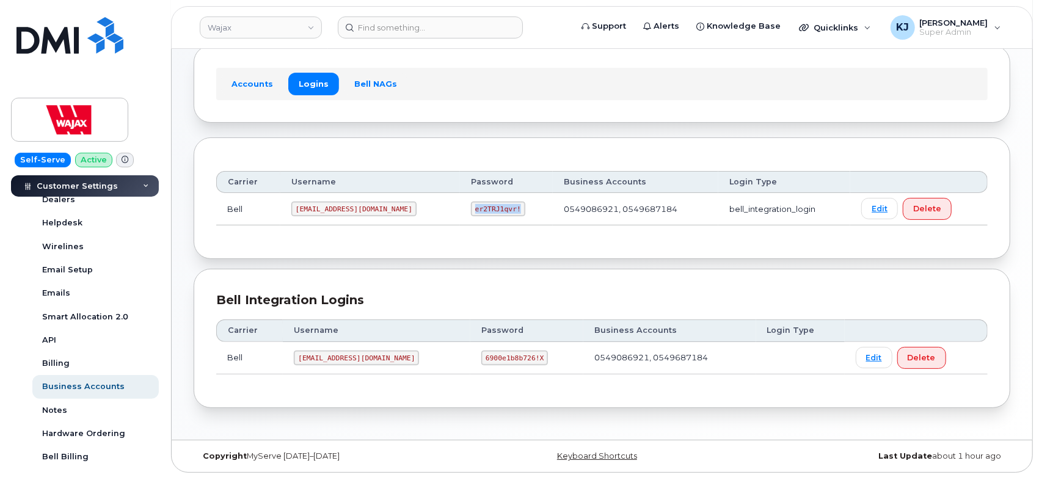
copy code "er2TRJ1qvr!"
drag, startPoint x: 301, startPoint y: 354, endPoint x: 364, endPoint y: 362, distance: 63.3
click at [364, 362] on code "wajax@myserve.ca" at bounding box center [356, 358] width 125 height 15
copy code "wajax@myserve.ca"
drag, startPoint x: 434, startPoint y: 358, endPoint x: 487, endPoint y: 359, distance: 53.2
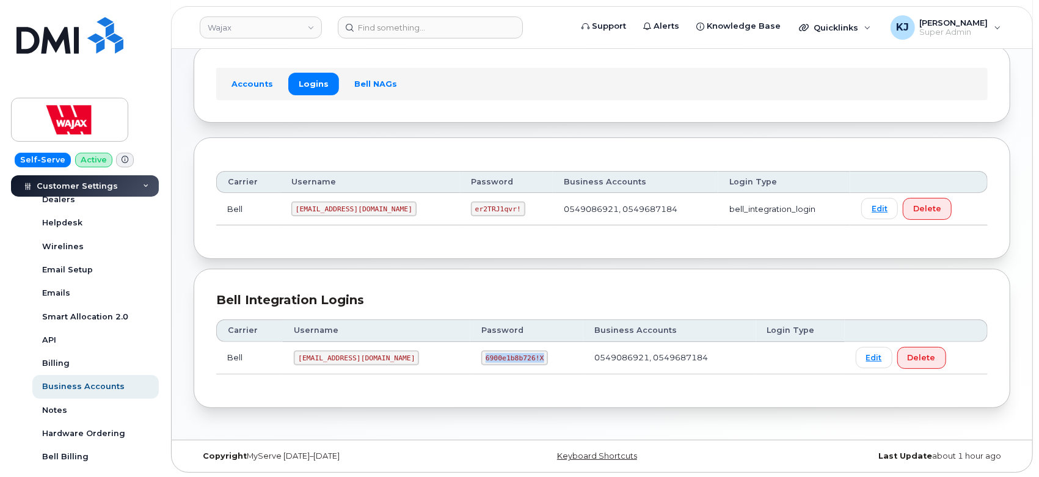
click at [487, 359] on code "6900e1b8b726!X" at bounding box center [514, 358] width 67 height 15
copy code "6900e1b8b726!X"
click at [223, 29] on link "Wajax" at bounding box center [261, 27] width 122 height 22
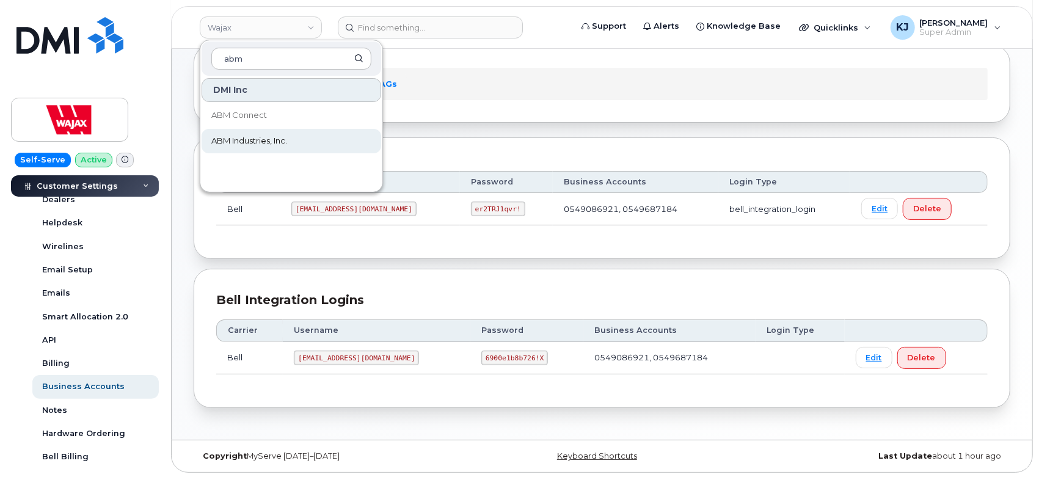
type input "abm"
click at [269, 140] on span "ABM Industries, Inc." at bounding box center [249, 141] width 76 height 12
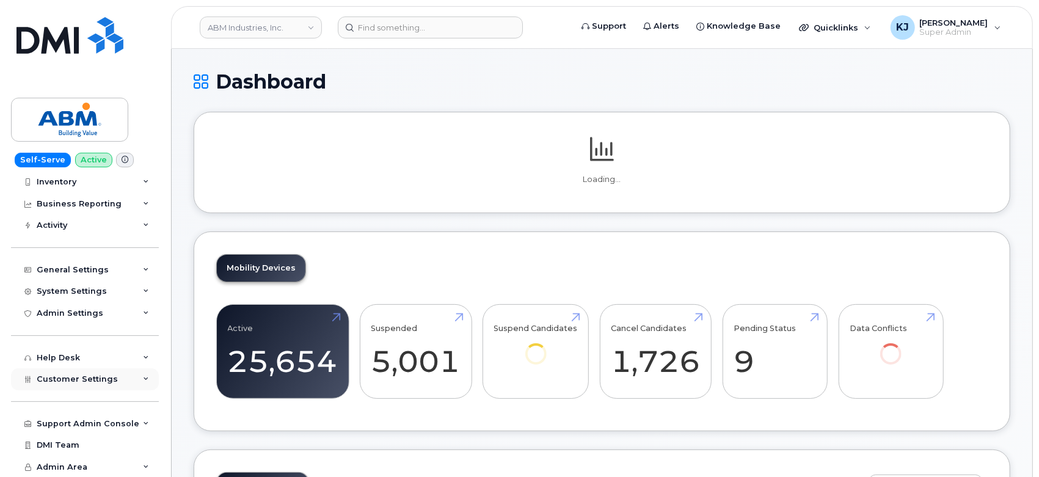
click at [100, 379] on span "Customer Settings" at bounding box center [77, 378] width 81 height 9
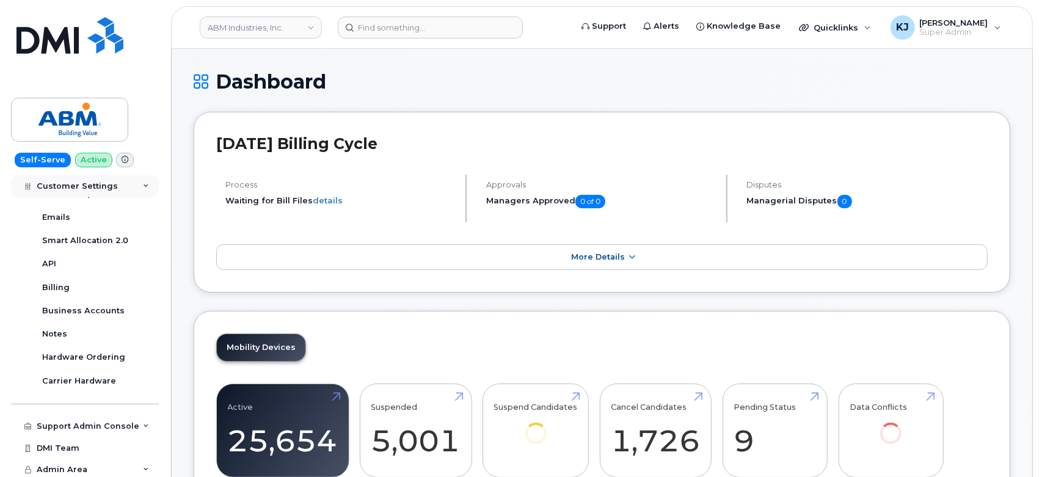
scroll to position [399, 0]
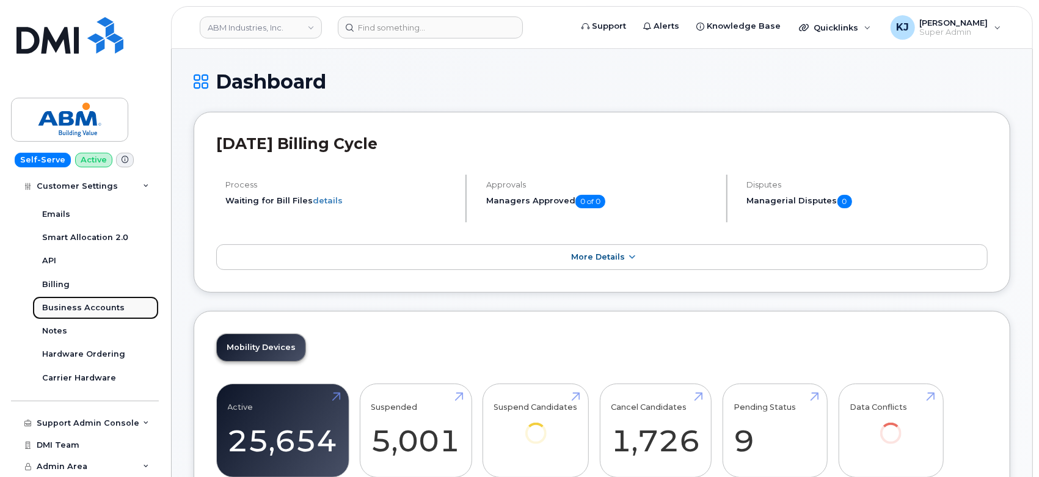
click at [105, 312] on div "Business Accounts" at bounding box center [83, 307] width 82 height 11
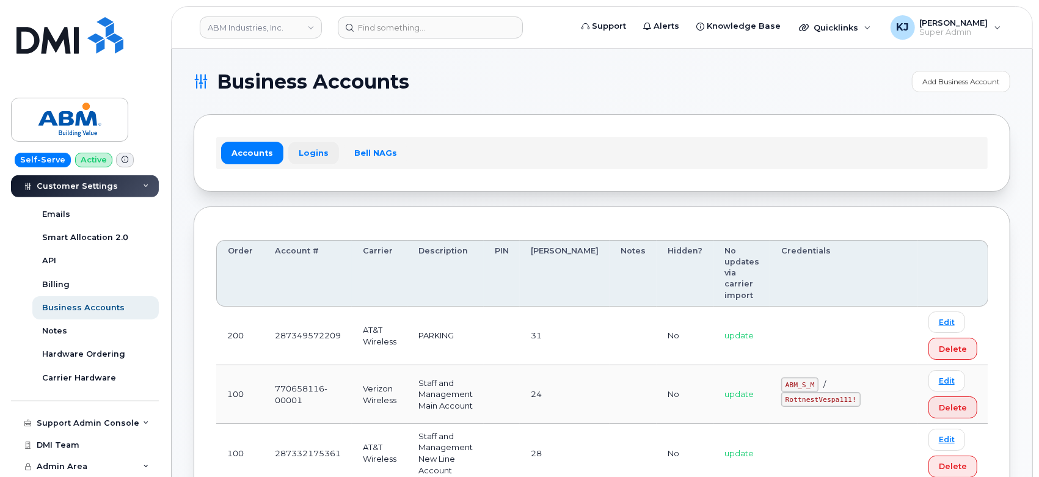
click at [310, 152] on link "Logins" at bounding box center [313, 153] width 51 height 22
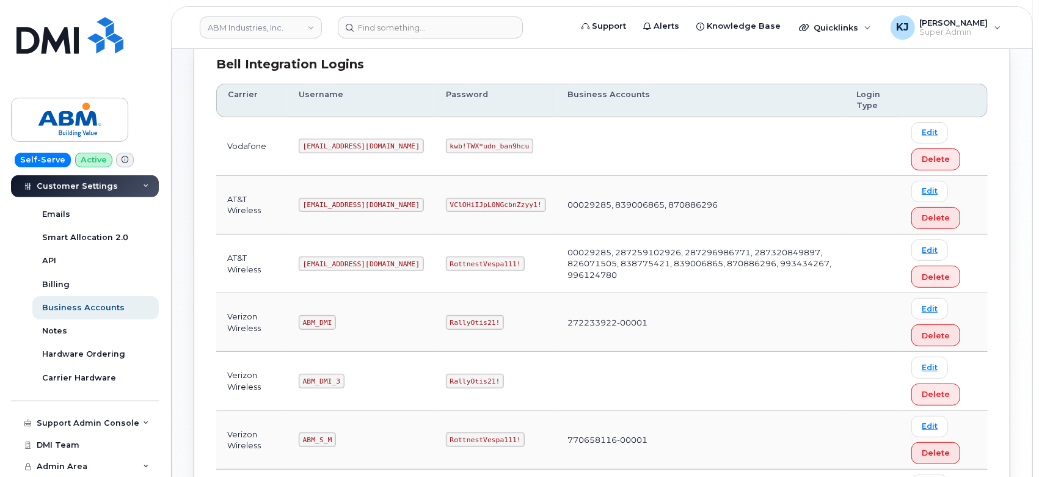
scroll to position [203, 0]
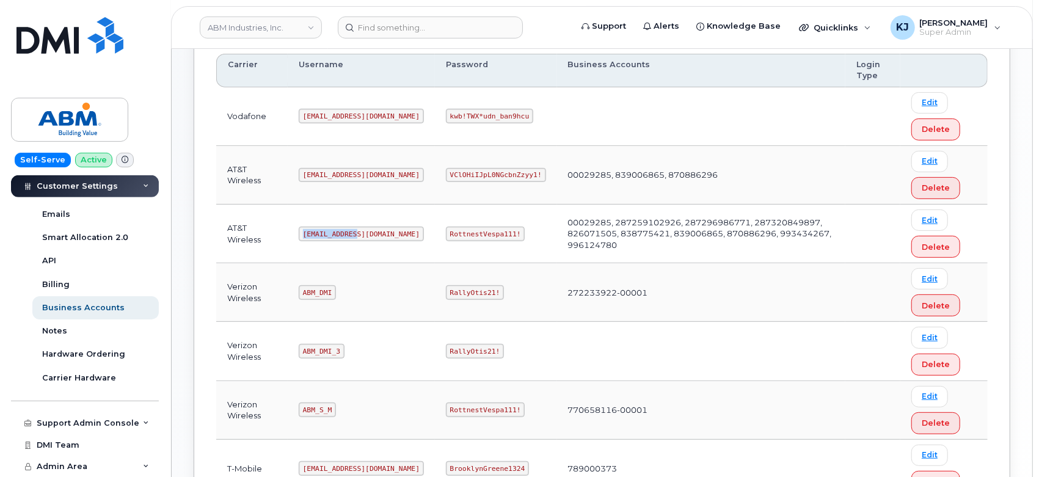
drag, startPoint x: 302, startPoint y: 230, endPoint x: 352, endPoint y: 236, distance: 49.9
click at [353, 236] on code "[EMAIL_ADDRESS][DOMAIN_NAME]" at bounding box center [361, 234] width 125 height 15
copy code "[EMAIL_ADDRESS][DOMAIN_NAME]"
drag, startPoint x: 406, startPoint y: 228, endPoint x: 484, endPoint y: 236, distance: 78.6
click at [484, 236] on td "RottnestVespa111!" at bounding box center [496, 234] width 122 height 59
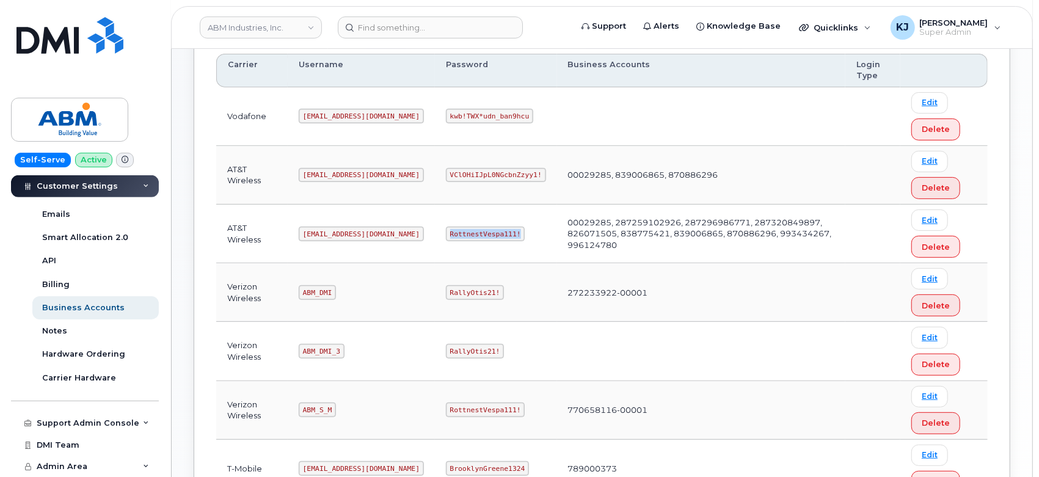
copy code "RottnestVespa111!"
drag, startPoint x: 304, startPoint y: 228, endPoint x: 358, endPoint y: 232, distance: 53.9
click at [358, 232] on td "[EMAIL_ADDRESS][DOMAIN_NAME]" at bounding box center [361, 234] width 147 height 59
copy code "[EMAIL_ADDRESS][DOMAIN_NAME]"
drag, startPoint x: 408, startPoint y: 232, endPoint x: 469, endPoint y: 235, distance: 61.2
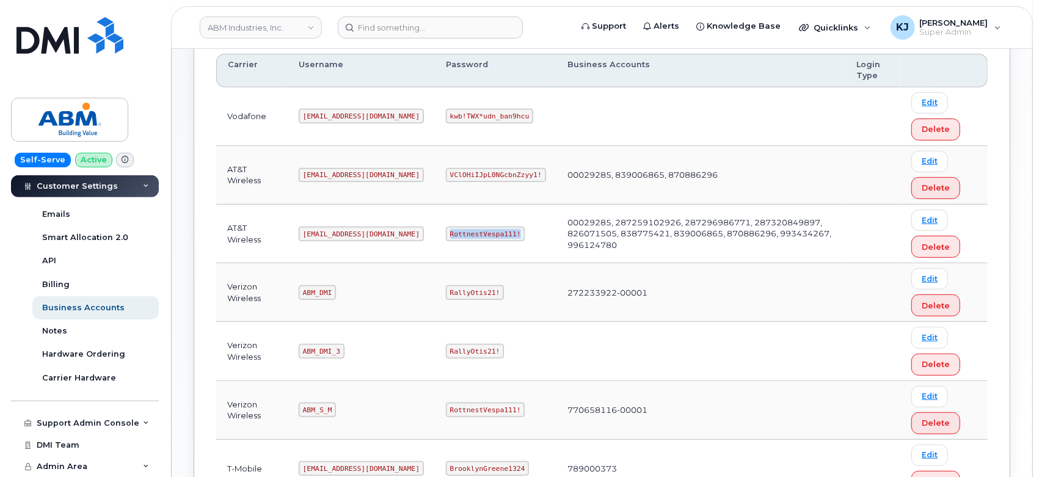
click at [473, 235] on code "RottnestVespa111!" at bounding box center [485, 234] width 79 height 15
copy code "RottnestVespa111!"
